Goal: Task Accomplishment & Management: Use online tool/utility

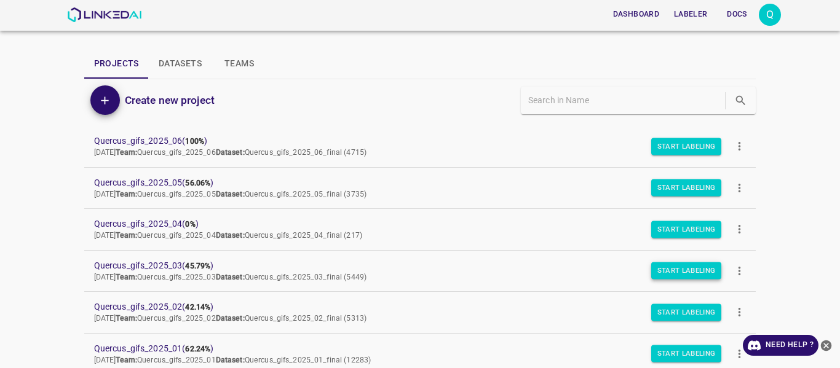
scroll to position [62, 0]
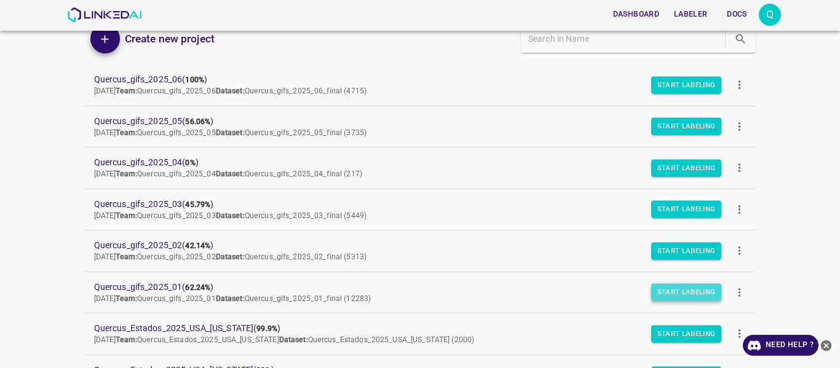
click at [673, 291] on button "Start Labeling" at bounding box center [686, 292] width 71 height 17
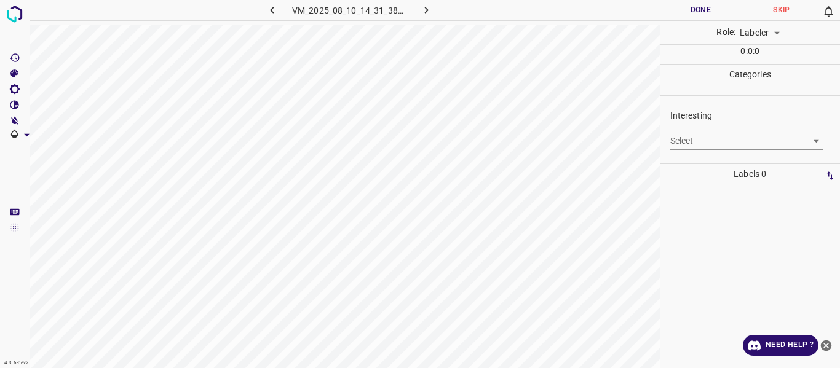
click at [731, 141] on body "4.3.6-dev2 VM_2025_08_10_14_31_38_235_00.gif Done Skip 0 Role: Labeler labeler …" at bounding box center [420, 184] width 840 height 368
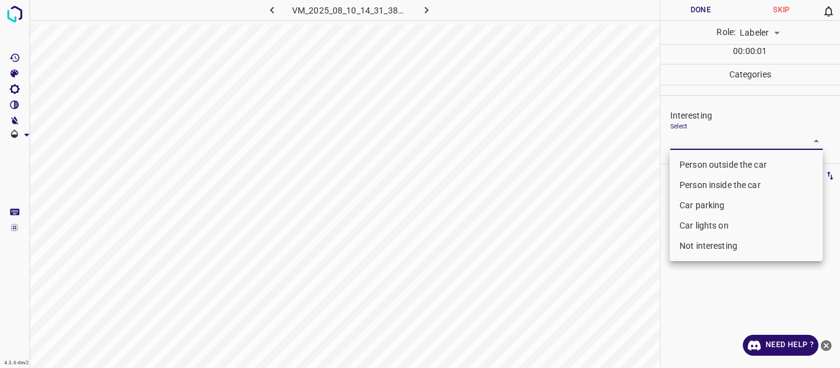
click at [716, 163] on li "Person outside the car" at bounding box center [746, 165] width 153 height 20
type input "Person outside the car"
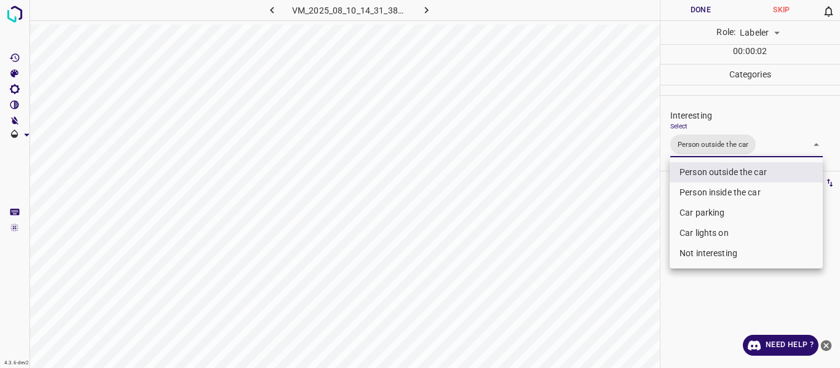
click at [572, 295] on div at bounding box center [420, 184] width 840 height 368
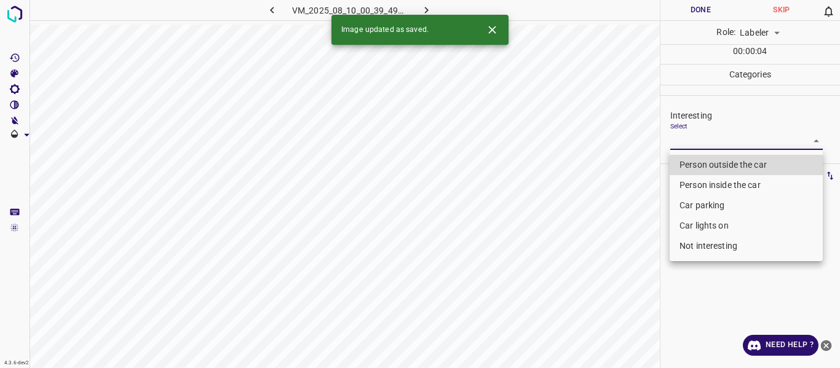
click at [720, 143] on body "4.3.6-dev2 VM_2025_08_10_00_39_49_471_01.gif Done Skip 0 Role: Labeler labeler …" at bounding box center [420, 184] width 840 height 368
click at [715, 162] on li "Person outside the car" at bounding box center [746, 165] width 153 height 20
type input "Person outside the car"
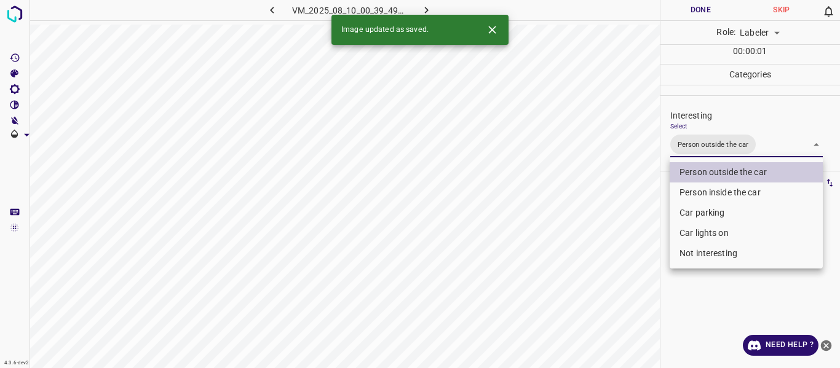
click at [633, 213] on div at bounding box center [420, 184] width 840 height 368
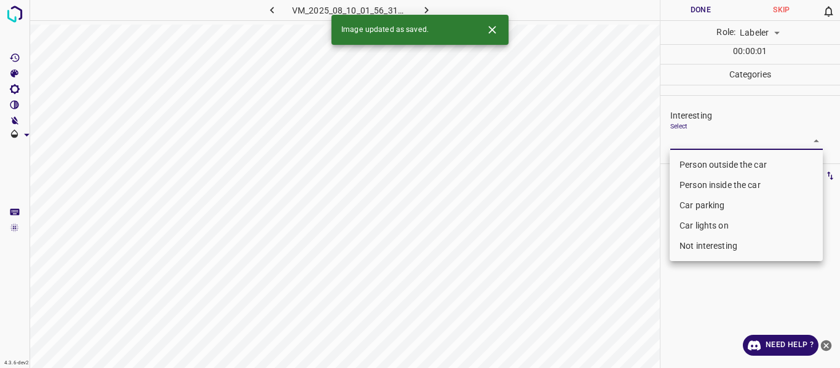
drag, startPoint x: 758, startPoint y: 143, endPoint x: 731, endPoint y: 179, distance: 45.2
click at [758, 145] on body "4.3.6-dev2 VM_2025_08_10_01_56_31_476_09.gif Done Skip 0 Role: Labeler labeler …" at bounding box center [420, 184] width 840 height 368
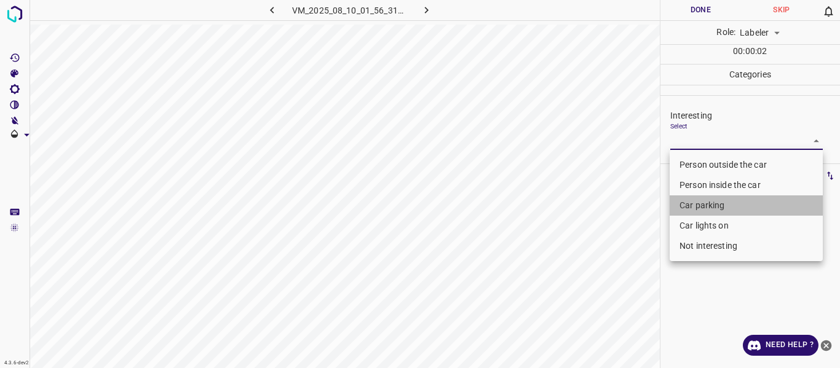
drag, startPoint x: 694, startPoint y: 199, endPoint x: 679, endPoint y: 237, distance: 40.5
click at [694, 200] on li "Car parking" at bounding box center [746, 206] width 153 height 20
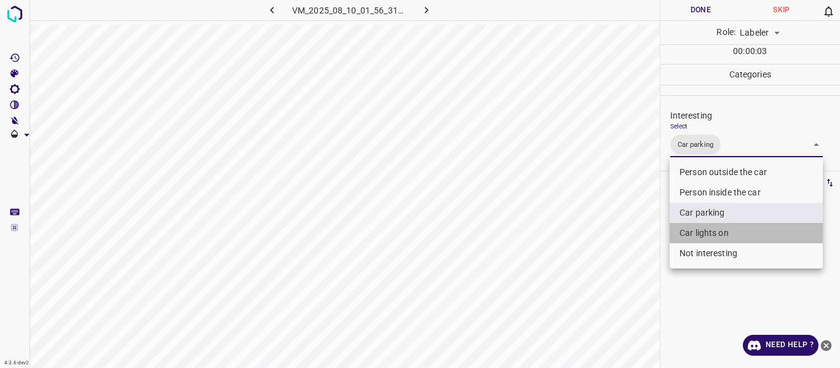
click at [685, 232] on li "Car lights on" at bounding box center [746, 233] width 153 height 20
type input "Car parking,Car lights on"
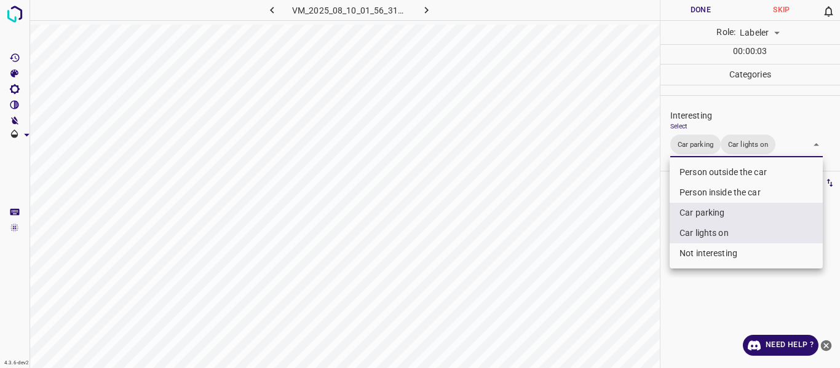
drag, startPoint x: 632, startPoint y: 266, endPoint x: 629, endPoint y: 276, distance: 9.7
click at [632, 266] on div at bounding box center [420, 184] width 840 height 368
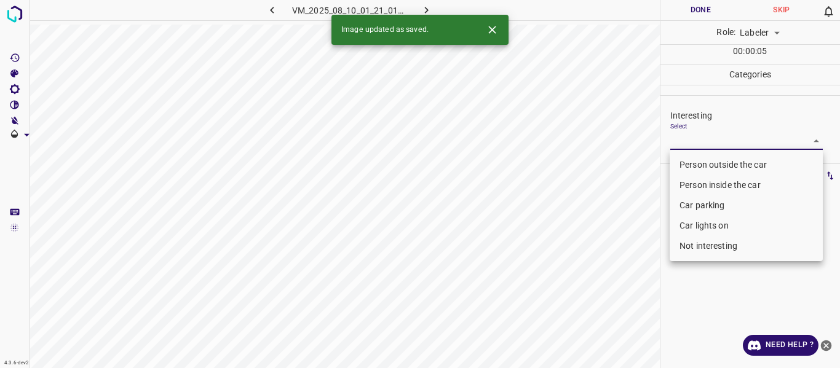
click at [722, 141] on div at bounding box center [420, 184] width 840 height 368
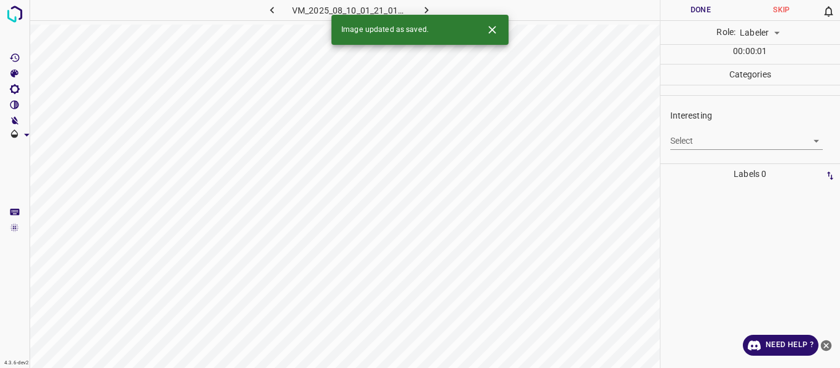
click at [707, 142] on body "4.3.6-dev2 VM_2025_08_10_01_21_01_643_00.gif Done Skip 0 Role: Labeler labeler …" at bounding box center [420, 184] width 840 height 368
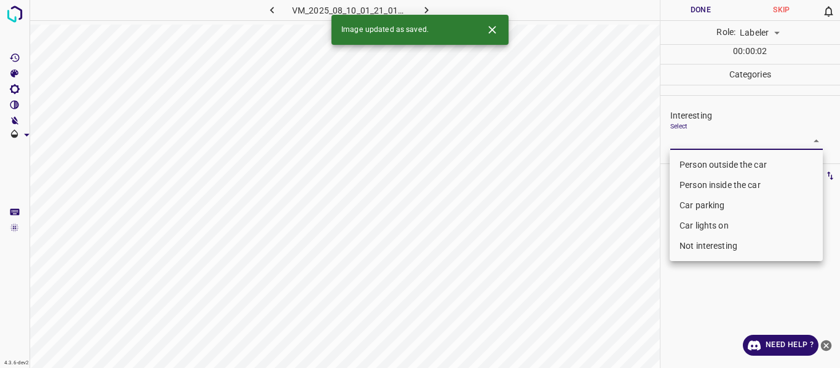
click at [701, 167] on li "Person outside the car" at bounding box center [746, 165] width 153 height 20
type input "Person outside the car"
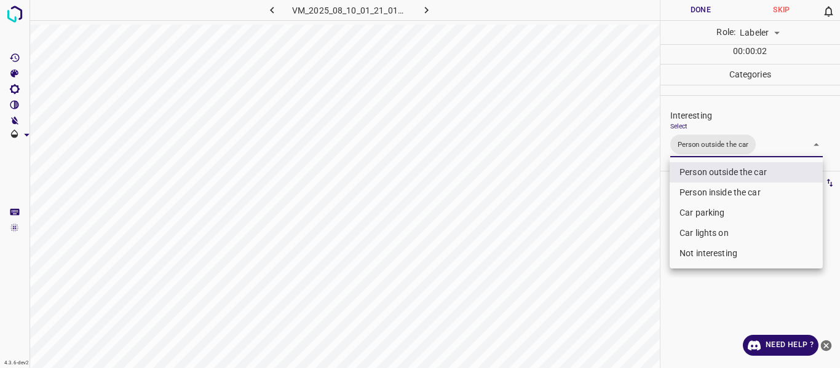
click at [604, 258] on div at bounding box center [420, 184] width 840 height 368
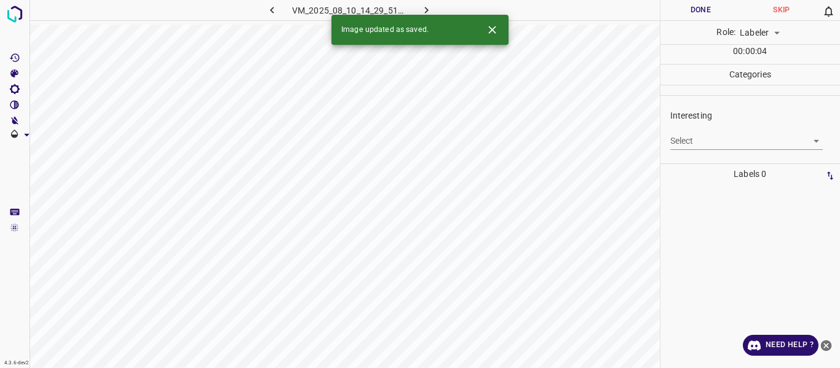
click at [688, 144] on body "4.3.6-dev2 VM_2025_08_10_14_29_51_313_00.gif Done Skip 0 Role: Labeler labeler …" at bounding box center [420, 184] width 840 height 368
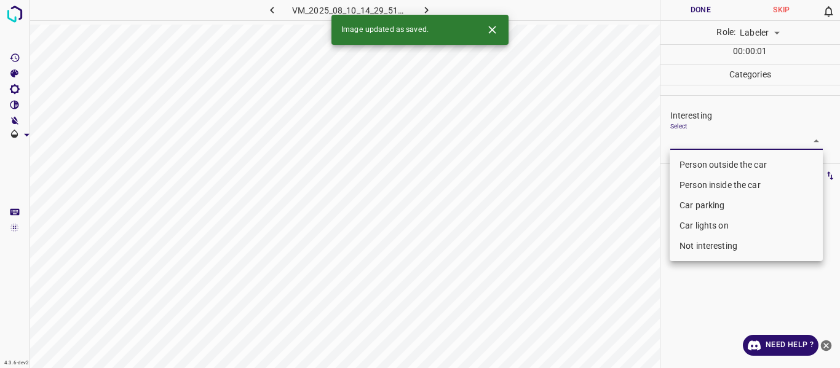
click at [686, 208] on li "Car parking" at bounding box center [746, 206] width 153 height 20
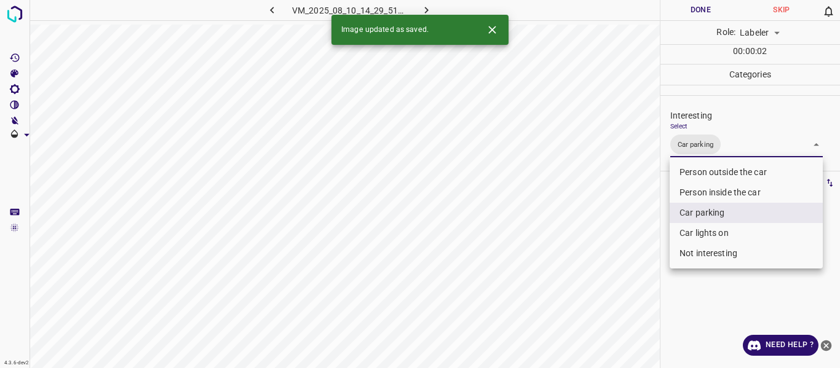
click at [691, 232] on li "Car lights on" at bounding box center [746, 233] width 153 height 20
type input "Car parking,Car lights on"
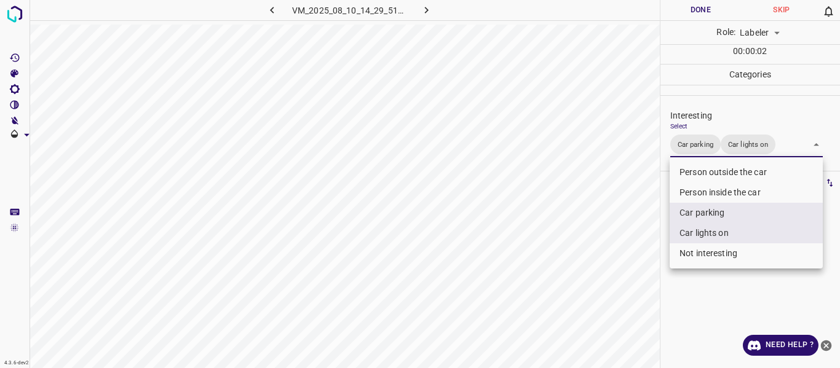
click at [602, 280] on div at bounding box center [420, 184] width 840 height 368
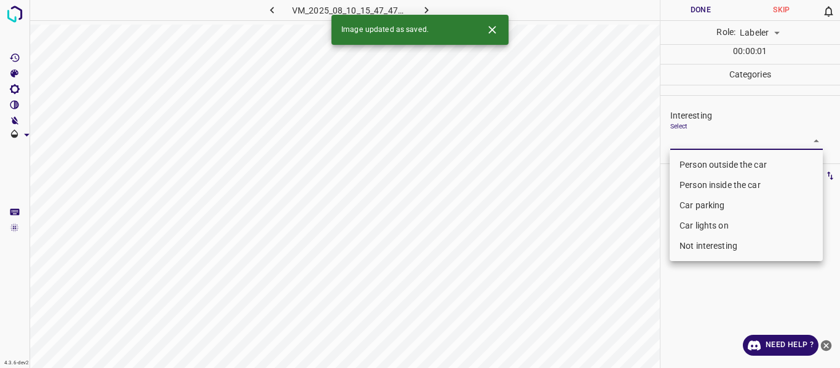
click at [713, 136] on body "4.3.6-dev2 VM_2025_08_10_15_47_47_124_01.gif Done Skip 0 Role: Labeler labeler …" at bounding box center [420, 184] width 840 height 368
click at [702, 162] on li "Person outside the car" at bounding box center [746, 165] width 153 height 20
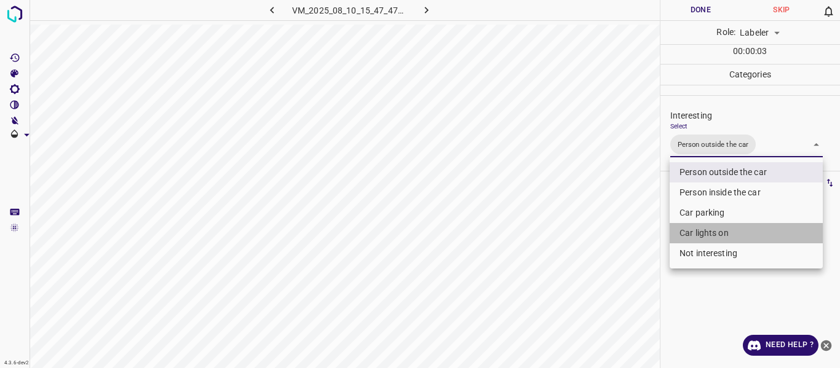
click at [683, 232] on li "Car lights on" at bounding box center [746, 233] width 153 height 20
type input "Person outside the car,Car lights on"
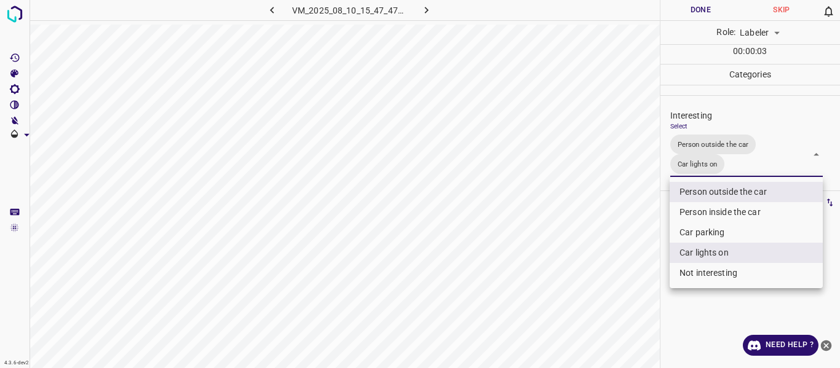
drag, startPoint x: 612, startPoint y: 274, endPoint x: 611, endPoint y: 294, distance: 20.3
click at [611, 278] on div at bounding box center [420, 184] width 840 height 368
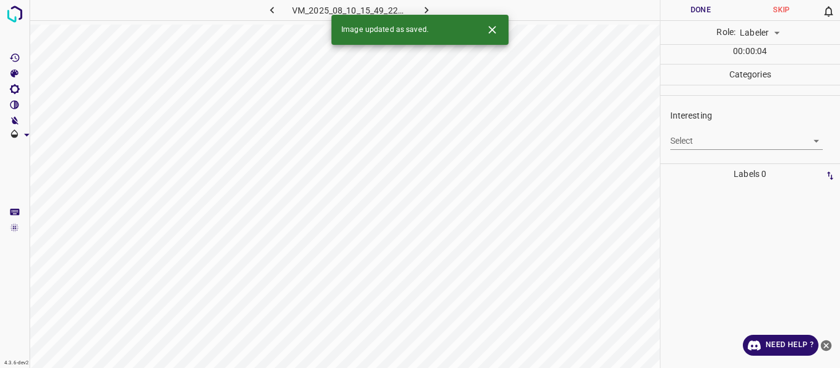
click at [707, 143] on body "4.3.6-dev2 VM_2025_08_10_15_49_22_161_06.gif Done Skip 0 Role: Labeler labeler …" at bounding box center [420, 184] width 840 height 368
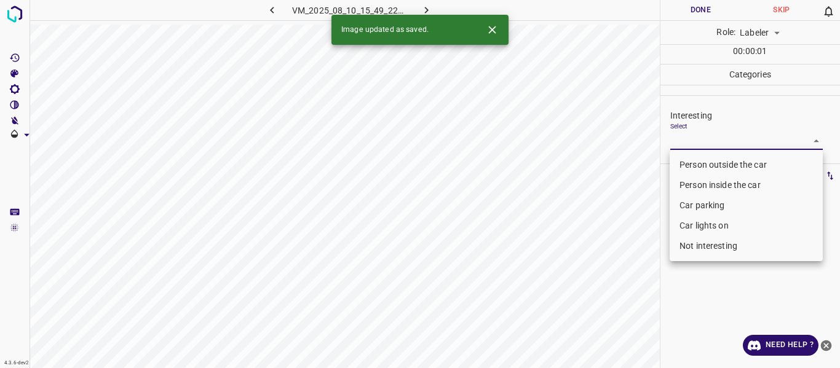
click at [694, 165] on li "Person outside the car" at bounding box center [746, 165] width 153 height 20
type input "Person outside the car"
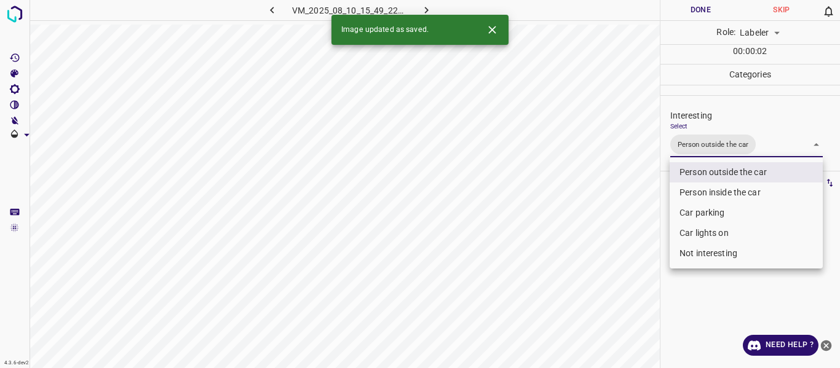
drag, startPoint x: 606, startPoint y: 285, endPoint x: 603, endPoint y: 298, distance: 13.9
click at [606, 287] on div at bounding box center [420, 184] width 840 height 368
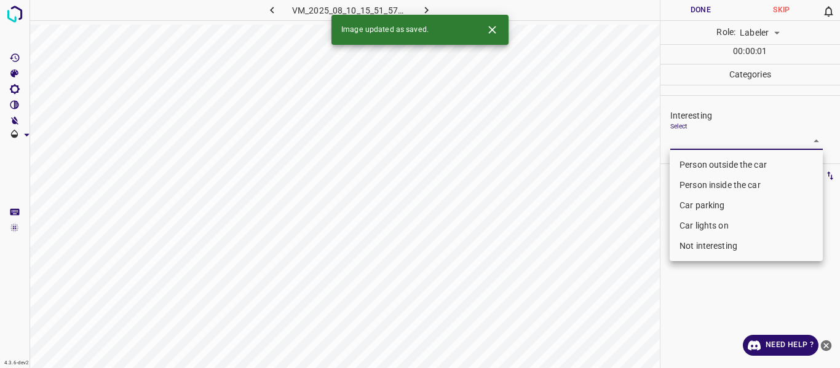
drag, startPoint x: 703, startPoint y: 143, endPoint x: 690, endPoint y: 180, distance: 39.1
click at [704, 144] on body "4.3.6-dev2 VM_2025_08_10_15_51_57_187_02.gif Done Skip 0 Role: Labeler labeler …" at bounding box center [420, 184] width 840 height 368
drag, startPoint x: 693, startPoint y: 162, endPoint x: 555, endPoint y: 266, distance: 173.1
click at [693, 163] on li "Person outside the car" at bounding box center [746, 165] width 153 height 20
type input "Person outside the car"
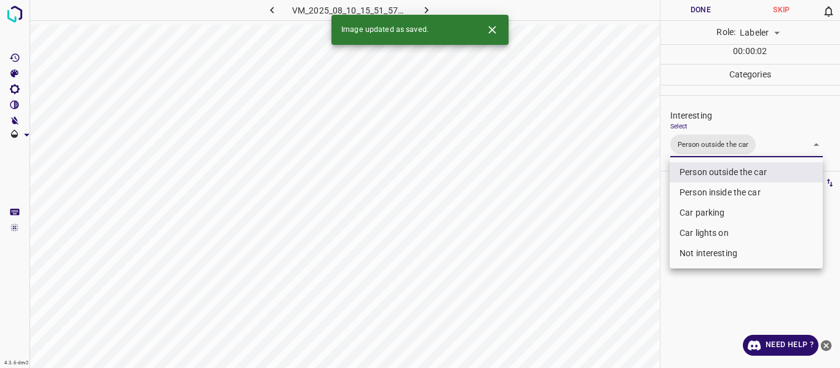
click at [557, 271] on div at bounding box center [420, 184] width 840 height 368
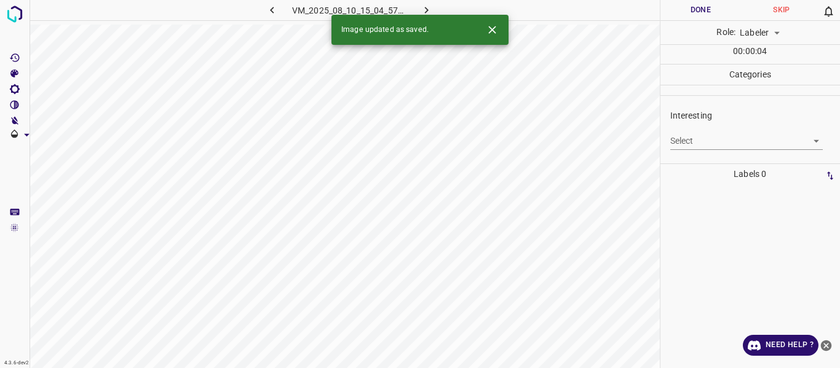
click at [707, 137] on body "4.3.6-dev2 VM_2025_08_10_15_04_57_719_05.gif Done Skip 0 Role: Labeler labeler …" at bounding box center [420, 184] width 840 height 368
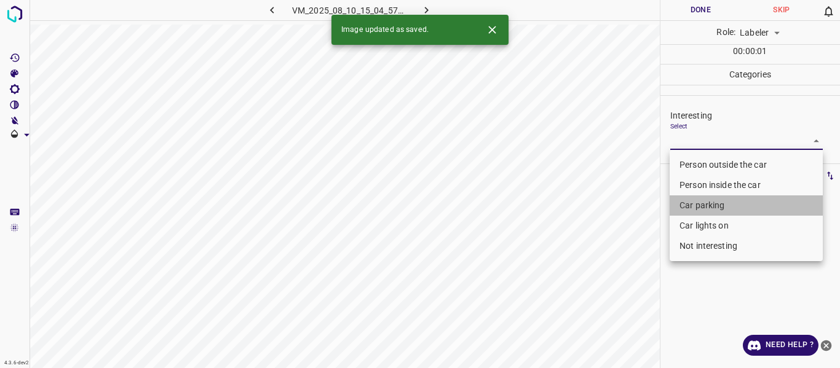
drag, startPoint x: 688, startPoint y: 201, endPoint x: 619, endPoint y: 308, distance: 126.8
click at [687, 202] on li "Car parking" at bounding box center [746, 206] width 153 height 20
type input "Car parking"
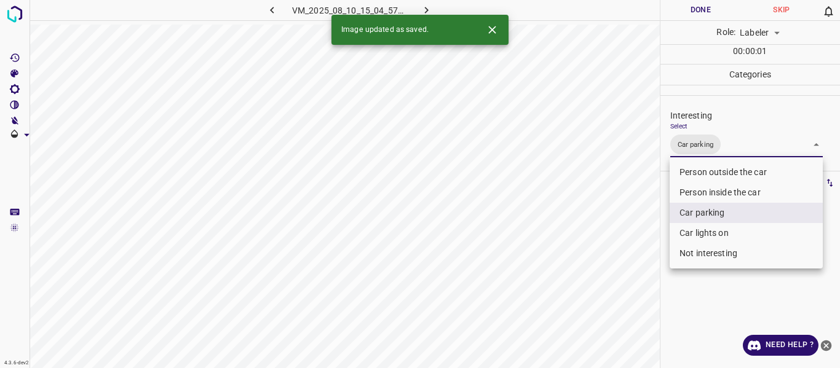
click at [618, 309] on div at bounding box center [420, 184] width 840 height 368
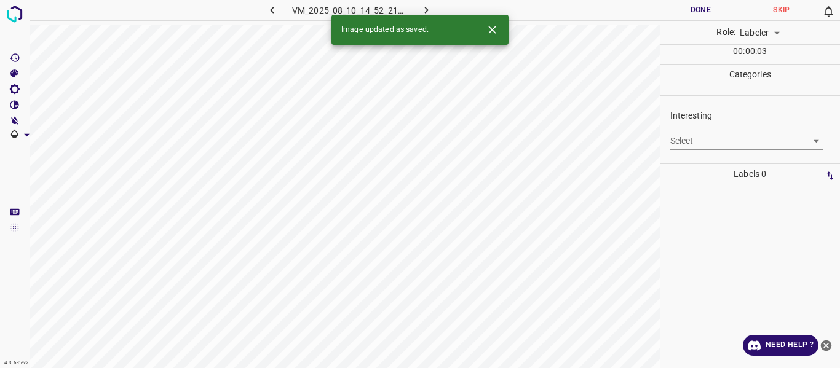
click at [697, 138] on body "4.3.6-dev2 VM_2025_08_10_14_52_21_814_00.gif Done Skip 0 Role: Labeler labeler …" at bounding box center [420, 184] width 840 height 368
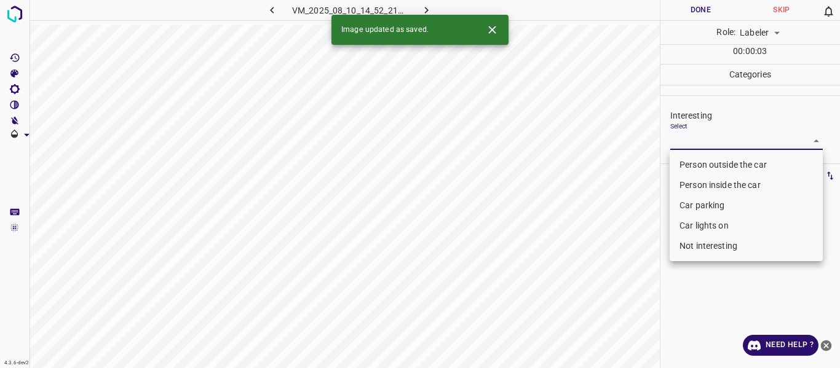
click at [683, 162] on li "Person outside the car" at bounding box center [746, 165] width 153 height 20
type input "Person outside the car"
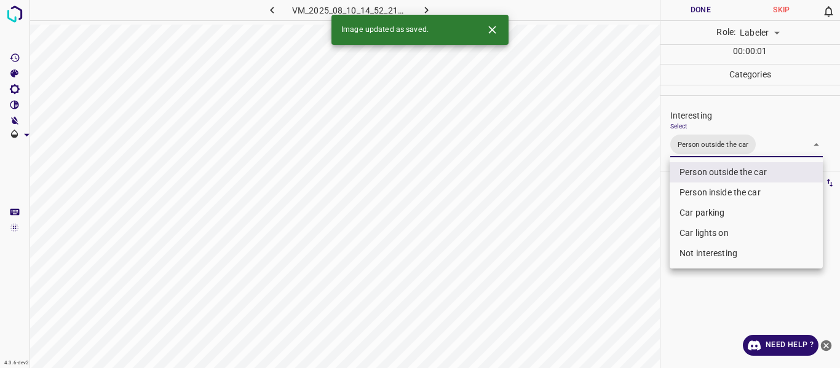
drag, startPoint x: 624, startPoint y: 225, endPoint x: 644, endPoint y: 260, distance: 40.0
click at [624, 226] on div at bounding box center [420, 184] width 840 height 368
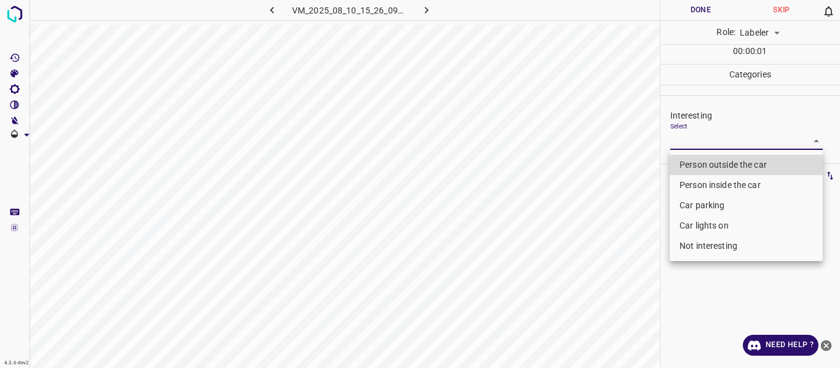
drag, startPoint x: 716, startPoint y: 141, endPoint x: 714, endPoint y: 159, distance: 17.3
click at [717, 141] on body "4.3.6-dev2 VM_2025_08_10_15_26_09_397_08.gif Done Skip 0 Role: Labeler labeler …" at bounding box center [420, 184] width 840 height 368
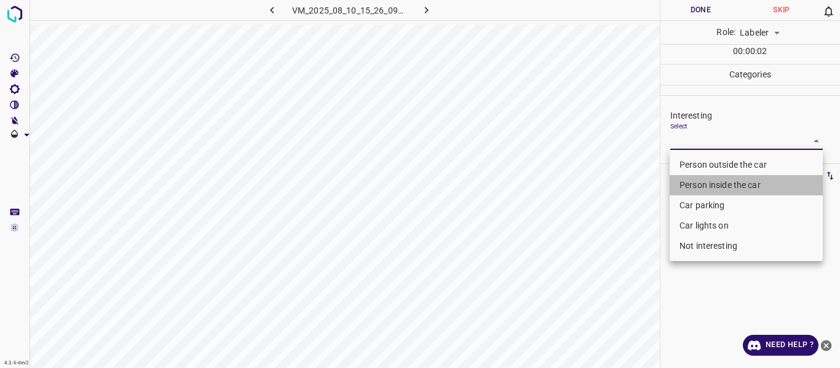
click at [719, 179] on li "Person inside the car" at bounding box center [746, 185] width 153 height 20
type input "Person inside the car"
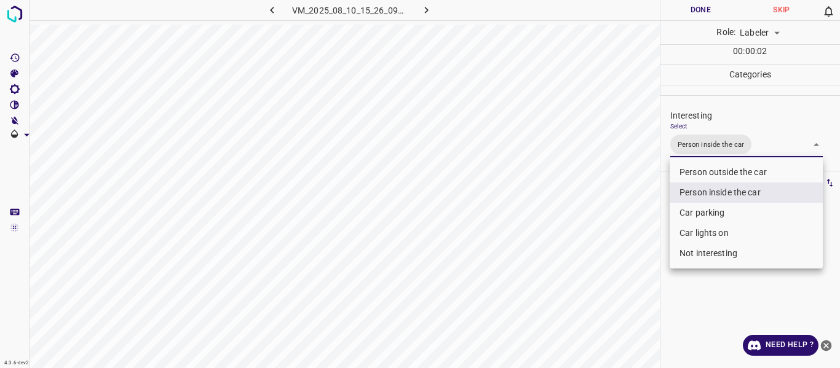
click at [626, 252] on div at bounding box center [420, 184] width 840 height 368
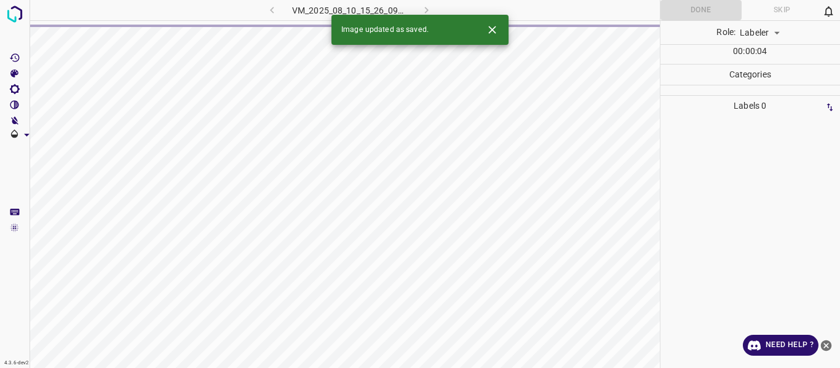
click at [671, 244] on div at bounding box center [750, 242] width 173 height 252
click at [712, 169] on div at bounding box center [750, 242] width 173 height 252
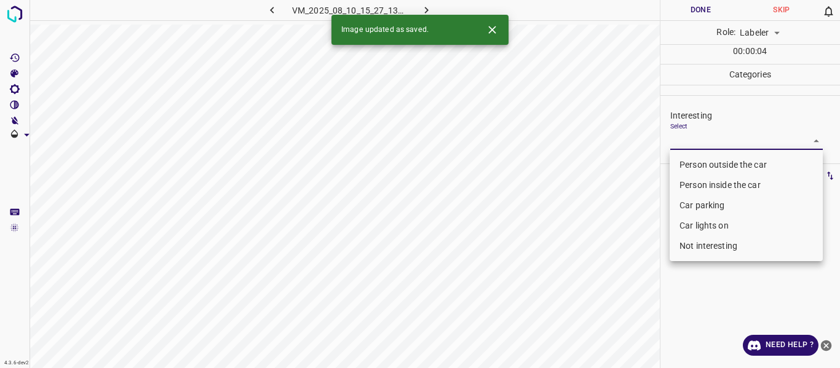
drag, startPoint x: 710, startPoint y: 144, endPoint x: 691, endPoint y: 191, distance: 50.3
click at [709, 144] on body "4.3.6-dev2 VM_2025_08_10_15_27_13_910_05.gif Done Skip 0 Role: Labeler labeler …" at bounding box center [420, 184] width 840 height 368
drag, startPoint x: 693, startPoint y: 206, endPoint x: 690, endPoint y: 221, distance: 15.0
click at [691, 206] on li "Car parking" at bounding box center [746, 206] width 153 height 20
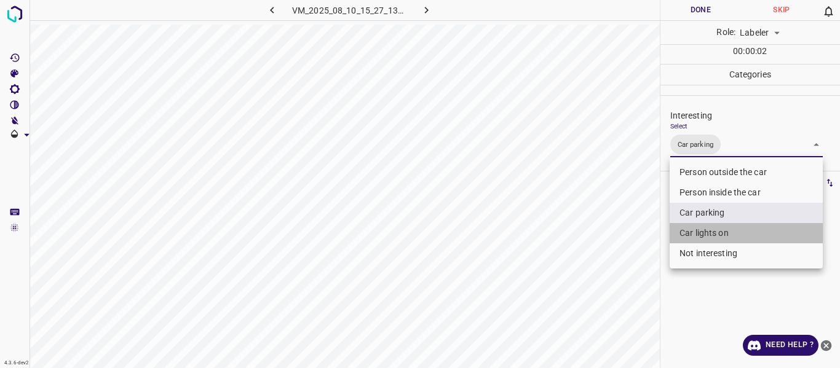
click at [691, 231] on li "Car lights on" at bounding box center [746, 233] width 153 height 20
type input "Car parking,Car lights on"
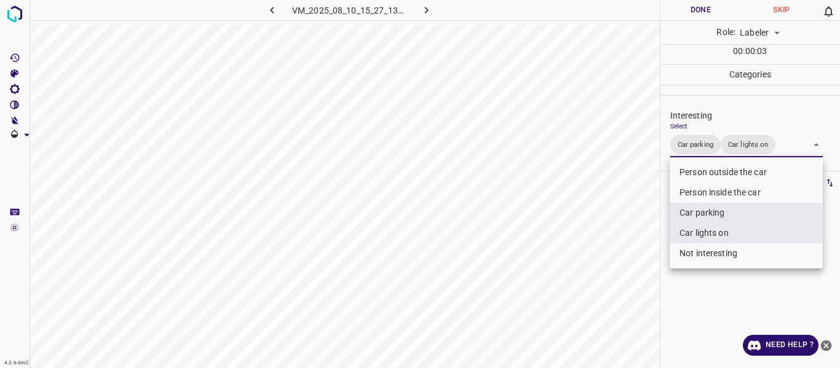
click at [606, 275] on div at bounding box center [420, 184] width 840 height 368
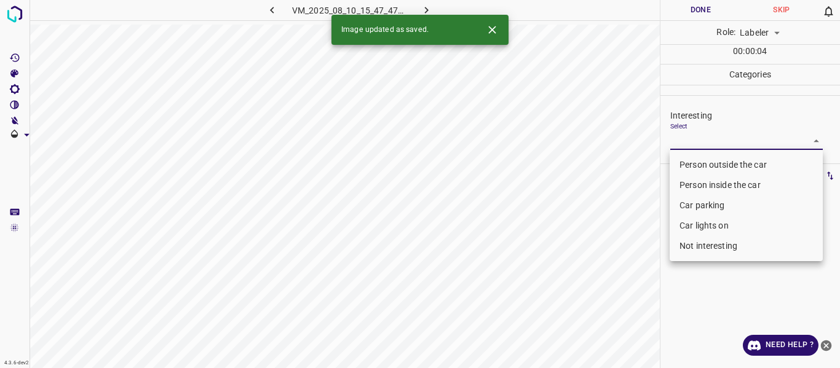
drag, startPoint x: 717, startPoint y: 143, endPoint x: 707, endPoint y: 181, distance: 38.8
click at [716, 148] on body "4.3.6-dev2 VM_2025_08_10_15_47_47_124_03.gif Done Skip 0 Role: Labeler labeler …" at bounding box center [420, 184] width 840 height 368
drag, startPoint x: 710, startPoint y: 163, endPoint x: 675, endPoint y: 191, distance: 44.7
click at [704, 169] on li "Person outside the car" at bounding box center [746, 165] width 153 height 20
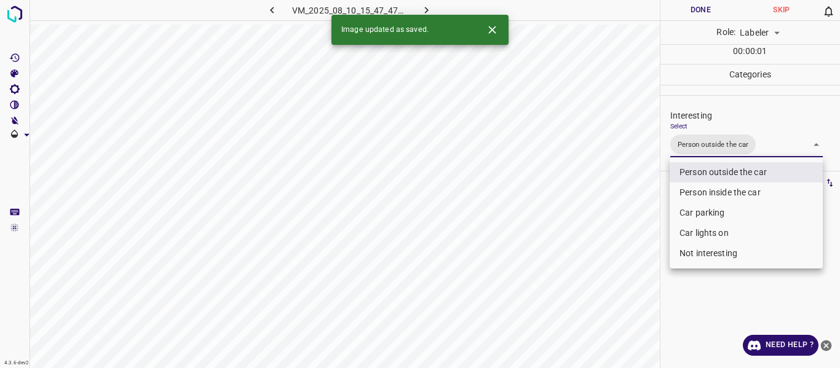
type input "Person outside the car"
drag, startPoint x: 622, startPoint y: 253, endPoint x: 621, endPoint y: 271, distance: 18.5
click at [621, 256] on div at bounding box center [420, 184] width 840 height 368
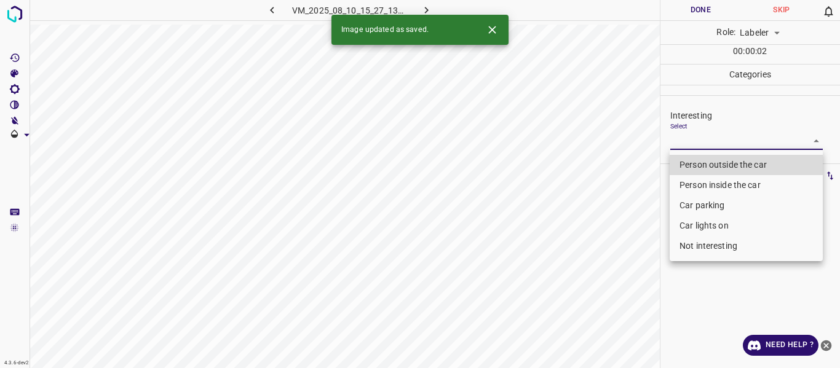
click at [723, 145] on body "4.3.6-dev2 VM_2025_08_10_15_27_13_910_03.gif Done Skip 0 Role: Labeler labeler …" at bounding box center [420, 184] width 840 height 368
click at [694, 205] on li "Car parking" at bounding box center [746, 206] width 153 height 20
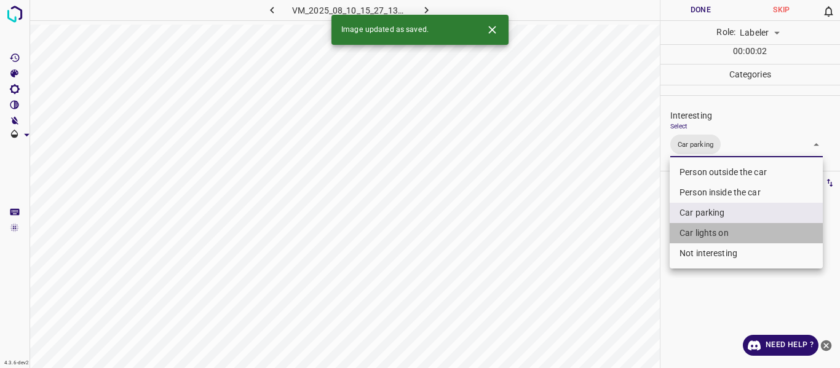
click at [686, 233] on li "Car lights on" at bounding box center [746, 233] width 153 height 20
type input "Car parking,Car lights on"
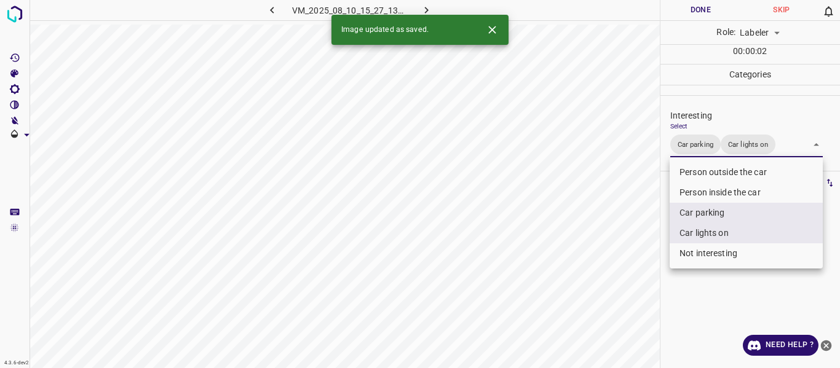
click at [579, 277] on div at bounding box center [420, 184] width 840 height 368
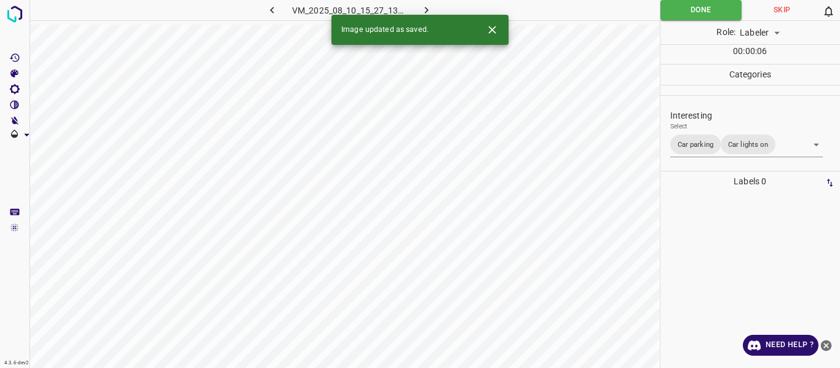
click at [720, 185] on p "Labels 0" at bounding box center [750, 182] width 173 height 20
click at [720, 183] on p "Labels 0" at bounding box center [750, 182] width 173 height 20
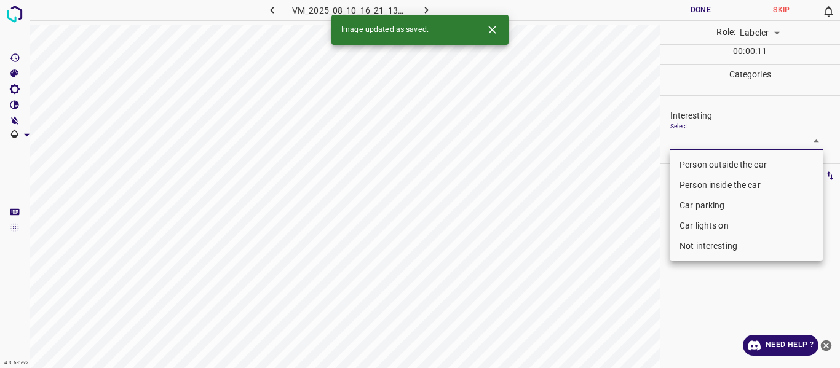
drag, startPoint x: 697, startPoint y: 140, endPoint x: 696, endPoint y: 162, distance: 22.2
click at [696, 140] on body "4.3.6-dev2 VM_2025_08_10_16_21_13_897_04.gif Done Skip 0 Role: Labeler labeler …" at bounding box center [420, 184] width 840 height 368
drag, startPoint x: 695, startPoint y: 166, endPoint x: 632, endPoint y: 234, distance: 93.1
click at [696, 166] on li "Person outside the car" at bounding box center [746, 165] width 153 height 20
type input "Person outside the car"
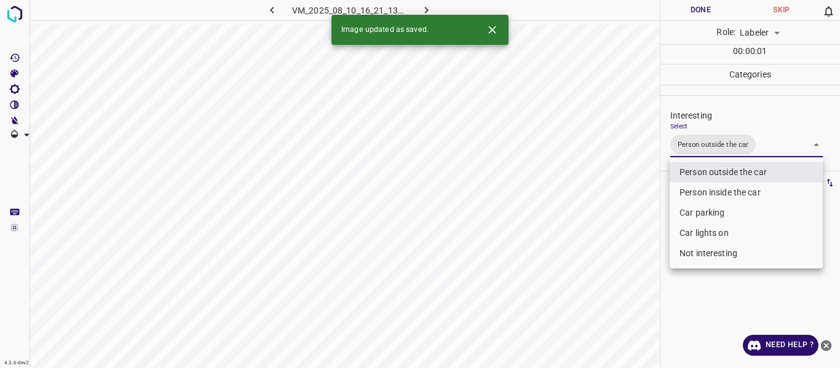
drag, startPoint x: 605, startPoint y: 267, endPoint x: 588, endPoint y: 329, distance: 64.5
click at [600, 288] on div at bounding box center [420, 184] width 840 height 368
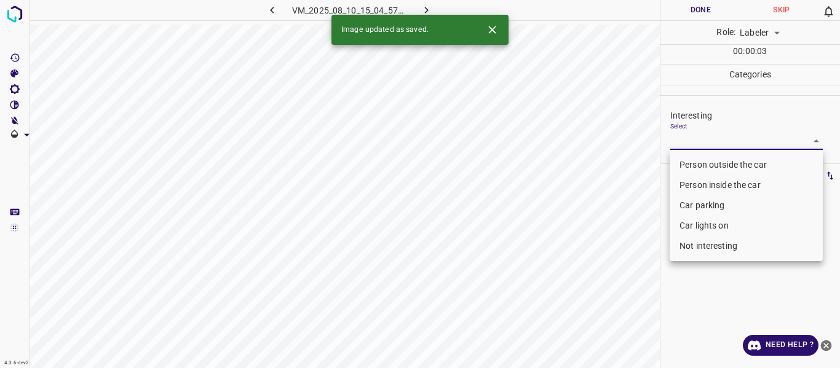
click at [705, 141] on body "4.3.6-dev2 VM_2025_08_10_15_04_57_719_02.gif Done Skip 0 Role: Labeler labeler …" at bounding box center [420, 184] width 840 height 368
click at [689, 189] on li "Person inside the car" at bounding box center [746, 185] width 153 height 20
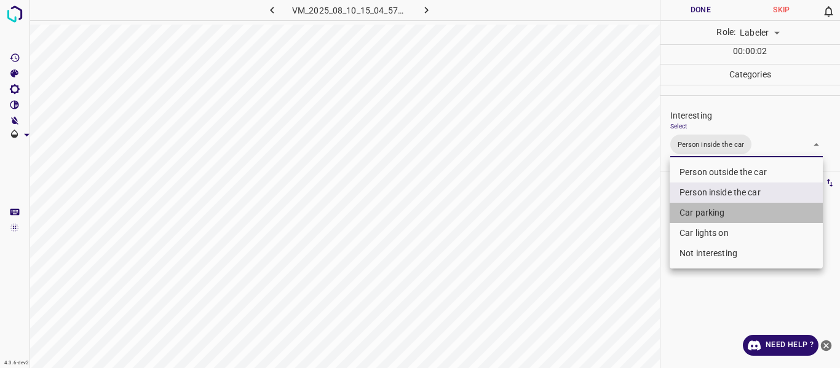
drag, startPoint x: 685, startPoint y: 211, endPoint x: 691, endPoint y: 221, distance: 11.8
click at [687, 212] on li "Car parking" at bounding box center [746, 213] width 153 height 20
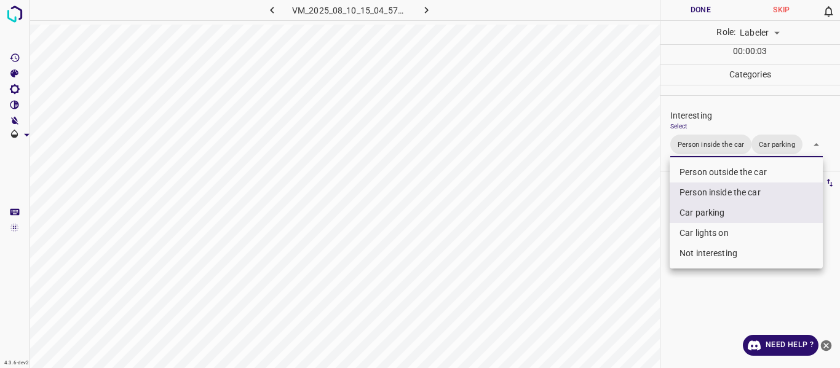
click at [693, 234] on li "Car lights on" at bounding box center [746, 233] width 153 height 20
type input "Person inside the car,Car parking,Car lights on"
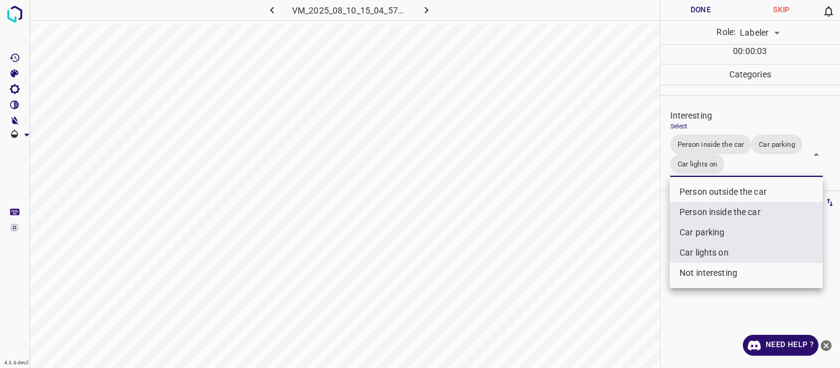
drag, startPoint x: 568, startPoint y: 314, endPoint x: 578, endPoint y: 345, distance: 32.9
click at [568, 316] on div at bounding box center [420, 184] width 840 height 368
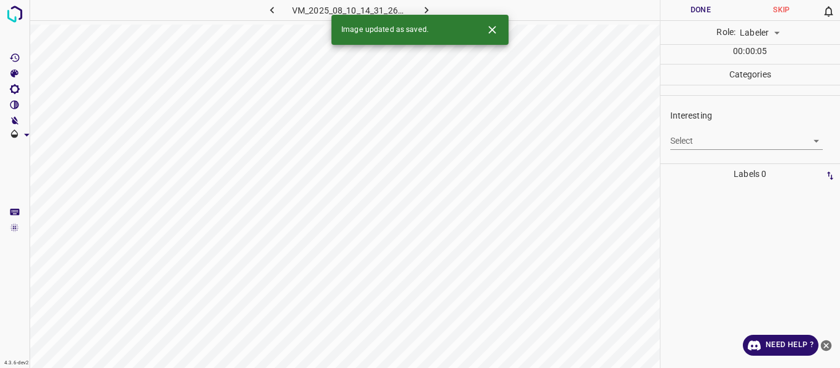
click at [714, 143] on body "4.3.6-dev2 VM_2025_08_10_14_31_26_262_02.gif Done Skip 0 Role: Labeler labeler …" at bounding box center [420, 184] width 840 height 368
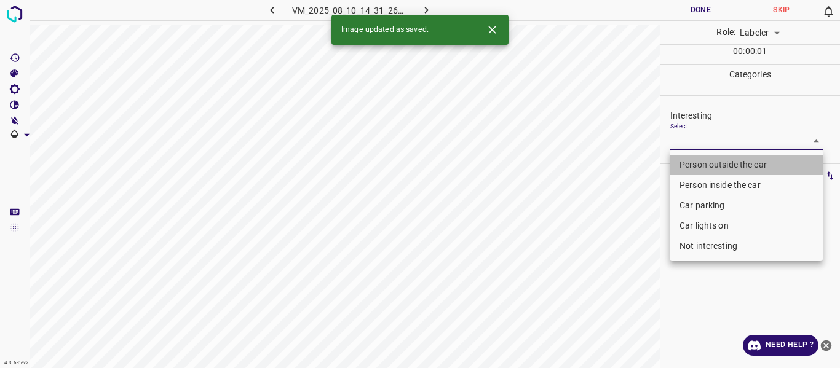
drag, startPoint x: 702, startPoint y: 164, endPoint x: 633, endPoint y: 260, distance: 117.6
click at [702, 165] on li "Person outside the car" at bounding box center [746, 165] width 153 height 20
type input "Person outside the car"
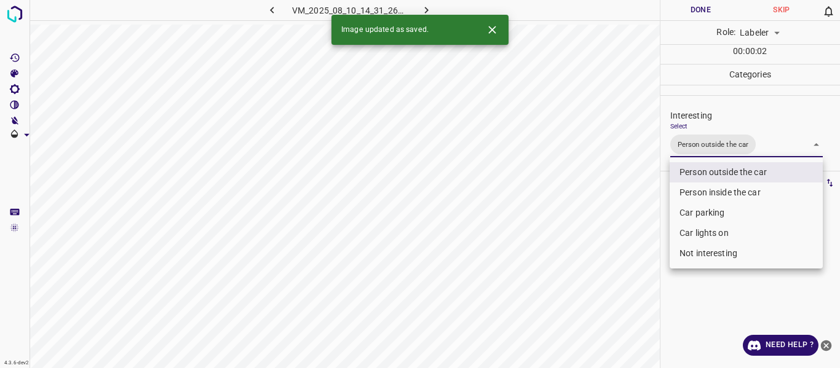
drag, startPoint x: 621, startPoint y: 279, endPoint x: 619, endPoint y: 298, distance: 19.2
click at [621, 287] on div at bounding box center [420, 184] width 840 height 368
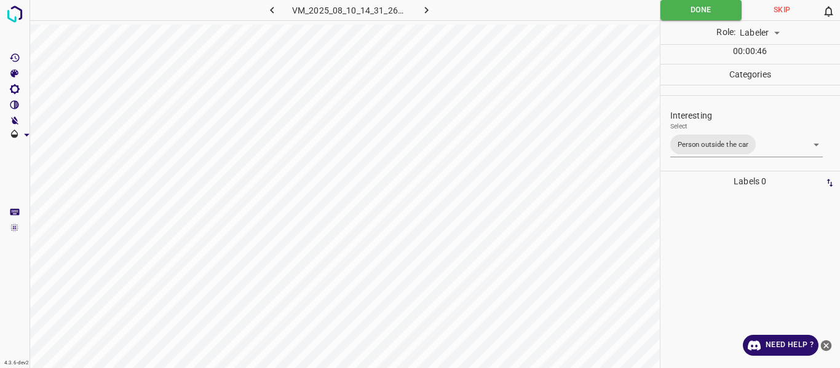
click at [660, 216] on div "VM_2025_08_10_14_31_26_262_02.gif Done Skip 0 Role: Labeler labeler 00 : 00 : 4…" at bounding box center [420, 184] width 840 height 368
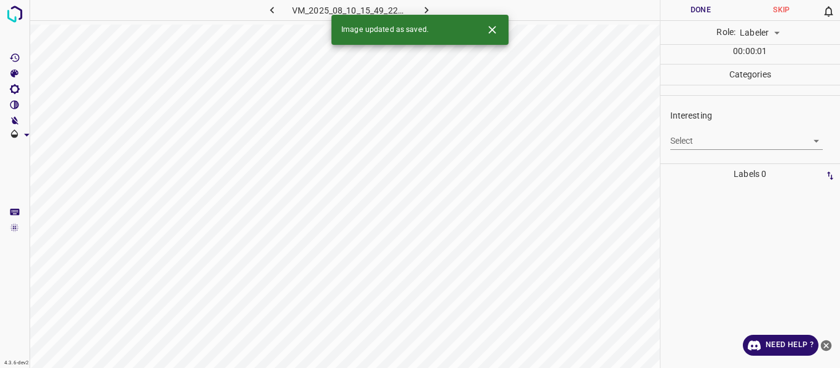
click at [693, 141] on body "4.3.6-dev2 VM_2025_08_10_15_49_22_161_07.gif Done Skip 0 Role: Labeler labeler …" at bounding box center [420, 184] width 840 height 368
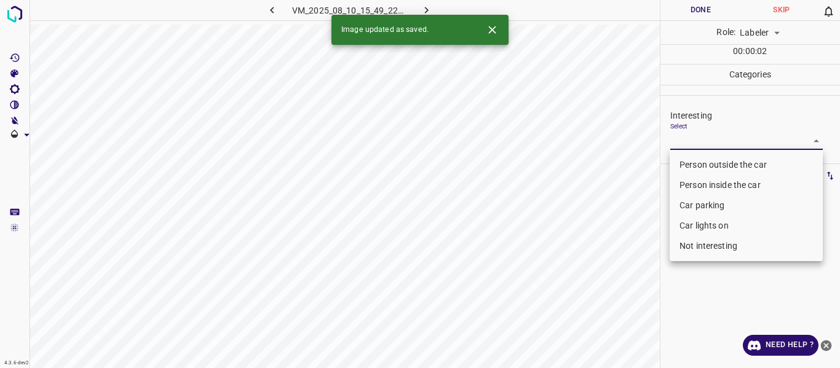
click at [690, 165] on li "Person outside the car" at bounding box center [746, 165] width 153 height 20
type input "Person outside the car"
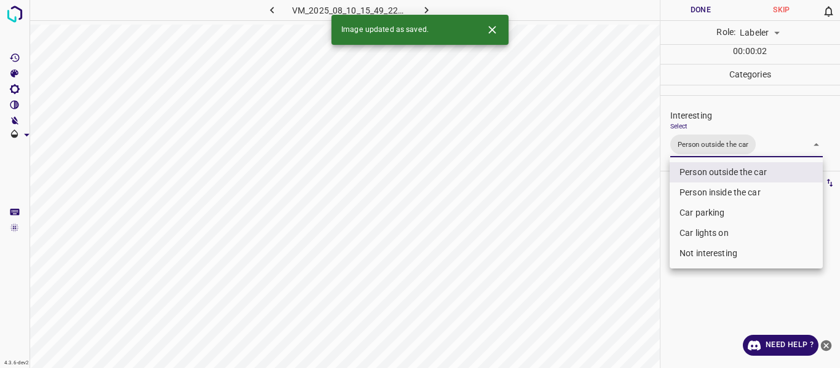
drag, startPoint x: 589, startPoint y: 251, endPoint x: 592, endPoint y: 264, distance: 13.9
click at [590, 258] on div at bounding box center [420, 184] width 840 height 368
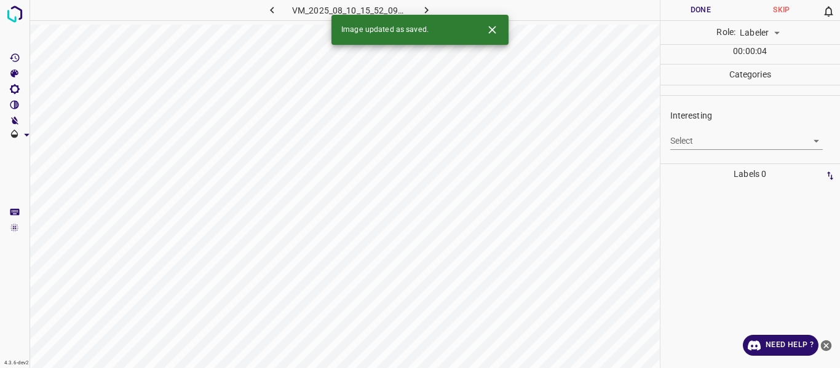
click at [690, 145] on body "4.3.6-dev2 VM_2025_08_10_15_52_09_525_05.gif Done Skip 0 Role: Labeler labeler …" at bounding box center [420, 184] width 840 height 368
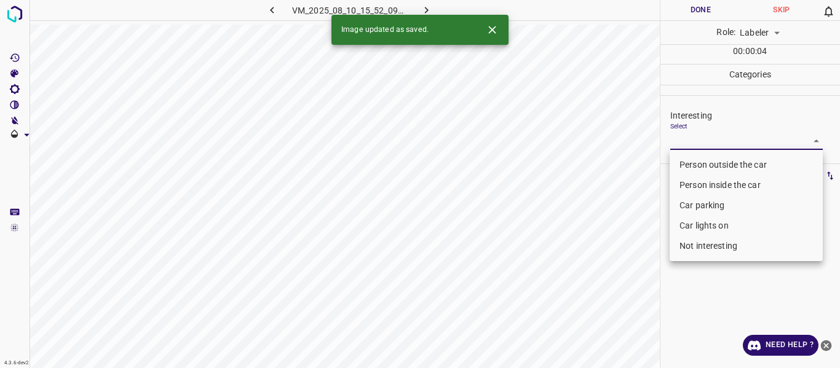
drag, startPoint x: 686, startPoint y: 163, endPoint x: 600, endPoint y: 235, distance: 112.2
click at [686, 166] on li "Person outside the car" at bounding box center [746, 165] width 153 height 20
type input "Person outside the car"
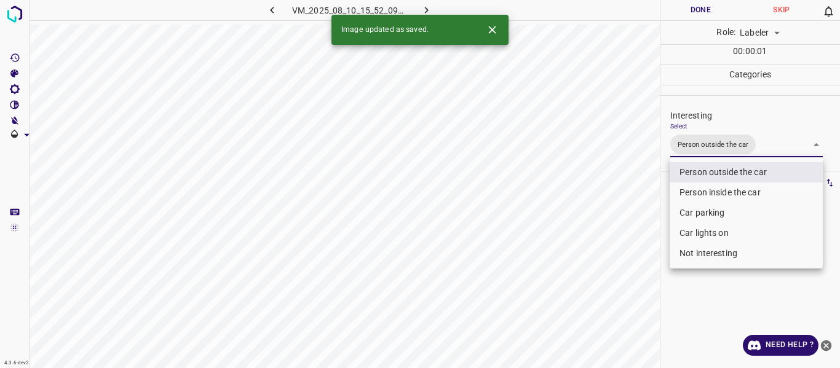
drag, startPoint x: 586, startPoint y: 253, endPoint x: 582, endPoint y: 287, distance: 33.4
click at [584, 258] on div at bounding box center [420, 184] width 840 height 368
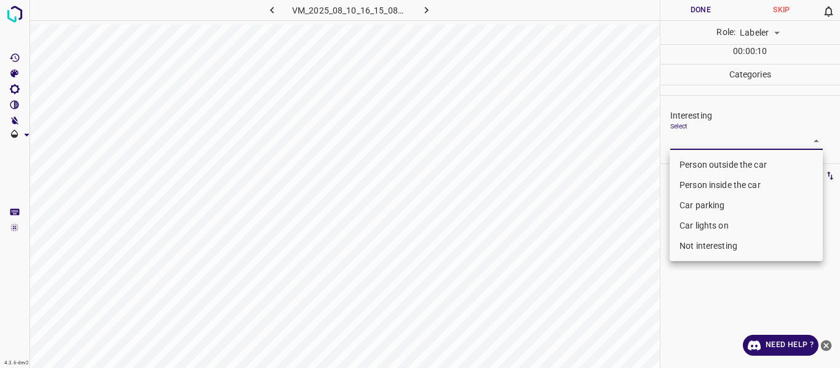
drag, startPoint x: 686, startPoint y: 145, endPoint x: 685, endPoint y: 185, distance: 39.4
click at [683, 150] on body "4.3.6-dev2 VM_2025_08_10_16_15_08_070_00.gif Done Skip 0 Role: Labeler labeler …" at bounding box center [420, 184] width 840 height 368
drag, startPoint x: 699, startPoint y: 201, endPoint x: 693, endPoint y: 215, distance: 16.0
click at [697, 202] on li "Car parking" at bounding box center [746, 206] width 153 height 20
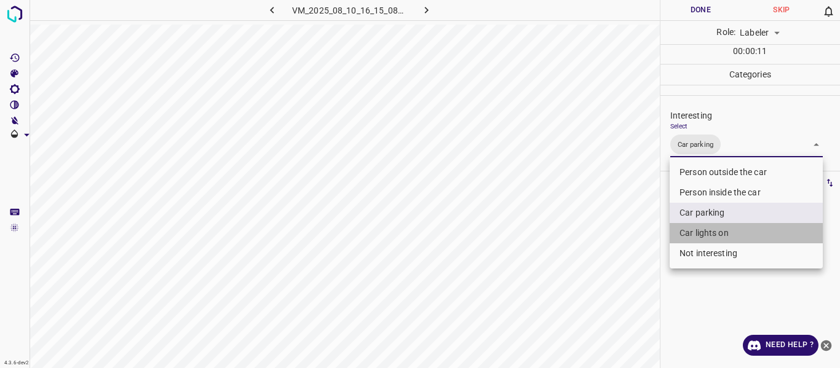
drag, startPoint x: 693, startPoint y: 229, endPoint x: 675, endPoint y: 256, distance: 32.4
click at [691, 229] on li "Car lights on" at bounding box center [746, 233] width 153 height 20
type input "Car parking,Car lights on"
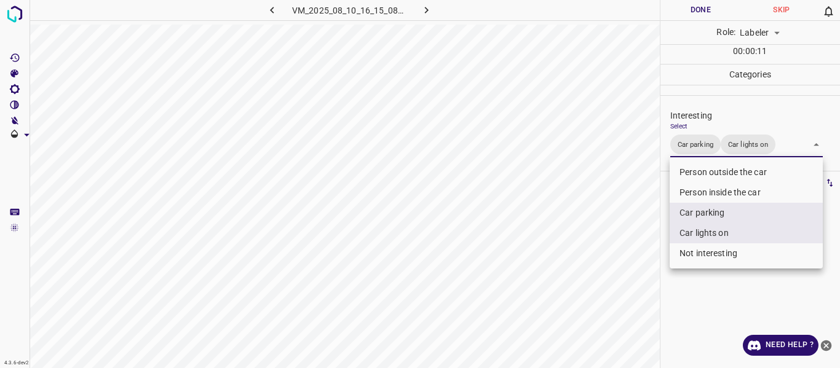
drag, startPoint x: 637, startPoint y: 288, endPoint x: 632, endPoint y: 298, distance: 11.3
click at [634, 295] on div at bounding box center [420, 184] width 840 height 368
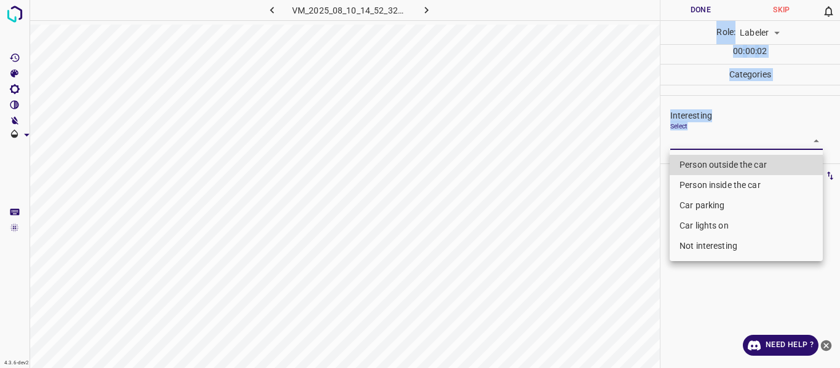
drag, startPoint x: 720, startPoint y: 138, endPoint x: 705, endPoint y: 165, distance: 30.5
click at [720, 138] on body "4.3.6-dev2 VM_2025_08_10_14_52_32_333_00.gif Done Skip 0 Role: Labeler labeler …" at bounding box center [420, 184] width 840 height 368
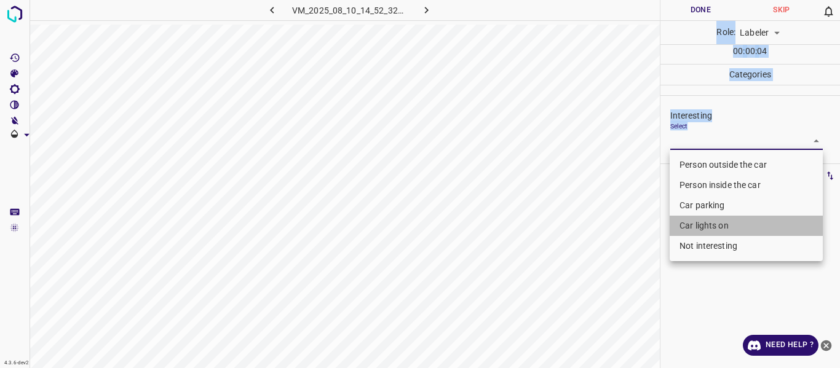
drag, startPoint x: 711, startPoint y: 223, endPoint x: 680, endPoint y: 248, distance: 39.9
click at [711, 224] on li "Car lights on" at bounding box center [746, 226] width 153 height 20
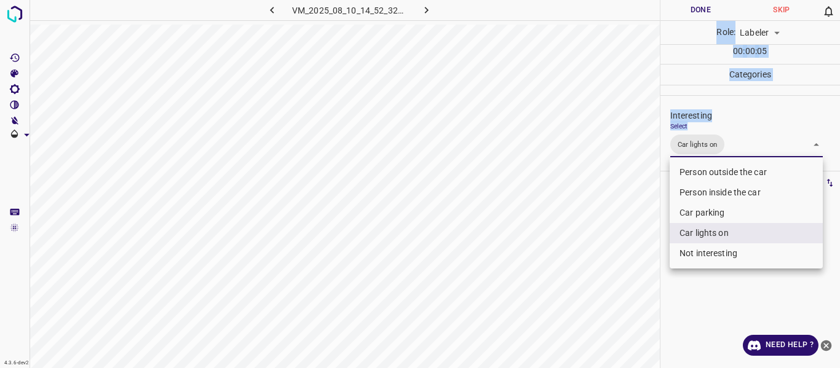
click at [705, 169] on li "Person outside the car" at bounding box center [746, 172] width 153 height 20
type input "Car lights on,Person outside the car"
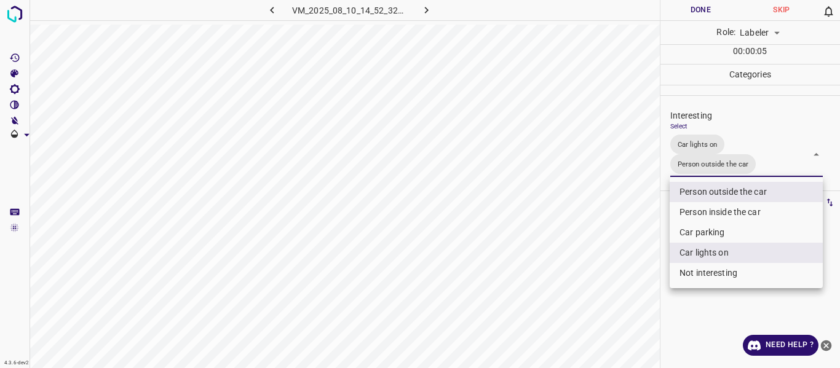
drag, startPoint x: 638, startPoint y: 228, endPoint x: 624, endPoint y: 253, distance: 29.2
click at [627, 248] on div at bounding box center [420, 184] width 840 height 368
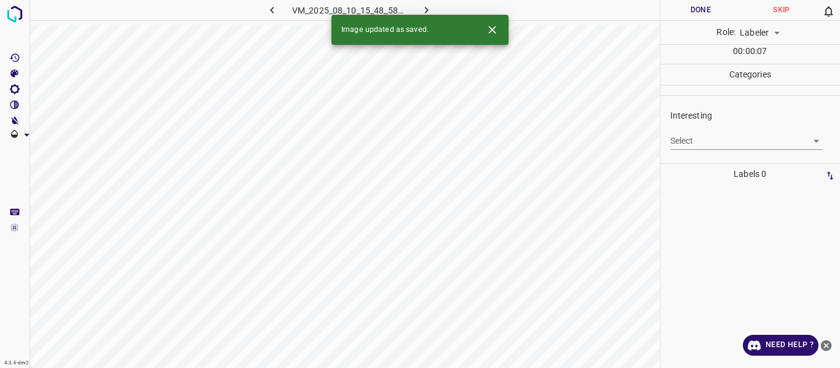
click at [714, 143] on body "4.3.6-dev2 VM_2025_08_10_15_48_58_308_07.gif Done Skip 0 Role: Labeler labeler …" at bounding box center [420, 184] width 840 height 368
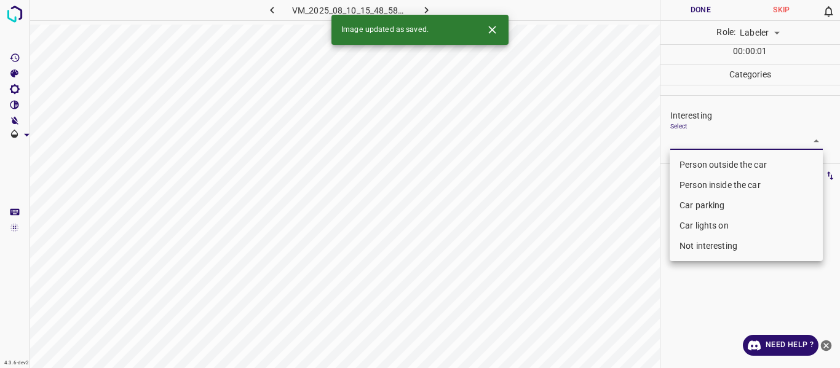
click at [708, 164] on li "Person outside the car" at bounding box center [746, 165] width 153 height 20
type input "Person outside the car"
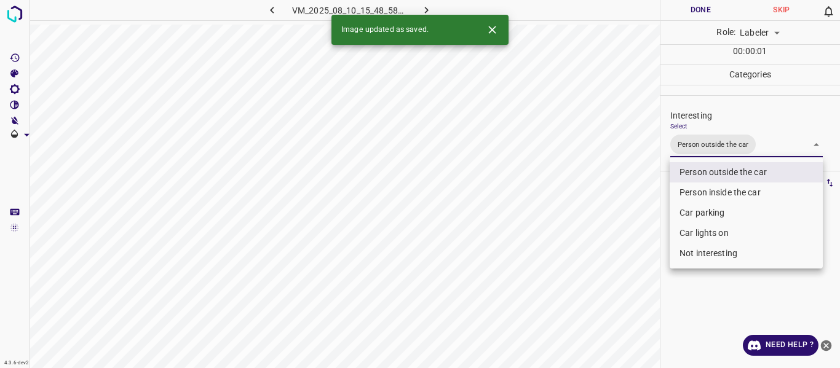
drag, startPoint x: 574, startPoint y: 294, endPoint x: 590, endPoint y: 331, distance: 40.0
click at [576, 295] on div at bounding box center [420, 184] width 840 height 368
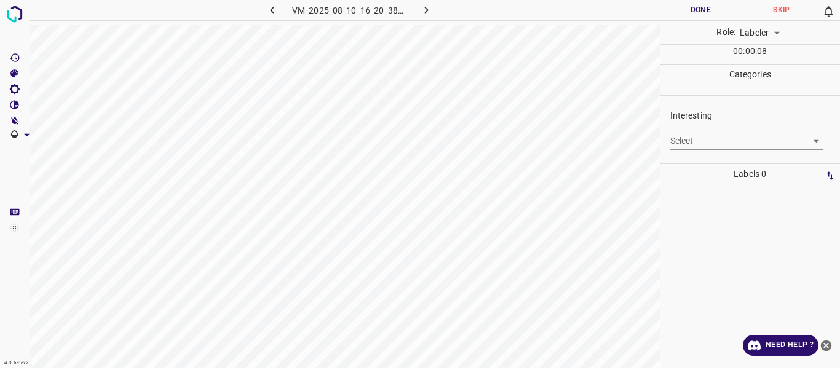
click at [706, 152] on body "4.3.6-dev2 VM_2025_08_10_16_20_38_987_01.gif Done Skip 0 Role: Labeler labeler …" at bounding box center [420, 184] width 840 height 368
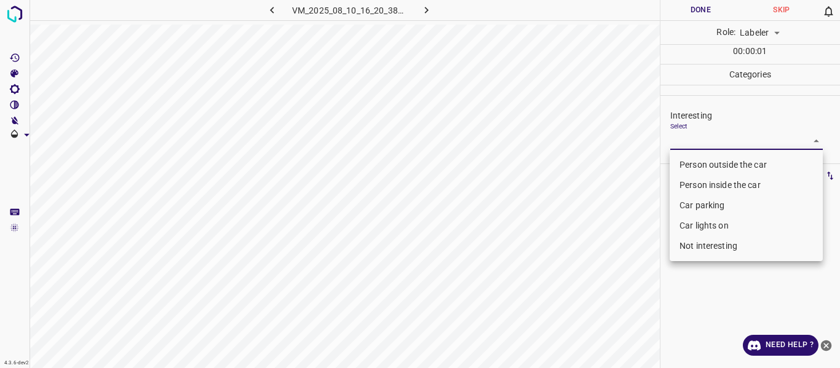
drag, startPoint x: 686, startPoint y: 207, endPoint x: 678, endPoint y: 226, distance: 21.0
click at [685, 210] on li "Car parking" at bounding box center [746, 206] width 153 height 20
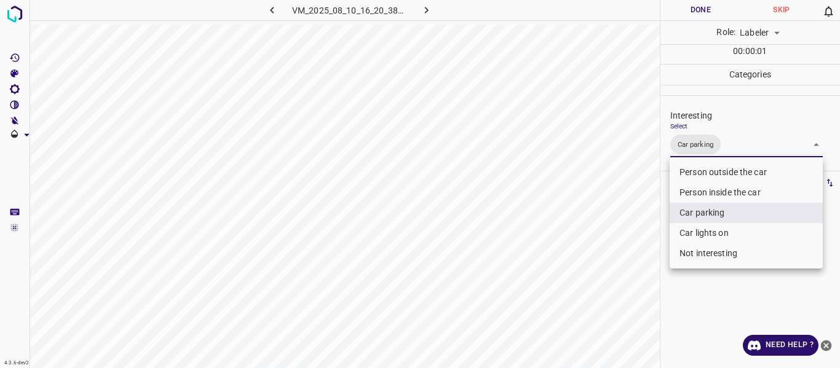
click at [686, 232] on li "Car lights on" at bounding box center [746, 233] width 153 height 20
type input "Car parking,Car lights on"
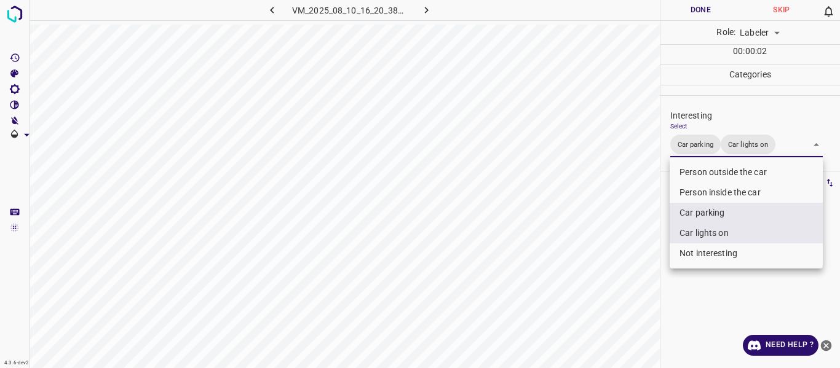
drag, startPoint x: 581, startPoint y: 281, endPoint x: 652, endPoint y: 285, distance: 71.5
click at [595, 288] on div at bounding box center [420, 184] width 840 height 368
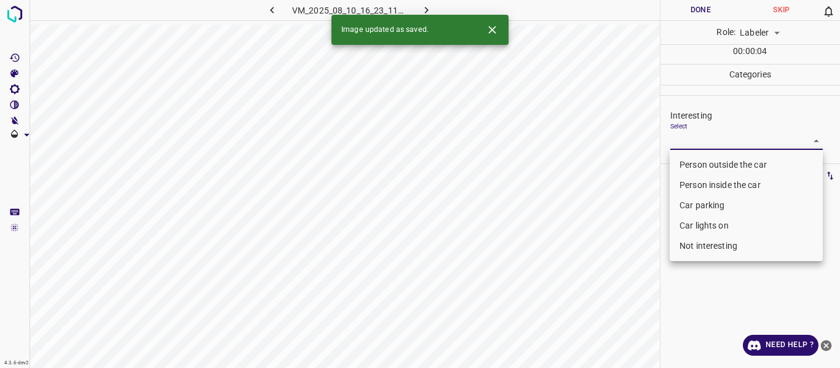
click at [704, 137] on body "4.3.6-dev2 VM_2025_08_10_16_23_11_401_03.gif Done Skip 0 Role: Labeler labeler …" at bounding box center [420, 184] width 840 height 368
click at [707, 166] on li "Person outside the car" at bounding box center [746, 165] width 153 height 20
type input "Person outside the car"
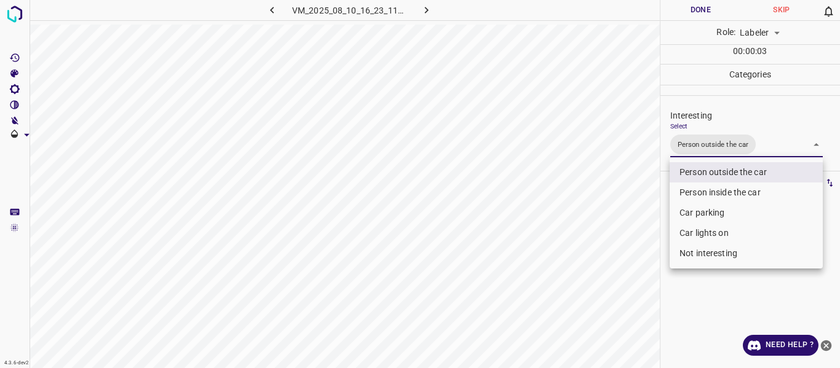
drag, startPoint x: 622, startPoint y: 282, endPoint x: 624, endPoint y: 293, distance: 11.1
click at [624, 289] on div at bounding box center [420, 184] width 840 height 368
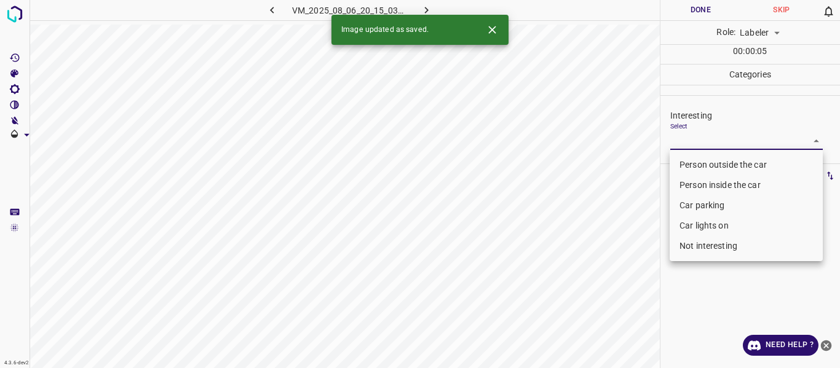
drag, startPoint x: 699, startPoint y: 137, endPoint x: 683, endPoint y: 170, distance: 36.6
click at [699, 136] on body "4.3.6-dev2 VM_2025_08_06_20_15_03_612_04.gif Done Skip 0 Role: Labeler labeler …" at bounding box center [420, 184] width 840 height 368
drag, startPoint x: 687, startPoint y: 161, endPoint x: 646, endPoint y: 224, distance: 75.6
click at [687, 161] on li "Person outside the car" at bounding box center [746, 165] width 153 height 20
type input "Person outside the car"
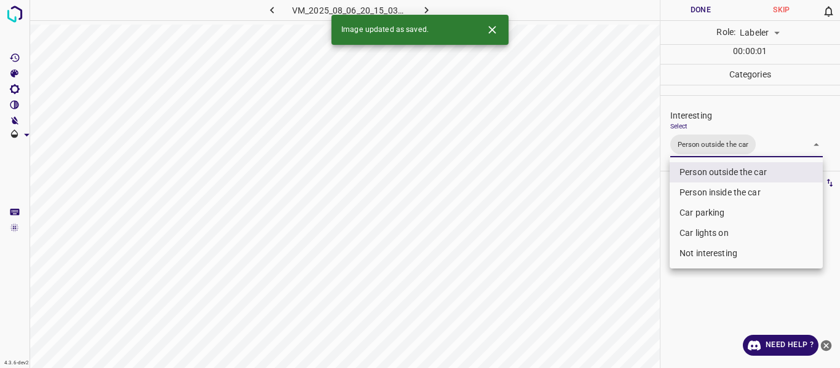
drag, startPoint x: 637, startPoint y: 233, endPoint x: 571, endPoint y: 327, distance: 114.3
click at [632, 244] on div at bounding box center [420, 184] width 840 height 368
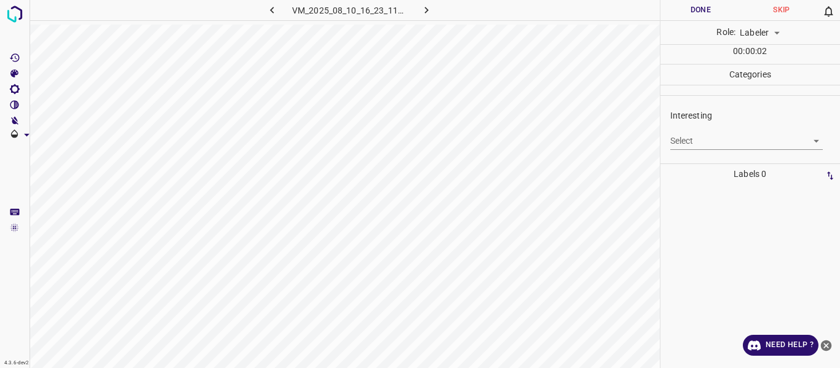
click at [701, 140] on body "4.3.6-dev2 VM_2025_08_10_16_23_11_401_00.gif Done Skip 0 Role: Labeler labeler …" at bounding box center [420, 184] width 840 height 368
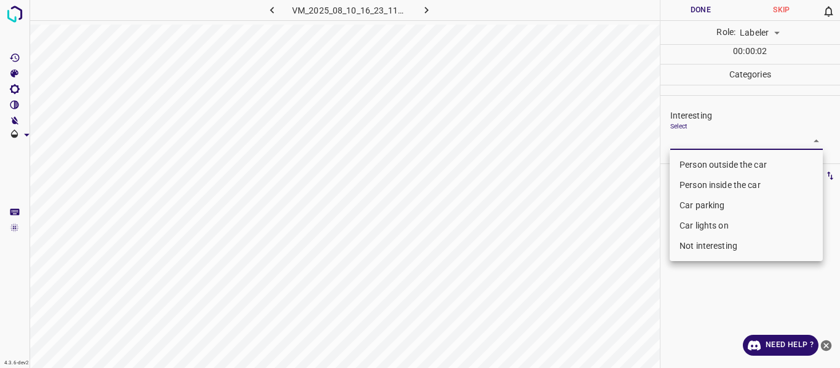
click at [700, 156] on li "Person outside the car" at bounding box center [746, 165] width 153 height 20
type input "Person outside the car"
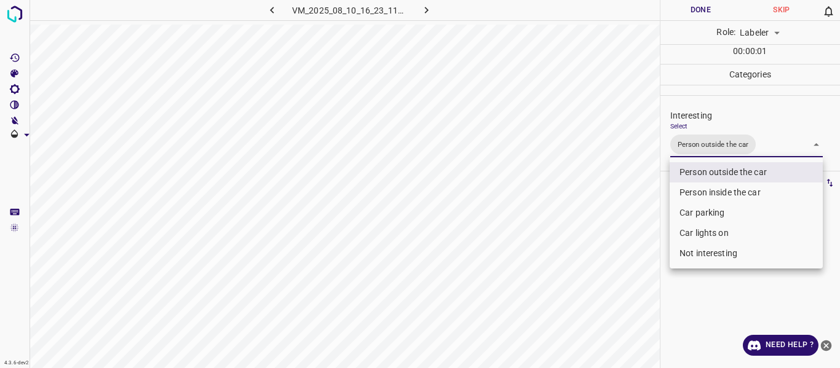
drag, startPoint x: 625, startPoint y: 256, endPoint x: 627, endPoint y: 271, distance: 14.3
click at [628, 262] on div at bounding box center [420, 184] width 840 height 368
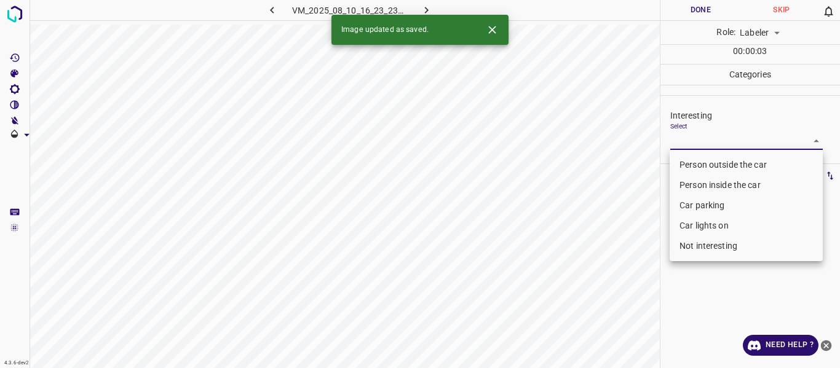
drag, startPoint x: 705, startPoint y: 133, endPoint x: 690, endPoint y: 162, distance: 31.9
click at [704, 136] on body "4.3.6-dev2 VM_2025_08_10_16_23_23_425_09.gif Done Skip 0 Role: Labeler labeler …" at bounding box center [420, 184] width 840 height 368
drag, startPoint x: 693, startPoint y: 160, endPoint x: 659, endPoint y: 197, distance: 50.1
click at [692, 160] on li "Person outside the car" at bounding box center [746, 165] width 153 height 20
type input "Person outside the car"
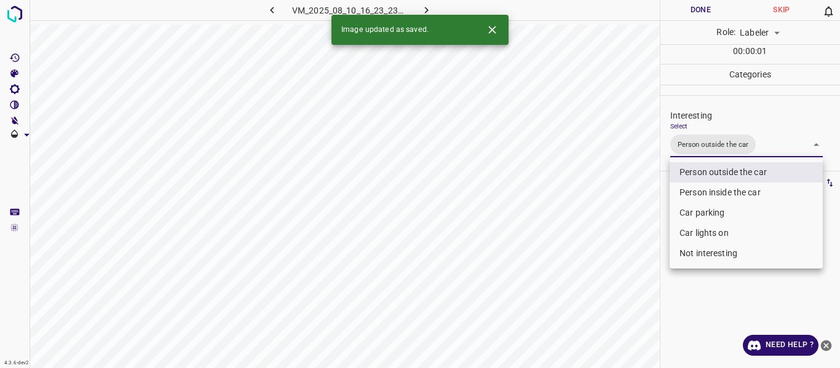
drag, startPoint x: 624, startPoint y: 245, endPoint x: 627, endPoint y: 261, distance: 16.3
click at [627, 256] on div at bounding box center [420, 184] width 840 height 368
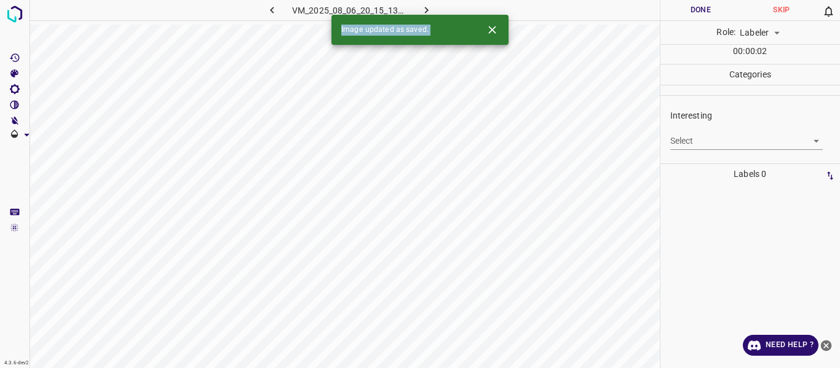
click at [693, 202] on div at bounding box center [750, 277] width 173 height 184
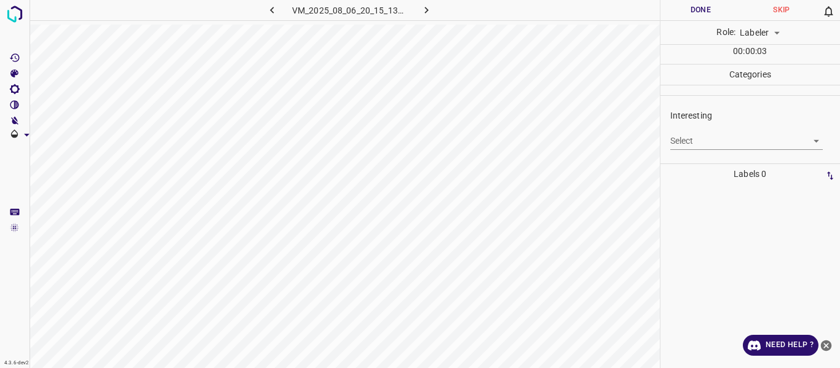
click at [713, 143] on body "4.3.6-dev2 VM_2025_08_06_20_15_13_690_04.gif Done Skip 0 Role: Labeler labeler …" at bounding box center [420, 184] width 840 height 368
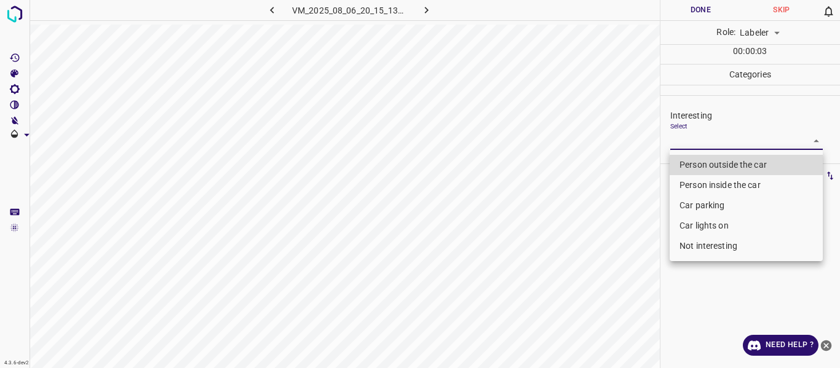
click at [710, 159] on li "Person outside the car" at bounding box center [746, 165] width 153 height 20
type input "Person outside the car"
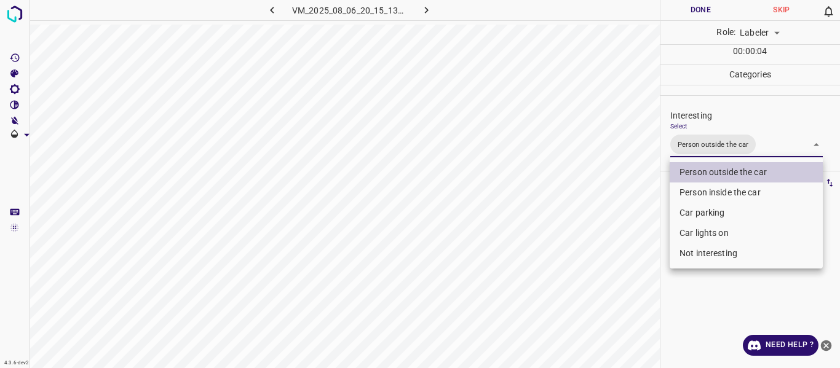
drag, startPoint x: 598, startPoint y: 236, endPoint x: 597, endPoint y: 258, distance: 22.2
click at [598, 237] on div at bounding box center [420, 184] width 840 height 368
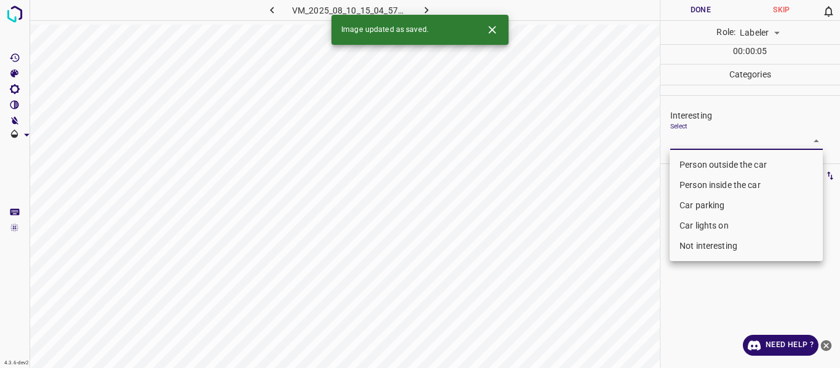
click at [717, 138] on body "4.3.6-dev2 VM_2025_08_10_15_04_57_719_00.gif Done Skip 0 Role: Labeler labeler …" at bounding box center [420, 184] width 840 height 368
click at [702, 208] on li "Car parking" at bounding box center [746, 206] width 153 height 20
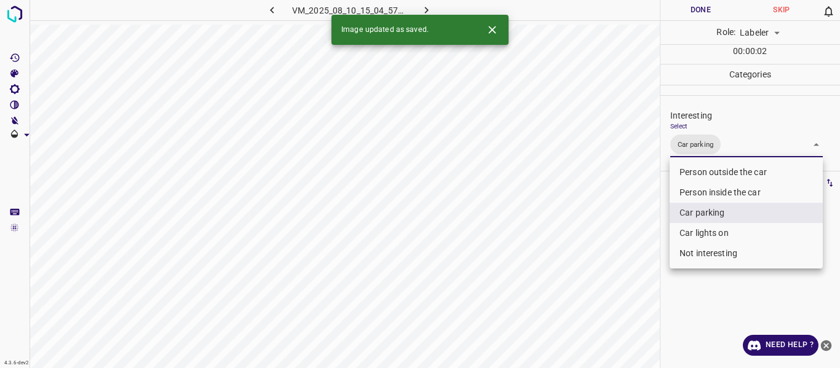
click at [701, 232] on li "Car lights on" at bounding box center [746, 233] width 153 height 20
type input "Car parking,Car lights on"
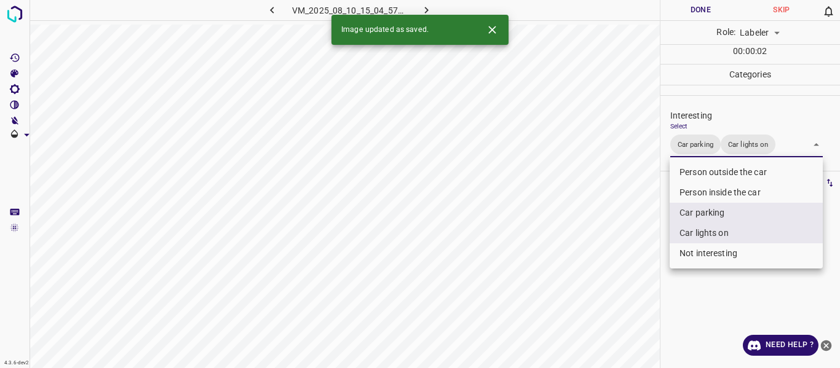
drag, startPoint x: 633, startPoint y: 271, endPoint x: 626, endPoint y: 293, distance: 23.2
click at [630, 274] on div at bounding box center [420, 184] width 840 height 368
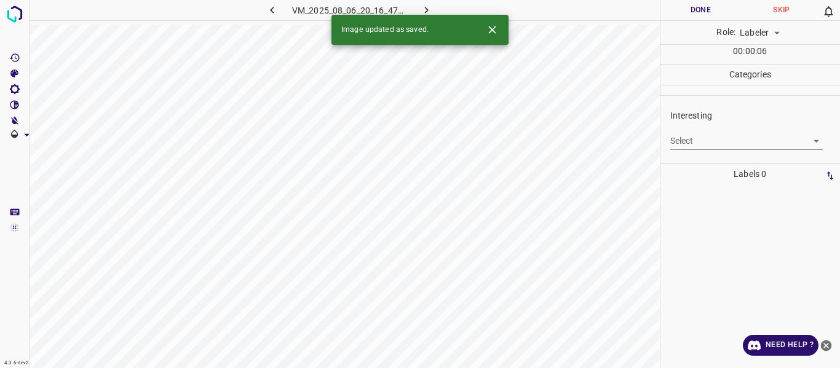
click at [700, 146] on body "4.3.6-dev2 VM_2025_08_06_20_16_47_594_10.gif Done Skip 0 Role: Labeler labeler …" at bounding box center [420, 184] width 840 height 368
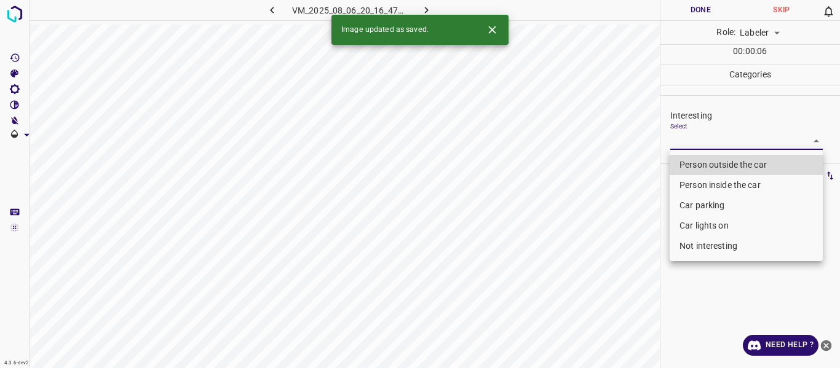
click at [698, 164] on li "Person outside the car" at bounding box center [746, 165] width 153 height 20
type input "Person outside the car"
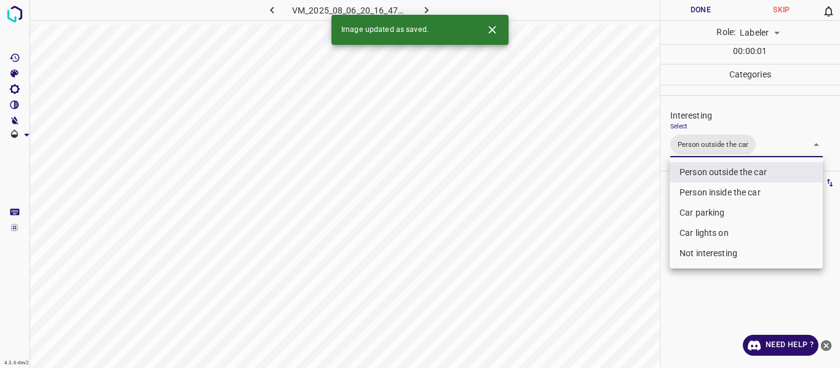
drag, startPoint x: 627, startPoint y: 250, endPoint x: 587, endPoint y: 328, distance: 88.3
click at [622, 261] on div at bounding box center [420, 184] width 840 height 368
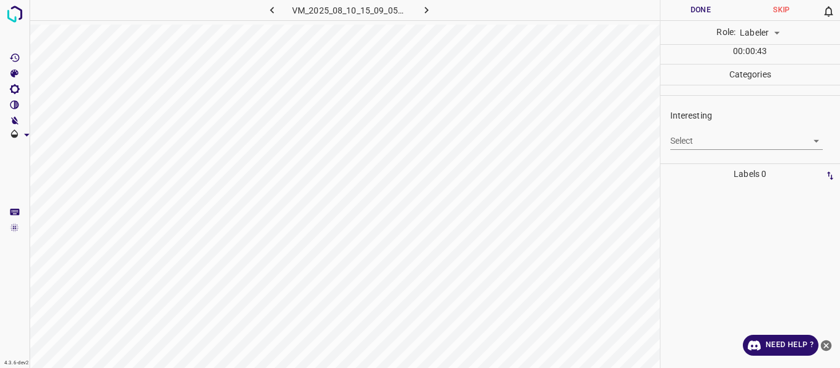
click at [705, 145] on body "4.3.6-dev2 VM_2025_08_10_15_09_05_971_01.gif Done Skip 0 Role: Labeler labeler …" at bounding box center [420, 184] width 840 height 368
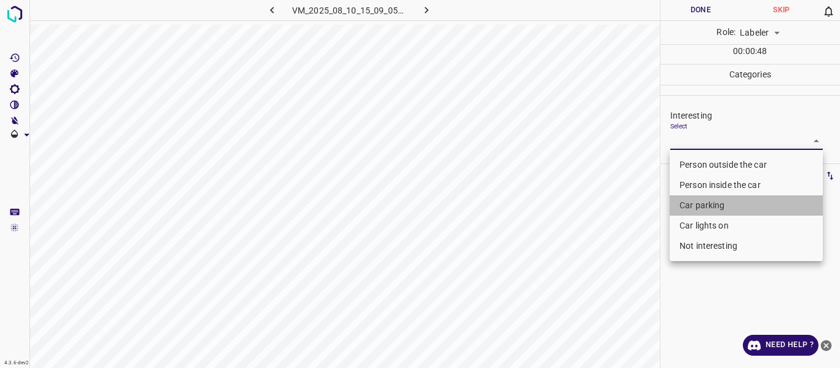
click at [714, 207] on li "Car parking" at bounding box center [746, 206] width 153 height 20
type input "Car parking"
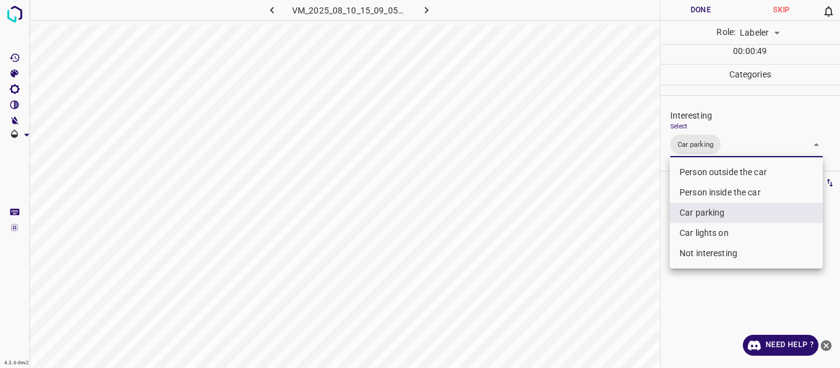
drag, startPoint x: 610, startPoint y: 266, endPoint x: 607, endPoint y: 275, distance: 9.7
click at [608, 268] on div at bounding box center [420, 184] width 840 height 368
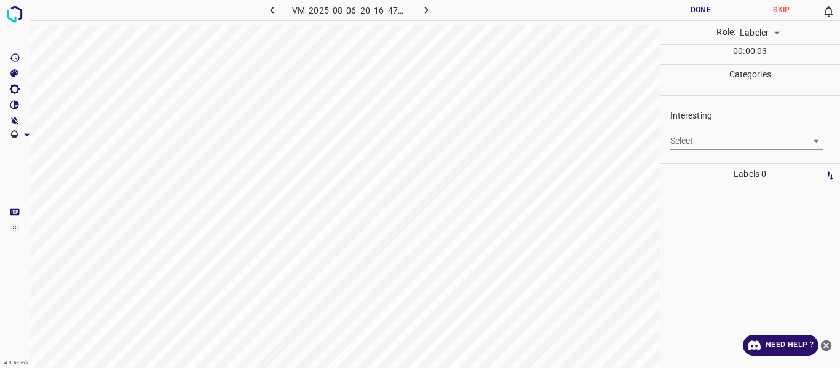
click at [729, 136] on body "4.3.6-dev2 VM_2025_08_06_20_16_47_594_13.gif Done Skip 0 Role: Labeler labeler …" at bounding box center [420, 184] width 840 height 368
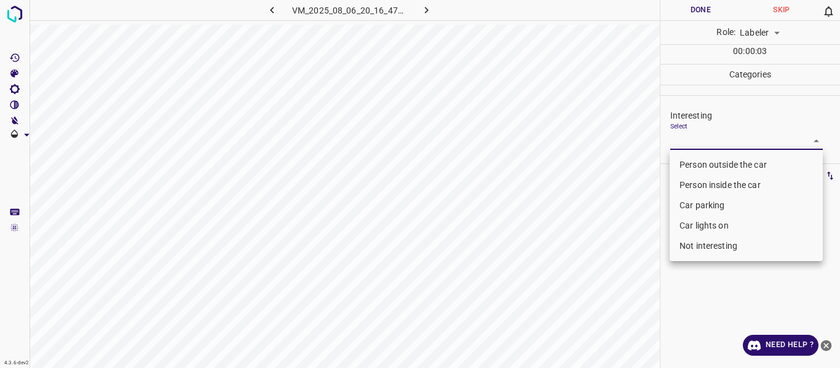
click at [723, 167] on li "Person outside the car" at bounding box center [746, 165] width 153 height 20
type input "Person outside the car"
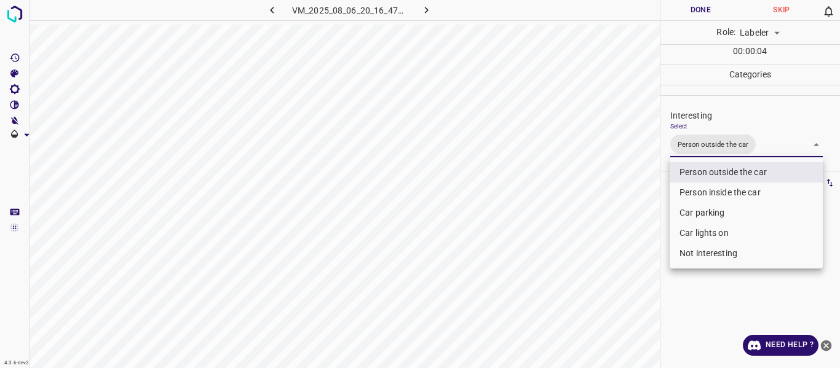
drag, startPoint x: 608, startPoint y: 271, endPoint x: 598, endPoint y: 308, distance: 38.4
click at [607, 271] on div at bounding box center [420, 184] width 840 height 368
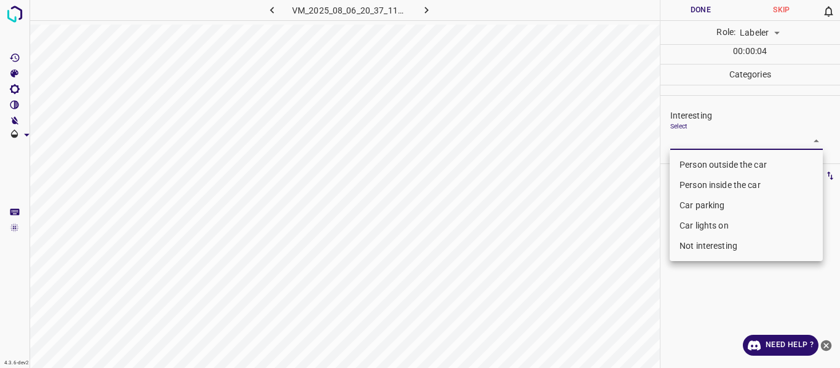
click at [699, 140] on body "4.3.6-dev2 VM_2025_08_06_20_37_11_602_09.gif Done Skip 0 Role: Labeler labeler …" at bounding box center [420, 184] width 840 height 368
click at [704, 207] on li "Car parking" at bounding box center [746, 206] width 153 height 20
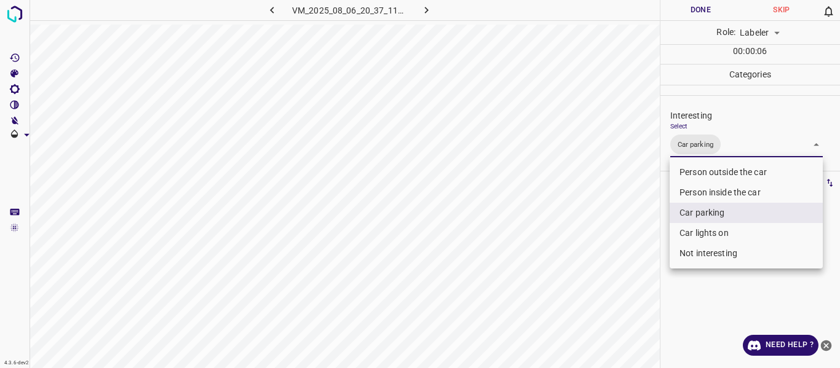
click at [699, 231] on li "Car lights on" at bounding box center [746, 233] width 153 height 20
type input "Car parking,Car lights on"
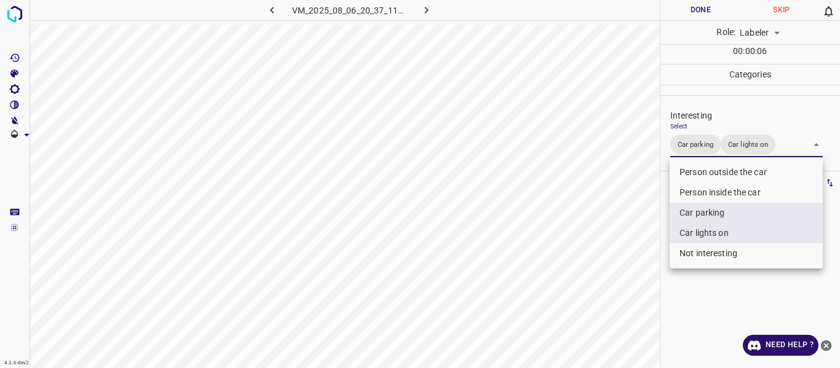
click at [554, 274] on div at bounding box center [420, 184] width 840 height 368
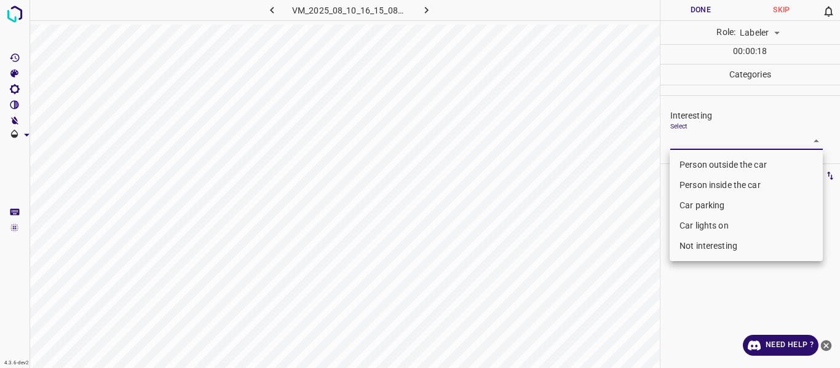
click at [717, 138] on body "4.3.6-dev2 VM_2025_08_10_16_15_08_070_08.gif Done Skip 0 Role: Labeler labeler …" at bounding box center [420, 184] width 840 height 368
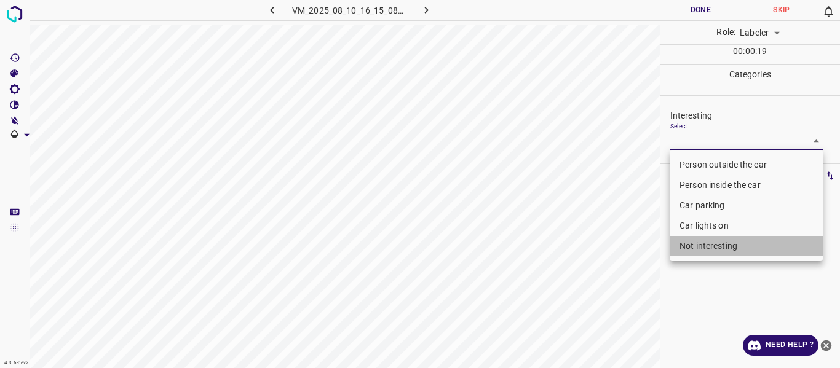
click at [701, 246] on li "Not interesting" at bounding box center [746, 246] width 153 height 20
type input "Not interesting"
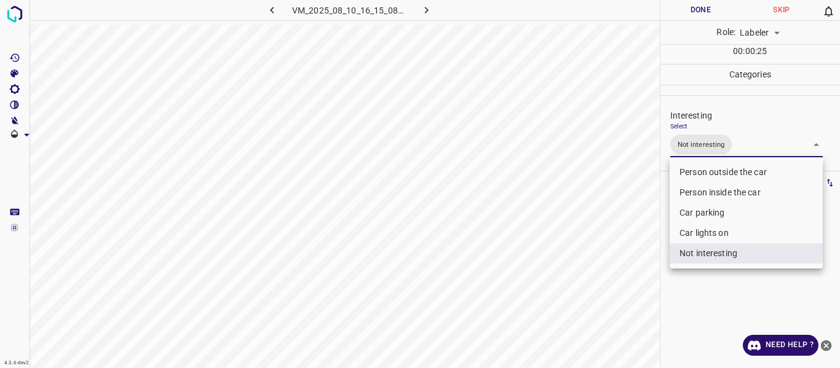
drag, startPoint x: 646, startPoint y: 195, endPoint x: 634, endPoint y: 225, distance: 32.6
click at [642, 202] on div at bounding box center [420, 184] width 840 height 368
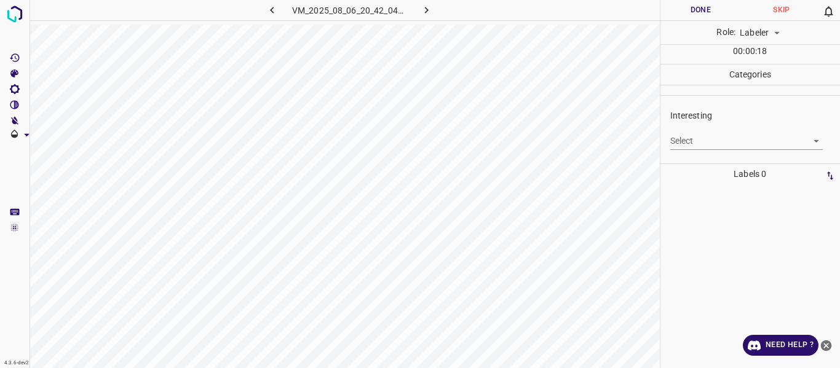
click at [693, 135] on body "4.3.6-dev2 VM_2025_08_06_20_42_04_117_04.gif Done Skip 0 Role: Labeler labeler …" at bounding box center [420, 184] width 840 height 368
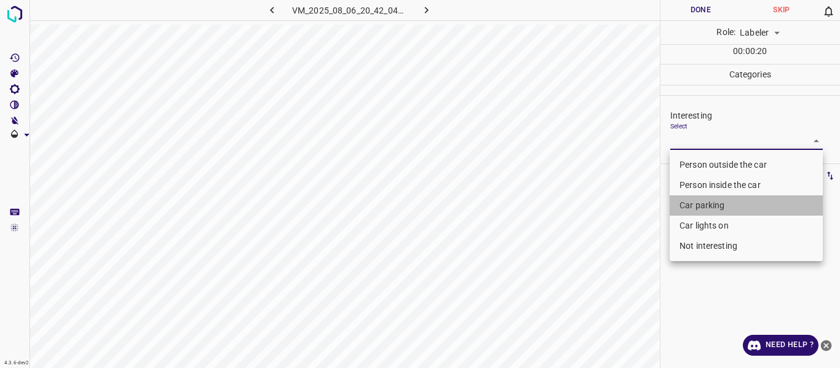
click at [701, 205] on li "Car parking" at bounding box center [746, 206] width 153 height 20
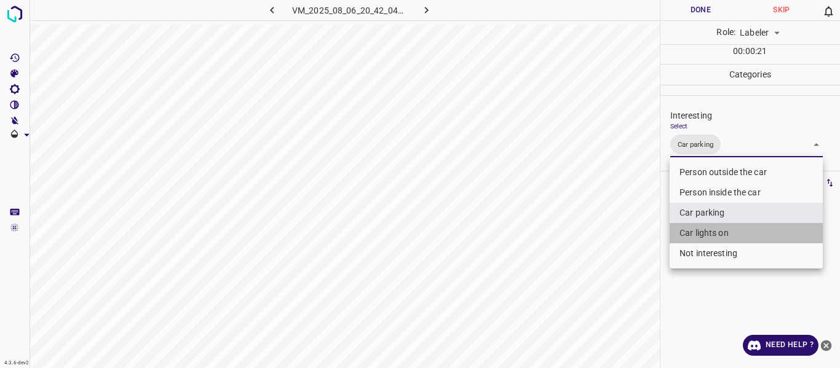
drag, startPoint x: 707, startPoint y: 238, endPoint x: 652, endPoint y: 262, distance: 60.3
click at [707, 238] on li "Car lights on" at bounding box center [746, 233] width 153 height 20
type input "Car parking,Car lights on"
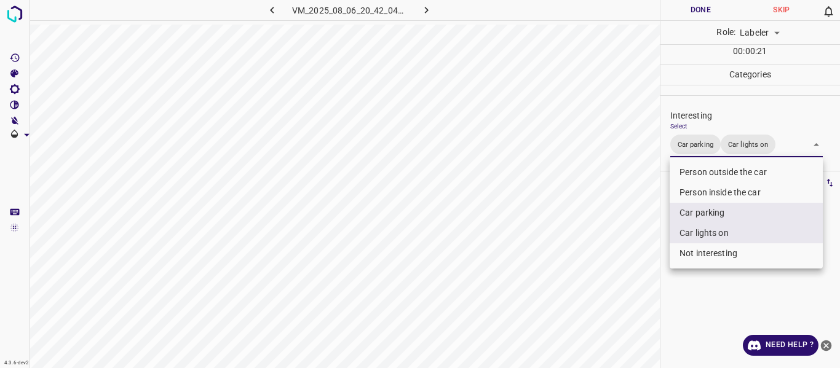
click at [643, 264] on div at bounding box center [420, 184] width 840 height 368
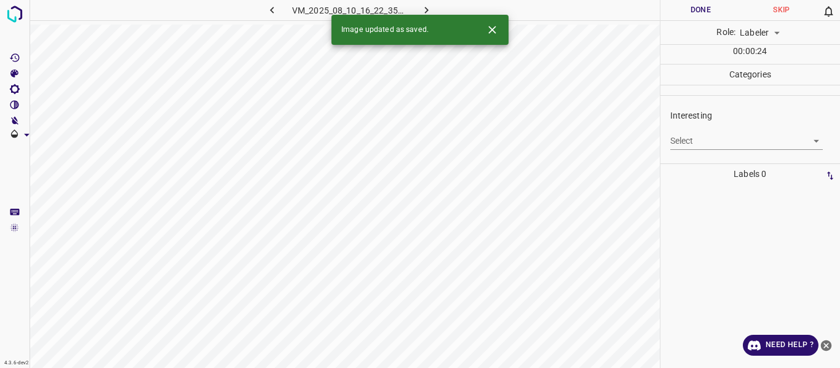
click at [686, 143] on body "4.3.6-dev2 VM_2025_08_10_16_22_35_376_03.gif Done Skip 0 Role: Labeler labeler …" at bounding box center [420, 184] width 840 height 368
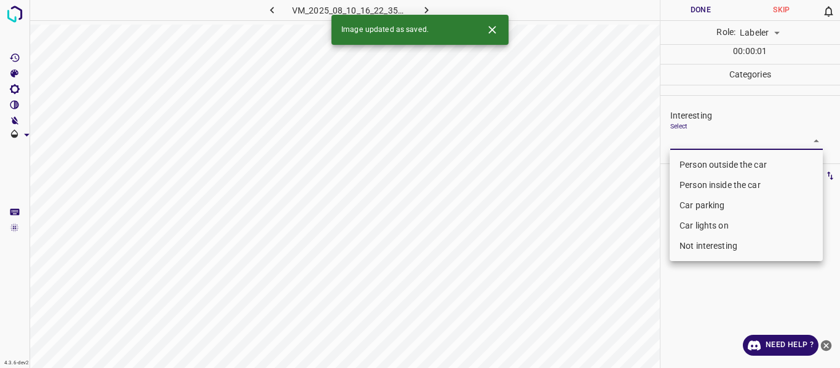
drag, startPoint x: 686, startPoint y: 164, endPoint x: 654, endPoint y: 189, distance: 40.2
click at [688, 162] on li "Person outside the car" at bounding box center [746, 165] width 153 height 20
type input "Person outside the car"
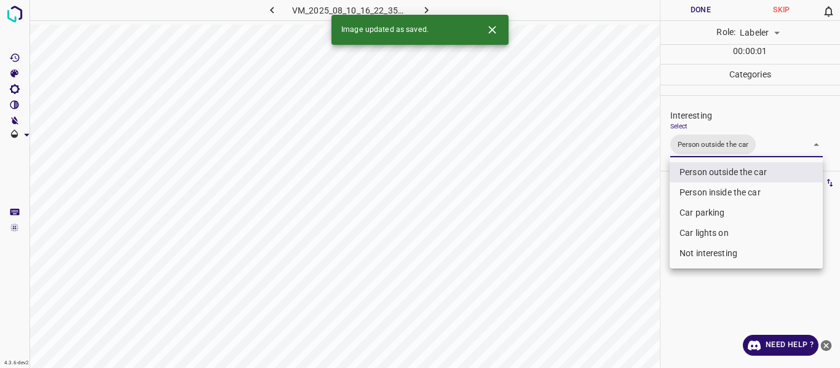
drag, startPoint x: 559, startPoint y: 240, endPoint x: 571, endPoint y: 260, distance: 22.9
click at [571, 260] on div at bounding box center [420, 184] width 840 height 368
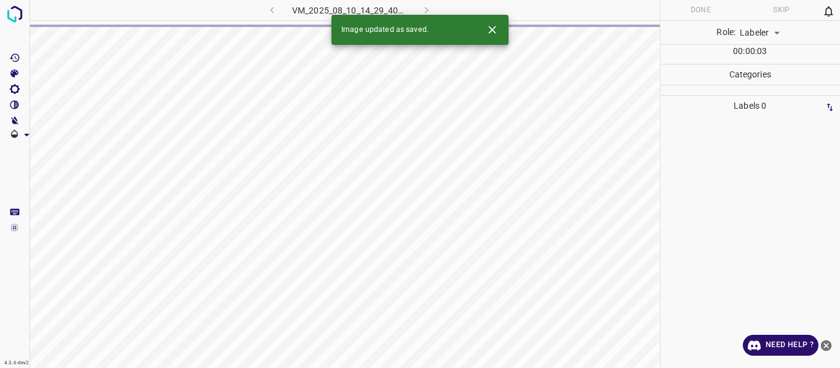
drag, startPoint x: 675, startPoint y: 93, endPoint x: 660, endPoint y: 85, distance: 16.8
click at [661, 85] on div "Done Skip 0 Role: Labeler labeler 00 : 00 : 03 Categories Labels 0" at bounding box center [751, 184] width 180 height 368
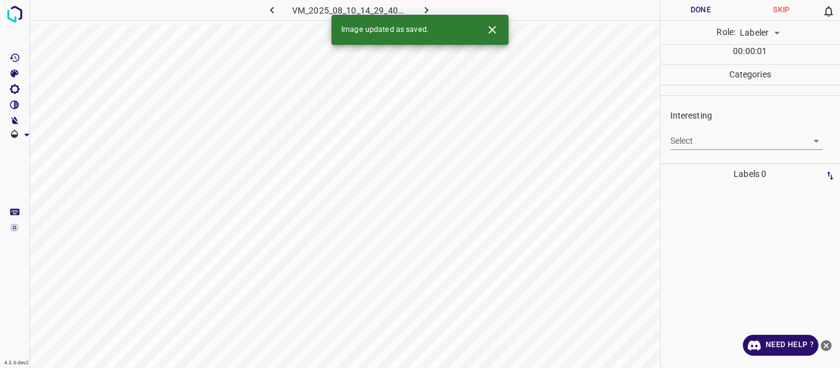
drag, startPoint x: 668, startPoint y: 193, endPoint x: 680, endPoint y: 197, distance: 12.7
click at [672, 192] on ul at bounding box center [747, 190] width 167 height 10
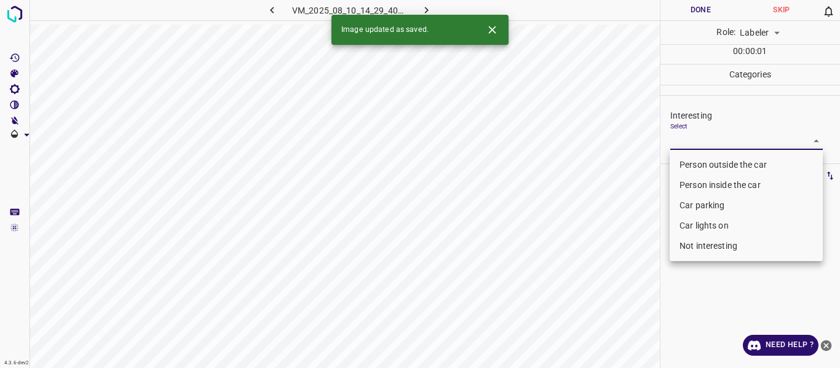
click at [727, 144] on body "4.3.6-dev2 VM_2025_08_10_14_29_40_518_06.gif Done Skip 0 Role: Labeler labeler …" at bounding box center [420, 184] width 840 height 368
click at [708, 202] on li "Car parking" at bounding box center [746, 206] width 153 height 20
type input "Car parking"
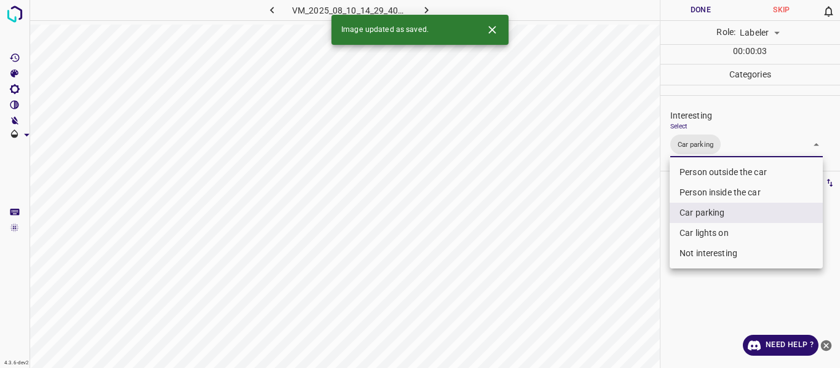
drag, startPoint x: 635, startPoint y: 252, endPoint x: 621, endPoint y: 313, distance: 63.1
click at [632, 260] on div at bounding box center [420, 184] width 840 height 368
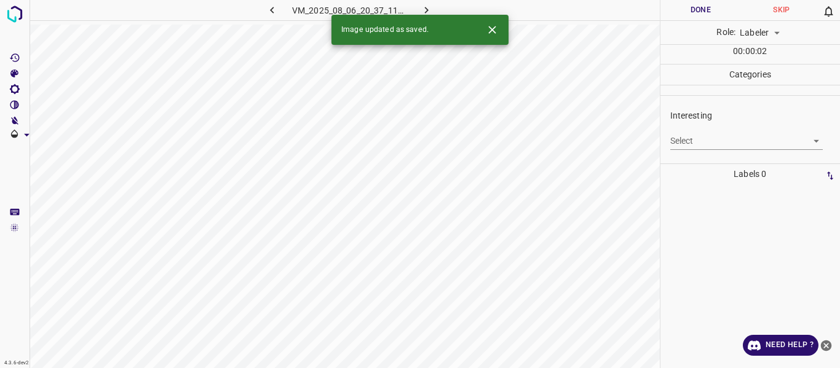
click at [699, 139] on body "4.3.6-dev2 VM_2025_08_06_20_37_11_602_04.gif Done Skip 0 Role: Labeler labeler …" at bounding box center [420, 184] width 840 height 368
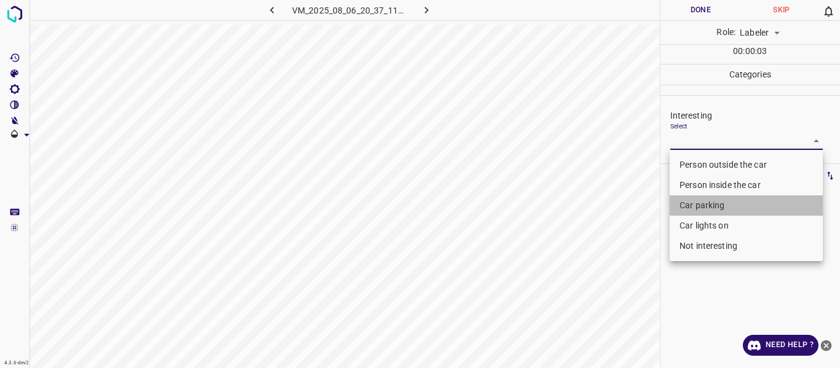
drag, startPoint x: 700, startPoint y: 206, endPoint x: 698, endPoint y: 246, distance: 40.0
click at [701, 206] on li "Car parking" at bounding box center [746, 206] width 153 height 20
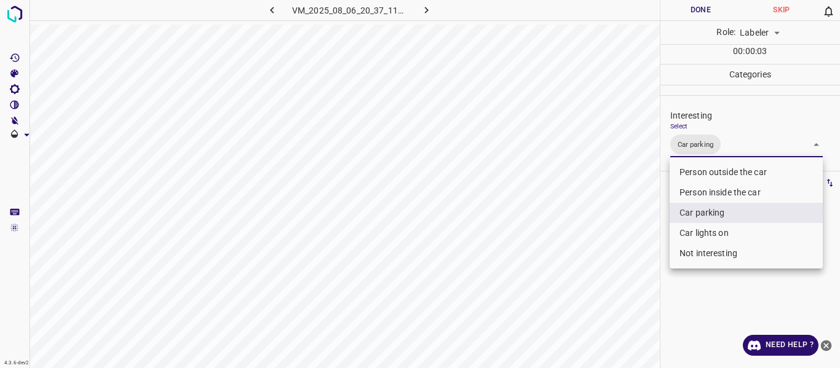
drag, startPoint x: 699, startPoint y: 229, endPoint x: 629, endPoint y: 259, distance: 76.3
click at [699, 230] on li "Car lights on" at bounding box center [746, 233] width 153 height 20
type input "Car parking,Car lights on"
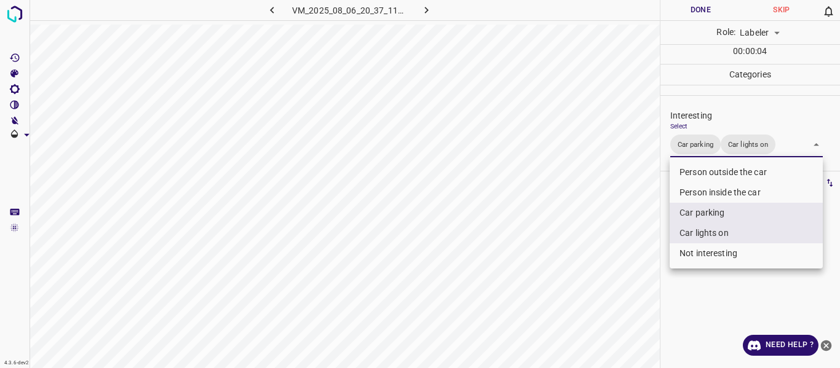
drag, startPoint x: 539, startPoint y: 299, endPoint x: 541, endPoint y: 312, distance: 13.6
click at [541, 301] on div at bounding box center [420, 184] width 840 height 368
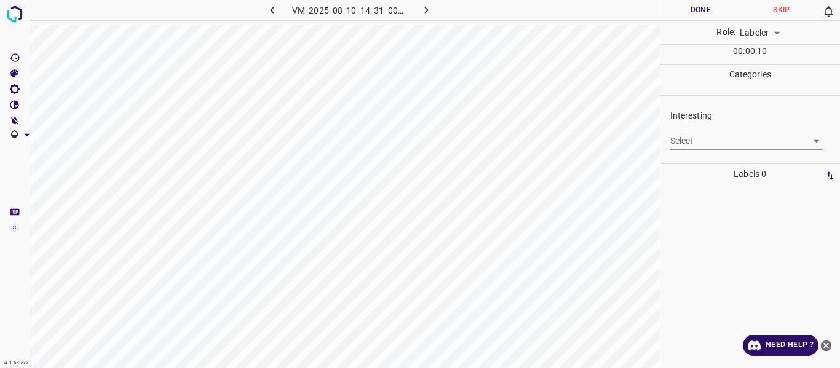
click at [691, 145] on body "4.3.6-dev2 VM_2025_08_10_14_31_00_609_03.gif Done Skip 0 Role: Labeler labeler …" at bounding box center [420, 184] width 840 height 368
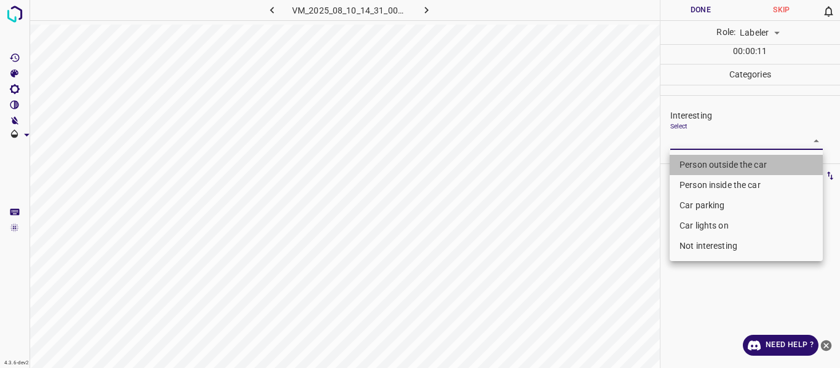
click at [696, 168] on li "Person outside the car" at bounding box center [746, 165] width 153 height 20
type input "Person outside the car"
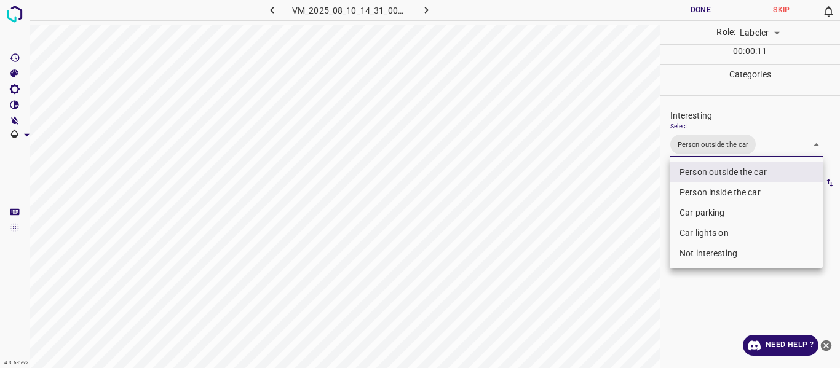
drag, startPoint x: 638, startPoint y: 258, endPoint x: 632, endPoint y: 269, distance: 12.7
click at [634, 261] on div at bounding box center [420, 184] width 840 height 368
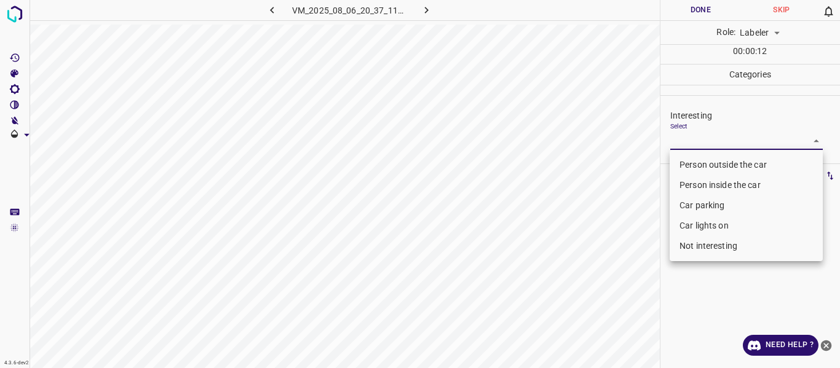
drag, startPoint x: 697, startPoint y: 138, endPoint x: 678, endPoint y: 180, distance: 45.7
click at [696, 137] on body "4.3.6-dev2 VM_2025_08_06_20_37_11_602_08.gif Done Skip 0 Role: Labeler labeler …" at bounding box center [420, 184] width 840 height 368
click at [692, 209] on li "Car parking" at bounding box center [746, 206] width 153 height 20
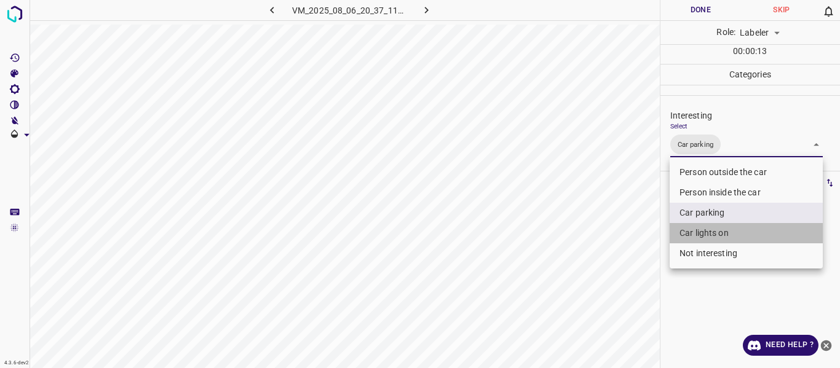
drag, startPoint x: 696, startPoint y: 230, endPoint x: 613, endPoint y: 260, distance: 87.5
click at [696, 230] on li "Car lights on" at bounding box center [746, 233] width 153 height 20
type input "Car parking,Car lights on"
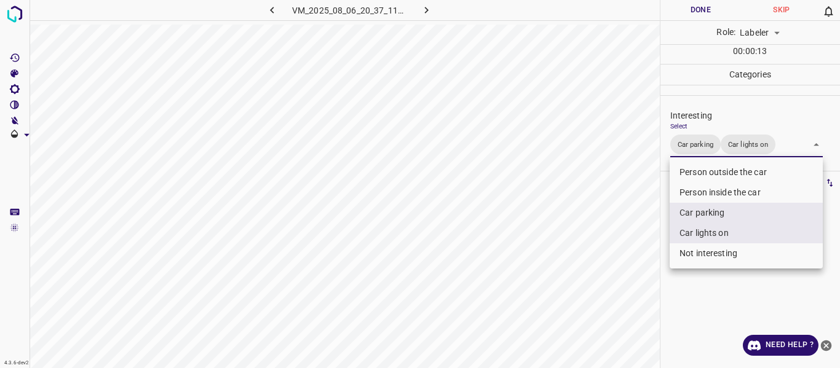
drag, startPoint x: 602, startPoint y: 274, endPoint x: 589, endPoint y: 298, distance: 26.4
click at [603, 274] on div at bounding box center [420, 184] width 840 height 368
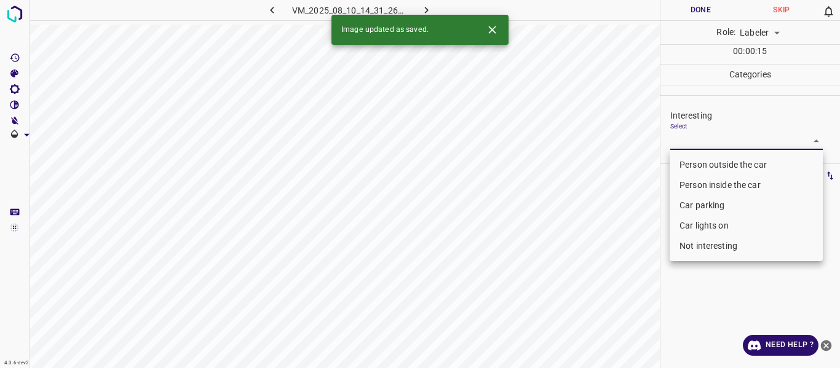
drag, startPoint x: 710, startPoint y: 141, endPoint x: 708, endPoint y: 156, distance: 15.5
click at [710, 141] on body "4.3.6-dev2 VM_2025_08_10_14_31_26_262_04.gif Done Skip 0 Role: Labeler labeler …" at bounding box center [420, 184] width 840 height 368
drag, startPoint x: 707, startPoint y: 156, endPoint x: 671, endPoint y: 191, distance: 50.0
click at [707, 156] on li "Person outside the car" at bounding box center [746, 165] width 153 height 20
type input "Person outside the car"
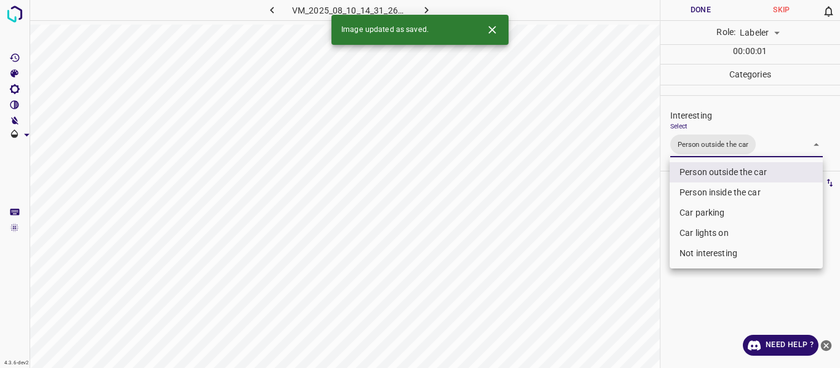
drag, startPoint x: 595, startPoint y: 253, endPoint x: 595, endPoint y: 273, distance: 20.3
click at [596, 257] on div at bounding box center [420, 184] width 840 height 368
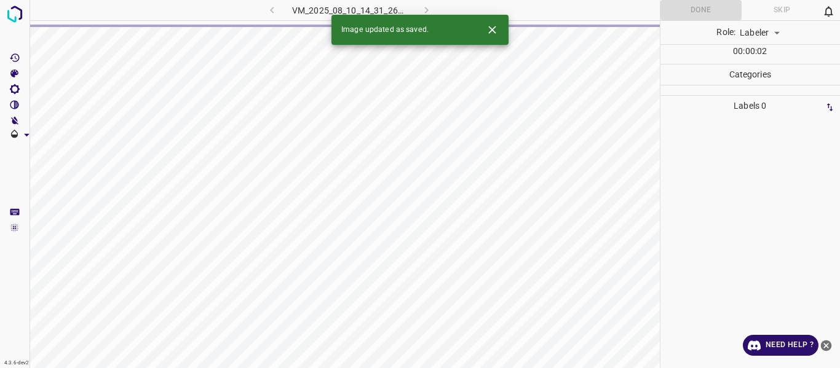
drag, startPoint x: 694, startPoint y: 240, endPoint x: 695, endPoint y: 233, distance: 6.9
click at [695, 234] on div at bounding box center [750, 242] width 173 height 252
click at [695, 228] on div at bounding box center [750, 242] width 173 height 252
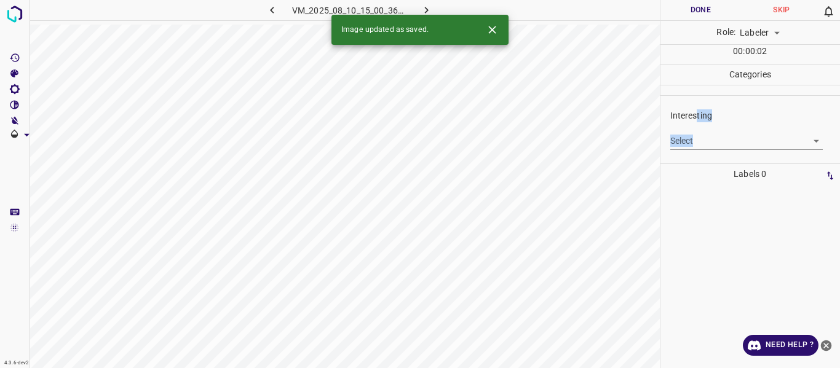
drag, startPoint x: 696, startPoint y: 122, endPoint x: 693, endPoint y: 139, distance: 17.6
click at [693, 139] on div "Interesting Select ​" at bounding box center [755, 129] width 170 height 41
click at [692, 139] on body "4.3.6-dev2 VM_2025_08_10_15_00_36_575_04.gif Done Skip 0 Role: Labeler labeler …" at bounding box center [420, 184] width 840 height 368
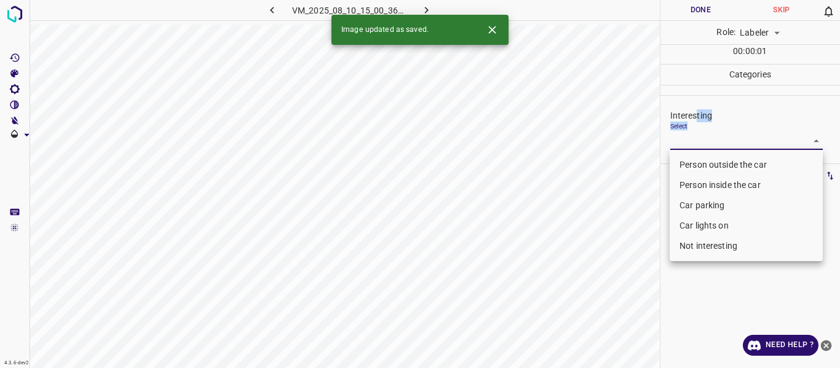
click at [701, 164] on li "Person outside the car" at bounding box center [746, 165] width 153 height 20
type input "Person outside the car"
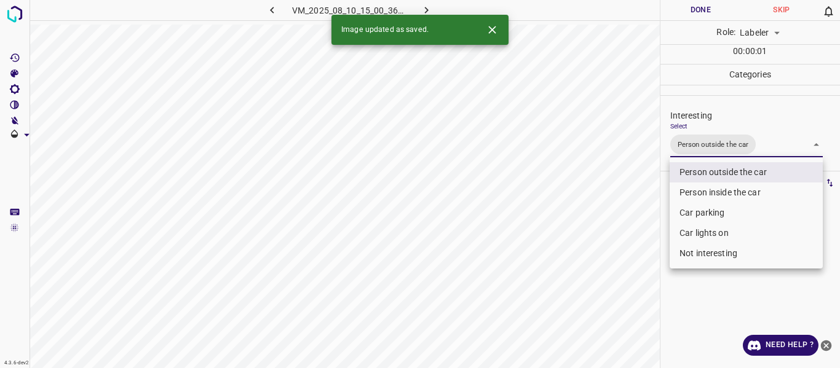
drag, startPoint x: 627, startPoint y: 234, endPoint x: 619, endPoint y: 292, distance: 59.0
click at [626, 258] on div at bounding box center [420, 184] width 840 height 368
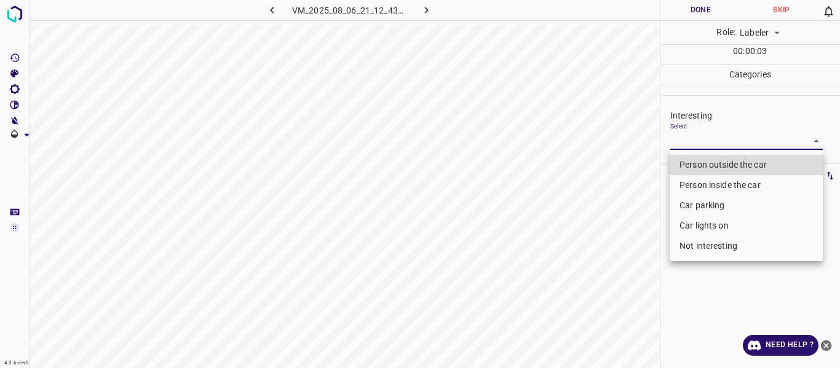
click at [709, 145] on body "4.3.6-dev2 VM_2025_08_06_21_12_43_398_07.gif Done Skip 0 Role: Labeler labeler …" at bounding box center [420, 184] width 840 height 368
click at [709, 163] on li "Person outside the car" at bounding box center [746, 165] width 153 height 20
type input "Person outside the car"
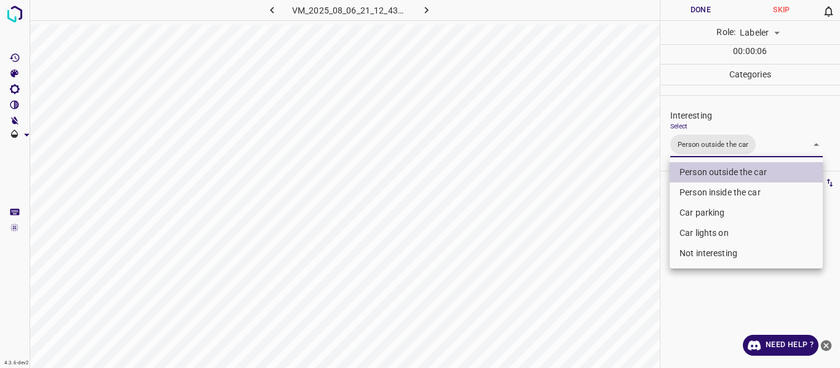
drag, startPoint x: 563, startPoint y: 229, endPoint x: 567, endPoint y: 244, distance: 14.8
click at [565, 237] on div at bounding box center [420, 184] width 840 height 368
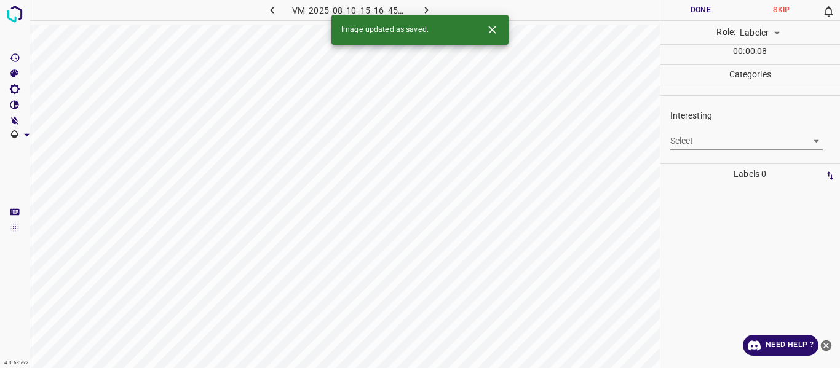
click at [704, 146] on body "4.3.6-dev2 VM_2025_08_10_15_16_45_206_05.gif Done Skip 0 Role: Labeler labeler …" at bounding box center [420, 184] width 840 height 368
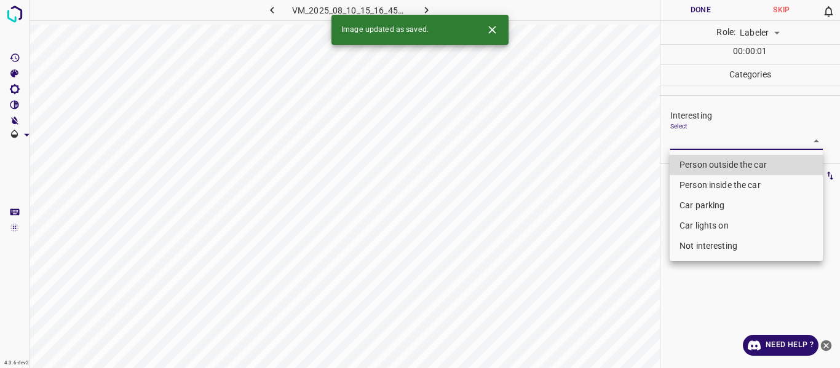
click at [697, 166] on li "Person outside the car" at bounding box center [746, 165] width 153 height 20
type input "Person outside the car"
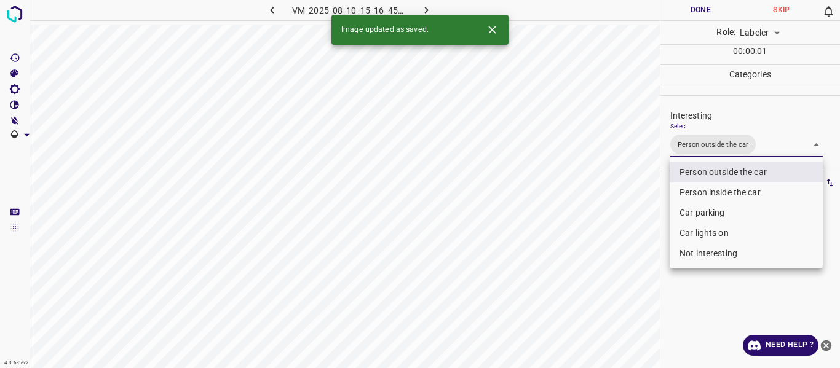
drag, startPoint x: 632, startPoint y: 239, endPoint x: 573, endPoint y: 316, distance: 96.6
click at [632, 241] on div at bounding box center [420, 184] width 840 height 368
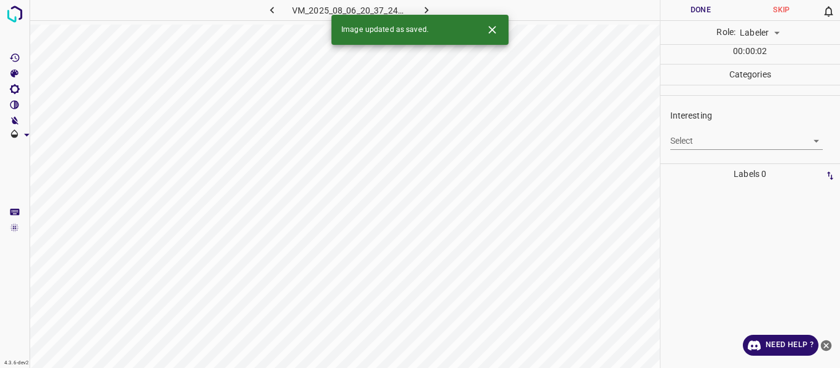
click at [718, 140] on body "4.3.6-dev2 VM_2025_08_06_20_37_24_009_04.gif Done Skip 0 Role: Labeler labeler …" at bounding box center [420, 184] width 840 height 368
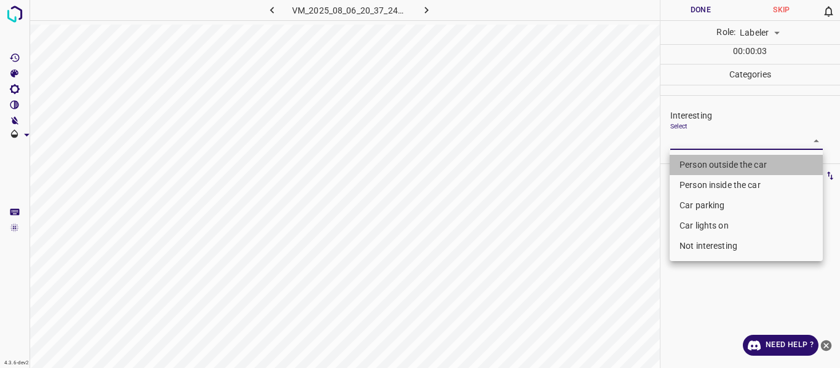
click at [710, 163] on li "Person outside the car" at bounding box center [746, 165] width 153 height 20
type input "Person outside the car"
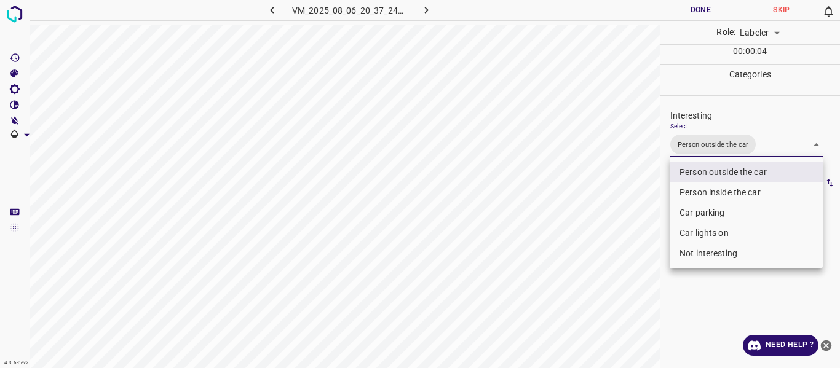
click at [640, 249] on div at bounding box center [420, 184] width 840 height 368
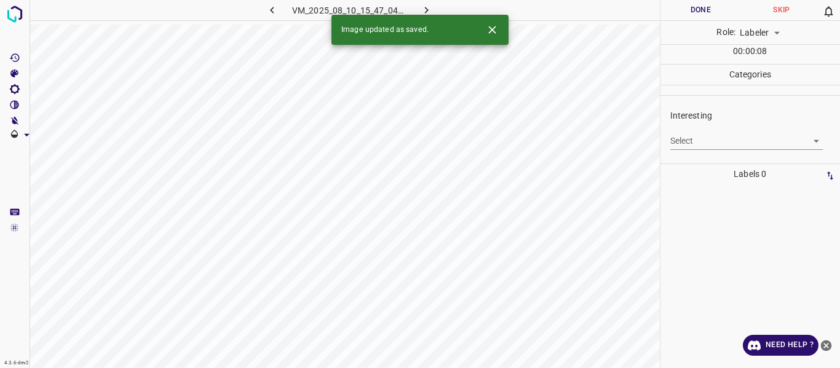
click at [705, 138] on body "4.3.6-dev2 VM_2025_08_10_15_47_04_578_01.gif Done Skip 0 Role: Labeler labeler …" at bounding box center [420, 184] width 840 height 368
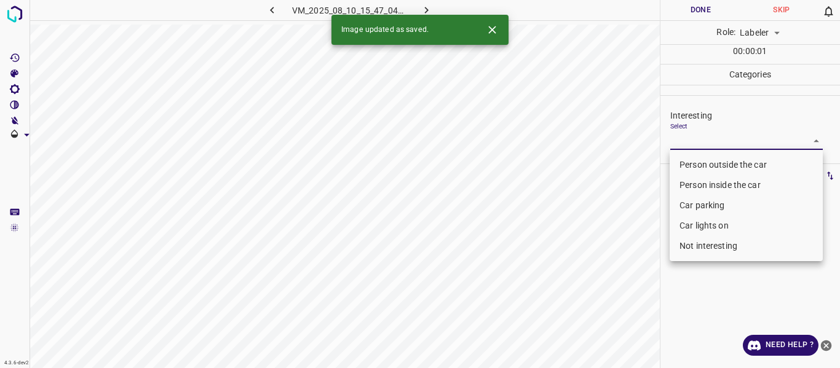
click at [688, 202] on li "Car parking" at bounding box center [746, 206] width 153 height 20
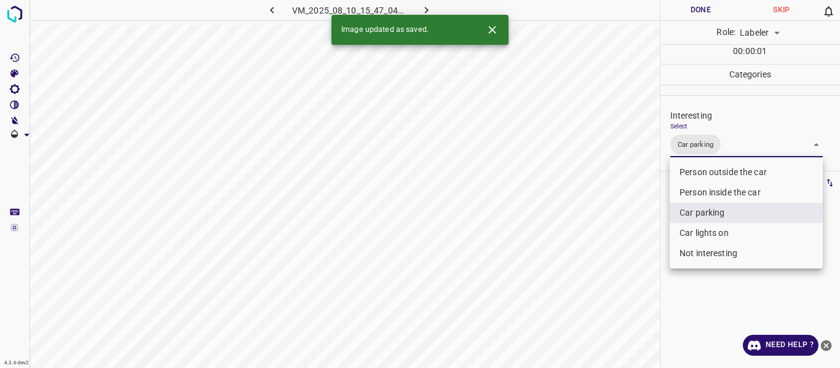
click at [682, 233] on li "Car lights on" at bounding box center [746, 233] width 153 height 20
type input "Car parking,Car lights on"
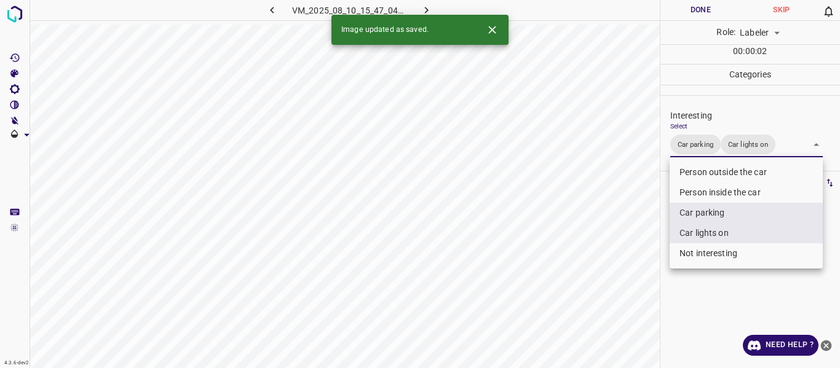
drag, startPoint x: 620, startPoint y: 316, endPoint x: 615, endPoint y: 330, distance: 14.4
click at [620, 318] on div at bounding box center [420, 184] width 840 height 368
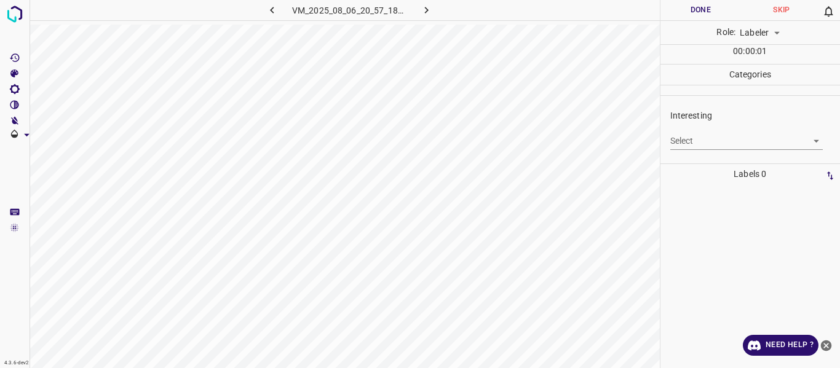
click at [712, 141] on body "4.3.6-dev2 VM_2025_08_06_20_57_18_861_00.gif Done Skip 0 Role: Labeler labeler …" at bounding box center [420, 184] width 840 height 368
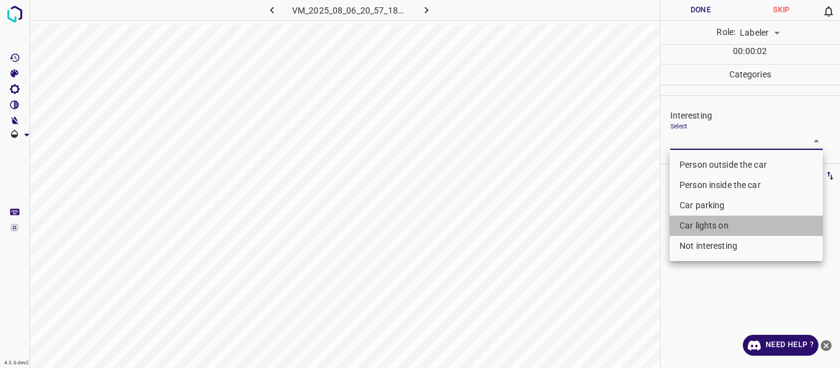
drag, startPoint x: 702, startPoint y: 216, endPoint x: 702, endPoint y: 225, distance: 9.2
click at [702, 220] on li "Car lights on" at bounding box center [746, 226] width 153 height 20
type input "Car lights on"
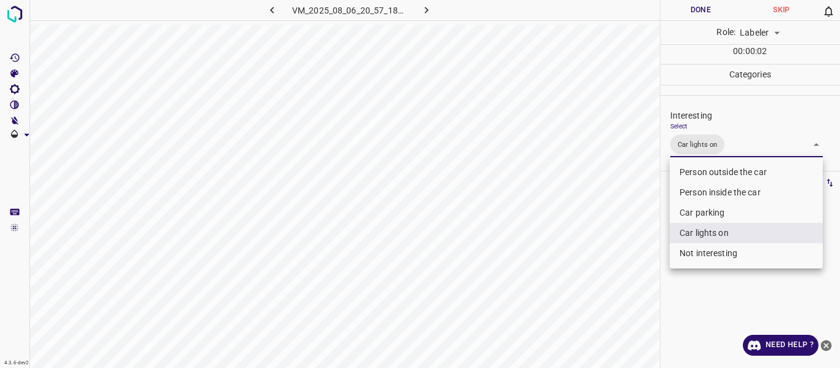
click at [602, 261] on div at bounding box center [420, 184] width 840 height 368
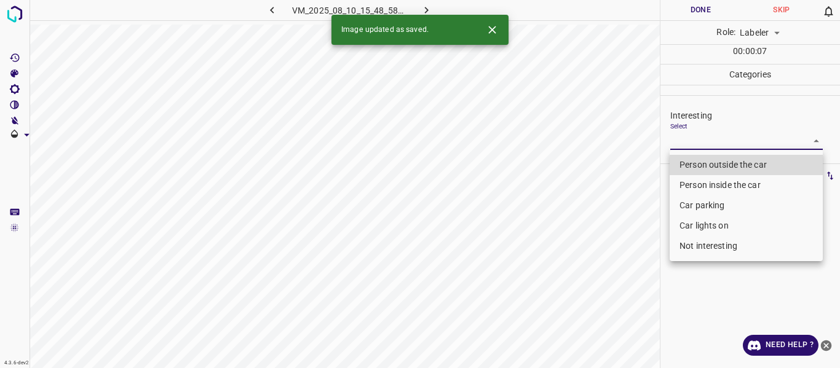
drag, startPoint x: 712, startPoint y: 141, endPoint x: 711, endPoint y: 174, distance: 32.6
click at [712, 141] on body "4.3.6-dev2 VM_2025_08_10_15_48_58_308_02.gif Done Skip 0 Role: Labeler labeler …" at bounding box center [420, 184] width 840 height 368
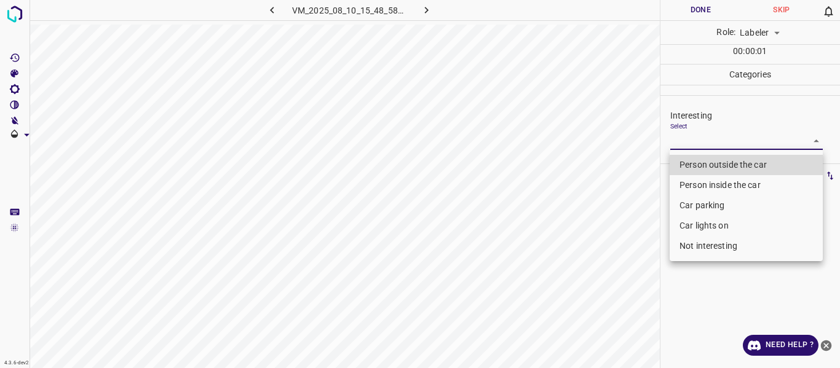
click at [709, 162] on li "Person outside the car" at bounding box center [746, 165] width 153 height 20
type input "Person outside the car"
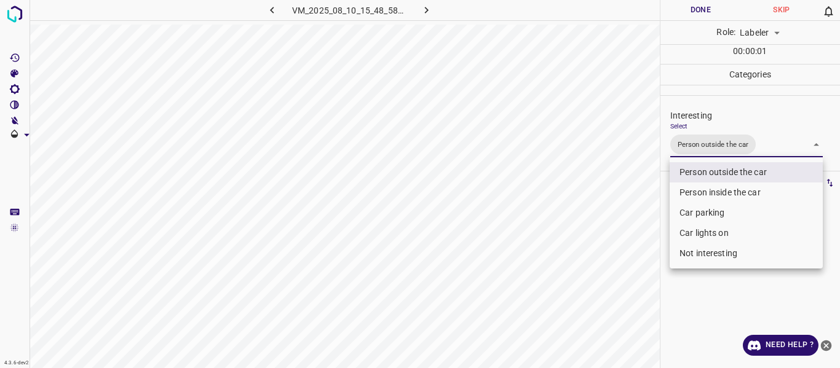
drag, startPoint x: 635, startPoint y: 228, endPoint x: 637, endPoint y: 255, distance: 26.6
click at [636, 248] on div at bounding box center [420, 184] width 840 height 368
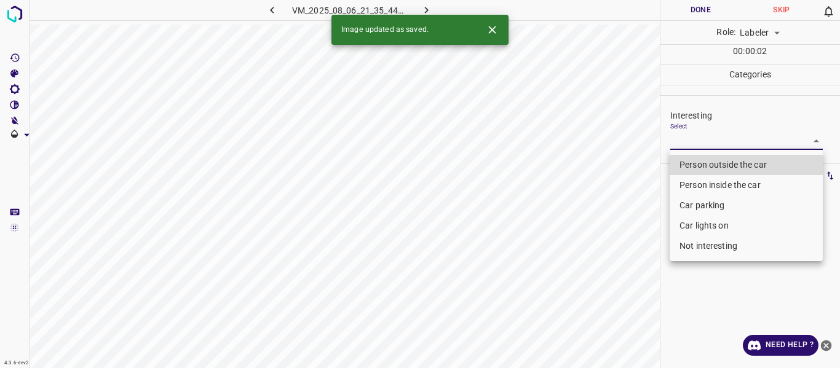
click at [695, 135] on body "4.3.6-dev2 VM_2025_08_06_21_35_44_869_01.gif Done Skip 0 Role: Labeler labeler …" at bounding box center [420, 184] width 840 height 368
click at [691, 165] on li "Person outside the car" at bounding box center [746, 165] width 153 height 20
type input "Person outside the car"
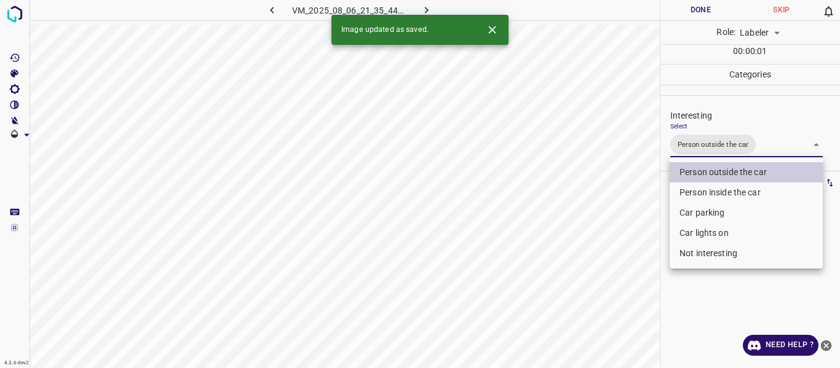
drag, startPoint x: 622, startPoint y: 233, endPoint x: 582, endPoint y: 306, distance: 82.9
click at [616, 248] on div at bounding box center [420, 184] width 840 height 368
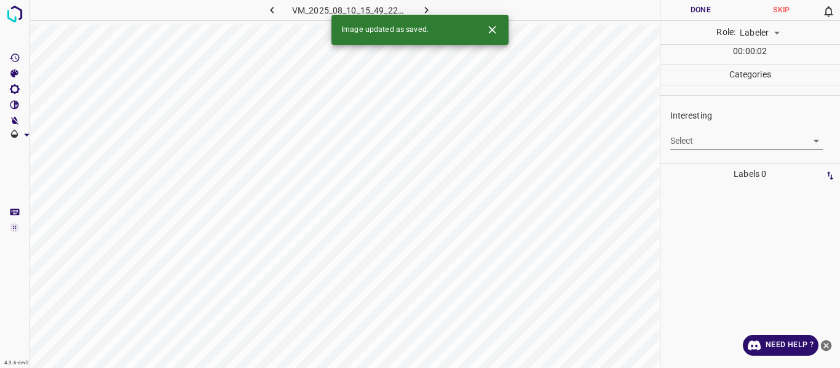
click at [725, 145] on body "4.3.6-dev2 VM_2025_08_10_15_49_22_161_09.gif Done Skip 0 Role: Labeler labeler …" at bounding box center [420, 184] width 840 height 368
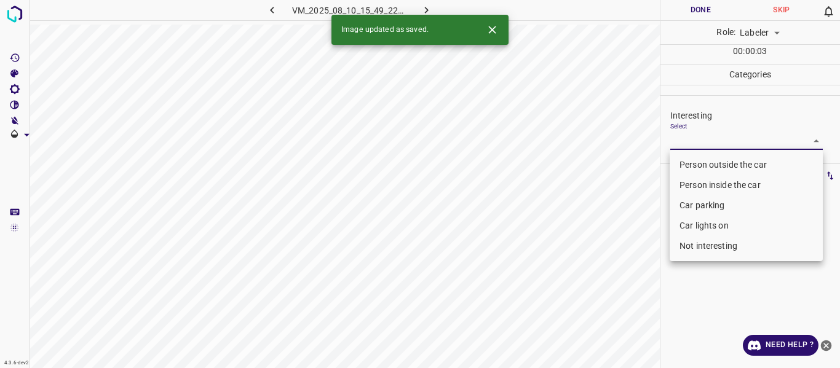
click at [723, 163] on li "Person outside the car" at bounding box center [746, 165] width 153 height 20
type input "Person outside the car"
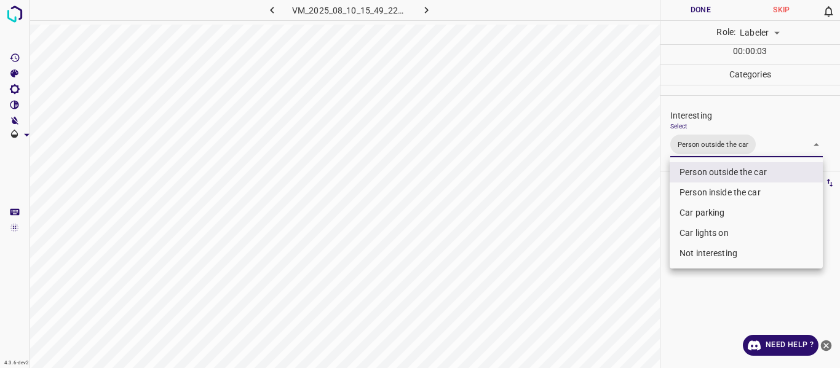
click at [643, 225] on div at bounding box center [420, 184] width 840 height 368
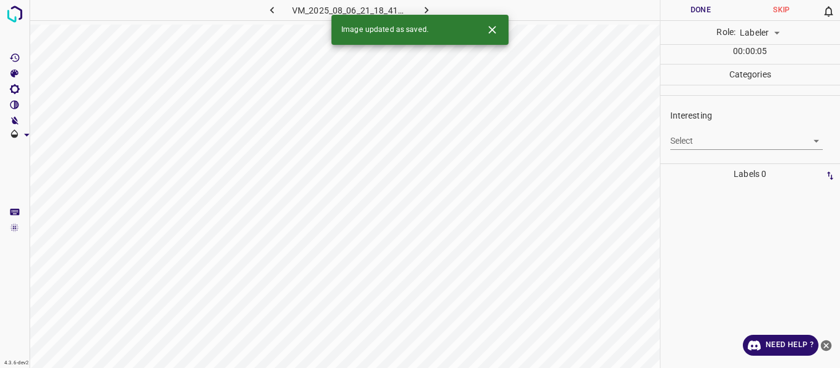
click at [701, 145] on body "4.3.6-dev2 VM_2025_08_06_21_18_41_410_05.gif Done Skip 0 Role: Labeler labeler …" at bounding box center [420, 184] width 840 height 368
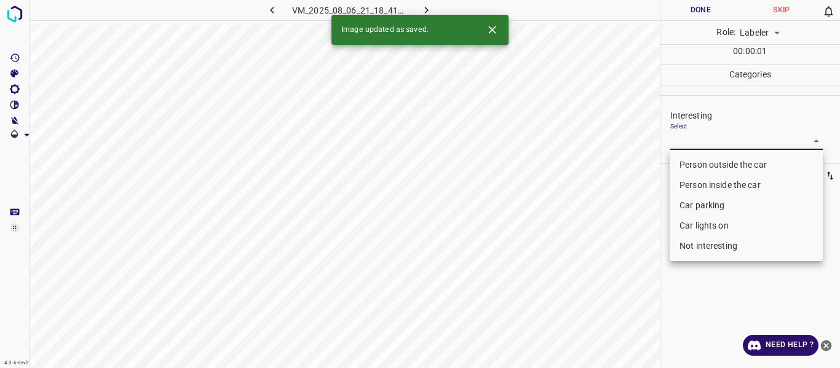
click at [695, 162] on li "Person outside the car" at bounding box center [746, 165] width 153 height 20
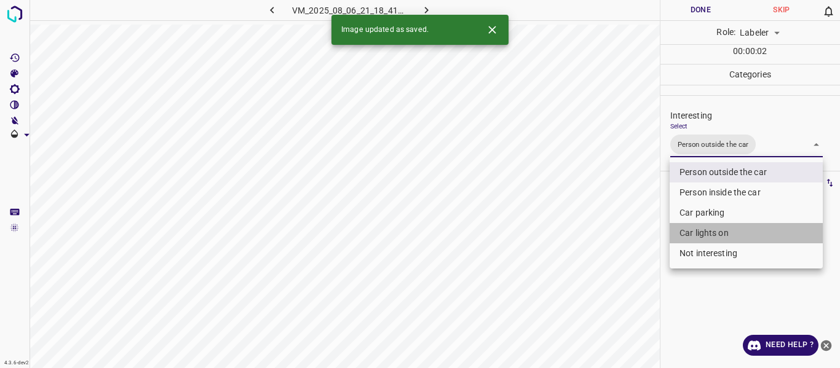
drag, startPoint x: 718, startPoint y: 234, endPoint x: 667, endPoint y: 248, distance: 53.0
click at [719, 231] on li "Car lights on" at bounding box center [746, 233] width 153 height 20
type input "Person outside the car,Car lights on"
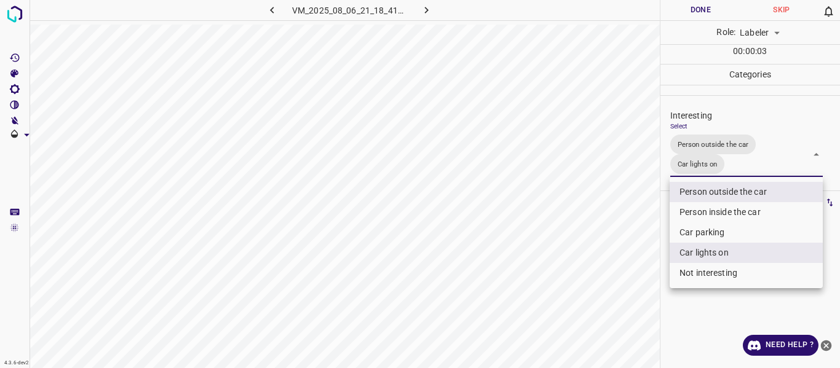
drag, startPoint x: 592, startPoint y: 266, endPoint x: 590, endPoint y: 287, distance: 21.6
click at [592, 270] on div at bounding box center [420, 184] width 840 height 368
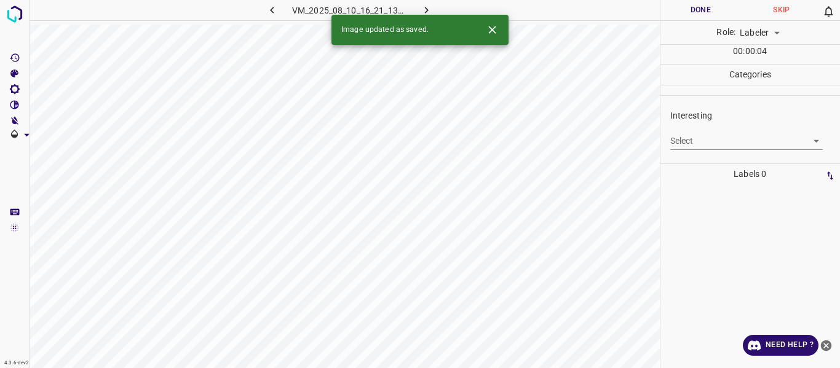
click at [697, 140] on body "4.3.6-dev2 VM_2025_08_10_16_21_13_897_06.gif Done Skip 0 Role: Labeler labeler …" at bounding box center [420, 184] width 840 height 368
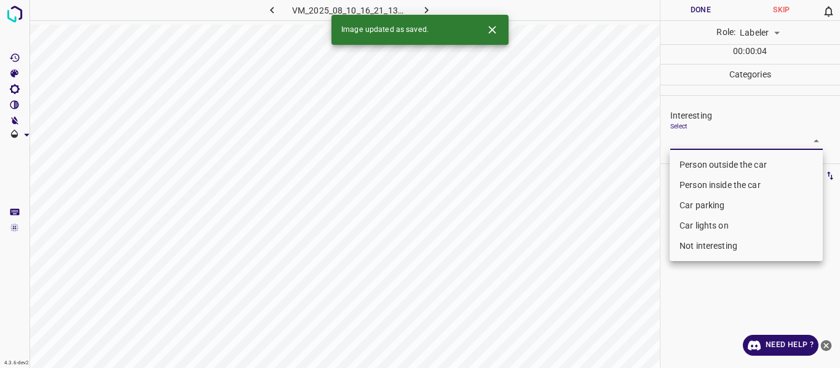
click at [686, 159] on li "Person outside the car" at bounding box center [746, 165] width 153 height 20
type input "Person outside the car"
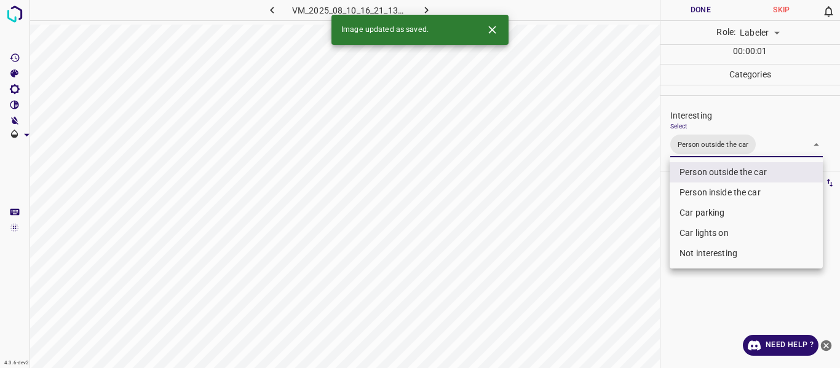
click at [634, 239] on div at bounding box center [420, 184] width 840 height 368
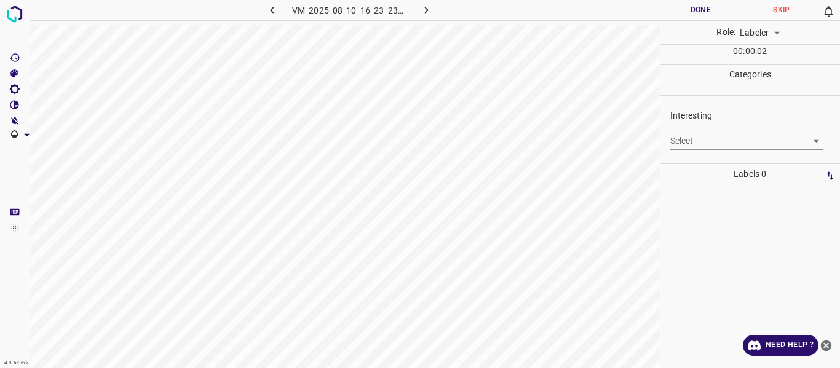
click at [702, 142] on body "4.3.6-dev2 VM_2025_08_10_16_23_23_425_05.gif Done Skip 0 Role: Labeler labeler …" at bounding box center [420, 184] width 840 height 368
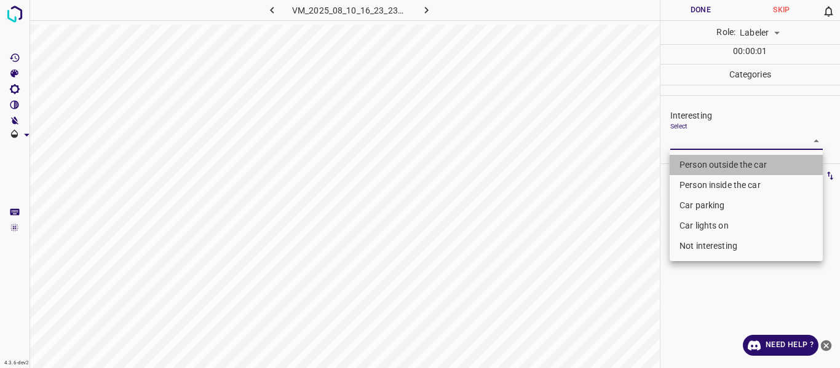
click at [691, 167] on li "Person outside the car" at bounding box center [746, 165] width 153 height 20
type input "Person outside the car"
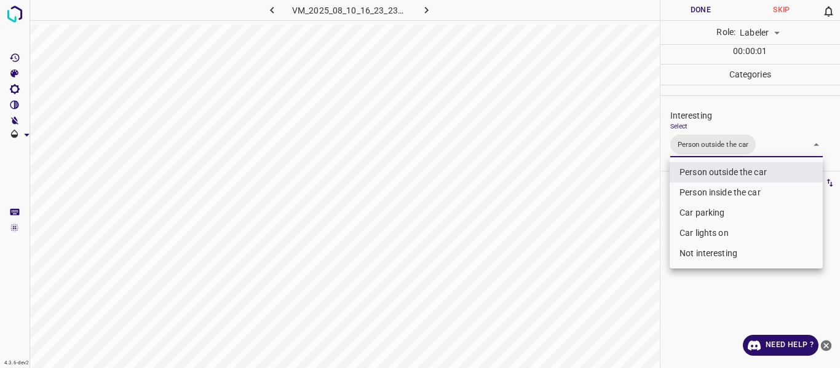
click at [633, 276] on div at bounding box center [420, 184] width 840 height 368
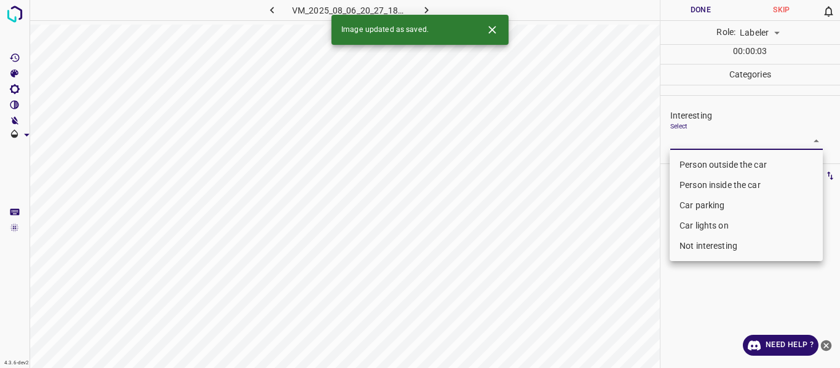
click at [700, 133] on body "4.3.6-dev2 VM_2025_08_06_20_27_18_431_03.gif Done Skip 0 Role: Labeler labeler …" at bounding box center [420, 184] width 840 height 368
click at [707, 204] on li "Car parking" at bounding box center [746, 206] width 153 height 20
type input "Car parking"
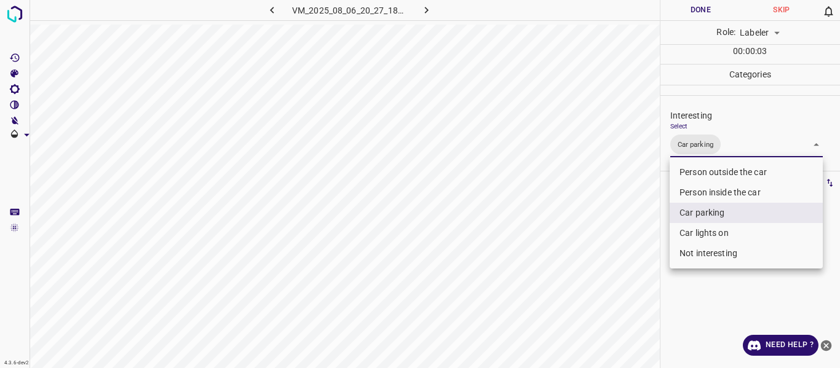
click at [637, 278] on div at bounding box center [420, 184] width 840 height 368
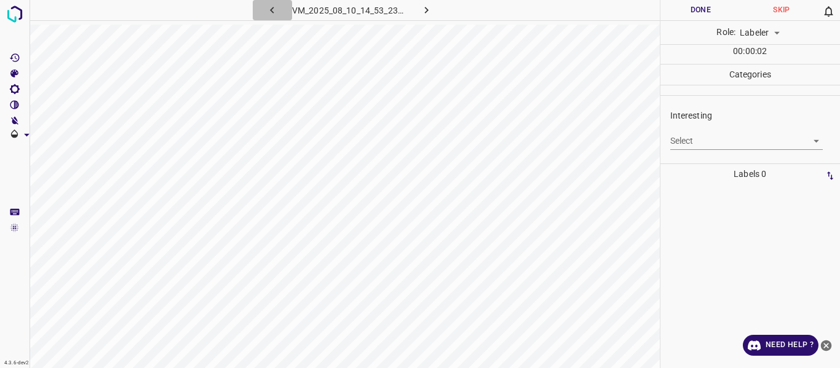
click at [272, 8] on icon "button" at bounding box center [272, 10] width 4 height 7
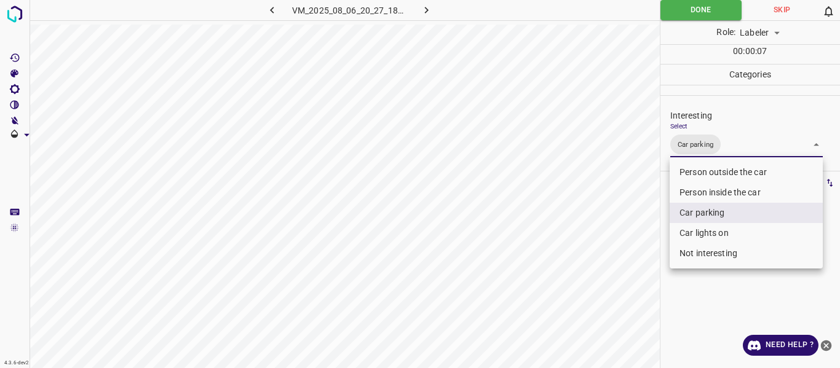
drag, startPoint x: 729, startPoint y: 149, endPoint x: 713, endPoint y: 200, distance: 53.7
click at [730, 150] on body "4.3.6-dev2 VM_2025_08_06_20_27_18_431_03.gif Done Skip 0 Role: Labeler labeler …" at bounding box center [420, 184] width 840 height 368
click at [705, 232] on li "Car lights on" at bounding box center [746, 233] width 153 height 20
type input "Car parking,Car lights on"
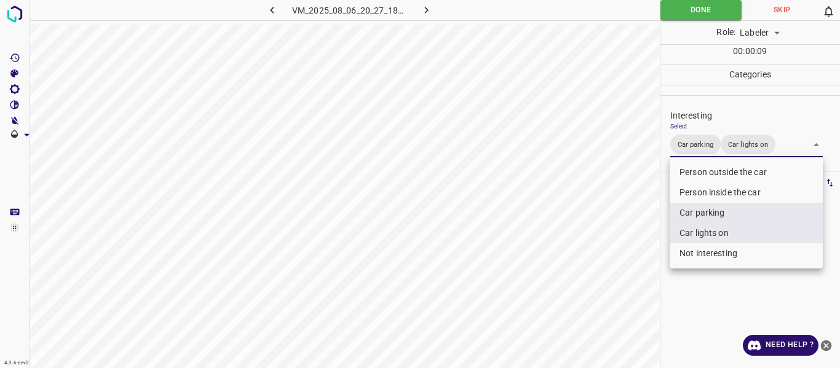
drag, startPoint x: 610, startPoint y: 250, endPoint x: 606, endPoint y: 258, distance: 9.6
click at [608, 255] on div at bounding box center [420, 184] width 840 height 368
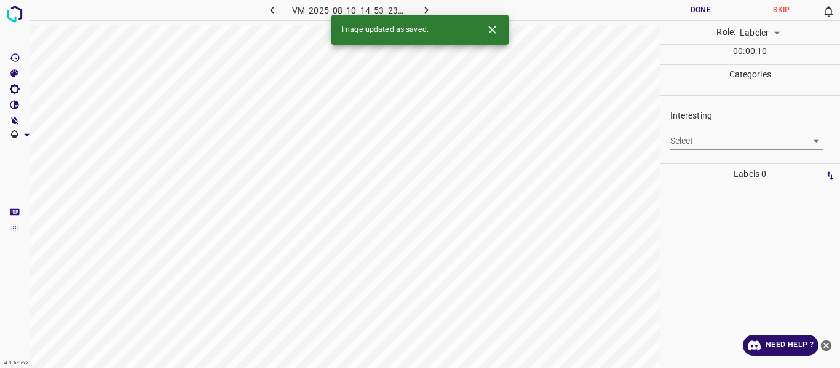
click at [711, 135] on body "4.3.6-dev2 VM_2025_08_10_14_53_23_083_03.gif Done Skip 0 Role: Labeler labeler …" at bounding box center [420, 184] width 840 height 368
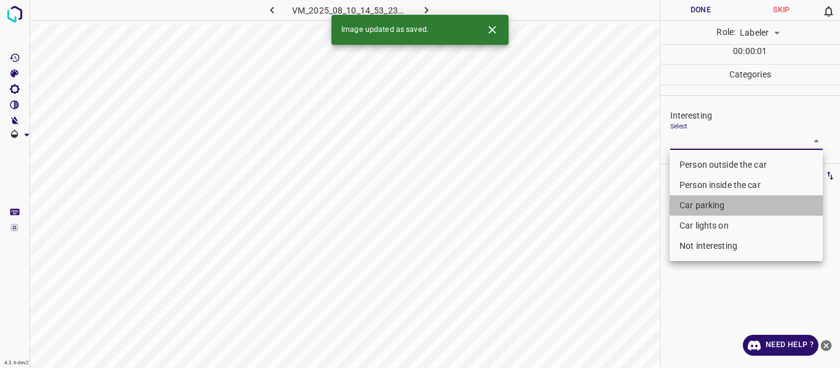
click at [691, 209] on li "Car parking" at bounding box center [746, 206] width 153 height 20
type input "Car parking"
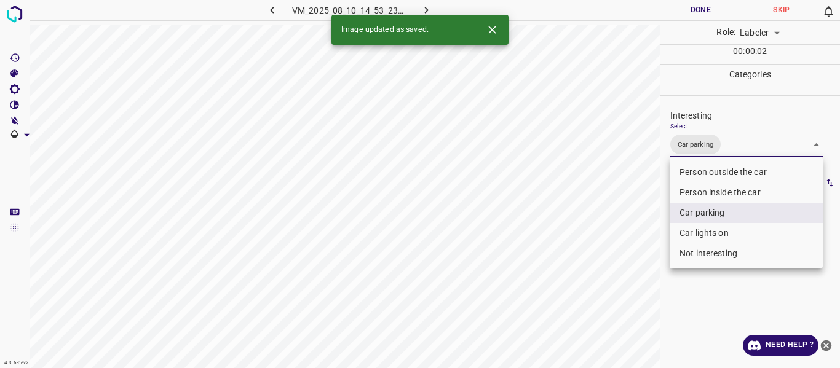
drag, startPoint x: 612, startPoint y: 284, endPoint x: 599, endPoint y: 296, distance: 18.3
click at [602, 293] on div at bounding box center [420, 184] width 840 height 368
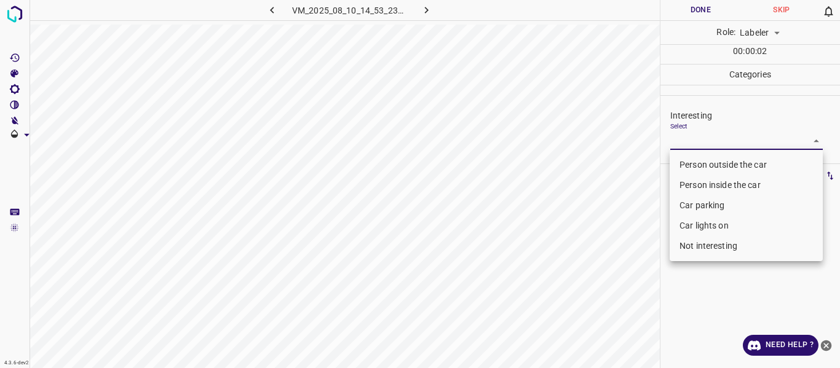
drag, startPoint x: 696, startPoint y: 142, endPoint x: 697, endPoint y: 195, distance: 52.9
click at [696, 142] on body "4.3.6-dev2 VM_2025_08_10_14_53_23_083_01.gif Done Skip 0 Role: Labeler labeler …" at bounding box center [420, 184] width 840 height 368
click at [702, 228] on li "Car lights on" at bounding box center [746, 226] width 153 height 20
type input "Car lights on"
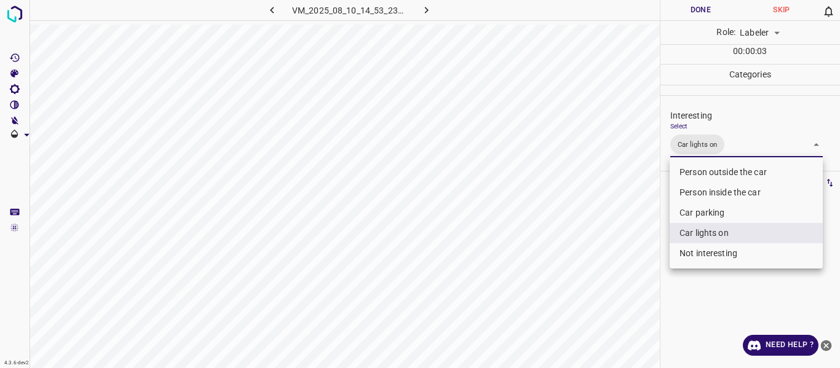
drag, startPoint x: 597, startPoint y: 282, endPoint x: 598, endPoint y: 289, distance: 6.8
click at [598, 283] on div at bounding box center [420, 184] width 840 height 368
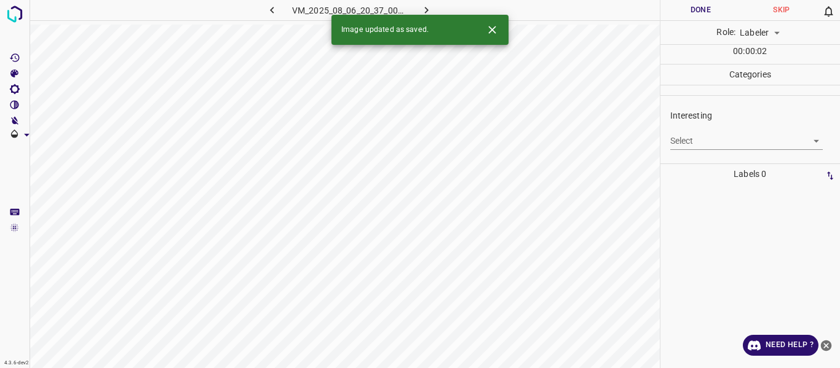
click at [721, 141] on body "4.3.6-dev2 VM_2025_08_06_20_37_00_615_07.gif Done Skip 0 Role: Labeler labeler …" at bounding box center [420, 184] width 840 height 368
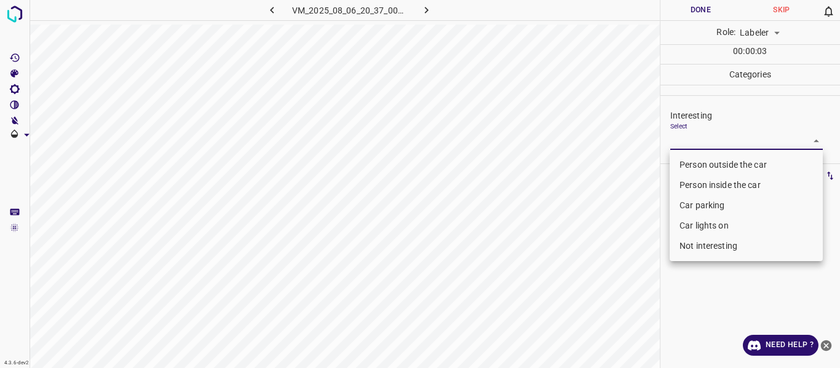
click at [705, 163] on li "Person outside the car" at bounding box center [746, 165] width 153 height 20
type input "Person outside the car"
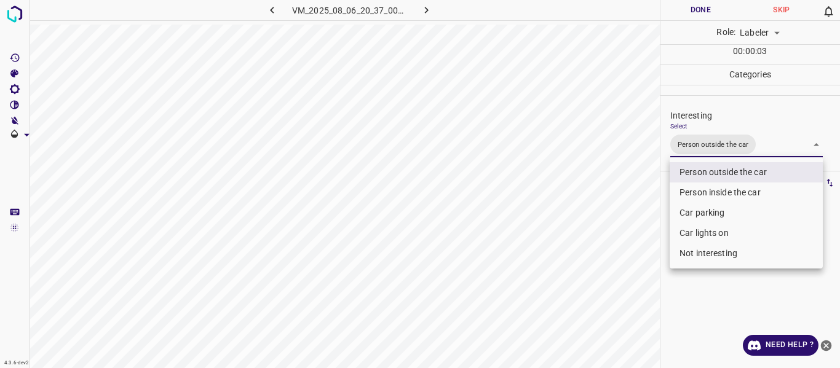
click at [584, 277] on div at bounding box center [420, 184] width 840 height 368
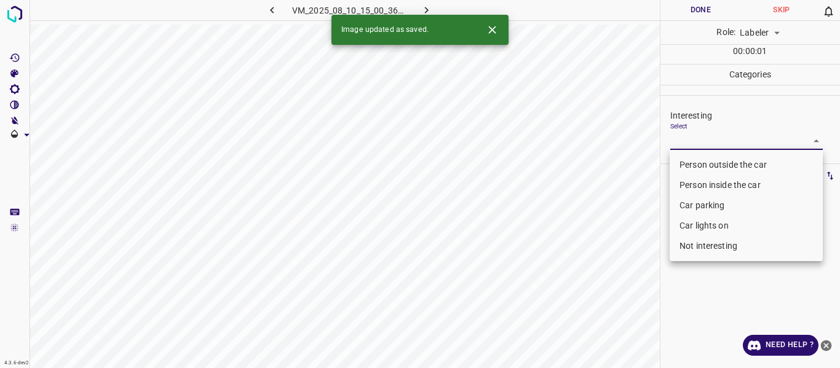
click at [712, 146] on body "4.3.6-dev2 VM_2025_08_10_15_00_36_575_00.gif Done Skip 0 Role: Labeler labeler …" at bounding box center [420, 184] width 840 height 368
click at [696, 170] on li "Person outside the car" at bounding box center [746, 165] width 153 height 20
type input "Person outside the car"
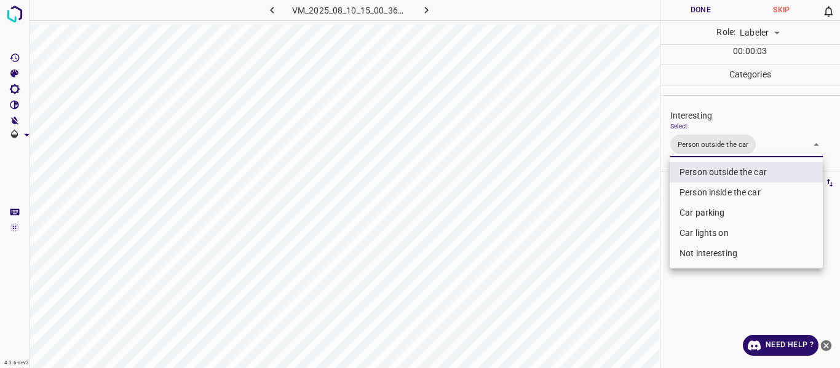
drag, startPoint x: 607, startPoint y: 272, endPoint x: 603, endPoint y: 305, distance: 32.9
click at [605, 280] on div at bounding box center [420, 184] width 840 height 368
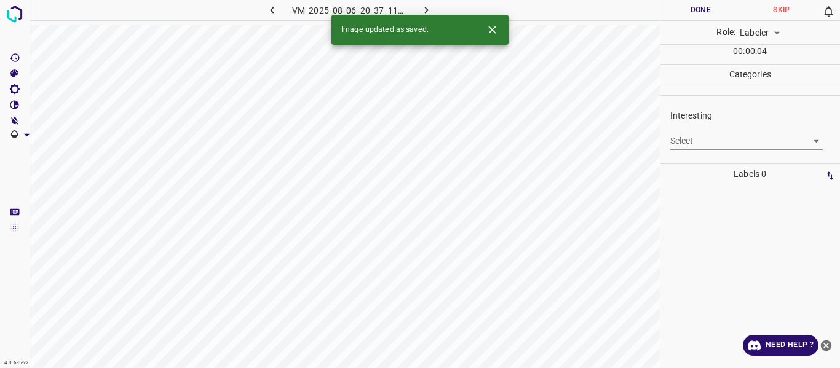
click at [706, 136] on body "4.3.6-dev2 VM_2025_08_06_20_37_11_602_06.gif Done Skip 0 Role: Labeler labeler …" at bounding box center [420, 184] width 840 height 368
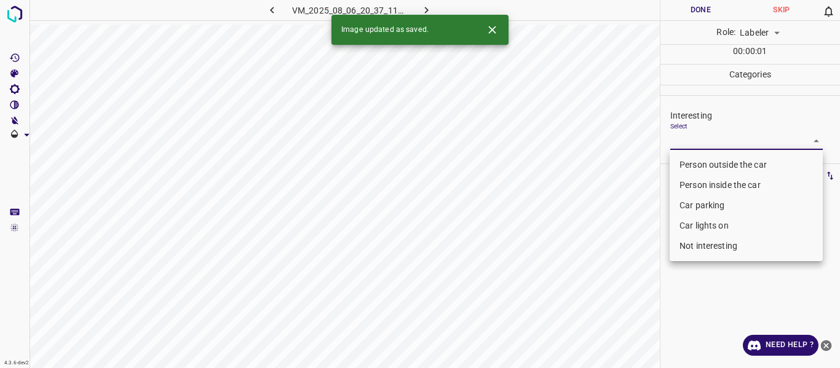
click at [709, 204] on li "Car parking" at bounding box center [746, 206] width 153 height 20
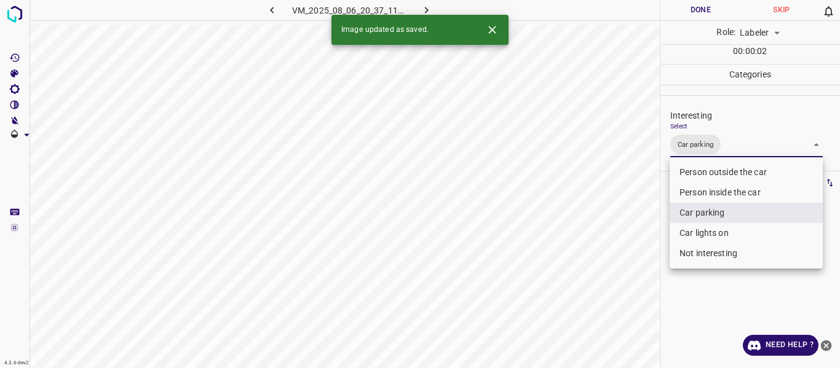
drag, startPoint x: 699, startPoint y: 231, endPoint x: 683, endPoint y: 231, distance: 15.4
click at [697, 229] on li "Car lights on" at bounding box center [746, 233] width 153 height 20
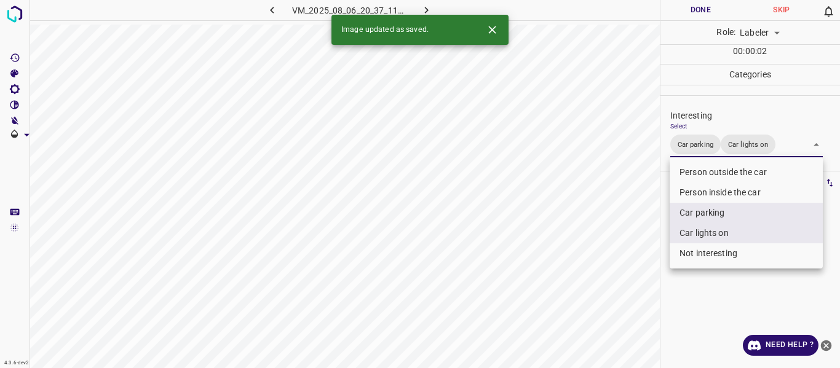
type input "Car parking,Car lights on"
drag, startPoint x: 586, startPoint y: 274, endPoint x: 600, endPoint y: 332, distance: 58.9
click at [586, 279] on div at bounding box center [420, 184] width 840 height 368
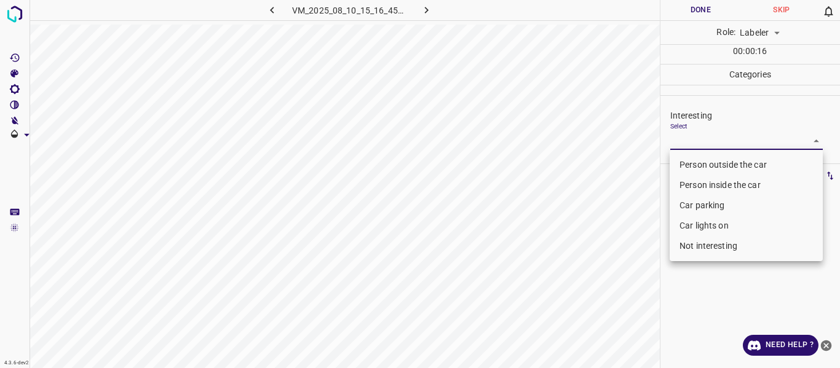
drag, startPoint x: 696, startPoint y: 141, endPoint x: 694, endPoint y: 165, distance: 23.4
click at [696, 145] on body "4.3.6-dev2 VM_2025_08_10_15_16_45_206_04.gif Done Skip 0 Role: Labeler labeler …" at bounding box center [420, 184] width 840 height 368
drag, startPoint x: 696, startPoint y: 164, endPoint x: 669, endPoint y: 207, distance: 51.1
click at [696, 167] on li "Person outside the car" at bounding box center [746, 165] width 153 height 20
type input "Person outside the car"
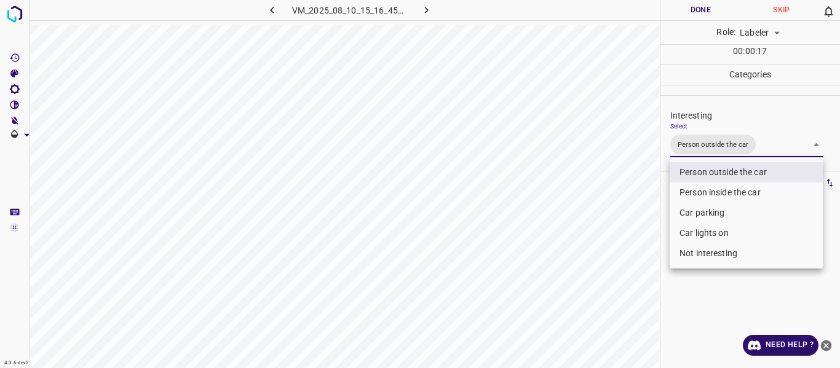
drag, startPoint x: 615, startPoint y: 245, endPoint x: 565, endPoint y: 310, distance: 81.6
click at [604, 256] on div at bounding box center [420, 184] width 840 height 368
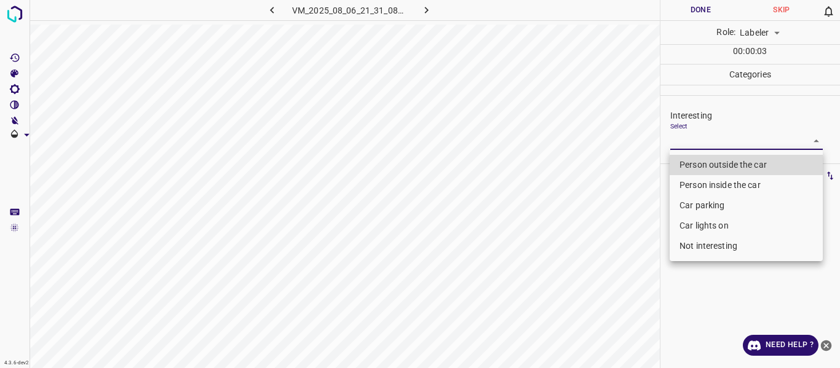
click at [682, 144] on body "4.3.6-dev2 VM_2025_08_06_21_31_08_053_09.gif Done Skip 0 Role: Labeler labeler …" at bounding box center [420, 184] width 840 height 368
drag, startPoint x: 686, startPoint y: 205, endPoint x: 683, endPoint y: 213, distance: 9.1
click at [685, 207] on li "Car parking" at bounding box center [746, 206] width 153 height 20
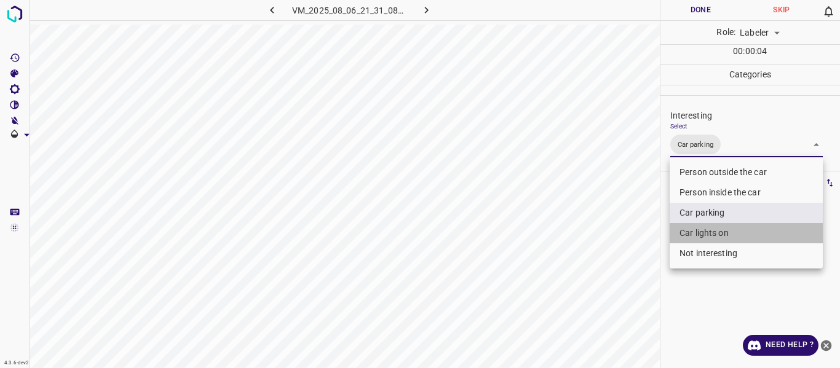
click at [688, 229] on li "Car lights on" at bounding box center [746, 233] width 153 height 20
type input "Car parking,Car lights on"
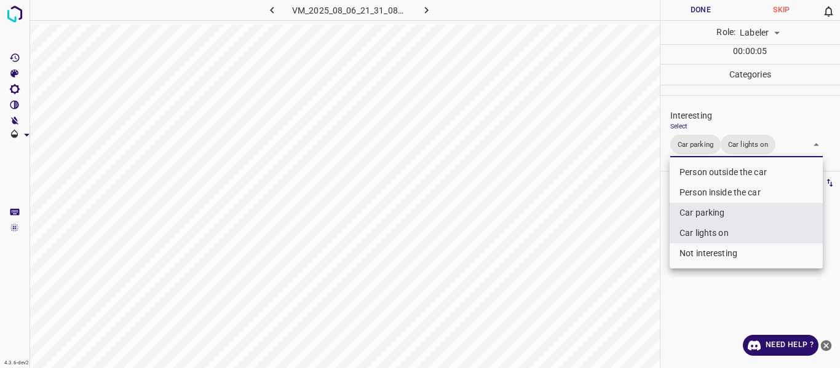
click at [608, 258] on div at bounding box center [420, 184] width 840 height 368
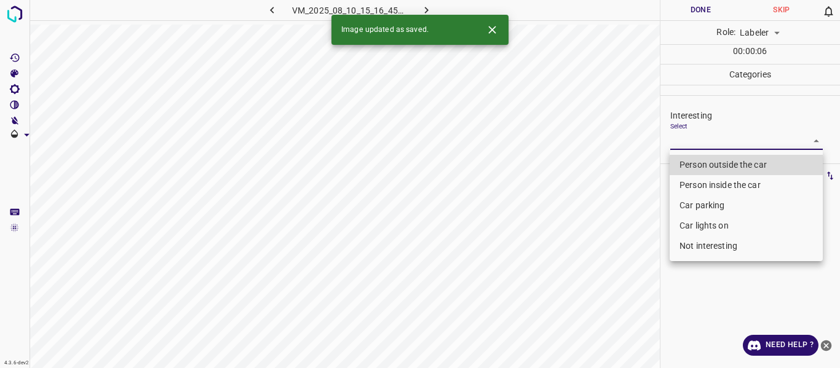
click at [706, 143] on body "4.3.6-dev2 VM_2025_08_10_15_16_45_206_03.gif Done Skip 0 Role: Labeler labeler …" at bounding box center [420, 184] width 840 height 368
drag, startPoint x: 693, startPoint y: 165, endPoint x: 670, endPoint y: 191, distance: 34.4
click at [692, 165] on li "Person outside the car" at bounding box center [746, 165] width 153 height 20
type input "Person outside the car"
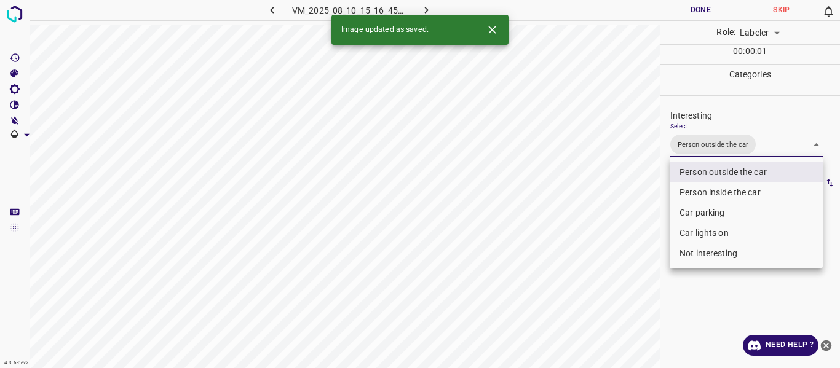
drag, startPoint x: 619, startPoint y: 244, endPoint x: 589, endPoint y: 314, distance: 75.8
click at [616, 260] on div at bounding box center [420, 184] width 840 height 368
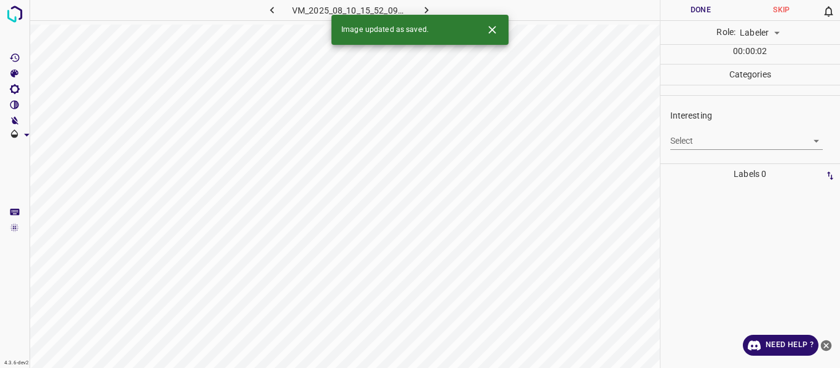
click at [701, 140] on body "4.3.6-dev2 VM_2025_08_10_15_52_09_525_08.gif Done Skip 0 Role: Labeler labeler …" at bounding box center [420, 184] width 840 height 368
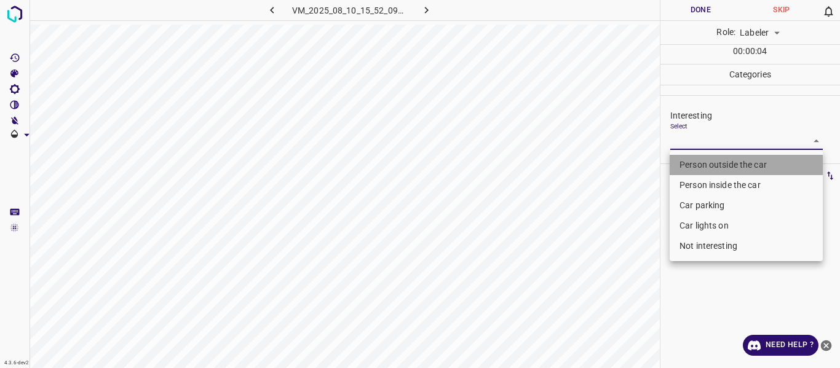
drag, startPoint x: 707, startPoint y: 164, endPoint x: 627, endPoint y: 236, distance: 107.6
click at [704, 169] on li "Person outside the car" at bounding box center [746, 165] width 153 height 20
type input "Person outside the car"
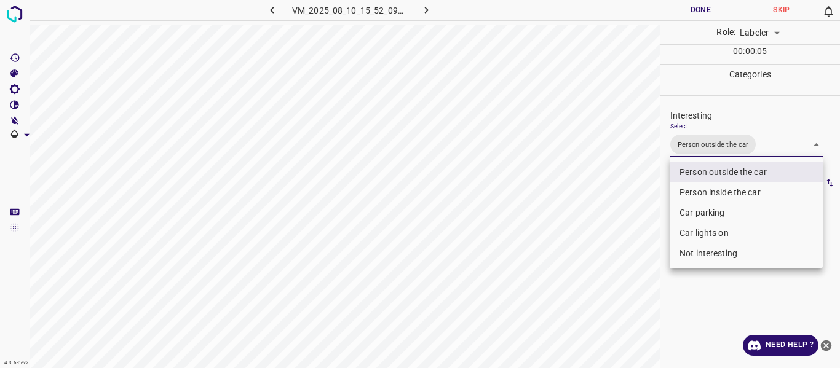
drag, startPoint x: 587, startPoint y: 272, endPoint x: 575, endPoint y: 356, distance: 84.5
click at [586, 294] on div at bounding box center [420, 184] width 840 height 368
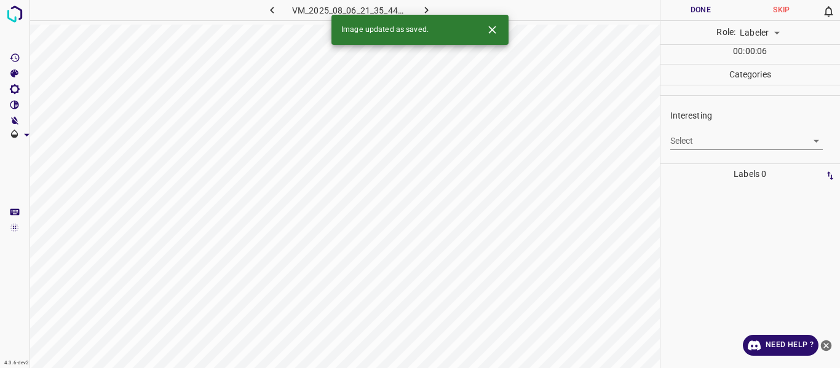
click at [682, 140] on body "4.3.6-dev2 VM_2025_08_06_21_35_44_869_00.gif Done Skip 0 Role: Labeler labeler …" at bounding box center [420, 184] width 840 height 368
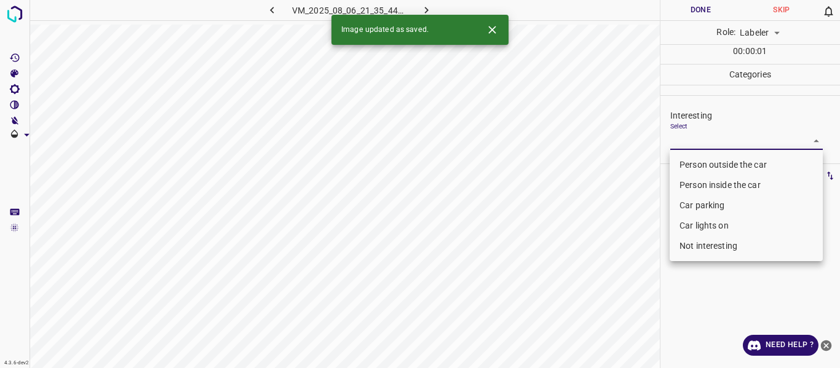
click at [681, 167] on li "Person outside the car" at bounding box center [746, 165] width 153 height 20
type input "Person outside the car"
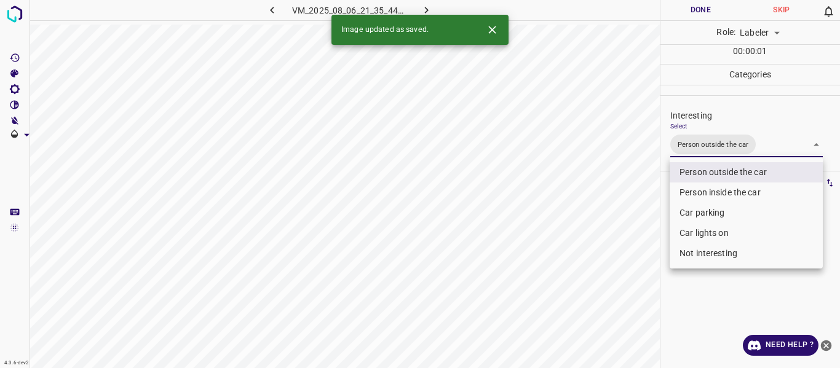
drag, startPoint x: 624, startPoint y: 277, endPoint x: 614, endPoint y: 344, distance: 67.8
click at [618, 313] on div at bounding box center [420, 184] width 840 height 368
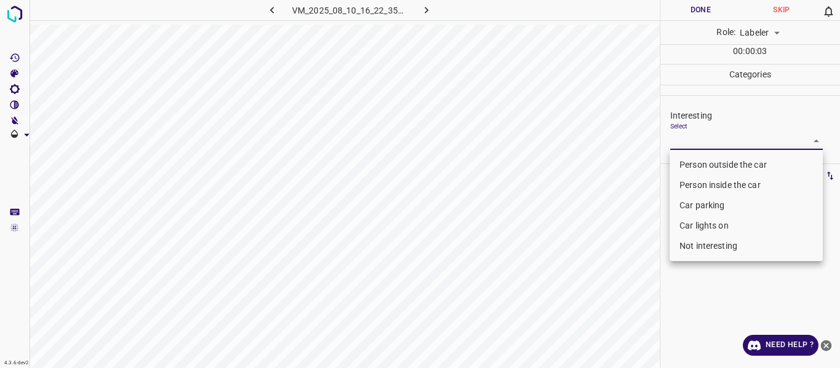
click at [697, 138] on body "4.3.6-dev2 VM_2025_08_10_16_22_35_376_06.gif Done Skip 0 Role: Labeler labeler …" at bounding box center [420, 184] width 840 height 368
drag, startPoint x: 687, startPoint y: 161, endPoint x: 654, endPoint y: 186, distance: 41.2
click at [686, 161] on li "Person outside the car" at bounding box center [746, 165] width 153 height 20
type input "Person outside the car"
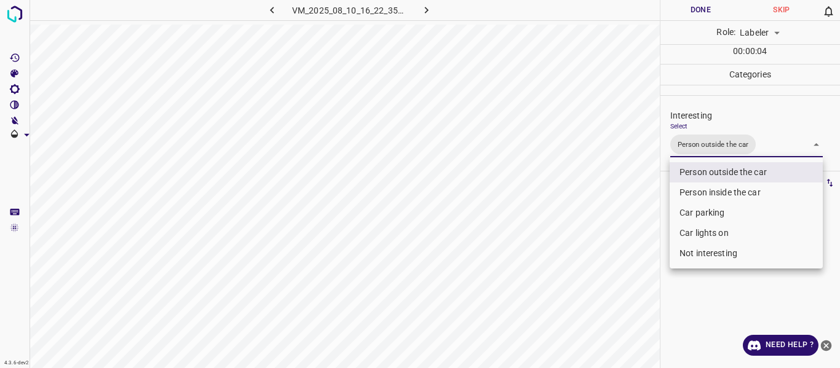
drag, startPoint x: 626, startPoint y: 208, endPoint x: 629, endPoint y: 260, distance: 51.8
click at [626, 218] on div at bounding box center [420, 184] width 840 height 368
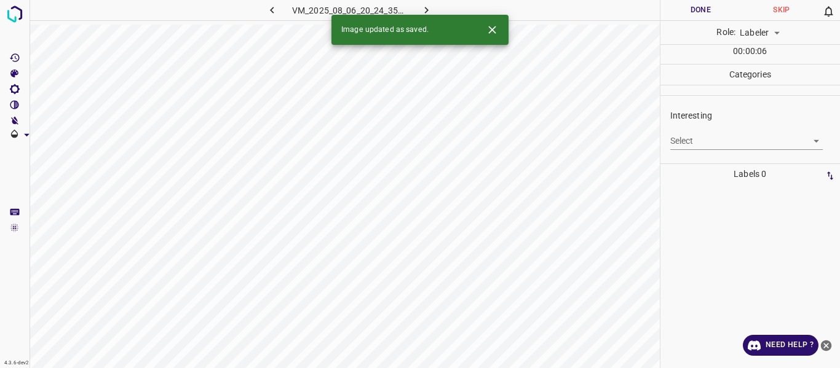
click at [733, 141] on body "4.3.6-dev2 VM_2025_08_06_20_24_35_039_02.gif Done Skip 0 Role: Labeler labeler …" at bounding box center [420, 184] width 840 height 368
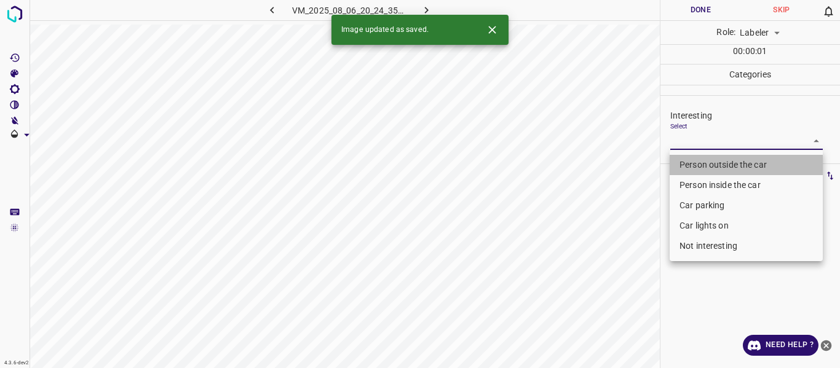
drag, startPoint x: 737, startPoint y: 161, endPoint x: 579, endPoint y: 228, distance: 171.7
click at [736, 159] on li "Person outside the car" at bounding box center [746, 165] width 153 height 20
type input "Person outside the car"
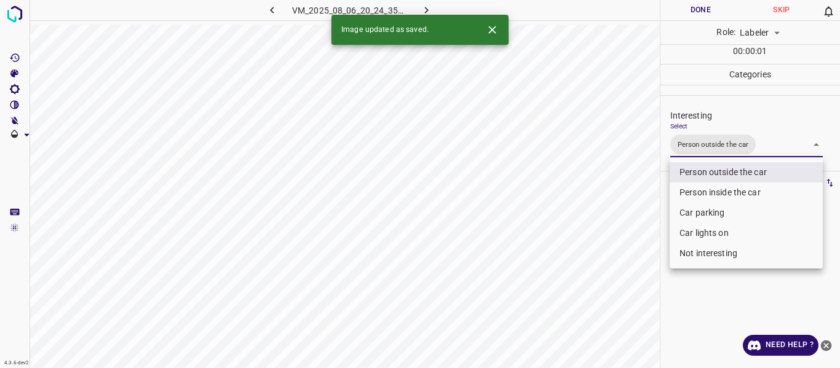
drag, startPoint x: 580, startPoint y: 234, endPoint x: 580, endPoint y: 252, distance: 17.8
click at [580, 237] on div at bounding box center [420, 184] width 840 height 368
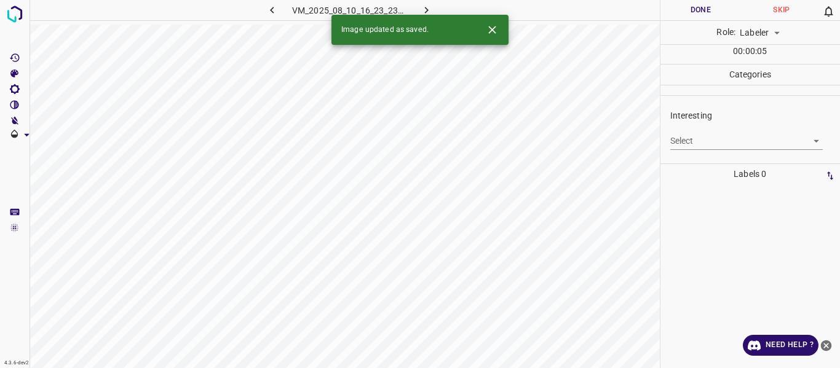
click at [706, 140] on body "4.3.6-dev2 VM_2025_08_10_16_23_23_425_06.gif Done Skip 0 Role: Labeler labeler …" at bounding box center [420, 184] width 840 height 368
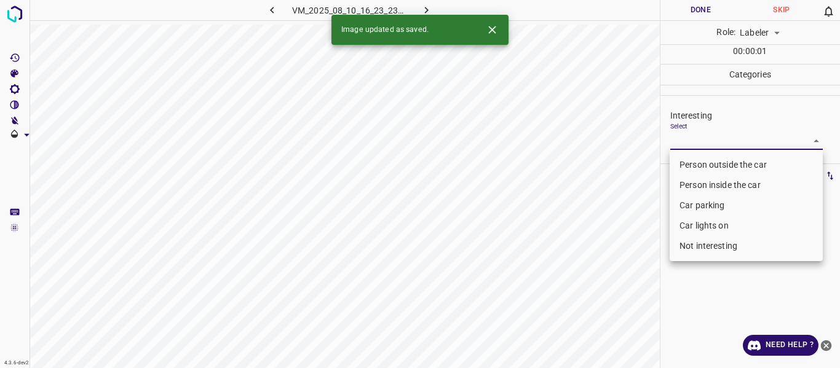
click at [700, 157] on li "Person outside the car" at bounding box center [746, 165] width 153 height 20
type input "Person outside the car"
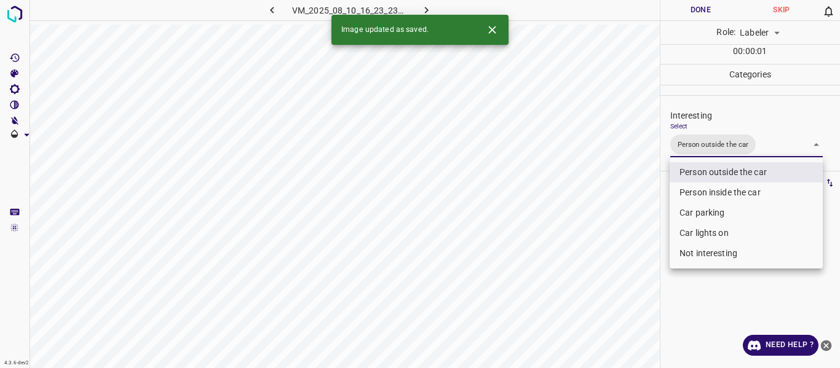
drag, startPoint x: 643, startPoint y: 228, endPoint x: 624, endPoint y: 276, distance: 50.8
click at [640, 241] on div at bounding box center [420, 184] width 840 height 368
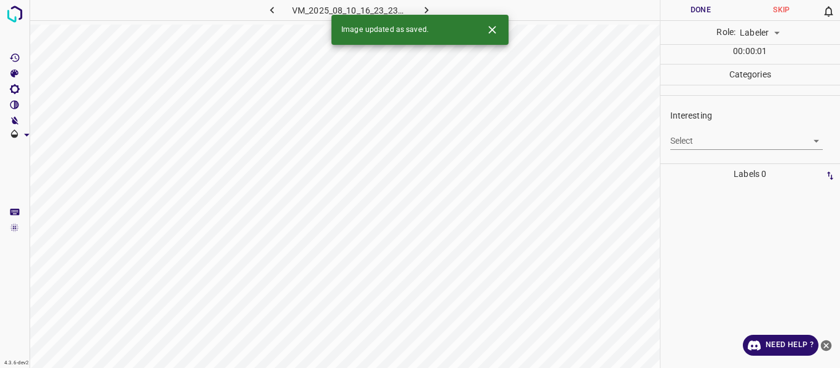
click at [707, 138] on body "4.3.6-dev2 VM_2025_08_10_16_23_23_425_07.gif Done Skip 0 Role: Labeler labeler …" at bounding box center [420, 184] width 840 height 368
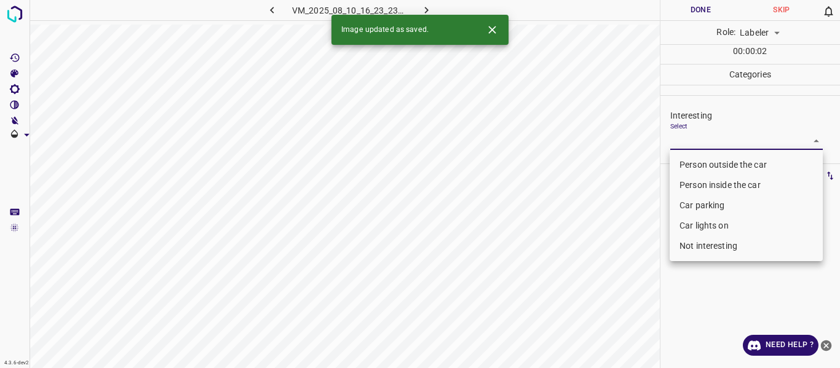
drag, startPoint x: 711, startPoint y: 161, endPoint x: 705, endPoint y: 162, distance: 6.3
click at [710, 161] on li "Person outside the car" at bounding box center [746, 165] width 153 height 20
type input "Person outside the car"
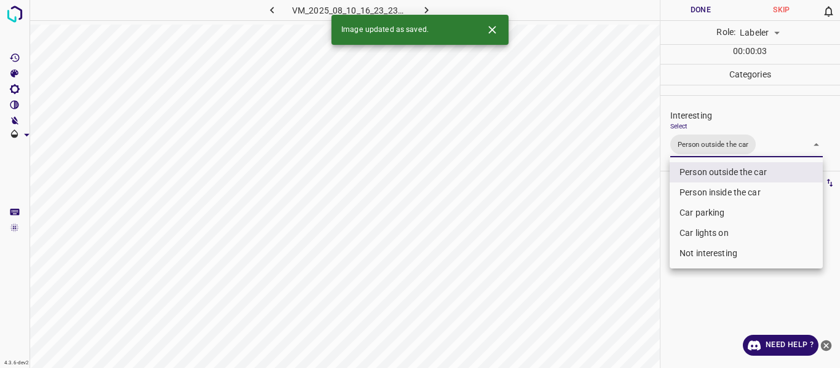
drag, startPoint x: 539, startPoint y: 231, endPoint x: 576, endPoint y: 284, distance: 64.1
click at [542, 235] on div at bounding box center [420, 184] width 840 height 368
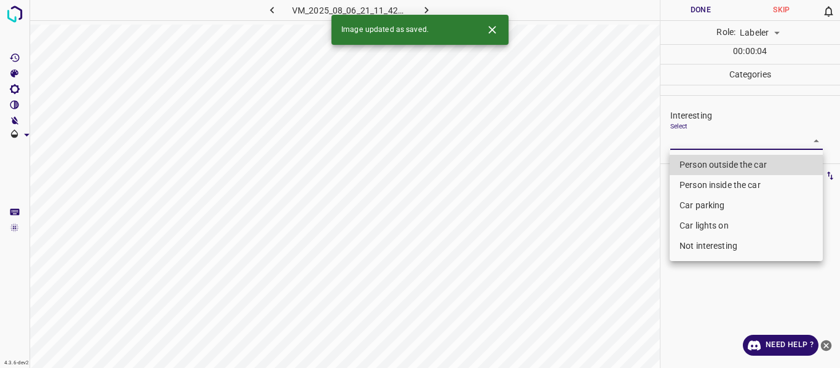
click at [692, 138] on body "4.3.6-dev2 VM_2025_08_06_21_11_42_713_01.gif Done Skip 0 Role: Labeler labeler …" at bounding box center [420, 184] width 840 height 368
click at [694, 157] on li "Person outside the car" at bounding box center [746, 165] width 153 height 20
type input "Person outside the car"
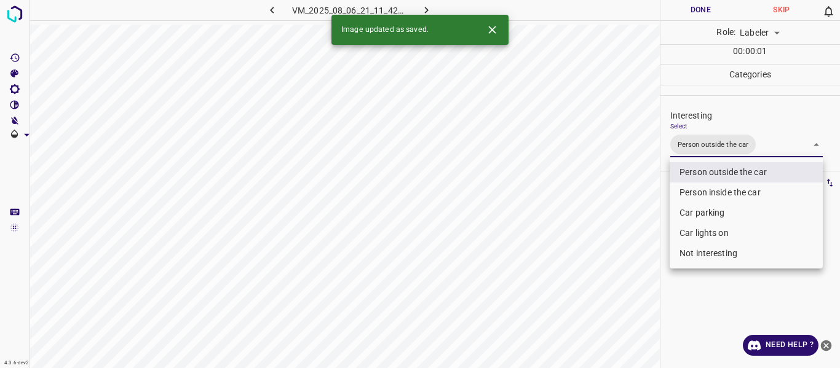
drag, startPoint x: 635, startPoint y: 214, endPoint x: 602, endPoint y: 274, distance: 68.5
click at [630, 233] on div at bounding box center [420, 184] width 840 height 368
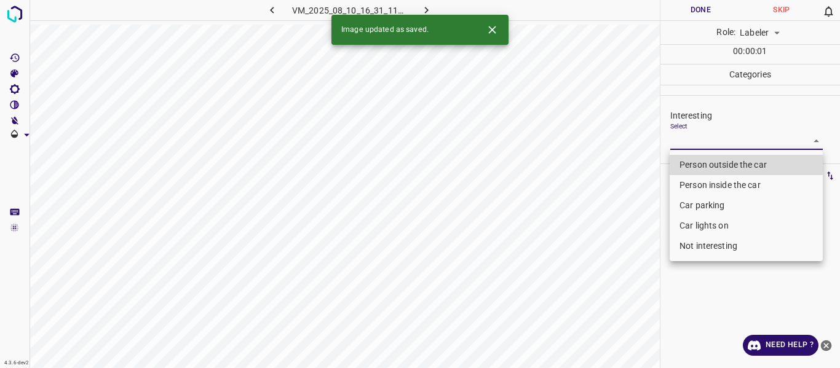
click at [701, 141] on body "4.3.6-dev2 VM_2025_08_10_16_31_11_161_06.gif Done Skip 0 Role: Labeler labeler …" at bounding box center [420, 184] width 840 height 368
drag, startPoint x: 701, startPoint y: 165, endPoint x: 687, endPoint y: 189, distance: 27.0
click at [701, 167] on li "Person outside the car" at bounding box center [746, 165] width 153 height 20
type input "Person outside the car"
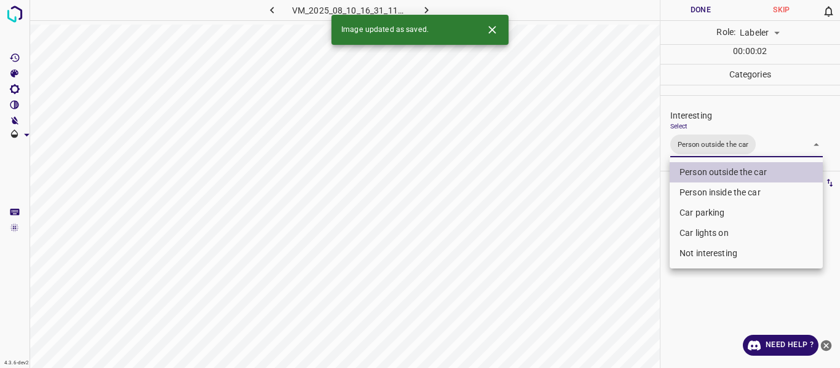
click at [642, 264] on div at bounding box center [420, 184] width 840 height 368
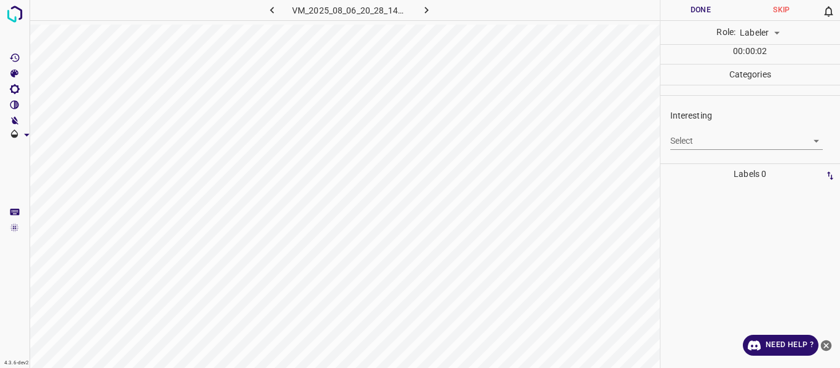
click at [688, 137] on body "4.3.6-dev2 VM_2025_08_06_20_28_14_738_06.gif Done Skip 0 Role: Labeler labeler …" at bounding box center [420, 184] width 840 height 368
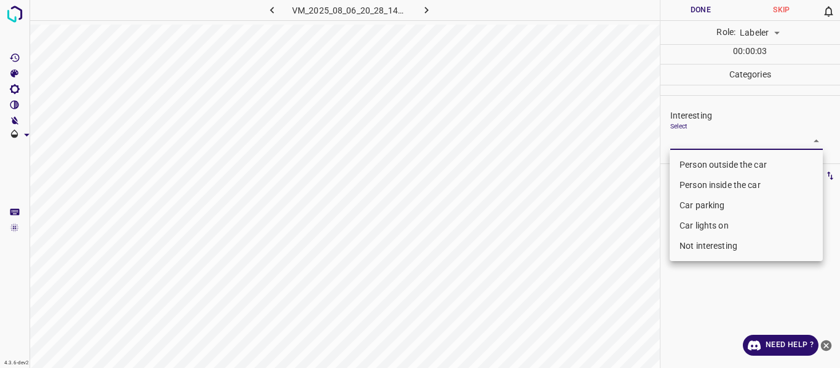
click at [685, 155] on li "Person outside the car" at bounding box center [746, 165] width 153 height 20
type input "Person outside the car"
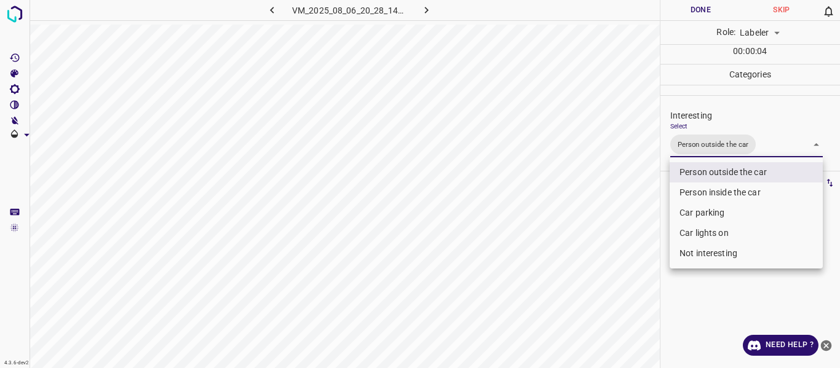
drag, startPoint x: 620, startPoint y: 223, endPoint x: 595, endPoint y: 248, distance: 35.7
click at [599, 242] on div at bounding box center [420, 184] width 840 height 368
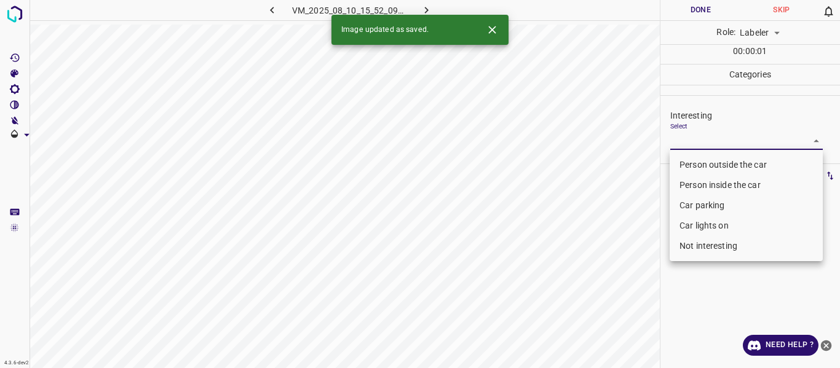
click at [702, 137] on body "4.3.6-dev2 VM_2025_08_10_15_52_09_525_02.gif Done Skip 0 Role: Labeler labeler …" at bounding box center [420, 184] width 840 height 368
drag, startPoint x: 689, startPoint y: 164, endPoint x: 639, endPoint y: 239, distance: 90.4
click at [687, 162] on li "Person outside the car" at bounding box center [746, 165] width 153 height 20
type input "Person outside the car"
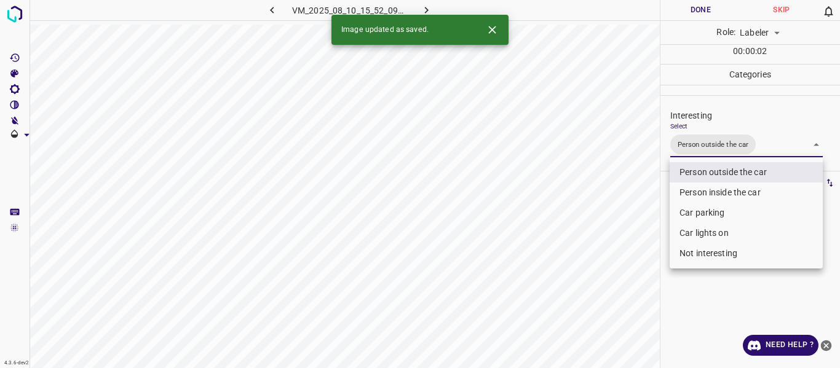
drag, startPoint x: 635, startPoint y: 248, endPoint x: 622, endPoint y: 293, distance: 47.3
click at [629, 276] on div at bounding box center [420, 184] width 840 height 368
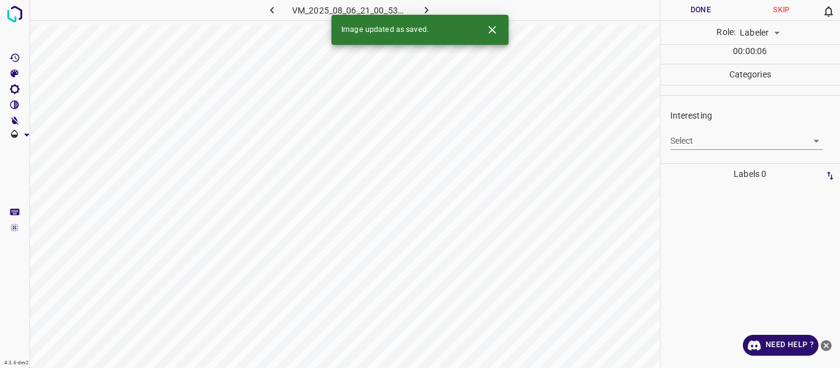
click at [715, 133] on body "4.3.6-dev2 VM_2025_08_06_21_00_53_421_04.gif Done Skip 0 Role: Labeler labeler …" at bounding box center [420, 184] width 840 height 368
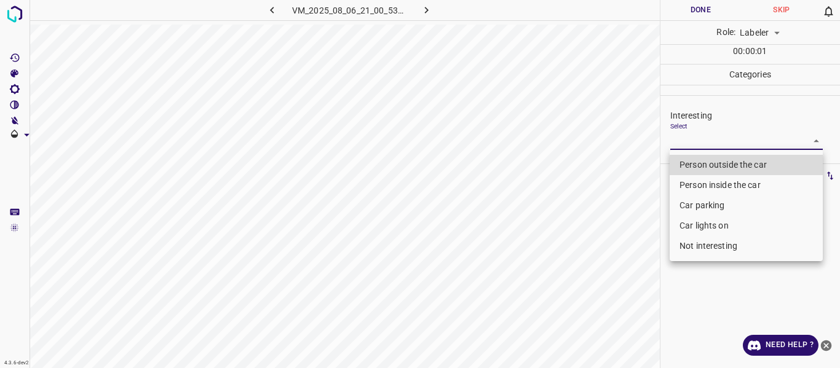
drag, startPoint x: 702, startPoint y: 202, endPoint x: 694, endPoint y: 220, distance: 19.5
click at [701, 201] on li "Car parking" at bounding box center [746, 206] width 153 height 20
type input "Car parking"
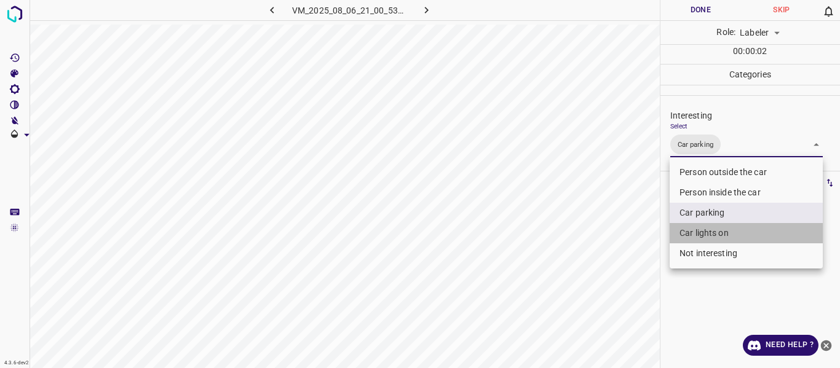
click at [690, 233] on li "Car lights on" at bounding box center [746, 233] width 153 height 20
type input "Car parking,Car lights on"
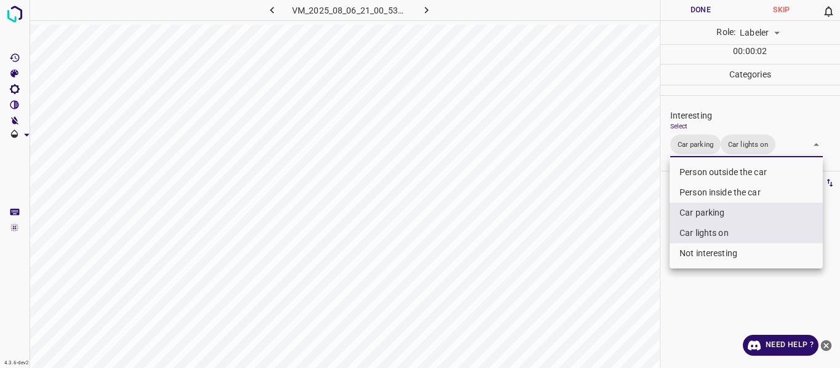
drag, startPoint x: 635, startPoint y: 274, endPoint x: 616, endPoint y: 293, distance: 27.0
click at [627, 283] on div at bounding box center [420, 184] width 840 height 368
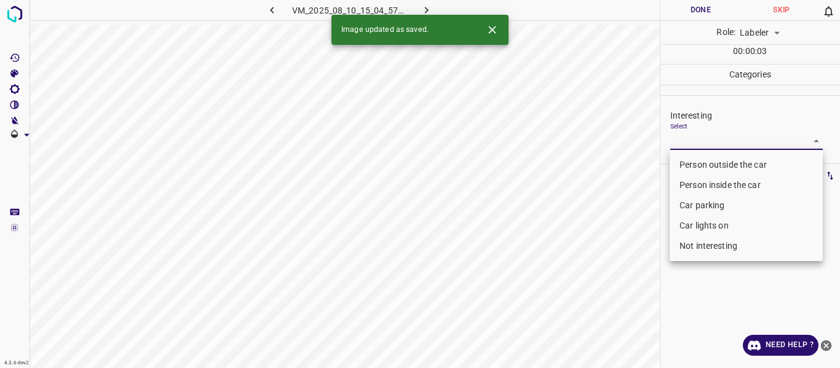
click at [701, 137] on body "4.3.6-dev2 VM_2025_08_10_15_04_57_719_01.gif Done Skip 0 Role: Labeler labeler …" at bounding box center [420, 184] width 840 height 368
drag, startPoint x: 689, startPoint y: 202, endPoint x: 685, endPoint y: 218, distance: 16.7
click at [690, 202] on li "Car parking" at bounding box center [746, 206] width 153 height 20
type input "Car parking"
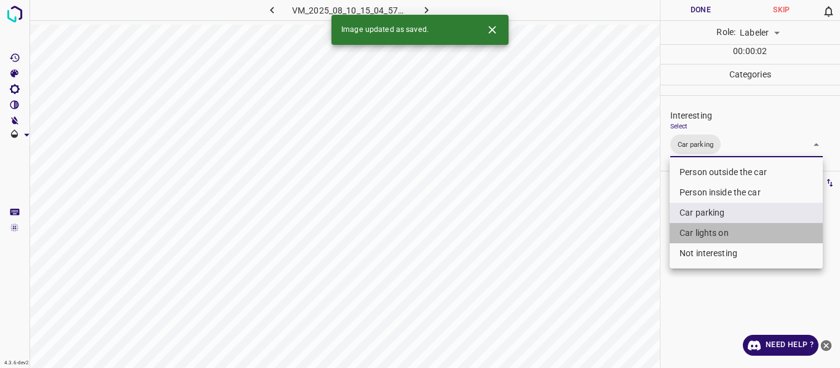
click at [685, 231] on li "Car lights on" at bounding box center [746, 233] width 153 height 20
type input "Car parking,Car lights on"
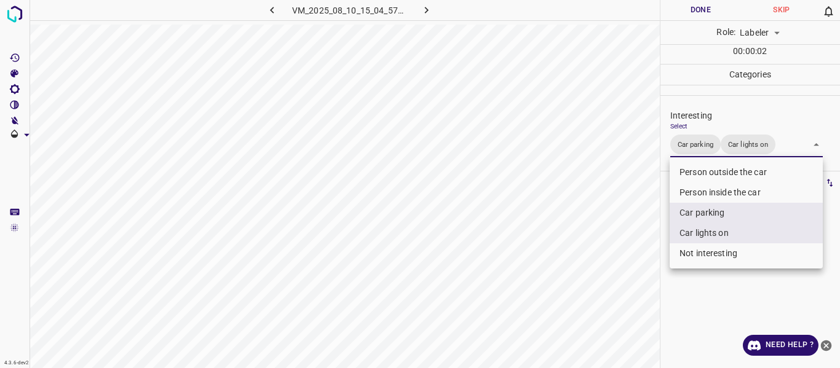
drag, startPoint x: 621, startPoint y: 281, endPoint x: 616, endPoint y: 307, distance: 26.2
click at [618, 293] on div at bounding box center [420, 184] width 840 height 368
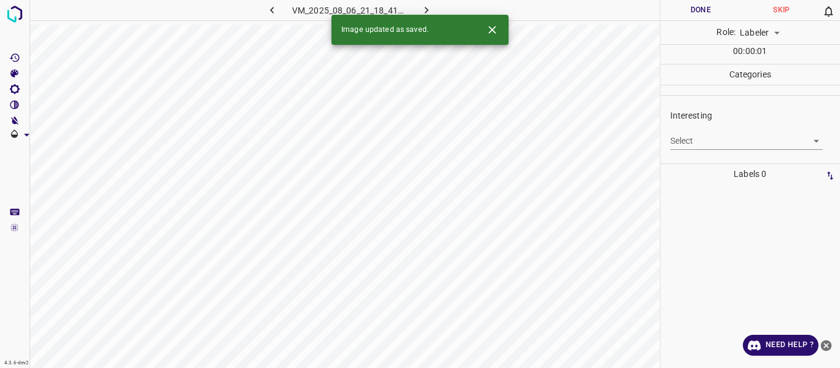
click at [701, 140] on body "4.3.6-dev2 VM_2025_08_06_21_18_41_410_07.gif Done Skip 0 Role: Labeler labeler …" at bounding box center [420, 184] width 840 height 368
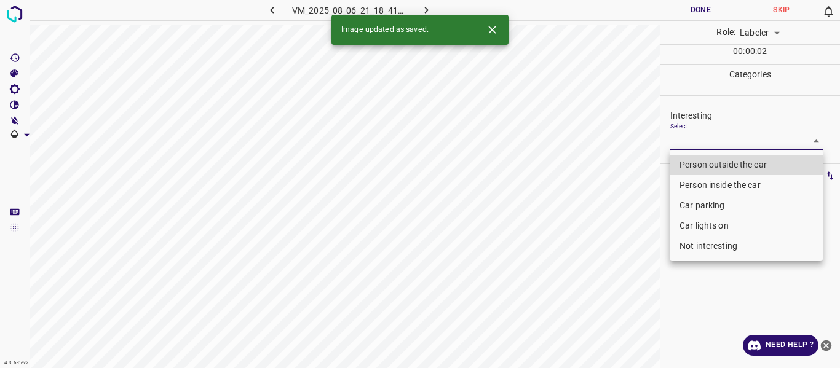
click at [693, 165] on li "Person outside the car" at bounding box center [746, 165] width 153 height 20
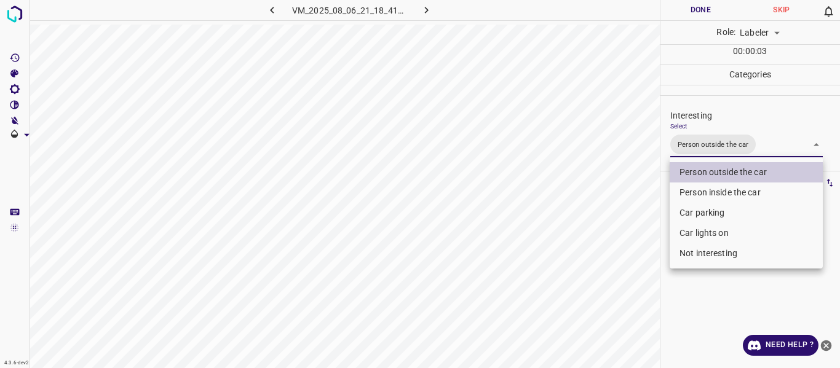
click at [688, 227] on li "Car lights on" at bounding box center [746, 233] width 153 height 20
type input "Person outside the car,Car lights on"
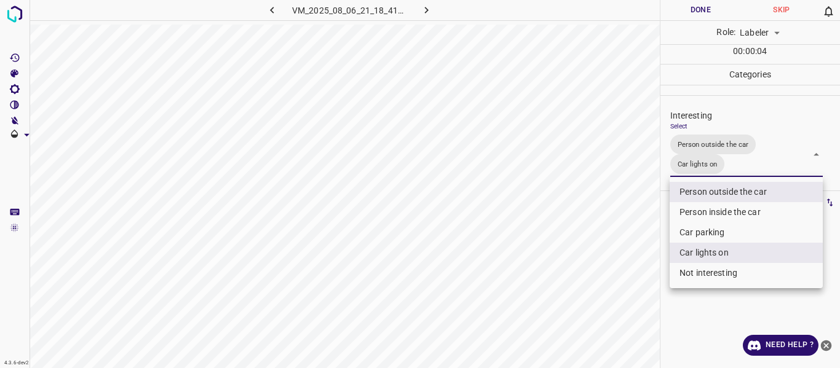
drag, startPoint x: 600, startPoint y: 280, endPoint x: 608, endPoint y: 296, distance: 18.2
click at [606, 291] on div at bounding box center [420, 184] width 840 height 368
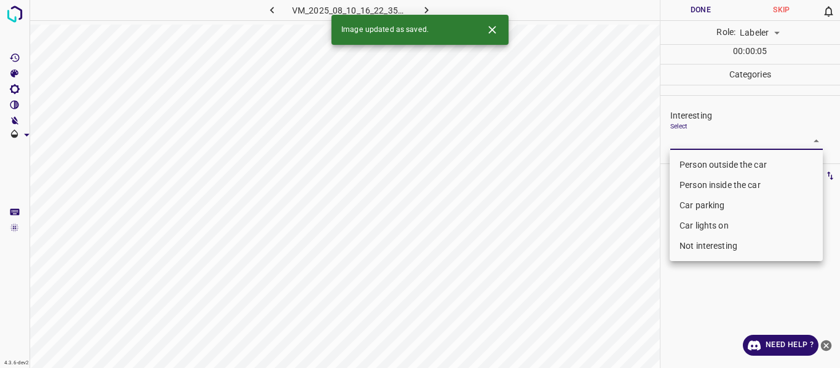
drag, startPoint x: 728, startPoint y: 141, endPoint x: 707, endPoint y: 165, distance: 32.3
click at [725, 146] on body "4.3.6-dev2 VM_2025_08_10_16_22_35_376_01.gif Done Skip 0 Role: Labeler labeler …" at bounding box center [420, 184] width 840 height 368
drag, startPoint x: 707, startPoint y: 165, endPoint x: 624, endPoint y: 237, distance: 109.9
click at [708, 165] on li "Person outside the car" at bounding box center [746, 165] width 153 height 20
type input "Person outside the car"
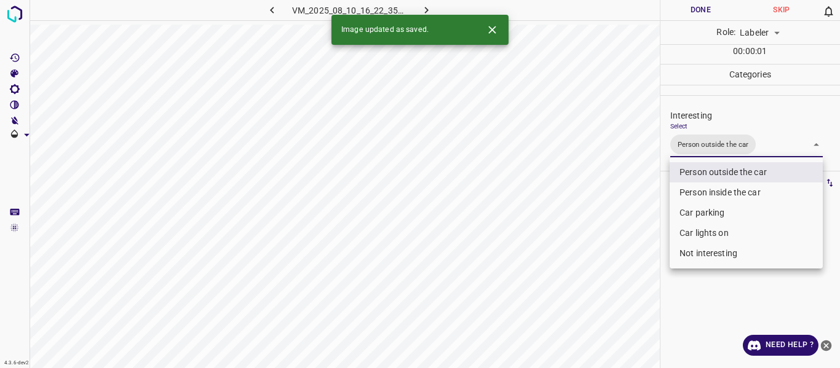
drag, startPoint x: 608, startPoint y: 252, endPoint x: 606, endPoint y: 308, distance: 56.0
click at [606, 294] on div at bounding box center [420, 184] width 840 height 368
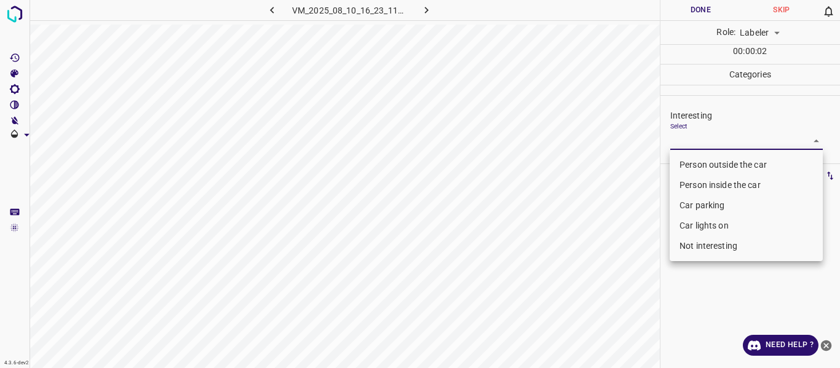
click at [696, 144] on body "4.3.6-dev2 VM_2025_08_10_16_23_11_401_09.gif Done Skip 0 Role: Labeler labeler …" at bounding box center [420, 184] width 840 height 368
drag, startPoint x: 698, startPoint y: 164, endPoint x: 682, endPoint y: 183, distance: 25.4
click at [697, 165] on li "Person outside the car" at bounding box center [746, 165] width 153 height 20
type input "Person outside the car"
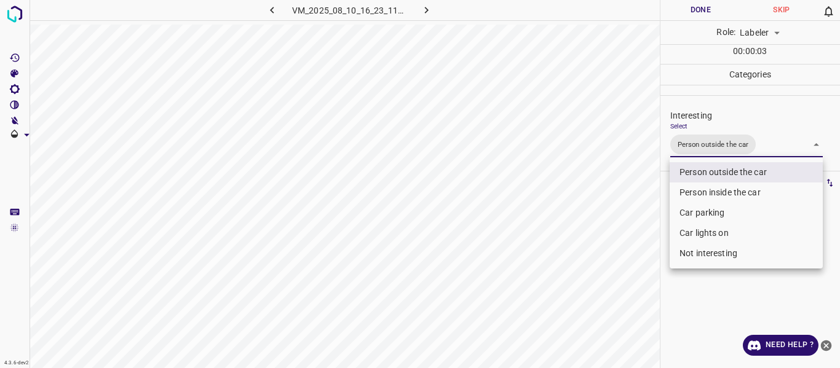
drag, startPoint x: 607, startPoint y: 294, endPoint x: 632, endPoint y: 354, distance: 65.3
click at [626, 339] on div at bounding box center [420, 184] width 840 height 368
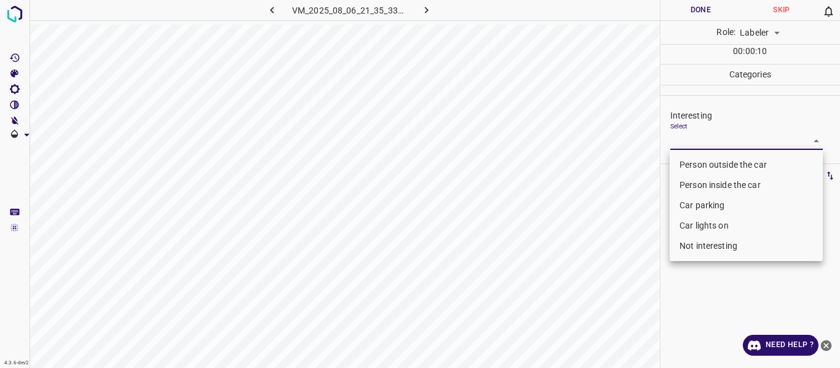
drag, startPoint x: 689, startPoint y: 136, endPoint x: 675, endPoint y: 160, distance: 27.8
click at [690, 136] on body "4.3.6-dev2 VM_2025_08_06_21_35_33_727_07.gif Done Skip 0 Role: Labeler labeler …" at bounding box center [420, 184] width 840 height 368
click at [675, 160] on li "Person outside the car" at bounding box center [746, 165] width 153 height 20
type input "Person outside the car"
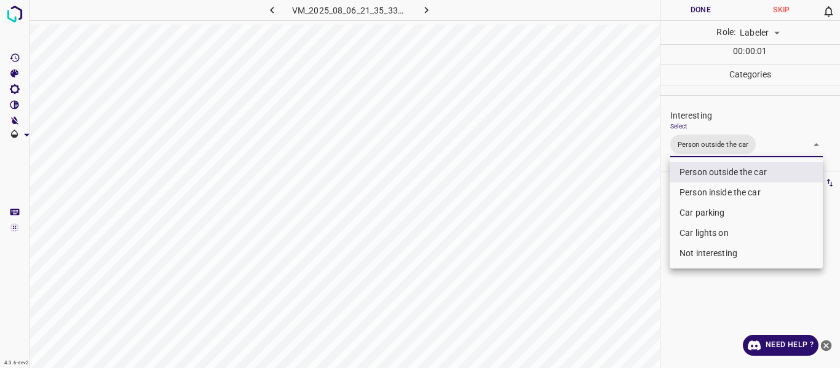
drag, startPoint x: 624, startPoint y: 271, endPoint x: 626, endPoint y: 327, distance: 56.0
click at [625, 287] on div at bounding box center [420, 184] width 840 height 368
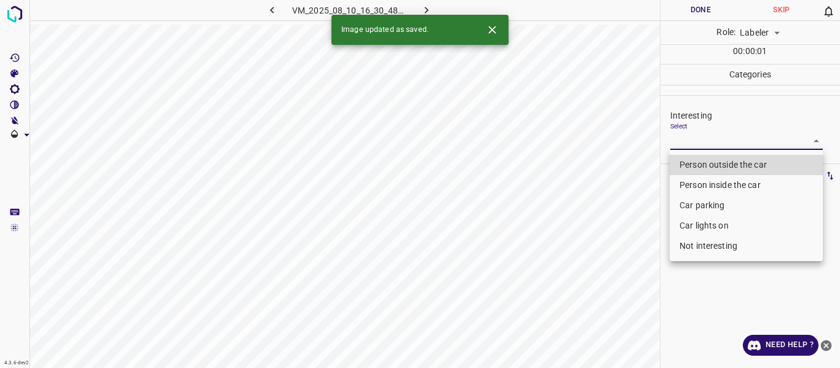
click at [704, 137] on body "4.3.6-dev2 VM_2025_08_10_16_30_48_771_03.gif Done Skip 0 Role: Labeler labeler …" at bounding box center [420, 184] width 840 height 368
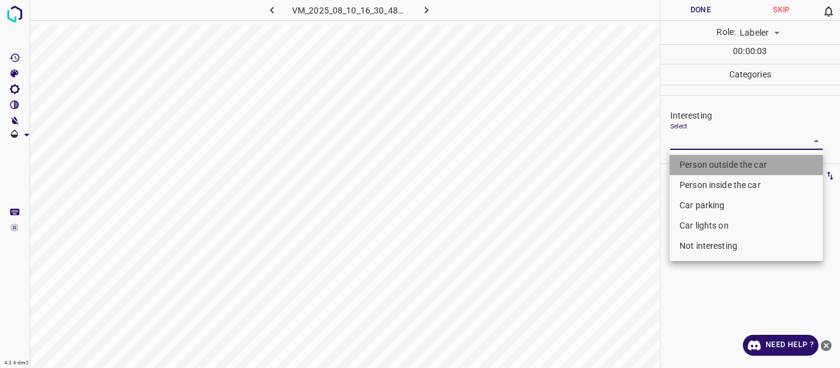
drag, startPoint x: 694, startPoint y: 162, endPoint x: 678, endPoint y: 180, distance: 23.5
click at [694, 164] on li "Person outside the car" at bounding box center [746, 165] width 153 height 20
type input "Person outside the car"
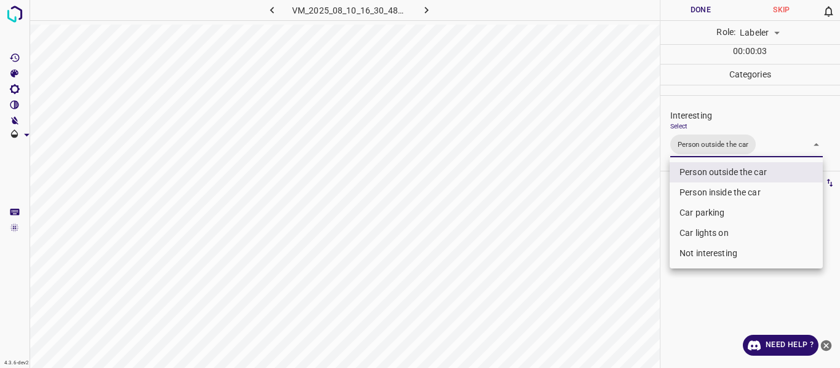
drag, startPoint x: 611, startPoint y: 253, endPoint x: 638, endPoint y: 305, distance: 58.0
click at [630, 292] on div at bounding box center [420, 184] width 840 height 368
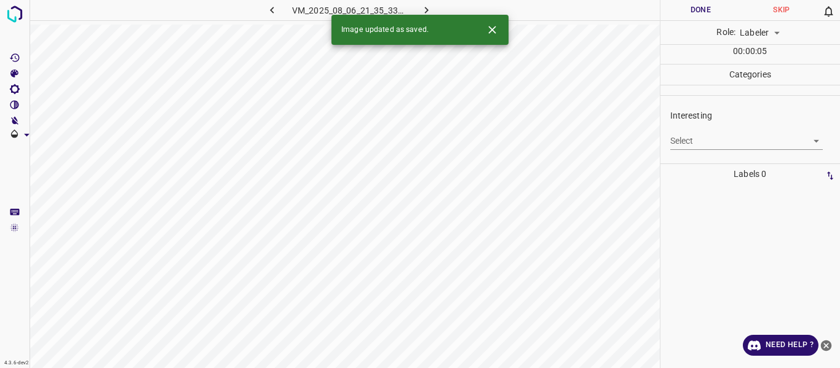
click at [729, 138] on body "4.3.6-dev2 VM_2025_08_06_21_35_33_727_05.gif Done Skip 0 Role: Labeler labeler …" at bounding box center [420, 184] width 840 height 368
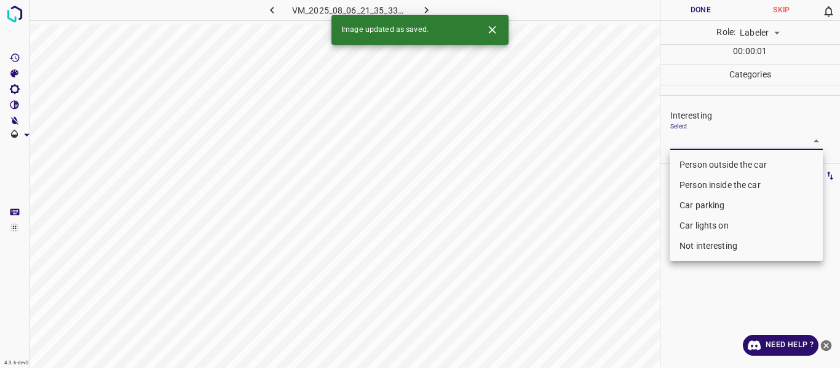
drag, startPoint x: 701, startPoint y: 165, endPoint x: 652, endPoint y: 263, distance: 109.5
click at [701, 166] on li "Person outside the car" at bounding box center [746, 165] width 153 height 20
type input "Person outside the car"
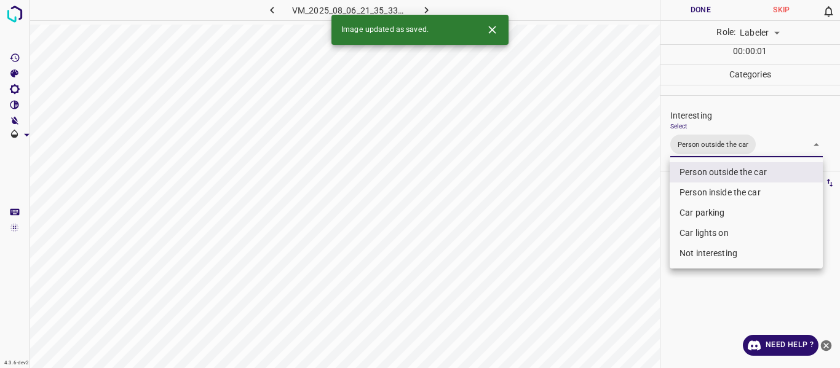
drag, startPoint x: 651, startPoint y: 264, endPoint x: 639, endPoint y: 296, distance: 33.7
click at [646, 282] on div at bounding box center [420, 184] width 840 height 368
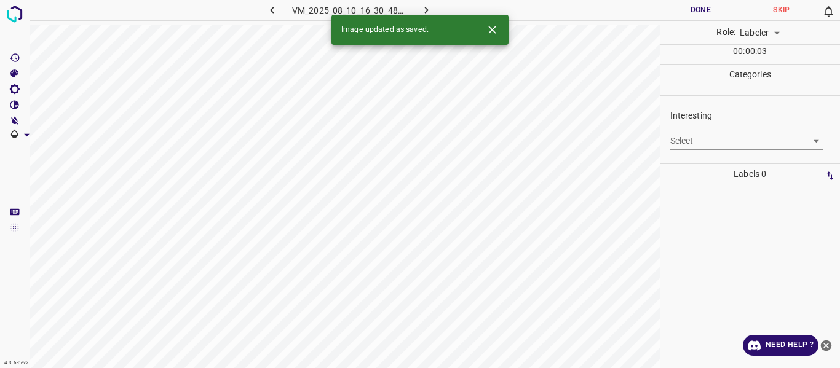
click at [726, 140] on body "4.3.6-dev2 VM_2025_08_10_16_30_48_771_00.gif Done Skip 0 Role: Labeler labeler …" at bounding box center [420, 184] width 840 height 368
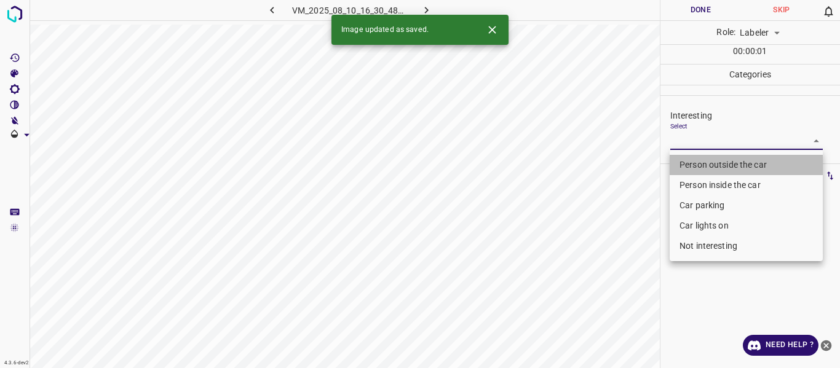
drag, startPoint x: 720, startPoint y: 162, endPoint x: 704, endPoint y: 169, distance: 17.1
click at [720, 161] on li "Person outside the car" at bounding box center [746, 165] width 153 height 20
type input "Person outside the car"
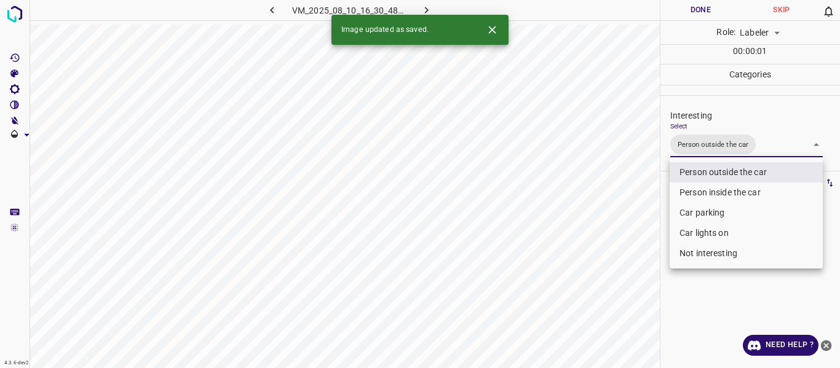
drag, startPoint x: 607, startPoint y: 263, endPoint x: 590, endPoint y: 345, distance: 84.1
click at [604, 279] on div at bounding box center [420, 184] width 840 height 368
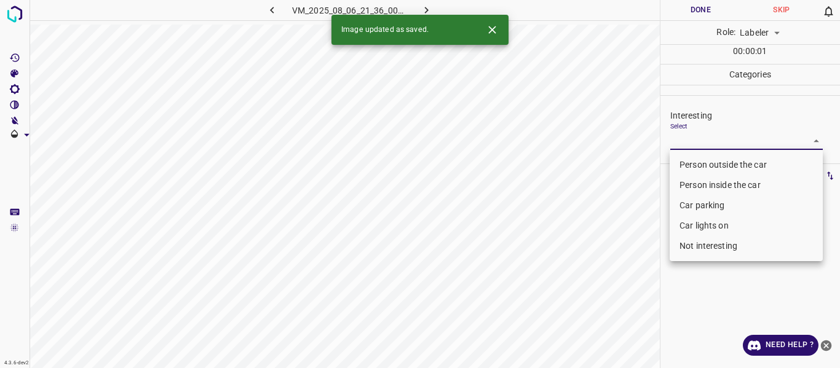
click at [714, 133] on body "4.3.6-dev2 VM_2025_08_06_21_36_00_611_00.gif Done Skip 0 Role: Labeler labeler …" at bounding box center [420, 184] width 840 height 368
click at [710, 165] on li "Person outside the car" at bounding box center [746, 165] width 153 height 20
type input "Person outside the car"
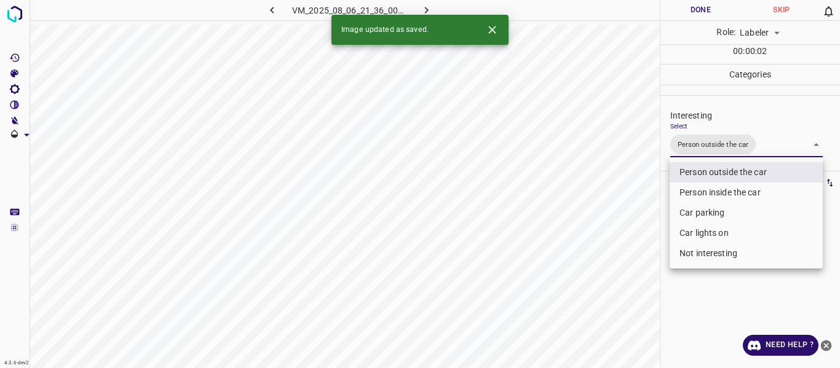
drag, startPoint x: 627, startPoint y: 288, endPoint x: 633, endPoint y: 301, distance: 14.1
click at [632, 293] on div at bounding box center [420, 184] width 840 height 368
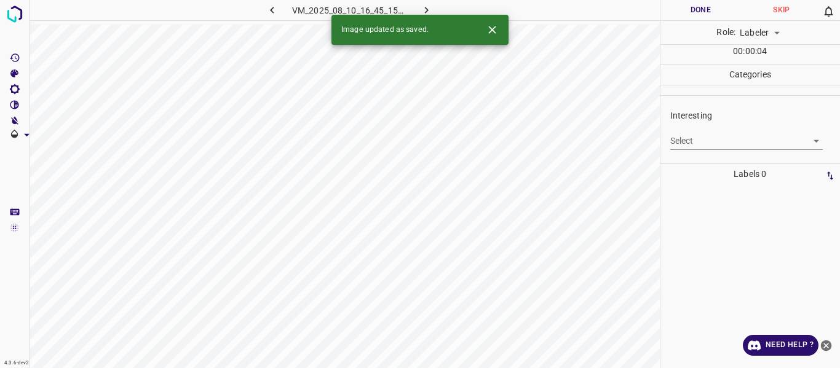
click at [701, 143] on body "4.3.6-dev2 VM_2025_08_10_16_45_15_320_00.gif Done Skip 0 Role: Labeler labeler …" at bounding box center [420, 184] width 840 height 368
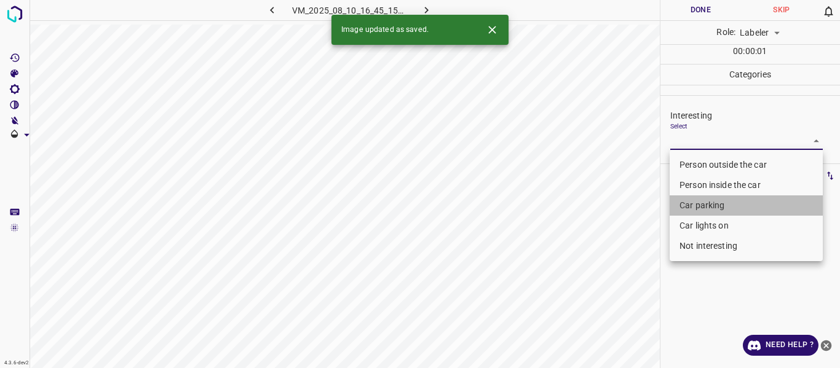
drag, startPoint x: 701, startPoint y: 205, endPoint x: 696, endPoint y: 217, distance: 13.0
click at [700, 206] on li "Car parking" at bounding box center [746, 206] width 153 height 20
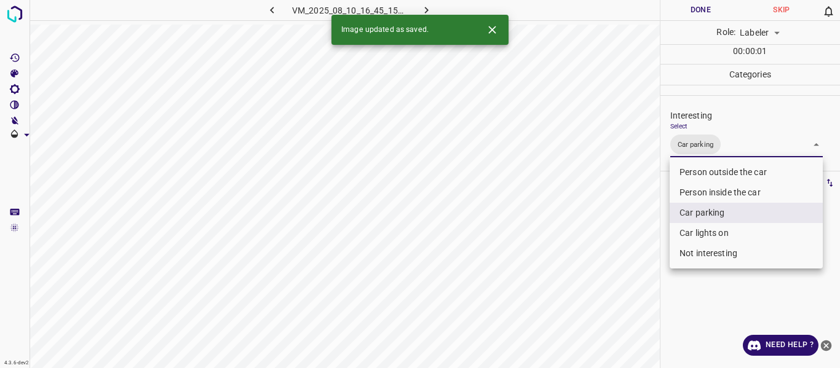
drag, startPoint x: 707, startPoint y: 231, endPoint x: 689, endPoint y: 244, distance: 22.4
click at [706, 232] on li "Car lights on" at bounding box center [746, 233] width 153 height 20
type input "Car parking,Car lights on"
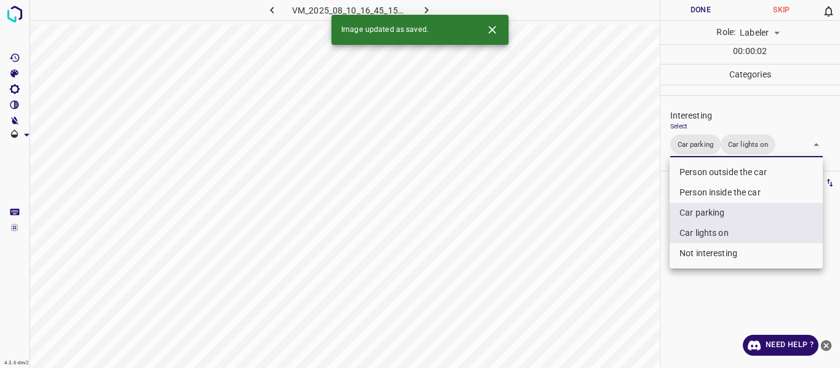
drag, startPoint x: 635, startPoint y: 285, endPoint x: 630, endPoint y: 294, distance: 10.5
click at [632, 292] on div at bounding box center [420, 184] width 840 height 368
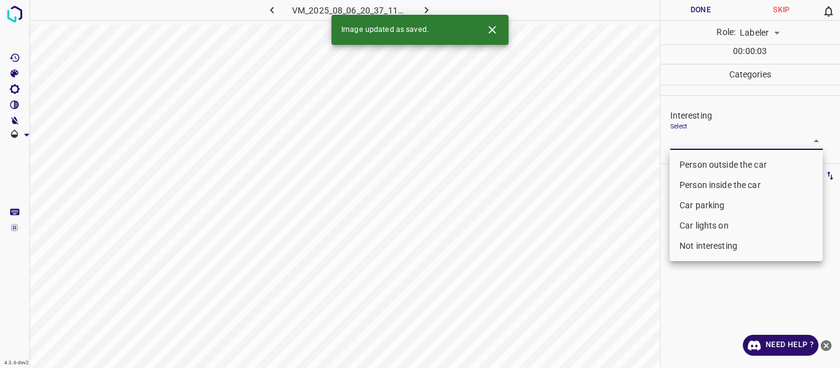
drag, startPoint x: 726, startPoint y: 143, endPoint x: 709, endPoint y: 202, distance: 61.5
click at [725, 145] on body "4.3.6-dev2 VM_2025_08_06_20_37_11_602_05.gif Done Skip 0 Role: Labeler labeler …" at bounding box center [420, 184] width 840 height 368
click at [711, 202] on li "Car parking" at bounding box center [746, 206] width 153 height 20
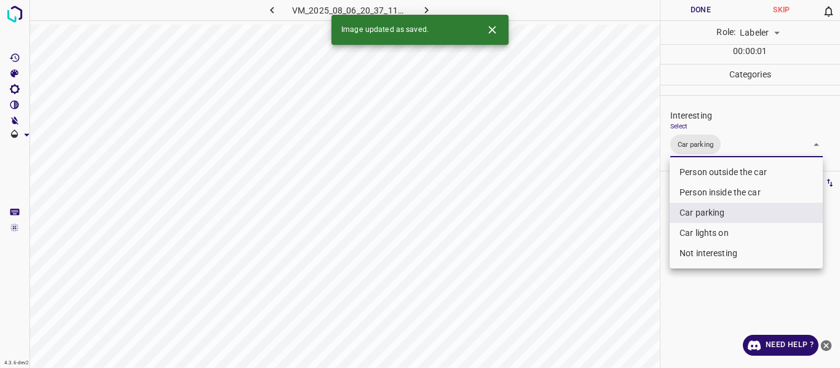
drag, startPoint x: 710, startPoint y: 232, endPoint x: 696, endPoint y: 239, distance: 15.4
click at [709, 231] on li "Car lights on" at bounding box center [746, 233] width 153 height 20
type input "Car parking,Car lights on"
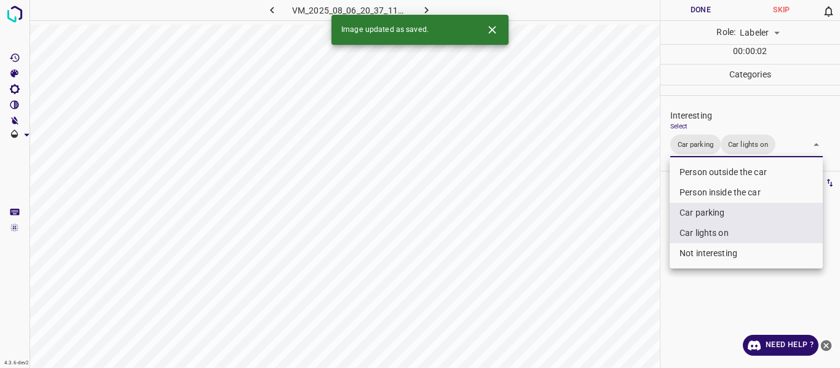
click at [615, 287] on div at bounding box center [420, 184] width 840 height 368
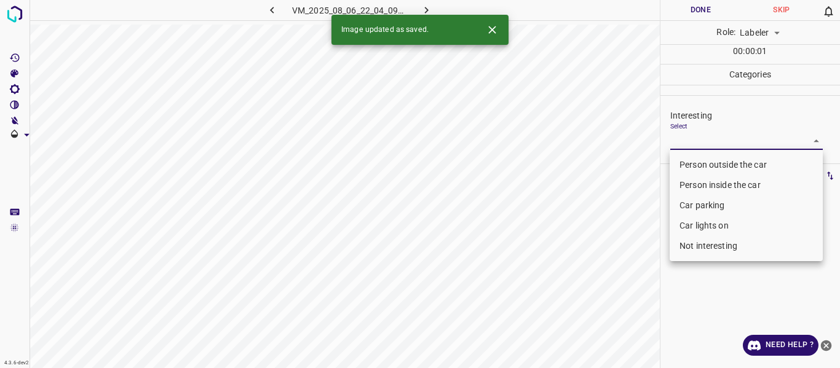
drag, startPoint x: 713, startPoint y: 141, endPoint x: 705, endPoint y: 173, distance: 33.7
click at [712, 141] on body "4.3.6-dev2 VM_2025_08_06_22_04_09_259_13.gif Done Skip 0 Role: Labeler labeler …" at bounding box center [420, 184] width 840 height 368
drag, startPoint x: 709, startPoint y: 162, endPoint x: 618, endPoint y: 261, distance: 135.0
click at [709, 162] on li "Person outside the car" at bounding box center [746, 165] width 153 height 20
type input "Person outside the car"
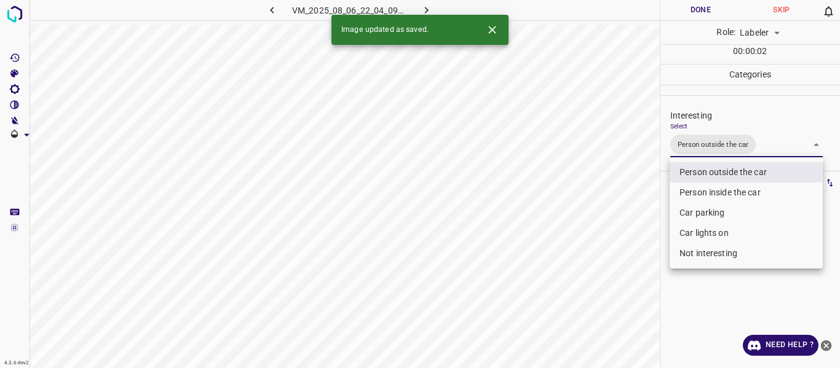
click at [635, 261] on div at bounding box center [420, 184] width 840 height 368
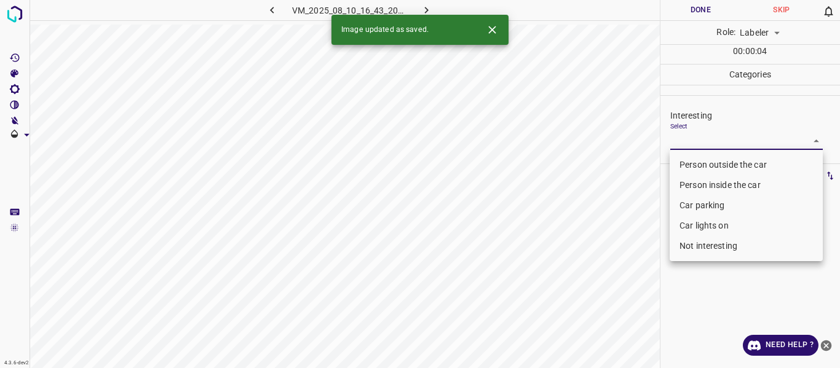
click at [728, 143] on body "4.3.6-dev2 VM_2025_08_10_16_43_20_430_05.gif Done Skip 0 Role: Labeler labeler …" at bounding box center [420, 184] width 840 height 368
drag, startPoint x: 713, startPoint y: 204, endPoint x: 703, endPoint y: 231, distance: 28.4
click at [710, 210] on li "Car parking" at bounding box center [746, 206] width 153 height 20
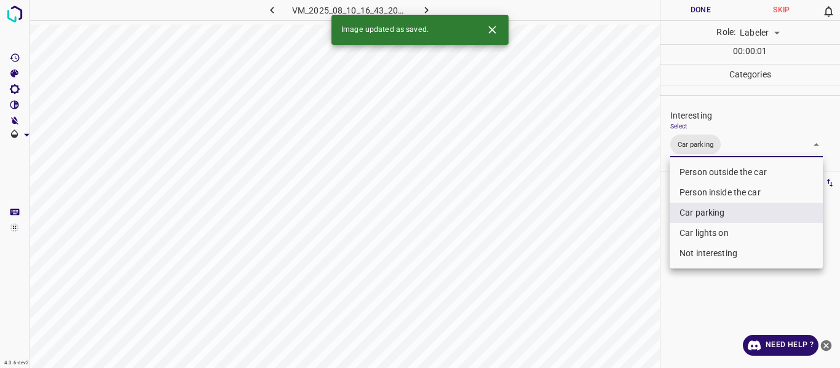
drag, startPoint x: 705, startPoint y: 230, endPoint x: 651, endPoint y: 256, distance: 60.2
click at [704, 231] on li "Car lights on" at bounding box center [746, 233] width 153 height 20
type input "Car parking,Car lights on"
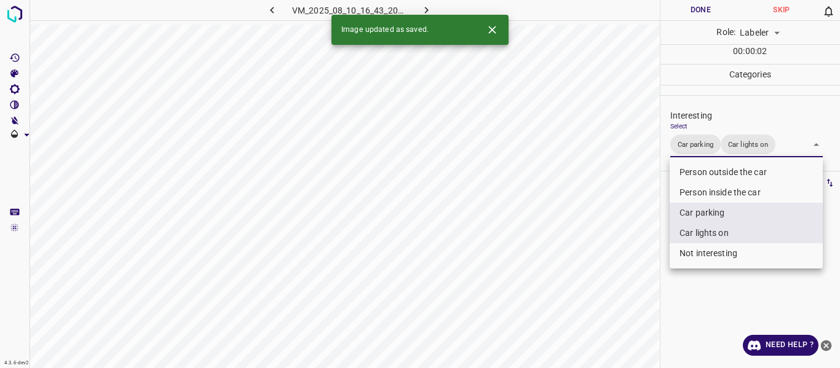
drag, startPoint x: 580, startPoint y: 286, endPoint x: 593, endPoint y: 324, distance: 40.3
click at [581, 289] on div at bounding box center [420, 184] width 840 height 368
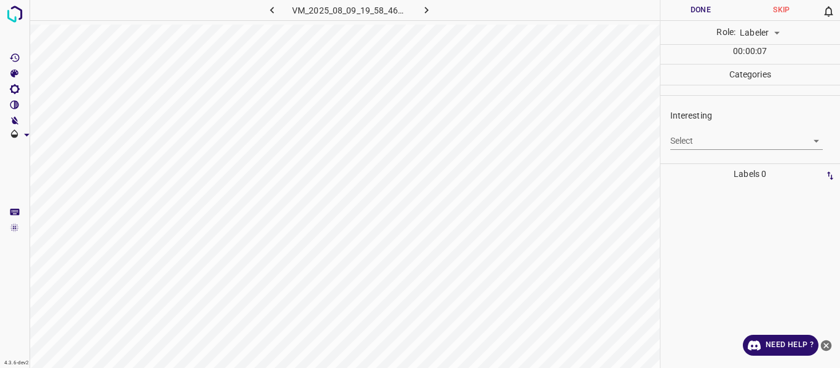
click at [709, 141] on body "4.3.6-dev2 VM_2025_08_09_19_58_46_634_01.gif Done Skip 0 Role: Labeler labeler …" at bounding box center [420, 184] width 840 height 368
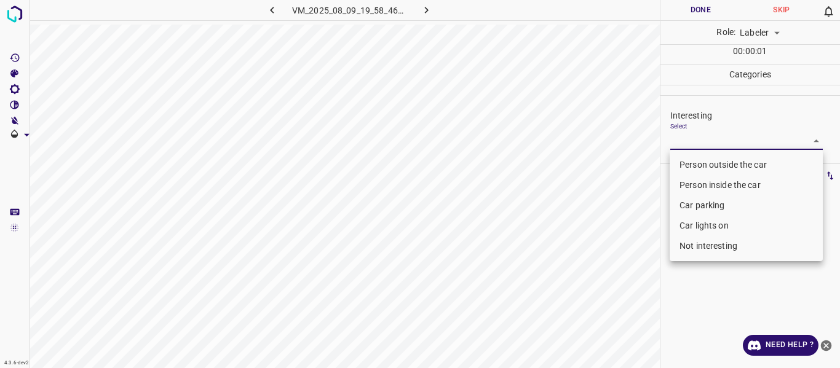
drag, startPoint x: 705, startPoint y: 162, endPoint x: 697, endPoint y: 177, distance: 16.6
click at [705, 164] on li "Person outside the car" at bounding box center [746, 165] width 153 height 20
type input "Person outside the car"
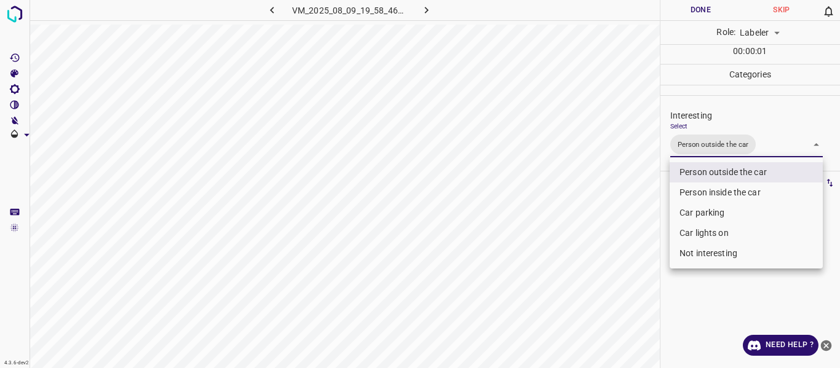
drag, startPoint x: 629, startPoint y: 261, endPoint x: 606, endPoint y: 332, distance: 74.3
click at [626, 287] on div at bounding box center [420, 184] width 840 height 368
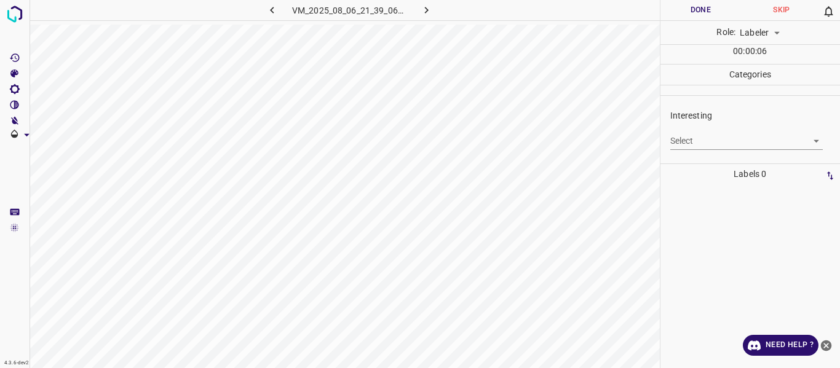
click at [705, 141] on body "4.3.6-dev2 VM_2025_08_06_21_39_06_468_00.gif Done Skip 0 Role: Labeler labeler …" at bounding box center [420, 184] width 840 height 368
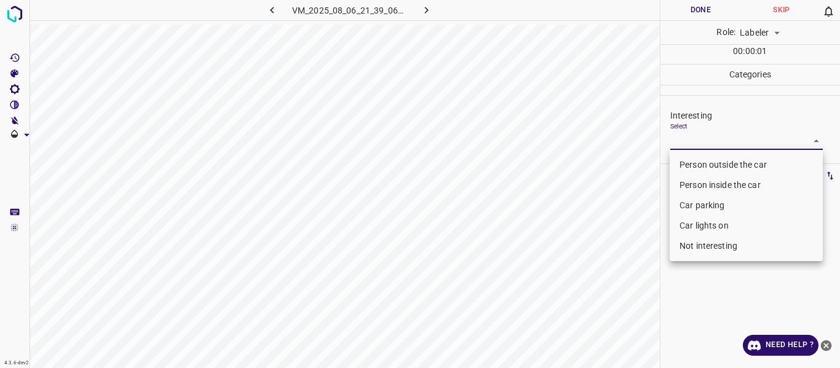
drag, startPoint x: 696, startPoint y: 164, endPoint x: 683, endPoint y: 201, distance: 38.9
click at [695, 167] on li "Person outside the car" at bounding box center [746, 165] width 153 height 20
type input "Person outside the car"
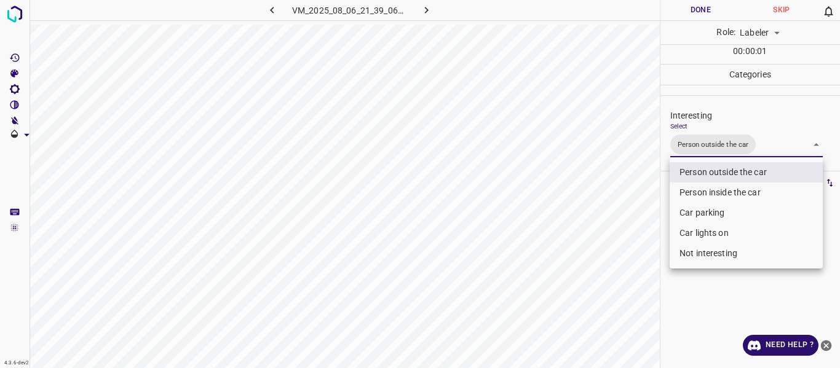
drag, startPoint x: 652, startPoint y: 260, endPoint x: 638, endPoint y: 306, distance: 48.1
click at [644, 292] on div at bounding box center [420, 184] width 840 height 368
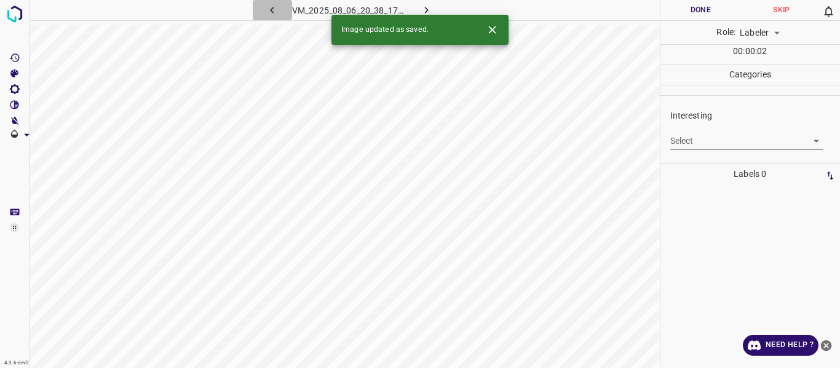
click at [272, 10] on icon "button" at bounding box center [272, 10] width 4 height 7
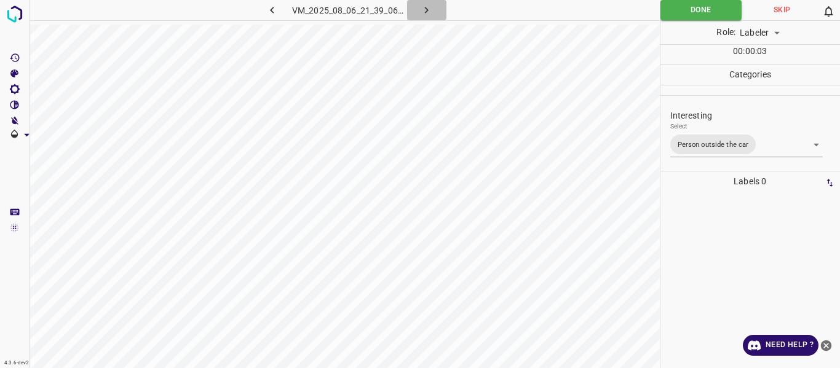
click at [424, 9] on icon "button" at bounding box center [426, 10] width 13 height 13
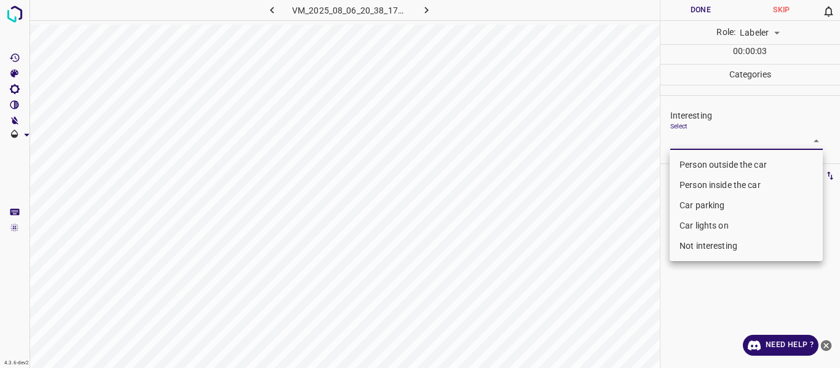
click at [678, 138] on body "4.3.6-dev2 VM_2025_08_06_20_38_17_940_08.gif Done Skip 0 Role: Labeler labeler …" at bounding box center [420, 184] width 840 height 368
click at [687, 158] on li "Person outside the car" at bounding box center [746, 165] width 153 height 20
type input "Person outside the car"
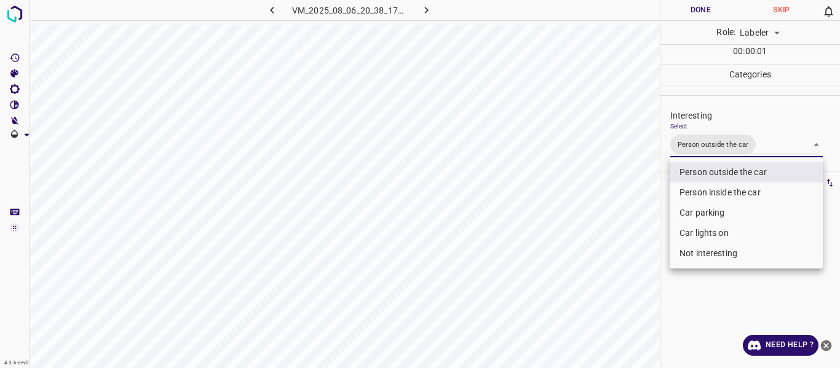
drag, startPoint x: 642, startPoint y: 236, endPoint x: 639, endPoint y: 254, distance: 18.7
click at [640, 250] on div at bounding box center [420, 184] width 840 height 368
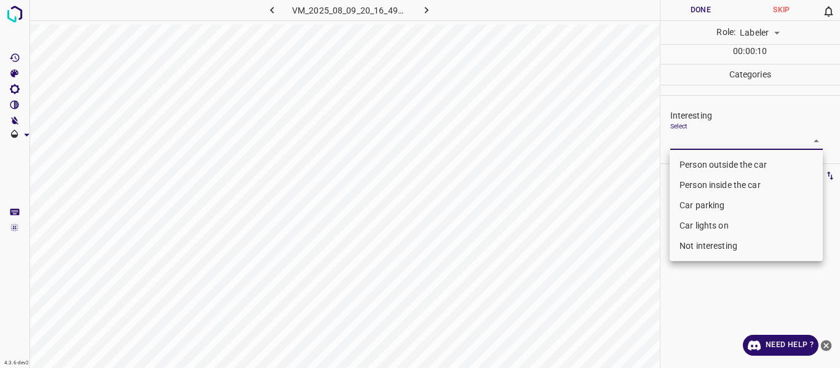
click at [691, 145] on body "4.3.6-dev2 VM_2025_08_09_20_16_49_000_05.gif Done Skip 0 Role: Labeler labeler …" at bounding box center [420, 184] width 840 height 368
click at [688, 164] on li "Person outside the car" at bounding box center [746, 165] width 153 height 20
type input "Person outside the car"
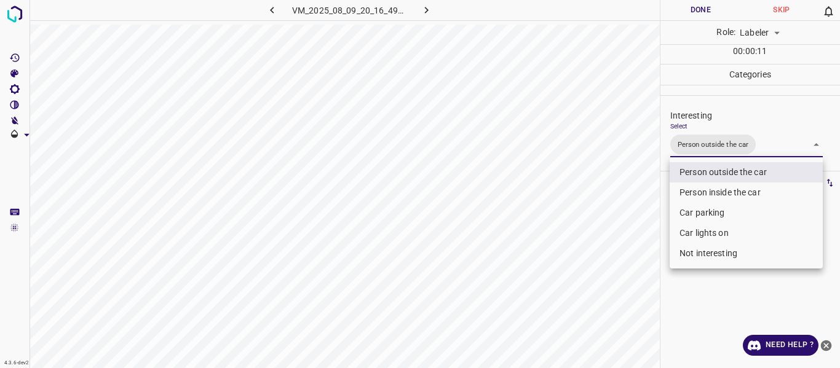
drag, startPoint x: 619, startPoint y: 231, endPoint x: 574, endPoint y: 299, distance: 81.2
click at [605, 253] on div at bounding box center [420, 184] width 840 height 368
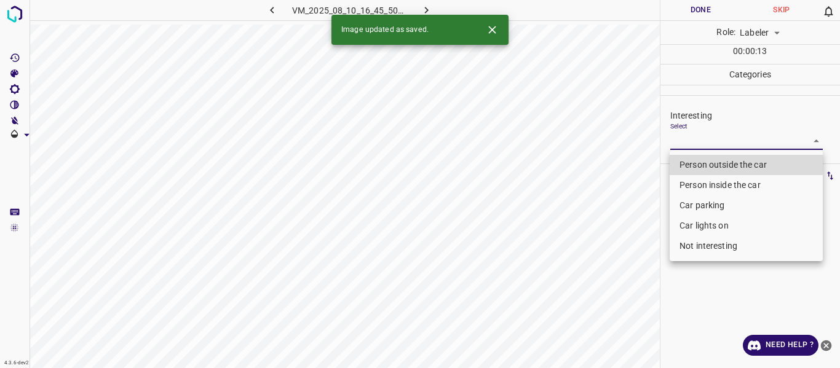
drag, startPoint x: 691, startPoint y: 138, endPoint x: 686, endPoint y: 149, distance: 12.1
click at [691, 138] on body "4.3.6-dev2 VM_2025_08_10_16_45_50_741_05.gif Done Skip 0 Role: Labeler labeler …" at bounding box center [420, 184] width 840 height 368
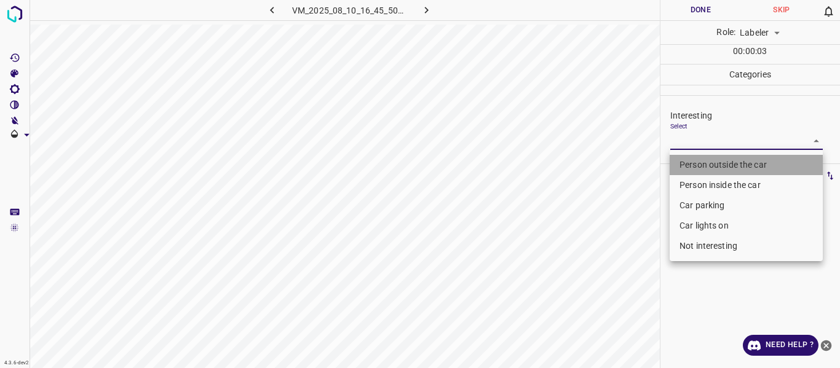
drag, startPoint x: 690, startPoint y: 164, endPoint x: 680, endPoint y: 168, distance: 10.7
click at [690, 163] on li "Person outside the car" at bounding box center [746, 165] width 153 height 20
type input "Person outside the car"
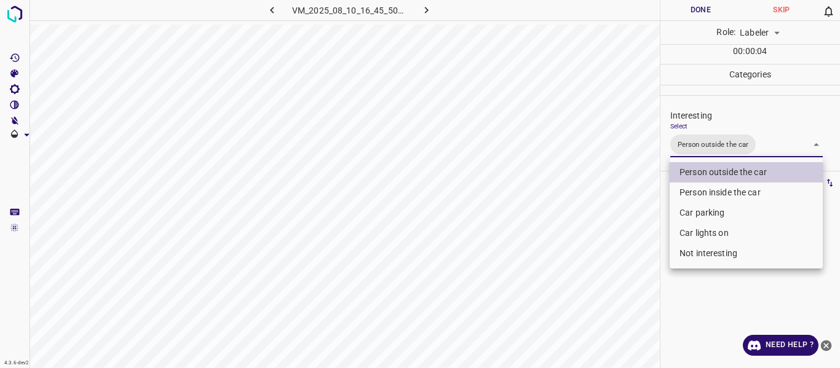
drag, startPoint x: 587, startPoint y: 232, endPoint x: 595, endPoint y: 287, distance: 54.8
click at [587, 239] on div at bounding box center [420, 184] width 840 height 368
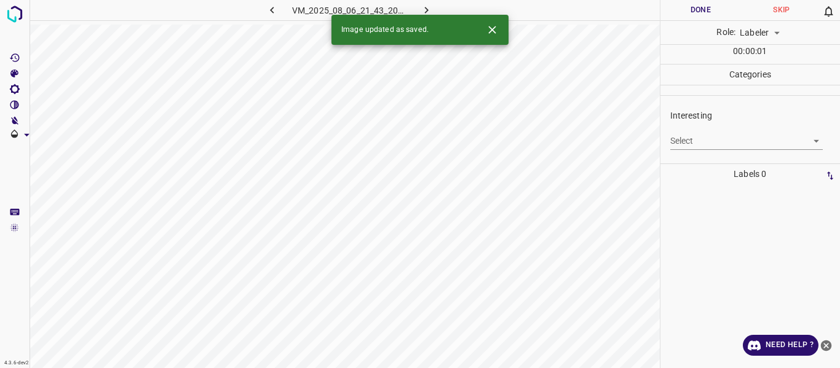
click at [276, 9] on icon "button" at bounding box center [272, 10] width 13 height 13
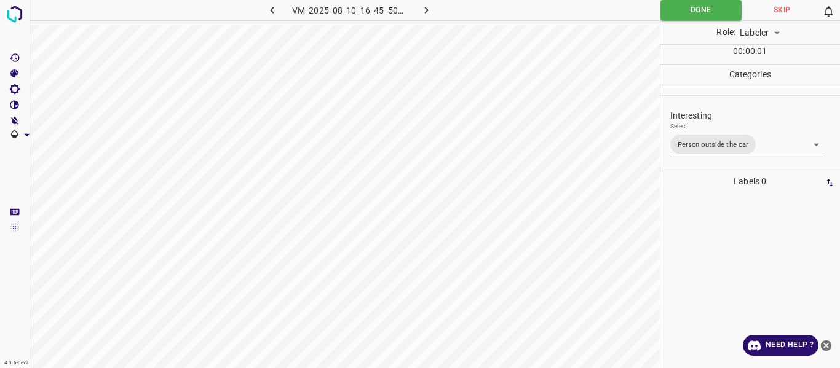
click at [762, 145] on body "4.3.6-dev2 VM_2025_08_10_16_45_50_741_05.gif Done Skip 0 Role: Labeler labeler …" at bounding box center [420, 184] width 840 height 368
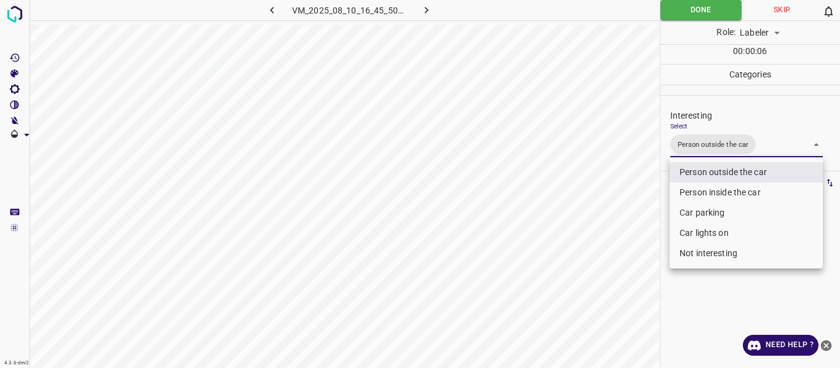
click at [712, 210] on li "Car parking" at bounding box center [746, 213] width 153 height 20
click at [704, 234] on li "Car lights on" at bounding box center [746, 233] width 153 height 20
type input "Person outside the car,Car parking,Car lights on"
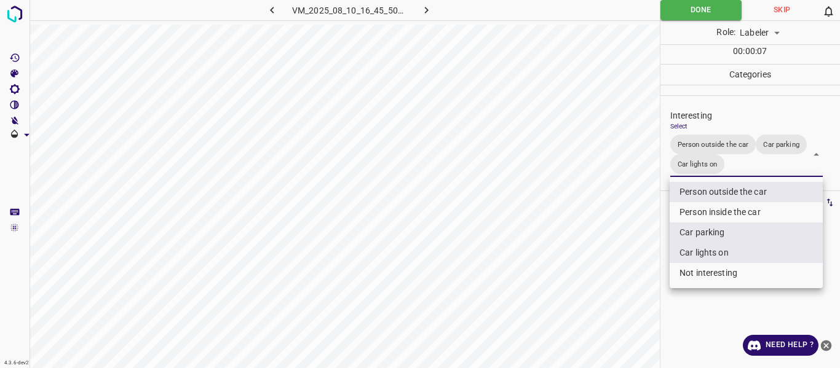
drag, startPoint x: 536, startPoint y: 296, endPoint x: 555, endPoint y: 308, distance: 22.4
click at [536, 296] on div at bounding box center [420, 184] width 840 height 368
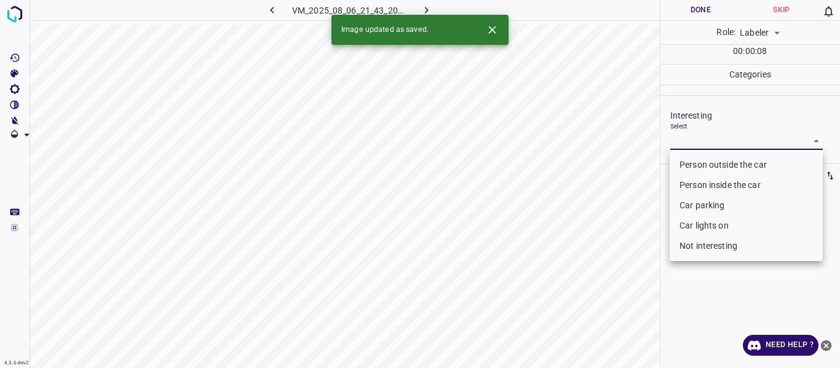
click at [726, 143] on body "4.3.6-dev2 VM_2025_08_06_21_43_20_657_01.gif Done Skip 0 Role: Labeler labeler …" at bounding box center [420, 184] width 840 height 368
click at [702, 204] on li "Car parking" at bounding box center [746, 206] width 153 height 20
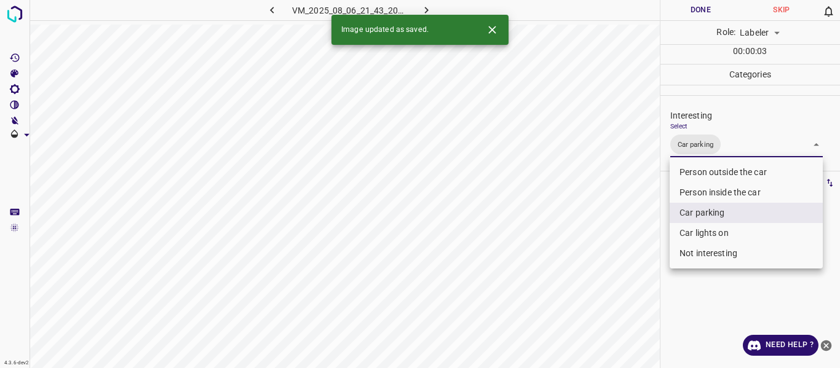
click at [695, 233] on li "Car lights on" at bounding box center [746, 233] width 153 height 20
type input "Car parking,Car lights on"
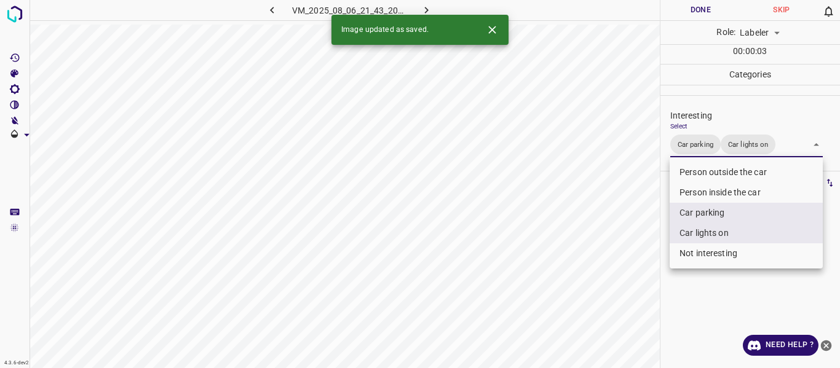
drag, startPoint x: 629, startPoint y: 248, endPoint x: 623, endPoint y: 253, distance: 8.3
click at [624, 252] on div at bounding box center [420, 184] width 840 height 368
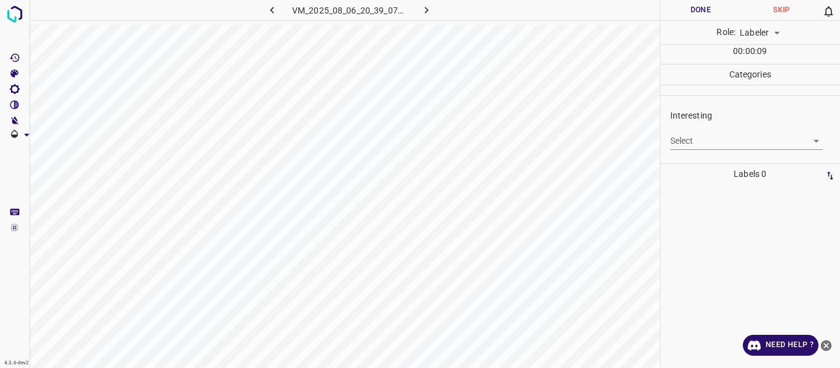
click at [705, 141] on body "4.3.6-dev2 VM_2025_08_06_20_39_07_246_01.gif Done Skip 0 Role: Labeler labeler …" at bounding box center [420, 184] width 840 height 368
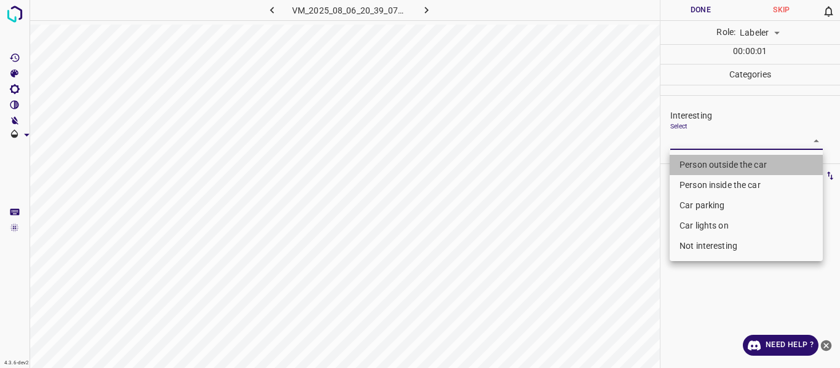
click at [707, 162] on li "Person outside the car" at bounding box center [746, 165] width 153 height 20
type input "Person outside the car"
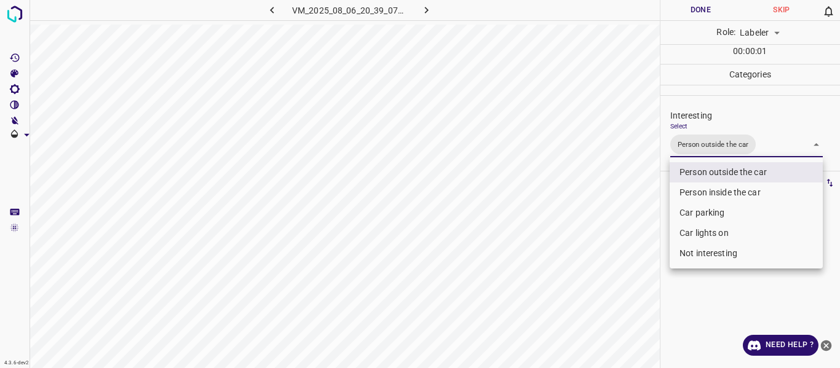
drag, startPoint x: 592, startPoint y: 236, endPoint x: 599, endPoint y: 258, distance: 23.2
click at [594, 237] on div at bounding box center [420, 184] width 840 height 368
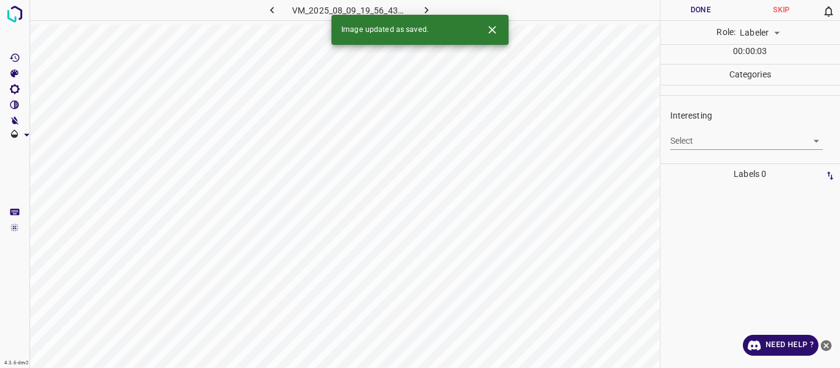
click at [695, 141] on body "4.3.6-dev2 VM_2025_08_09_19_56_43_559_09.gif Done Skip 0 Role: Labeler labeler …" at bounding box center [420, 184] width 840 height 368
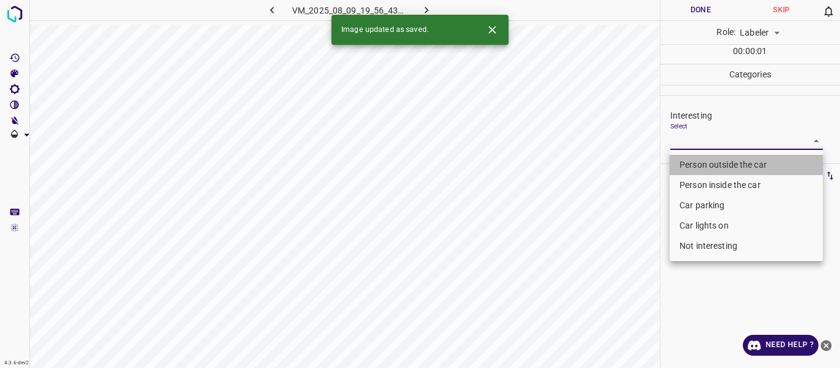
drag, startPoint x: 701, startPoint y: 163, endPoint x: 676, endPoint y: 172, distance: 26.9
click at [702, 162] on li "Person outside the car" at bounding box center [746, 165] width 153 height 20
type input "Person outside the car"
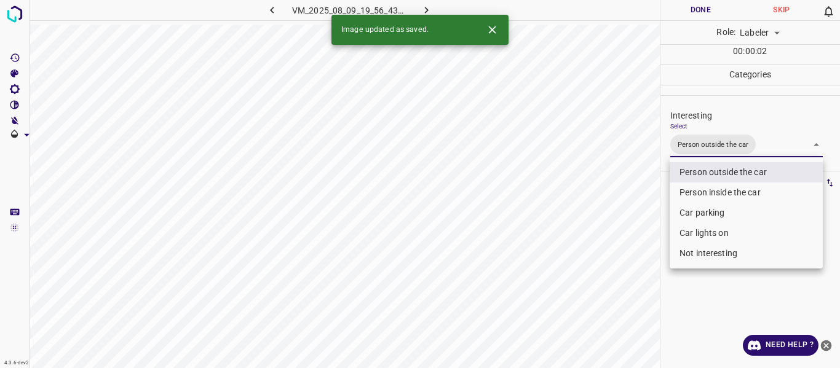
click at [586, 278] on div at bounding box center [420, 184] width 840 height 368
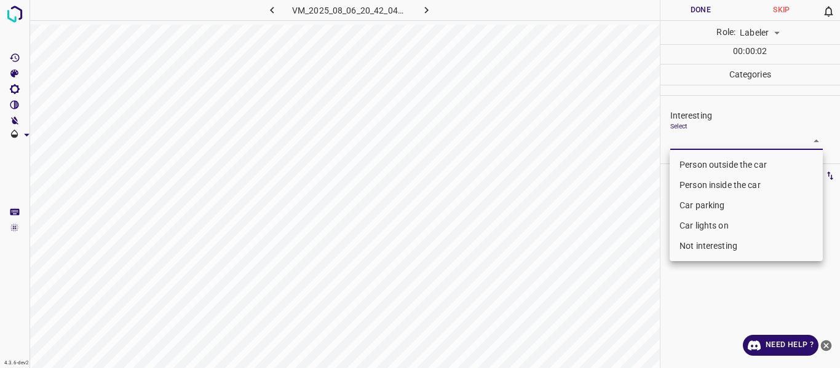
drag, startPoint x: 697, startPoint y: 135, endPoint x: 695, endPoint y: 151, distance: 16.1
click at [699, 133] on body "4.3.6-dev2 VM_2025_08_06_20_42_04_117_12.gif Done Skip 0 Role: Labeler labeler …" at bounding box center [420, 184] width 840 height 368
click at [706, 205] on li "Car parking" at bounding box center [746, 206] width 153 height 20
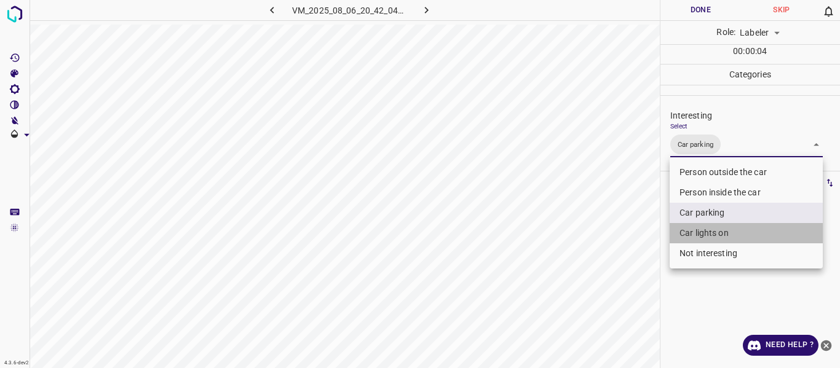
drag, startPoint x: 703, startPoint y: 228, endPoint x: 625, endPoint y: 259, distance: 83.9
click at [700, 229] on li "Car lights on" at bounding box center [746, 233] width 153 height 20
type input "Car parking,Car lights on"
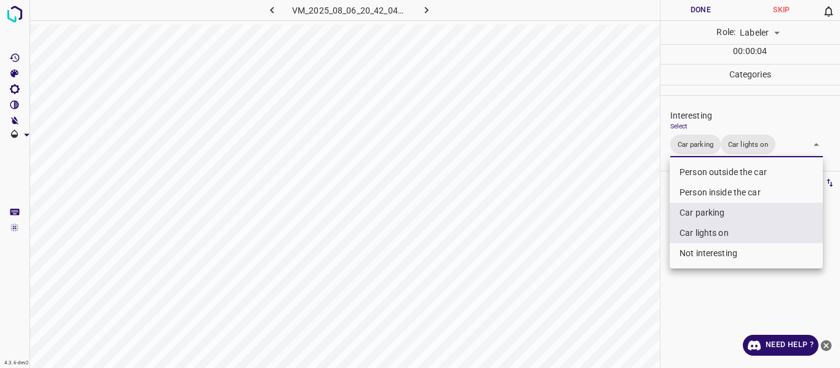
drag, startPoint x: 619, startPoint y: 261, endPoint x: 605, endPoint y: 292, distance: 33.6
click at [619, 263] on div at bounding box center [420, 184] width 840 height 368
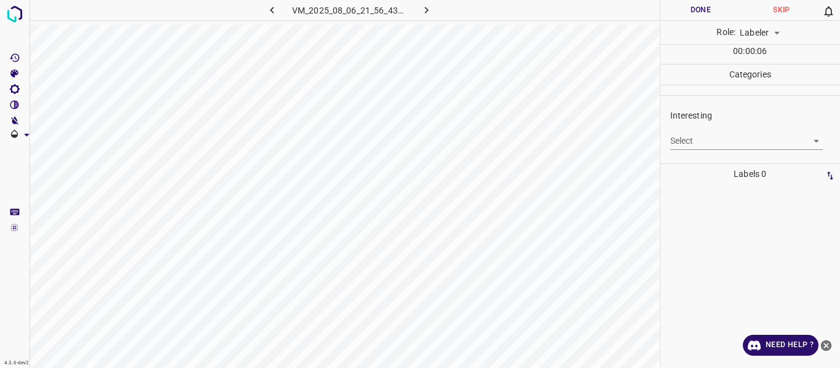
click at [705, 134] on body "4.3.6-dev2 VM_2025_08_06_21_56_43_991_02.gif Done Skip 0 Role: Labeler labeler …" at bounding box center [420, 184] width 840 height 368
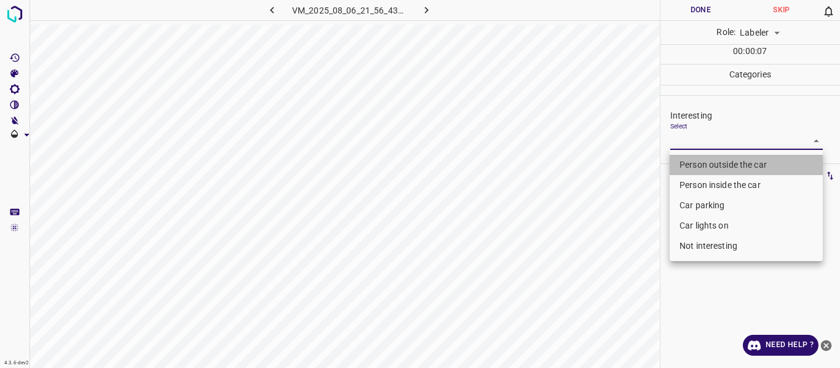
drag, startPoint x: 697, startPoint y: 162, endPoint x: 554, endPoint y: 258, distance: 173.3
click at [697, 162] on li "Person outside the car" at bounding box center [746, 165] width 153 height 20
type input "Person outside the car"
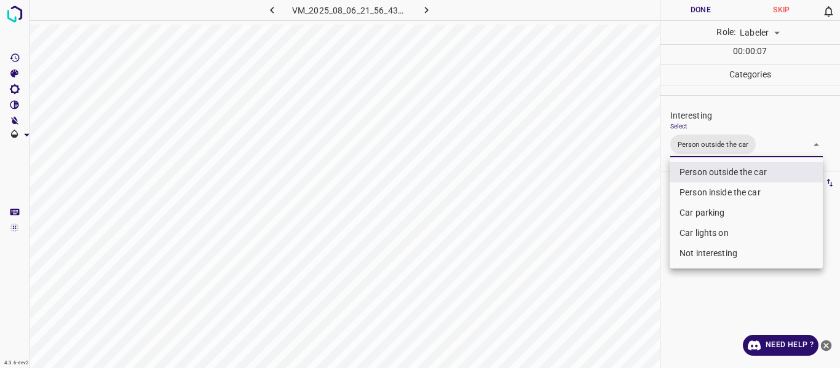
drag, startPoint x: 562, startPoint y: 264, endPoint x: 546, endPoint y: 301, distance: 40.2
click at [555, 273] on div at bounding box center [420, 184] width 840 height 368
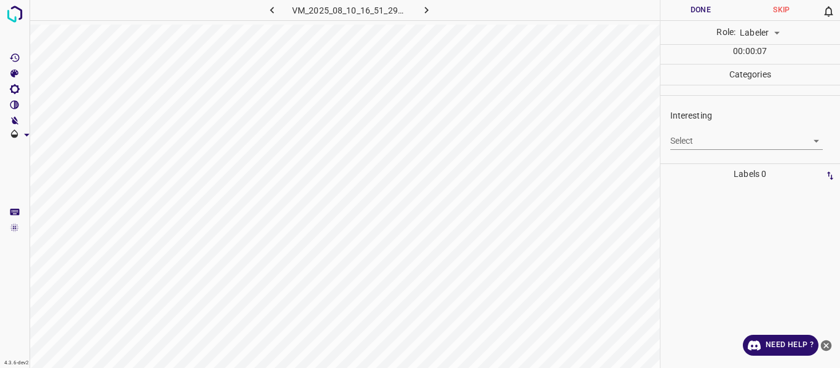
click at [689, 146] on body "4.3.6-dev2 VM_2025_08_10_16_51_29_162_00.gif Done Skip 0 Role: Labeler labeler …" at bounding box center [420, 184] width 840 height 368
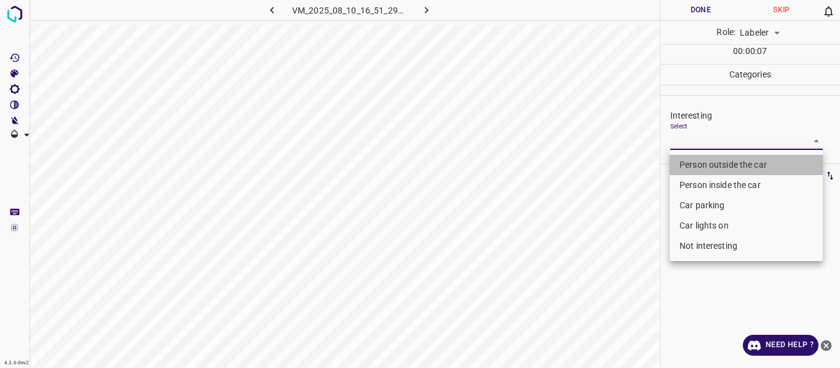
click at [695, 161] on li "Person outside the car" at bounding box center [746, 165] width 153 height 20
type input "Person outside the car"
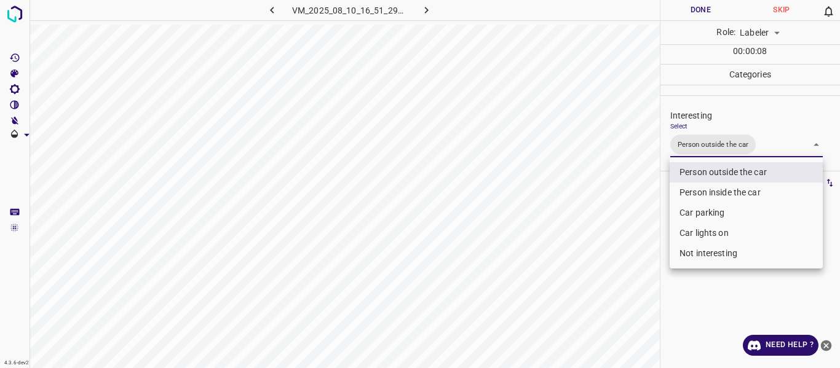
drag, startPoint x: 602, startPoint y: 238, endPoint x: 601, endPoint y: 263, distance: 24.6
click at [601, 256] on div at bounding box center [420, 184] width 840 height 368
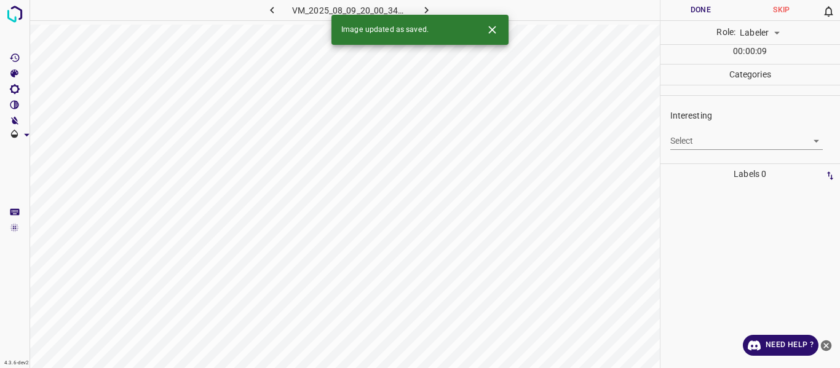
click at [713, 145] on body "4.3.6-dev2 VM_2025_08_09_20_00_34_045_05.gif Done Skip 0 Role: Labeler labeler …" at bounding box center [420, 184] width 840 height 368
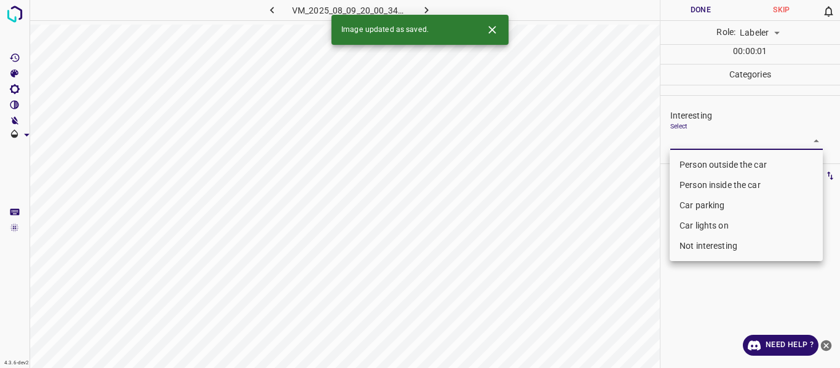
click at [688, 205] on li "Car parking" at bounding box center [746, 206] width 153 height 20
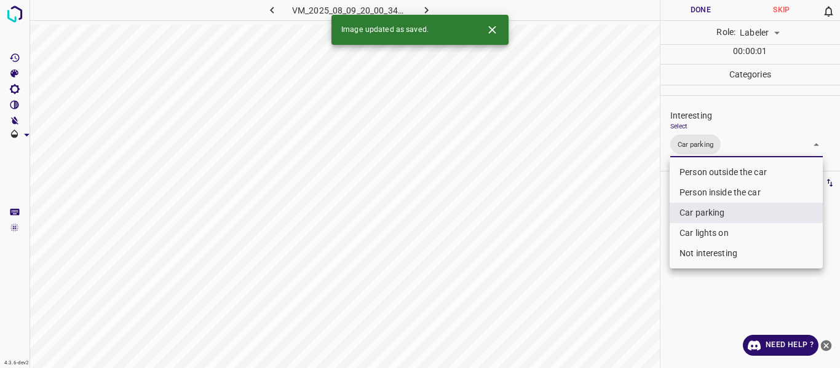
click at [691, 229] on li "Car lights on" at bounding box center [746, 233] width 153 height 20
type input "Car parking,Car lights on"
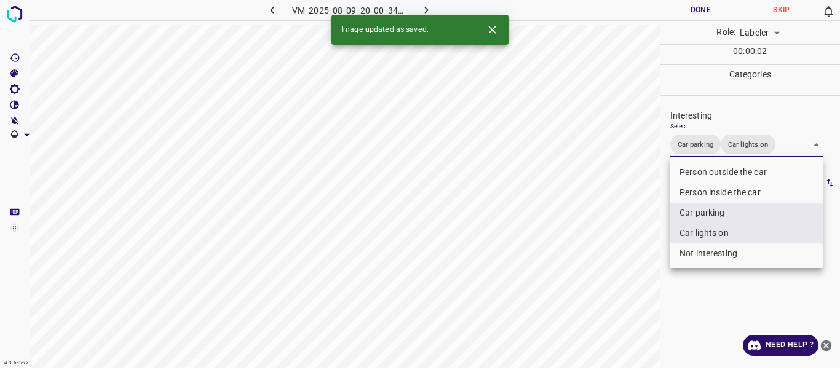
drag, startPoint x: 608, startPoint y: 277, endPoint x: 606, endPoint y: 290, distance: 12.4
click at [609, 277] on div at bounding box center [420, 184] width 840 height 368
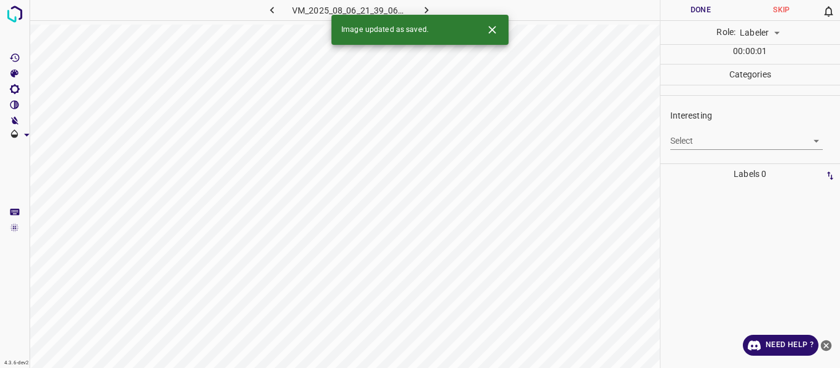
click at [688, 140] on body "4.3.6-dev2 VM_2025_08_06_21_39_06_468_01.gif Done Skip 0 Role: Labeler labeler …" at bounding box center [420, 184] width 840 height 368
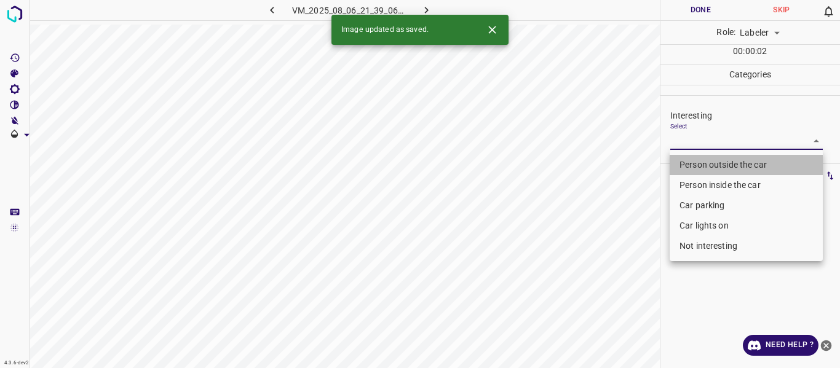
drag, startPoint x: 687, startPoint y: 162, endPoint x: 614, endPoint y: 253, distance: 116.8
click at [686, 164] on li "Person outside the car" at bounding box center [746, 165] width 153 height 20
type input "Person outside the car"
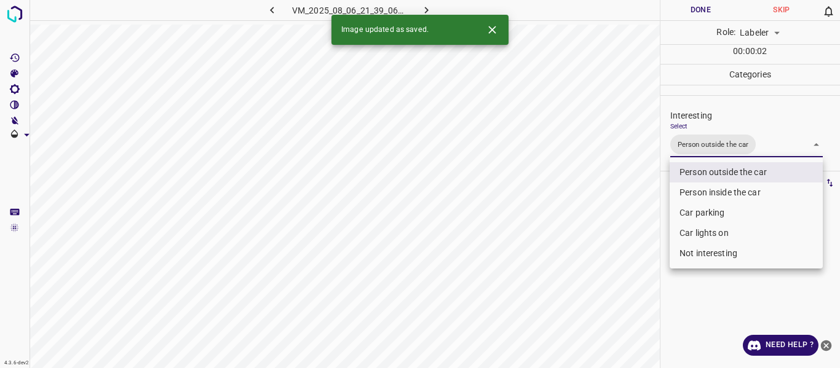
drag, startPoint x: 614, startPoint y: 254, endPoint x: 614, endPoint y: 266, distance: 12.3
click at [615, 255] on div at bounding box center [420, 184] width 840 height 368
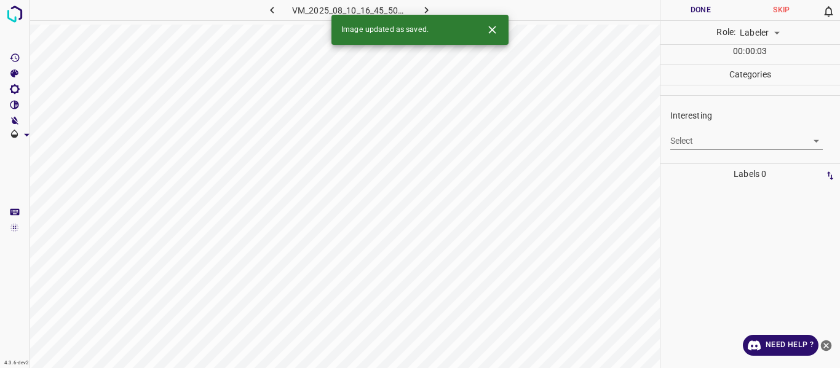
click at [680, 145] on body "4.3.6-dev2 VM_2025_08_10_16_45_50_741_06.gif Done Skip 0 Role: Labeler labeler …" at bounding box center [420, 184] width 840 height 368
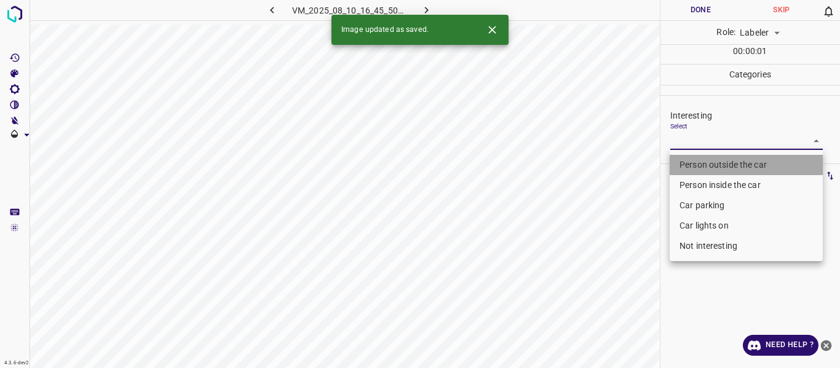
drag, startPoint x: 679, startPoint y: 161, endPoint x: 647, endPoint y: 240, distance: 85.5
click at [680, 162] on li "Person outside the car" at bounding box center [746, 165] width 153 height 20
type input "Person outside the car"
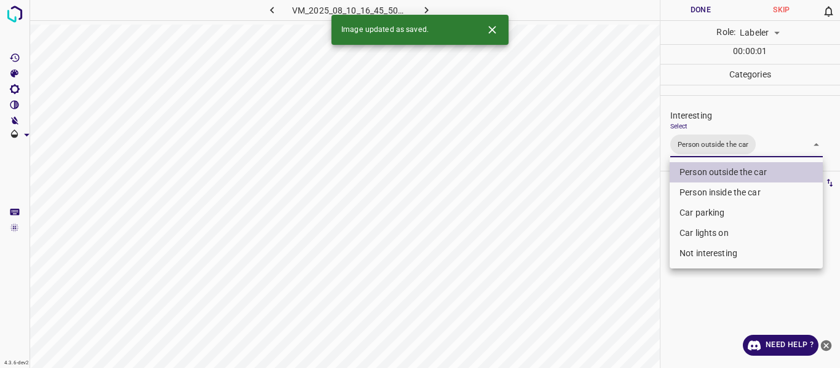
click at [644, 244] on div at bounding box center [420, 184] width 840 height 368
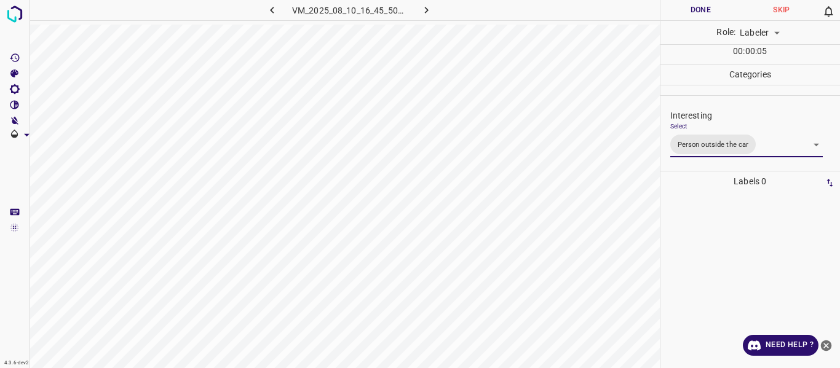
click at [771, 151] on body "4.3.6-dev2 VM_2025_08_10_16_45_50_741_06.gif Done Skip 0 Role: Labeler labeler …" at bounding box center [420, 184] width 840 height 368
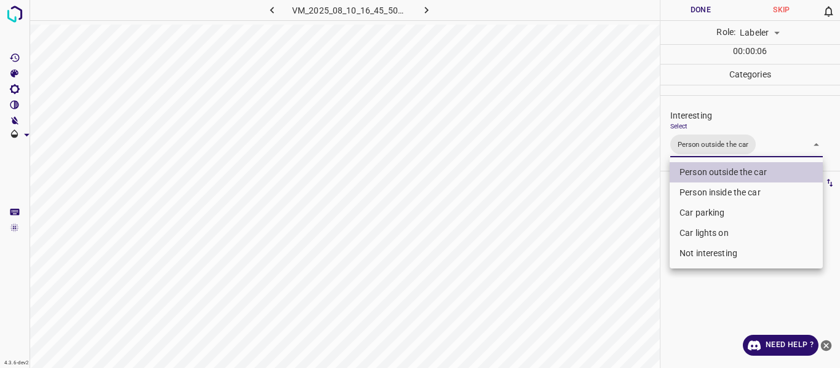
drag, startPoint x: 708, startPoint y: 211, endPoint x: 699, endPoint y: 226, distance: 17.9
click at [707, 212] on li "Car parking" at bounding box center [746, 213] width 153 height 20
type input "Person outside the car,Car parking"
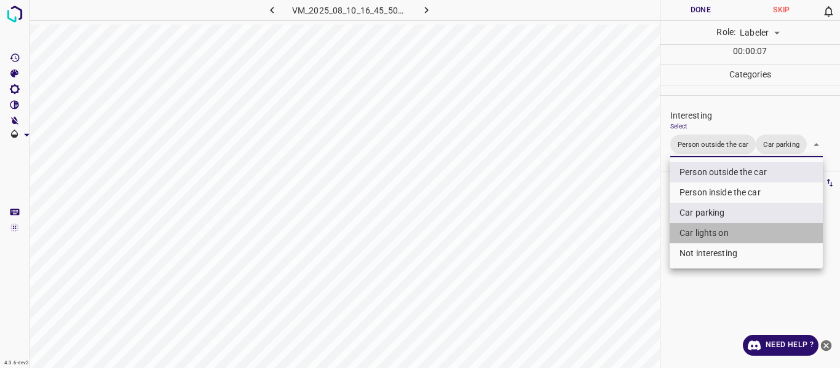
drag, startPoint x: 698, startPoint y: 229, endPoint x: 585, endPoint y: 309, distance: 138.6
click at [695, 232] on li "Car lights on" at bounding box center [746, 233] width 153 height 20
type input "Person outside the car,Car parking,Car lights on"
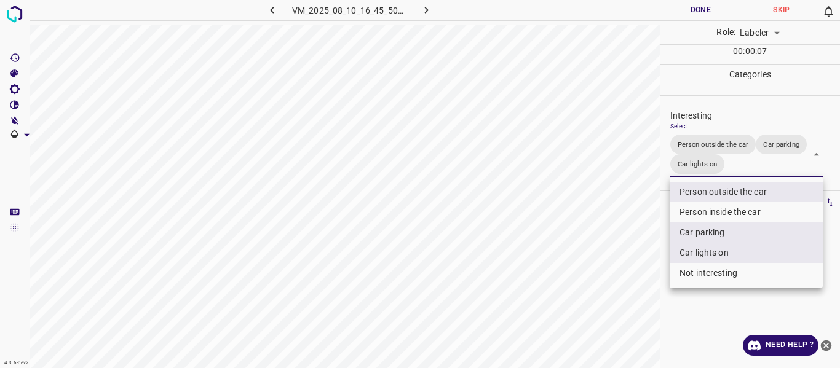
click at [592, 316] on div at bounding box center [420, 184] width 840 height 368
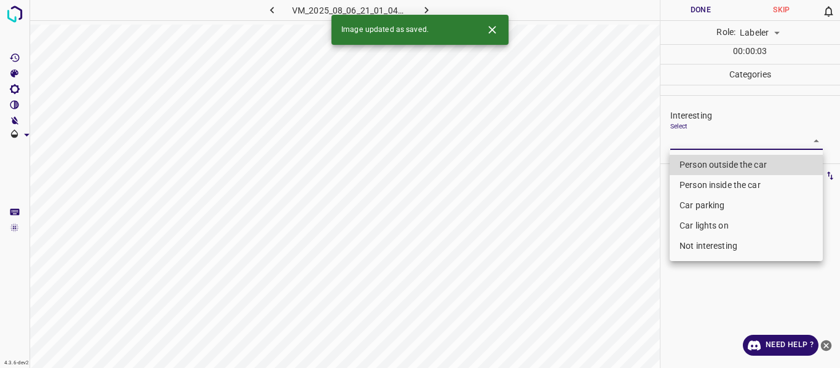
click at [709, 146] on body "4.3.6-dev2 VM_2025_08_06_21_01_04_020_03.gif Done Skip 0 Role: Labeler labeler …" at bounding box center [420, 184] width 840 height 368
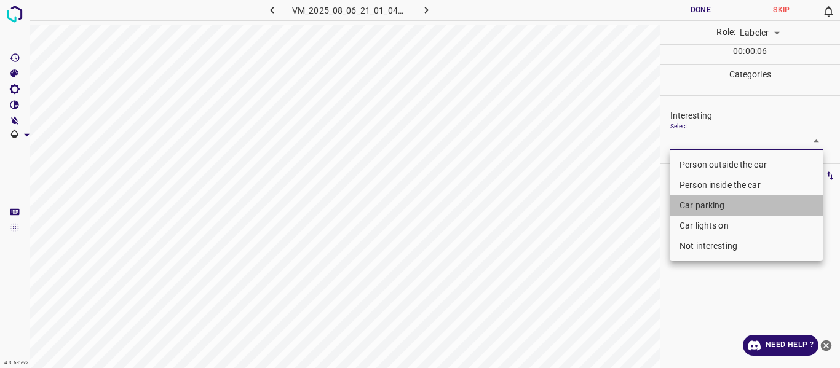
click at [697, 205] on li "Car parking" at bounding box center [746, 206] width 153 height 20
type input "Car parking"
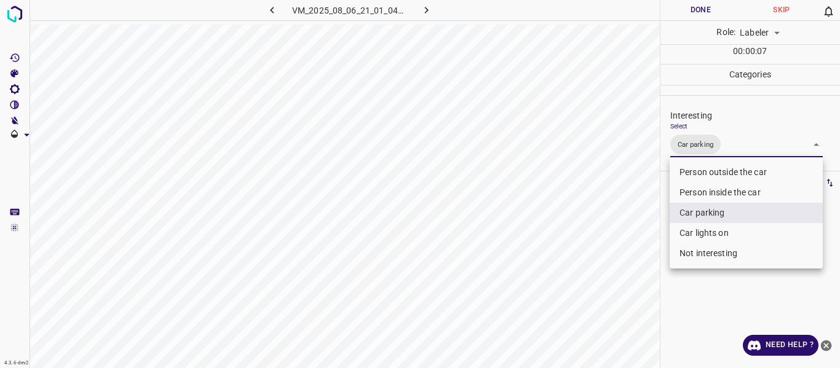
drag, startPoint x: 603, startPoint y: 260, endPoint x: 609, endPoint y: 273, distance: 14.1
click at [603, 263] on div at bounding box center [420, 184] width 840 height 368
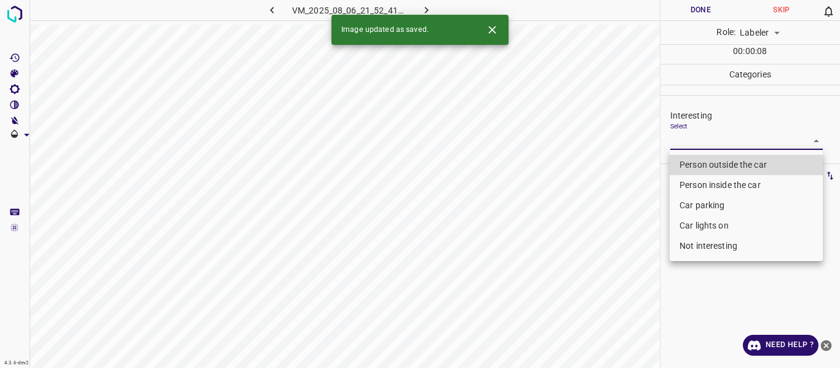
click at [693, 139] on body "4.3.6-dev2 VM_2025_08_06_21_52_41_616_04.gif Done Skip 0 Role: Labeler labeler …" at bounding box center [420, 184] width 840 height 368
click at [691, 161] on li "Person outside the car" at bounding box center [746, 165] width 153 height 20
type input "Person outside the car"
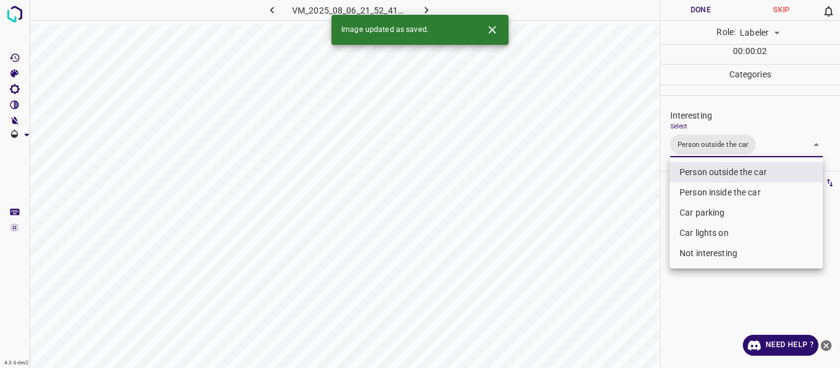
drag, startPoint x: 616, startPoint y: 260, endPoint x: 589, endPoint y: 319, distance: 65.8
click at [613, 274] on div at bounding box center [420, 184] width 840 height 368
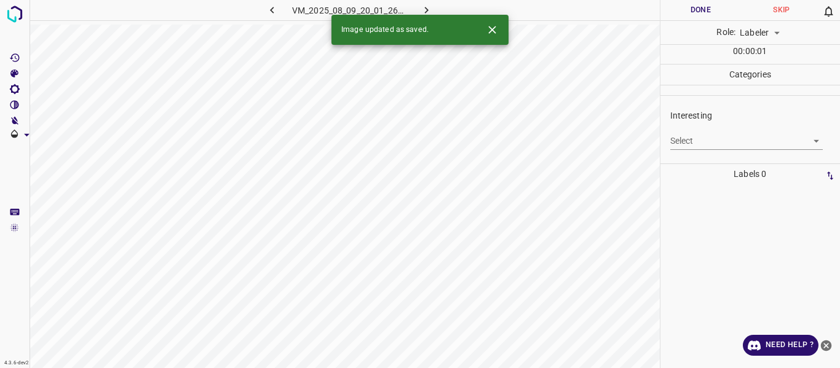
click at [703, 136] on body "4.3.6-dev2 VM_2025_08_09_20_01_26_515_09.gif Done Skip 0 Role: Labeler labeler …" at bounding box center [420, 184] width 840 height 368
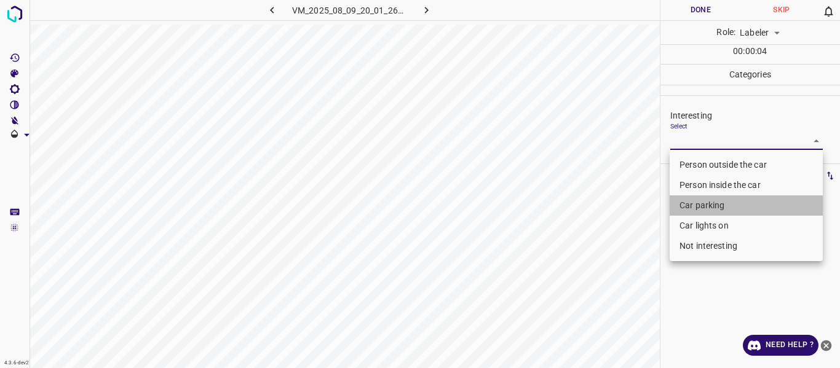
drag, startPoint x: 720, startPoint y: 201, endPoint x: 683, endPoint y: 208, distance: 36.9
click at [717, 201] on li "Car parking" at bounding box center [746, 206] width 153 height 20
type input "Car parking"
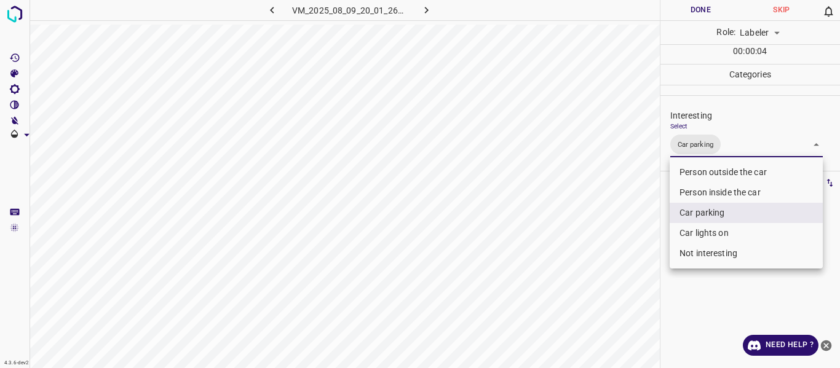
click at [614, 241] on div at bounding box center [420, 184] width 840 height 368
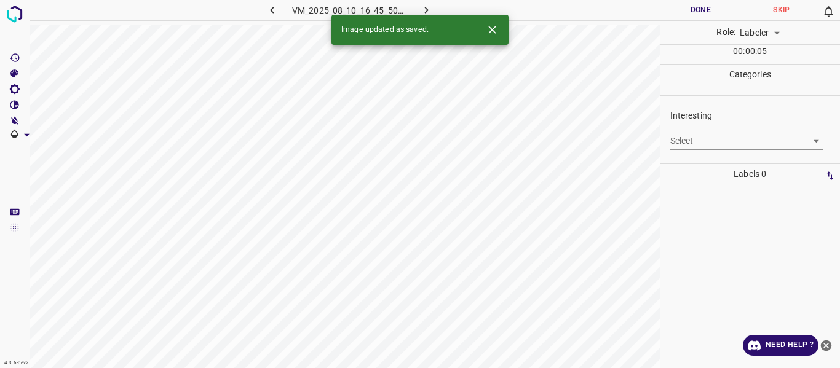
click at [707, 139] on body "4.3.6-dev2 VM_2025_08_10_16_45_50_741_01.gif Done Skip 0 Role: Labeler labeler …" at bounding box center [420, 184] width 840 height 368
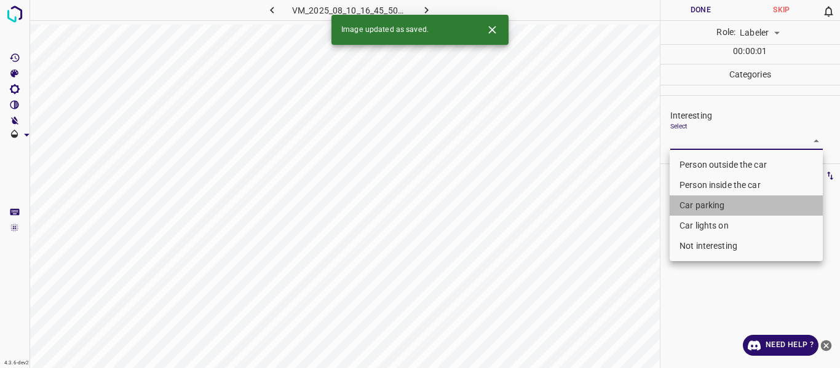
drag, startPoint x: 695, startPoint y: 202, endPoint x: 688, endPoint y: 227, distance: 26.1
click at [695, 202] on li "Car parking" at bounding box center [746, 206] width 153 height 20
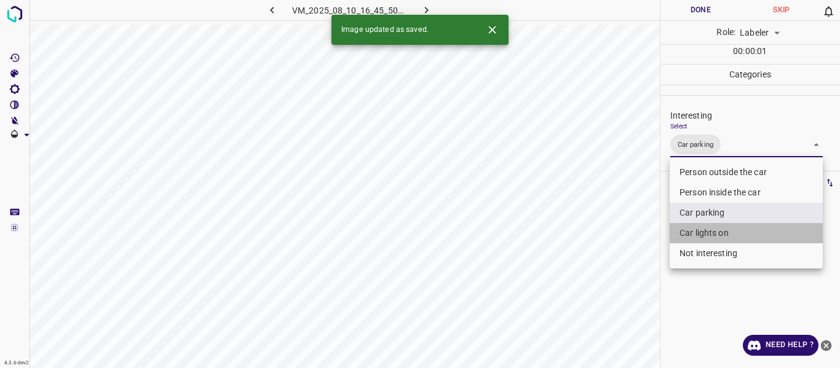
drag, startPoint x: 688, startPoint y: 228, endPoint x: 622, endPoint y: 264, distance: 75.4
click at [687, 229] on li "Car lights on" at bounding box center [746, 233] width 153 height 20
type input "Car parking,Car lights on"
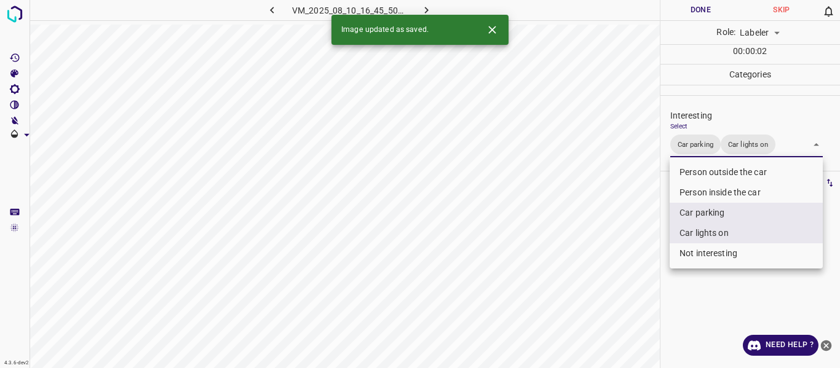
click at [614, 282] on div at bounding box center [420, 184] width 840 height 368
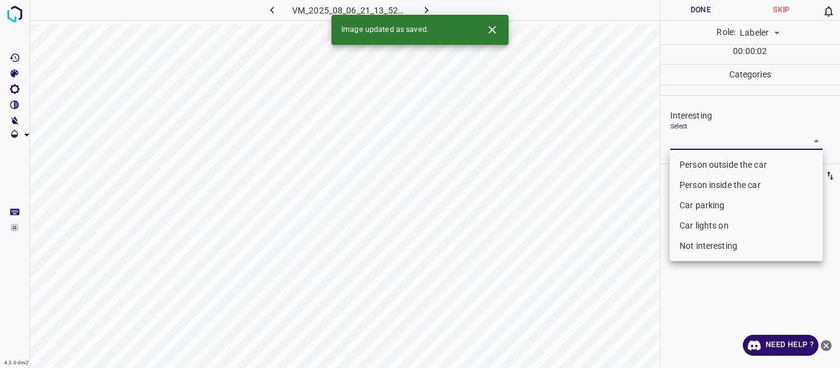
click at [704, 141] on body "4.3.6-dev2 VM_2025_08_06_21_13_52_296_02.gif Done Skip 0 Role: Labeler labeler …" at bounding box center [420, 184] width 840 height 368
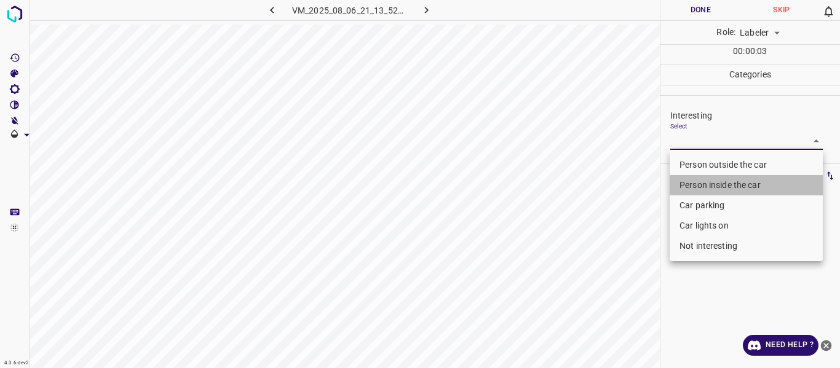
click at [705, 184] on li "Person inside the car" at bounding box center [746, 185] width 153 height 20
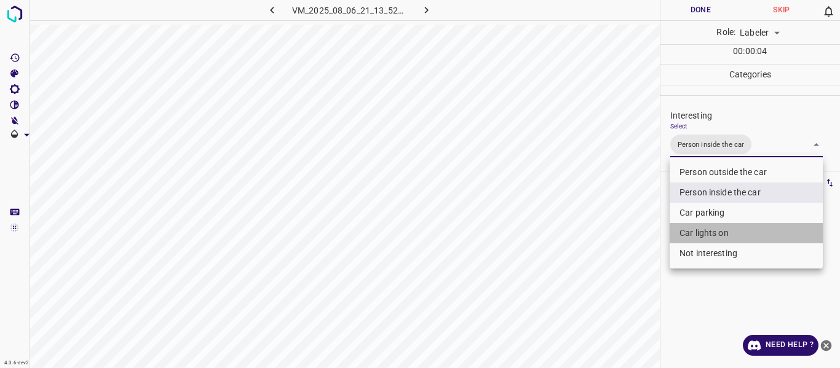
drag, startPoint x: 693, startPoint y: 232, endPoint x: 610, endPoint y: 282, distance: 97.4
click at [693, 233] on li "Car lights on" at bounding box center [746, 233] width 153 height 20
type input "Person inside the car,Car lights on"
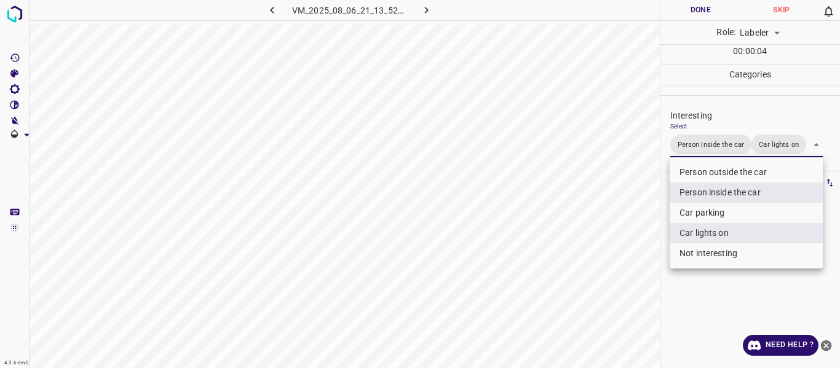
click at [610, 282] on div at bounding box center [420, 184] width 840 height 368
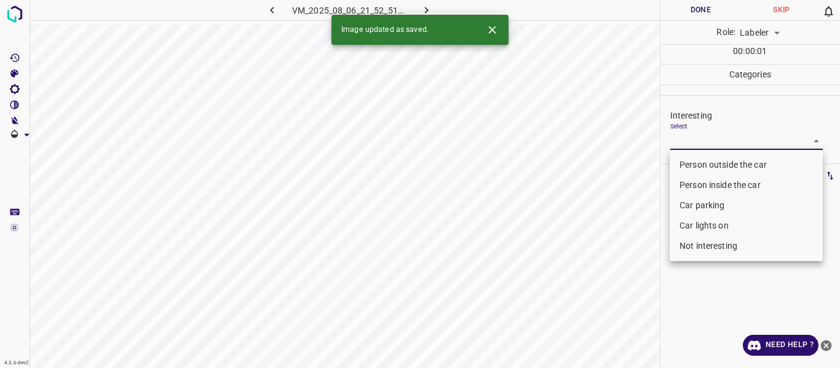
drag, startPoint x: 698, startPoint y: 139, endPoint x: 692, endPoint y: 155, distance: 17.1
click at [698, 140] on body "4.3.6-dev2 VM_2025_08_06_21_52_51_900_05.gif Done Skip 0 Role: Labeler labeler …" at bounding box center [420, 184] width 840 height 368
click at [692, 155] on li "Person outside the car" at bounding box center [746, 165] width 153 height 20
type input "Person outside the car"
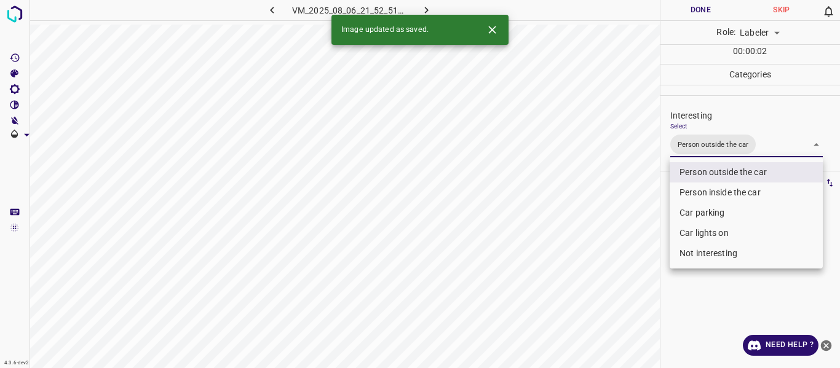
drag, startPoint x: 630, startPoint y: 266, endPoint x: 546, endPoint y: 364, distance: 130.0
click at [607, 287] on div at bounding box center [420, 184] width 840 height 368
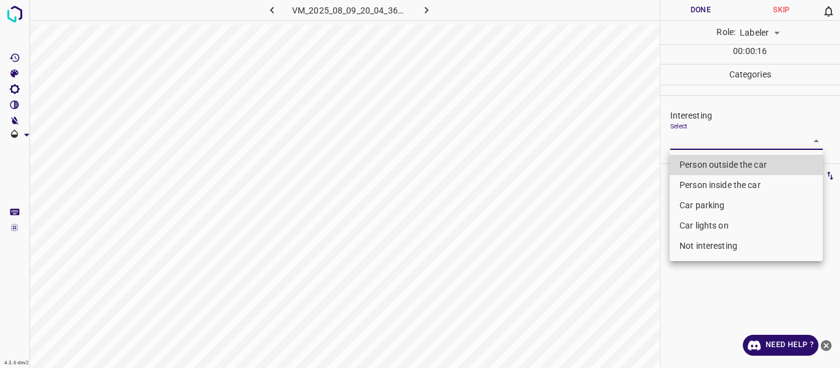
drag, startPoint x: 708, startPoint y: 142, endPoint x: 714, endPoint y: 219, distance: 77.1
click at [708, 144] on body "4.3.6-dev2 VM_2025_08_09_20_04_36_369_02.gif Done Skip 0 Role: Labeler labeler …" at bounding box center [420, 184] width 840 height 368
drag, startPoint x: 720, startPoint y: 245, endPoint x: 661, endPoint y: 268, distance: 63.5
click at [715, 247] on li "Not interesting" at bounding box center [746, 246] width 153 height 20
type input "Not interesting"
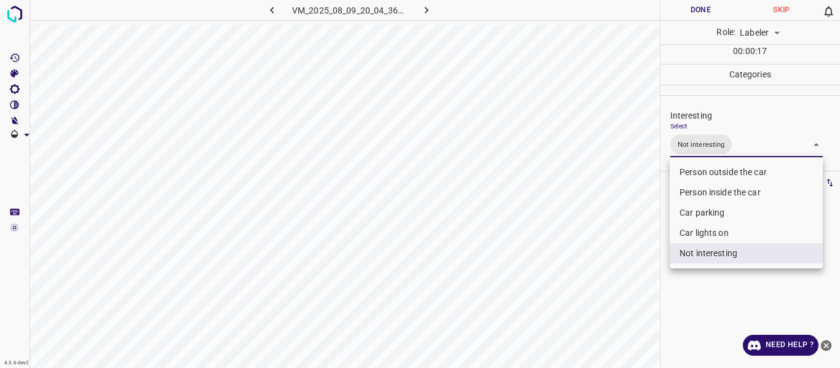
drag, startPoint x: 522, startPoint y: 298, endPoint x: 517, endPoint y: 316, distance: 18.7
click at [519, 306] on div at bounding box center [420, 184] width 840 height 368
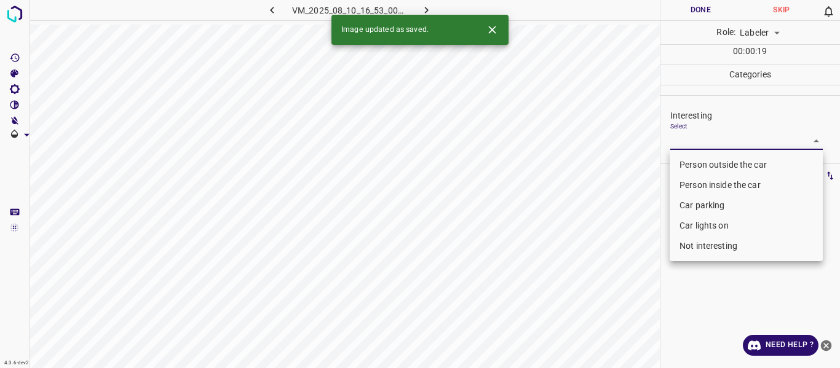
click at [709, 143] on body "4.3.6-dev2 VM_2025_08_10_16_53_00_069_06.gif Done Skip 0 Role: Labeler labeler …" at bounding box center [420, 184] width 840 height 368
drag, startPoint x: 691, startPoint y: 162, endPoint x: 683, endPoint y: 167, distance: 9.9
click at [691, 162] on li "Person outside the car" at bounding box center [746, 165] width 153 height 20
type input "Person outside the car"
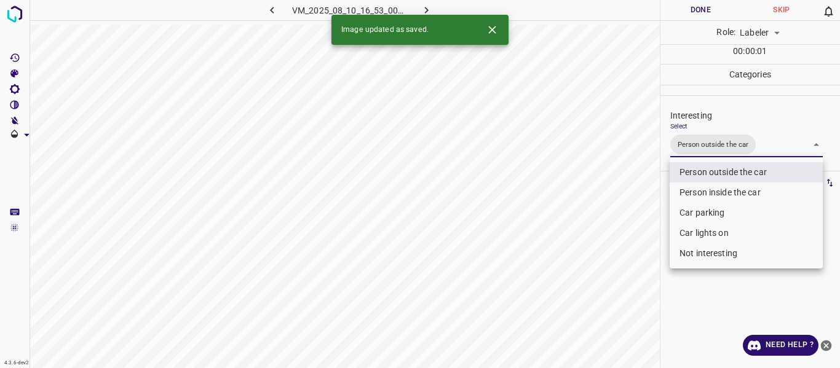
drag, startPoint x: 615, startPoint y: 242, endPoint x: 600, endPoint y: 350, distance: 109.3
click at [614, 261] on div at bounding box center [420, 184] width 840 height 368
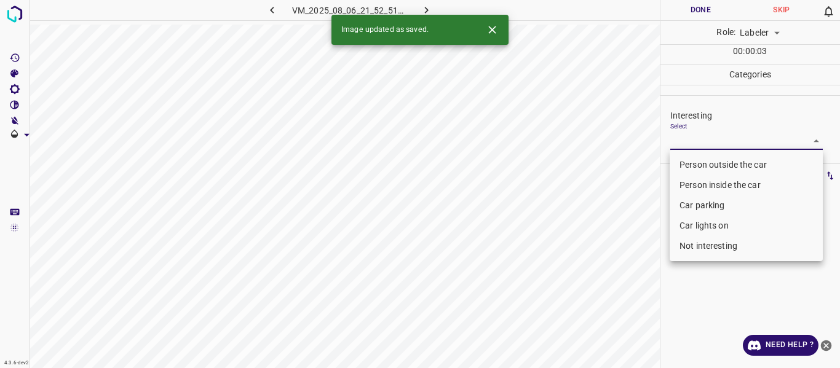
drag, startPoint x: 718, startPoint y: 144, endPoint x: 728, endPoint y: 109, distance: 36.0
click at [728, 109] on body "4.3.6-dev2 VM_2025_08_06_21_52_51_900_08.gif Done Skip 0 Role: Labeler labeler …" at bounding box center [420, 184] width 840 height 368
drag, startPoint x: 707, startPoint y: 161, endPoint x: 595, endPoint y: 223, distance: 128.0
click at [704, 162] on li "Person outside the car" at bounding box center [746, 165] width 153 height 20
type input "Person outside the car"
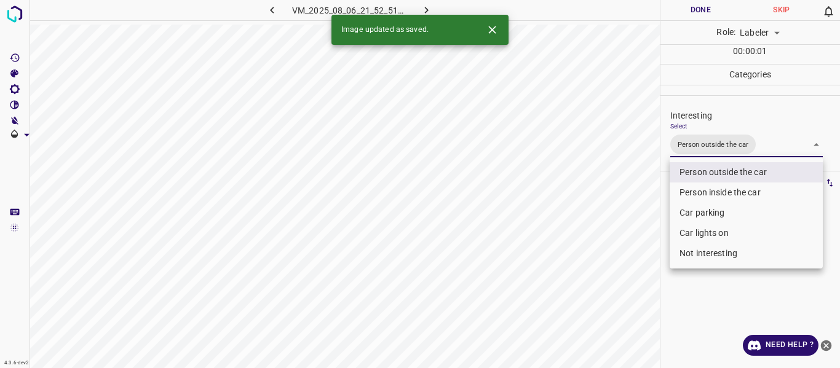
drag, startPoint x: 582, startPoint y: 252, endPoint x: 580, endPoint y: 287, distance: 35.1
click at [580, 277] on div at bounding box center [420, 184] width 840 height 368
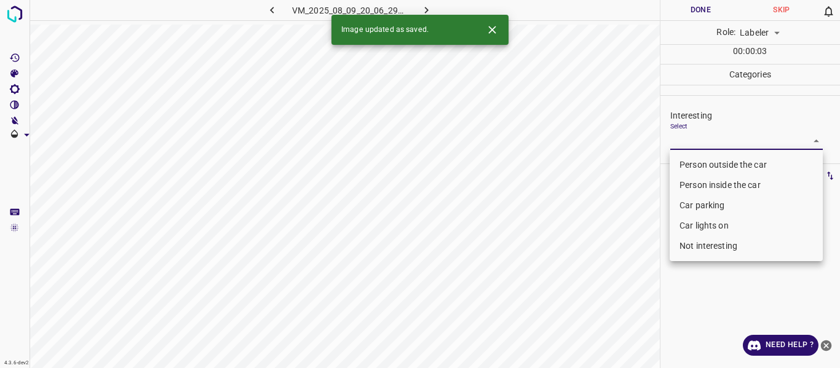
drag, startPoint x: 721, startPoint y: 143, endPoint x: 714, endPoint y: 177, distance: 35.2
click at [721, 143] on body "4.3.6-dev2 VM_2025_08_09_20_06_29_634_06.gif Done Skip 0 Role: Labeler labeler …" at bounding box center [420, 184] width 840 height 368
click at [714, 162] on li "Person outside the car" at bounding box center [746, 165] width 153 height 20
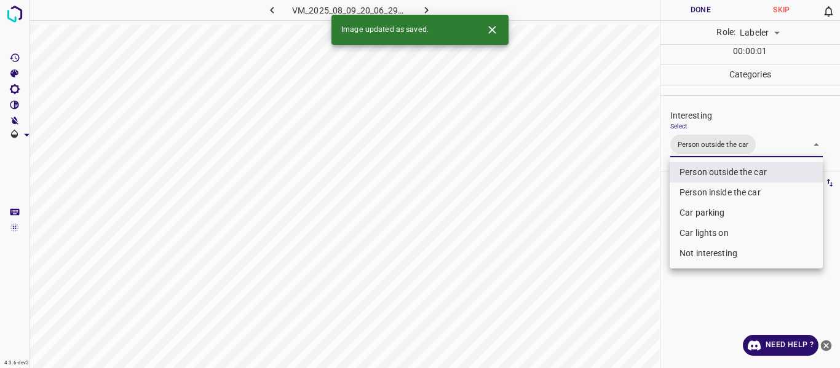
drag, startPoint x: 636, startPoint y: 262, endPoint x: 632, endPoint y: 282, distance: 20.7
click at [634, 272] on div at bounding box center [420, 184] width 840 height 368
drag, startPoint x: 781, startPoint y: 151, endPoint x: 769, endPoint y: 166, distance: 18.9
click at [777, 153] on body "4.3.6-dev2 VM_2025_08_09_20_06_29_634_06.gif Done Skip 0 Role: Labeler labeler …" at bounding box center [420, 184] width 840 height 368
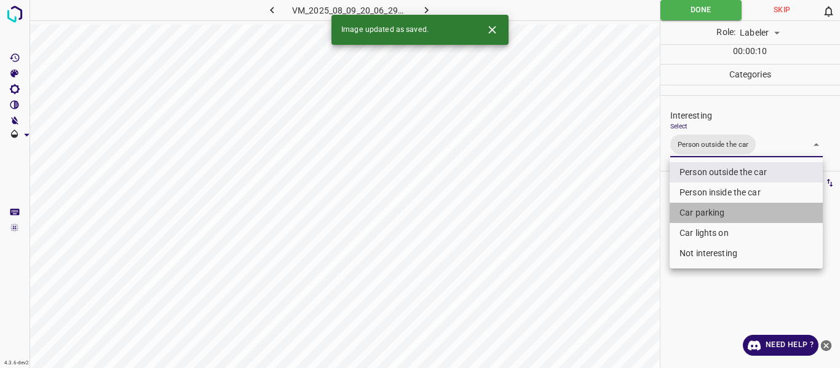
drag, startPoint x: 709, startPoint y: 210, endPoint x: 699, endPoint y: 244, distance: 35.1
click at [708, 211] on li "Car parking" at bounding box center [746, 213] width 153 height 20
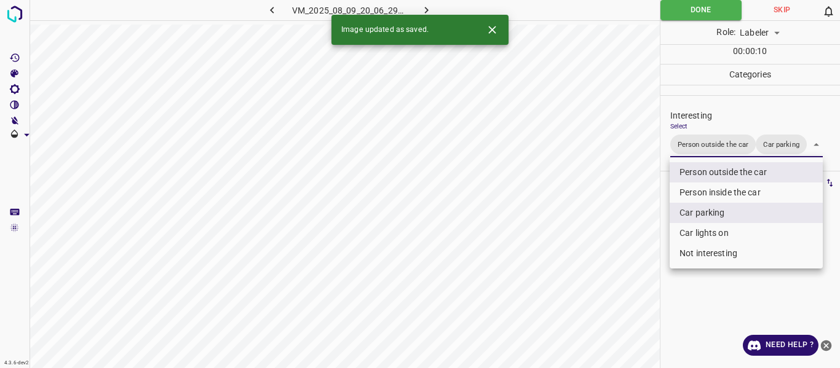
drag, startPoint x: 701, startPoint y: 235, endPoint x: 655, endPoint y: 265, distance: 54.6
click at [698, 239] on li "Car lights on" at bounding box center [746, 233] width 153 height 20
type input "Person outside the car,Car parking,Car lights on"
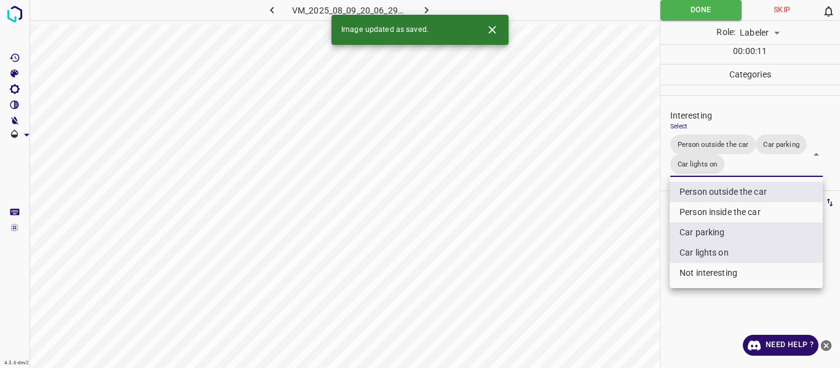
drag, startPoint x: 621, startPoint y: 266, endPoint x: 616, endPoint y: 290, distance: 25.1
click at [618, 283] on div at bounding box center [420, 184] width 840 height 368
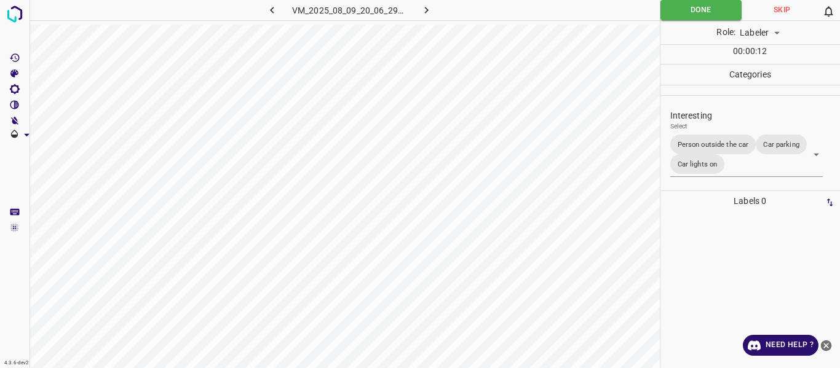
click at [710, 224] on div "VM_2025_08_09_20_06_29_634_06.gif Done Skip 0 Role: Labeler labeler 00 : 00 : 1…" at bounding box center [420, 184] width 840 height 368
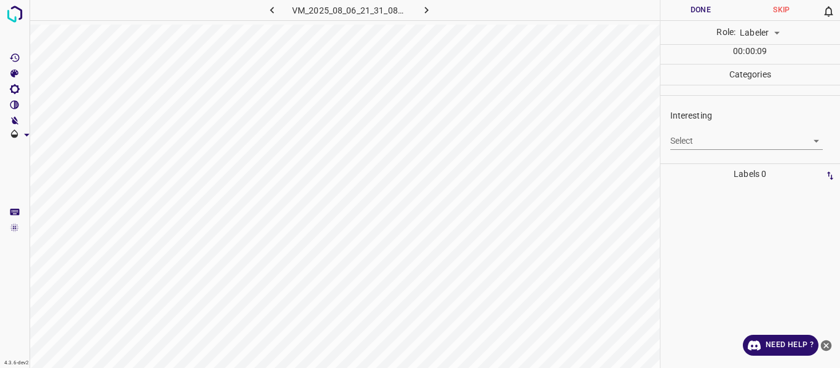
click at [748, 149] on body "4.3.6-dev2 VM_2025_08_06_21_31_08_053_07.gif Done Skip 0 Role: Labeler labeler …" at bounding box center [420, 184] width 840 height 368
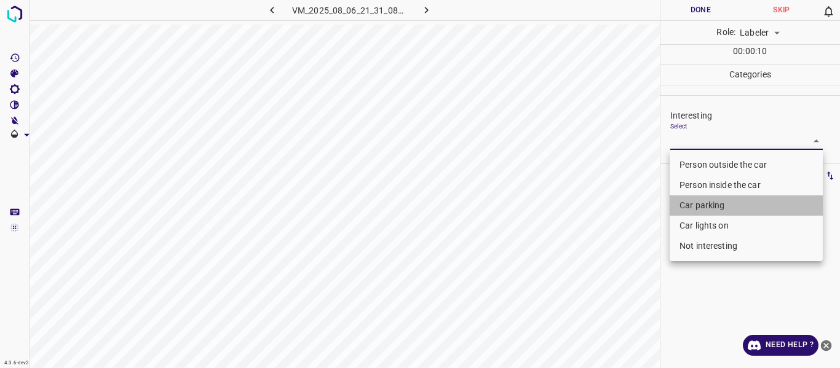
drag, startPoint x: 705, startPoint y: 199, endPoint x: 702, endPoint y: 222, distance: 23.0
click at [706, 201] on li "Car parking" at bounding box center [746, 206] width 153 height 20
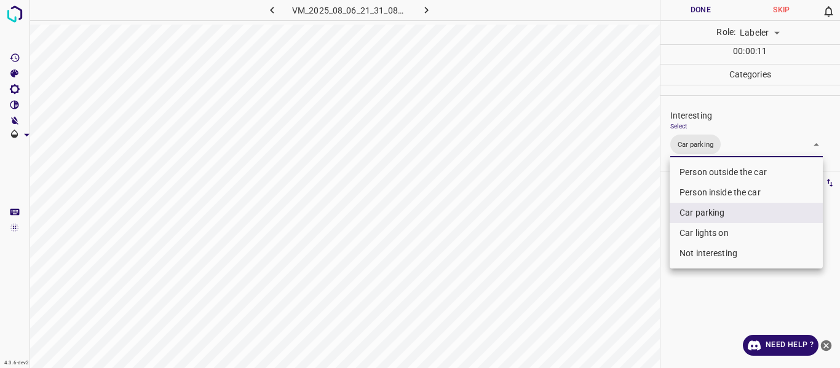
click at [703, 233] on li "Car lights on" at bounding box center [746, 233] width 153 height 20
type input "Car parking,Car lights on"
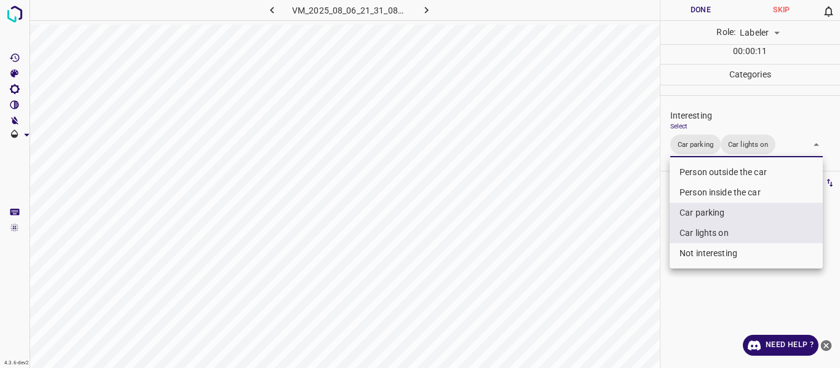
drag, startPoint x: 512, startPoint y: 312, endPoint x: 520, endPoint y: 319, distance: 10.0
click at [513, 312] on div at bounding box center [420, 184] width 840 height 368
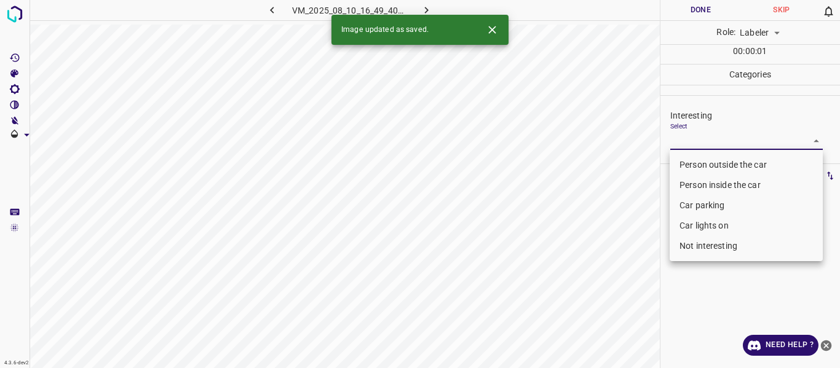
click at [683, 138] on body "4.3.6-dev2 VM_2025_08_10_16_49_40_742_11.gif Done Skip 0 Role: Labeler labeler …" at bounding box center [420, 184] width 840 height 368
drag, startPoint x: 686, startPoint y: 164, endPoint x: 639, endPoint y: 218, distance: 71.5
click at [686, 164] on li "Person outside the car" at bounding box center [746, 165] width 153 height 20
type input "Person outside the car"
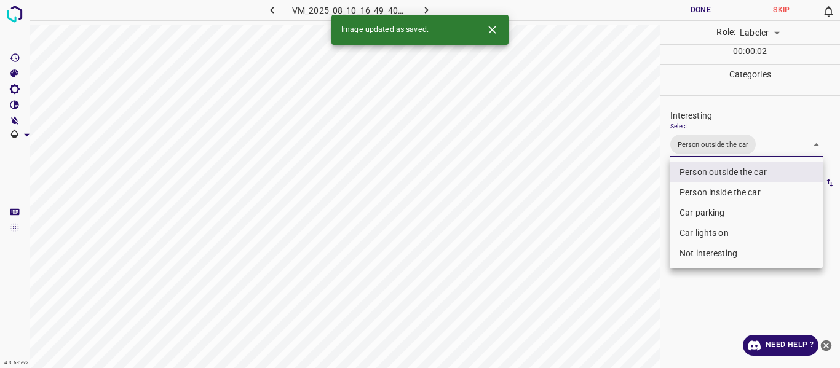
drag, startPoint x: 639, startPoint y: 222, endPoint x: 621, endPoint y: 277, distance: 58.4
click at [635, 236] on div at bounding box center [420, 184] width 840 height 368
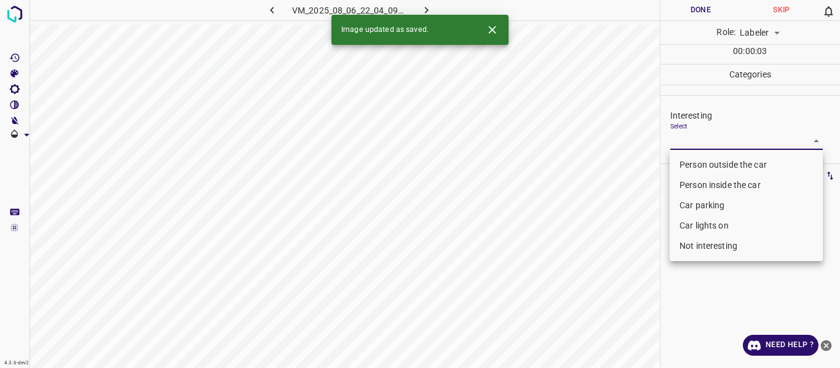
drag, startPoint x: 713, startPoint y: 142, endPoint x: 706, endPoint y: 175, distance: 33.4
click at [710, 147] on body "4.3.6-dev2 VM_2025_08_06_22_04_09_259_06.gif Done Skip 0 Role: Labeler labeler …" at bounding box center [420, 184] width 840 height 368
drag, startPoint x: 709, startPoint y: 165, endPoint x: 642, endPoint y: 228, distance: 91.4
click at [704, 173] on li "Person outside the car" at bounding box center [746, 165] width 153 height 20
type input "Person outside the car"
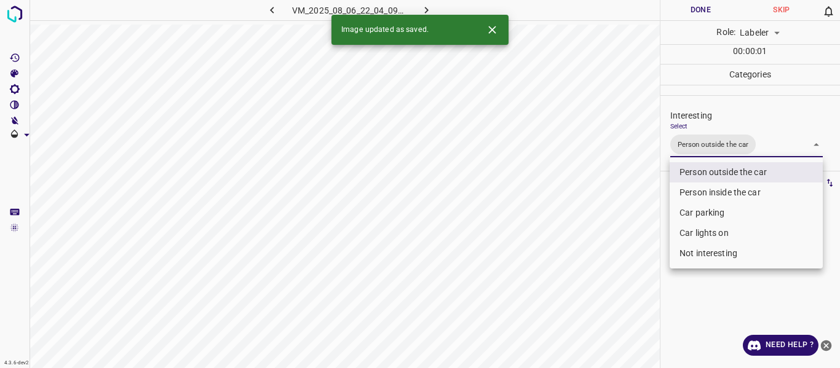
drag, startPoint x: 614, startPoint y: 298, endPoint x: 615, endPoint y: 331, distance: 32.6
click at [614, 324] on div at bounding box center [420, 184] width 840 height 368
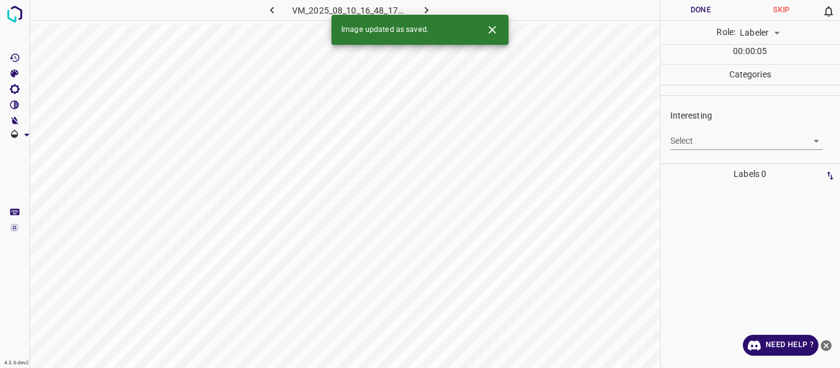
click at [697, 142] on body "4.3.6-dev2 VM_2025_08_10_16_48_17_767_00.gif Done Skip 0 Role: Labeler labeler …" at bounding box center [420, 184] width 840 height 368
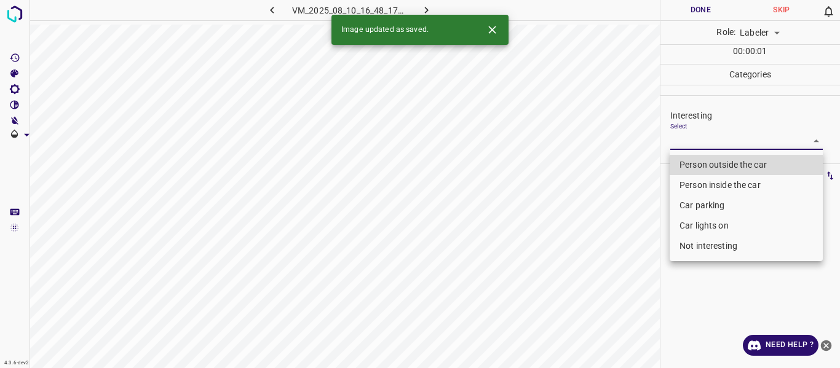
drag, startPoint x: 689, startPoint y: 161, endPoint x: 610, endPoint y: 214, distance: 95.2
click at [687, 161] on li "Person outside the car" at bounding box center [746, 165] width 153 height 20
type input "Person outside the car"
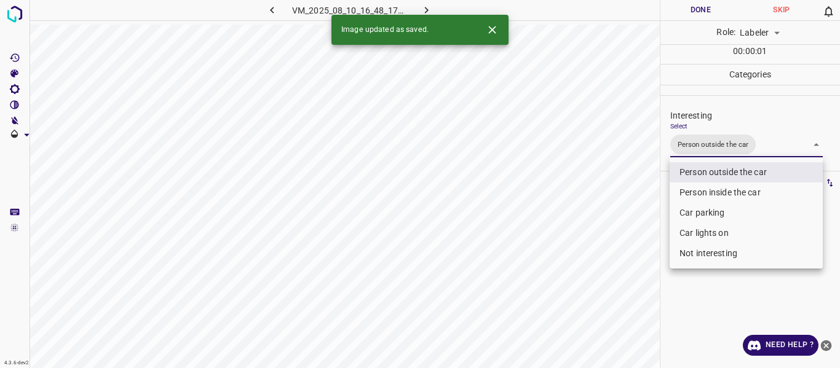
drag, startPoint x: 602, startPoint y: 228, endPoint x: 600, endPoint y: 302, distance: 73.8
click at [606, 252] on div at bounding box center [420, 184] width 840 height 368
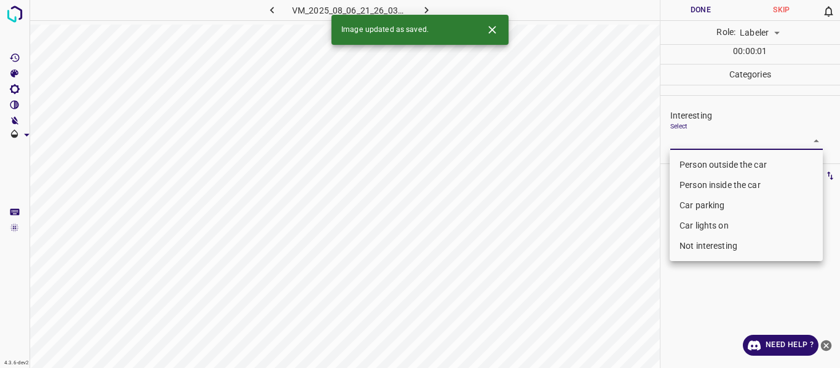
drag, startPoint x: 696, startPoint y: 140, endPoint x: 693, endPoint y: 165, distance: 25.9
click at [696, 142] on body "4.3.6-dev2 VM_2025_08_06_21_26_03_884_01.gif Done Skip 0 Role: Labeler labeler …" at bounding box center [420, 184] width 840 height 368
drag, startPoint x: 695, startPoint y: 163, endPoint x: 629, endPoint y: 245, distance: 105.9
click at [693, 165] on li "Person outside the car" at bounding box center [746, 165] width 153 height 20
type input "Person outside the car"
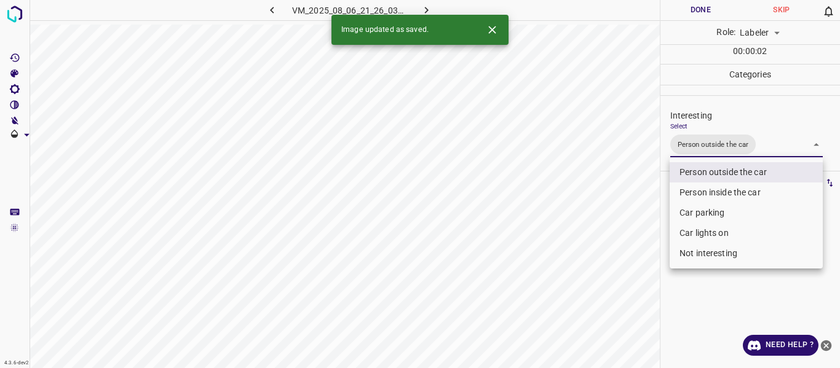
drag, startPoint x: 629, startPoint y: 250, endPoint x: 623, endPoint y: 276, distance: 27.0
click at [626, 260] on div at bounding box center [420, 184] width 840 height 368
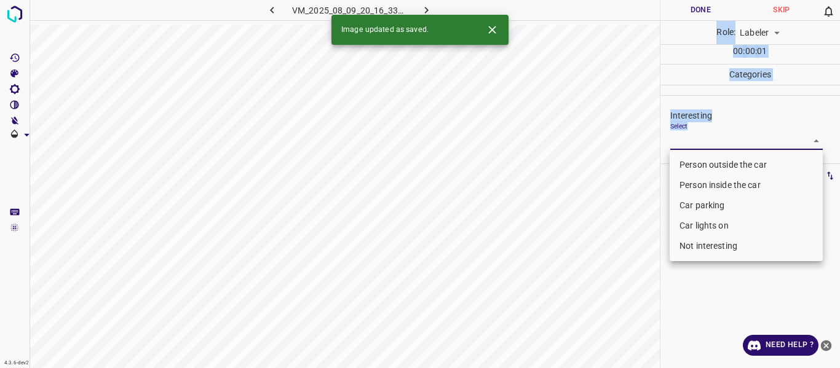
drag, startPoint x: 725, startPoint y: 132, endPoint x: 751, endPoint y: 129, distance: 26.6
click at [726, 131] on body "4.3.6-dev2 VM_2025_08_09_20_16_33_719_01.gif Done Skip 0 Role: Labeler labeler …" at bounding box center [420, 184] width 840 height 368
click at [793, 106] on div at bounding box center [420, 184] width 840 height 368
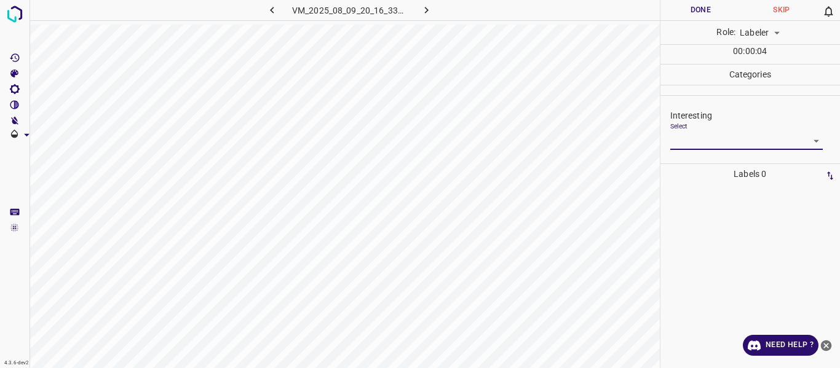
click at [745, 135] on body "4.3.6-dev2 VM_2025_08_09_20_16_33_719_01.gif Done Skip 0 Role: Labeler labeler …" at bounding box center [420, 184] width 840 height 368
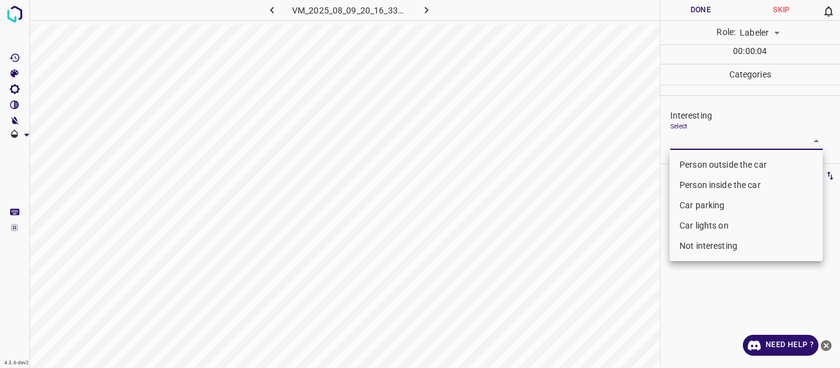
drag, startPoint x: 731, startPoint y: 160, endPoint x: 557, endPoint y: 221, distance: 184.0
click at [730, 160] on li "Person outside the car" at bounding box center [746, 165] width 153 height 20
type input "Person outside the car"
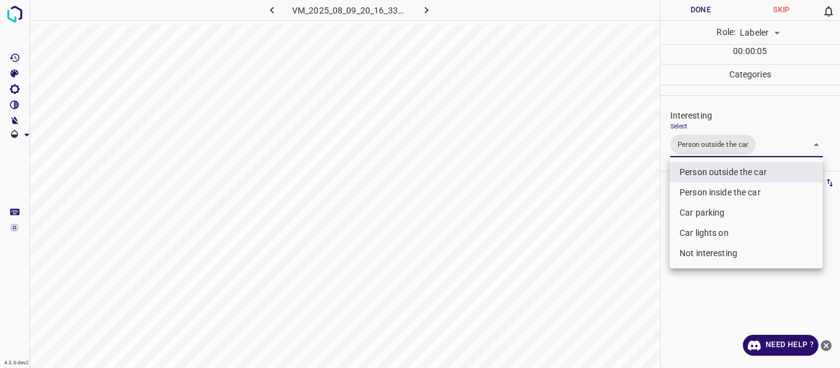
drag, startPoint x: 557, startPoint y: 222, endPoint x: 619, endPoint y: 258, distance: 72.2
click at [558, 230] on div at bounding box center [420, 184] width 840 height 368
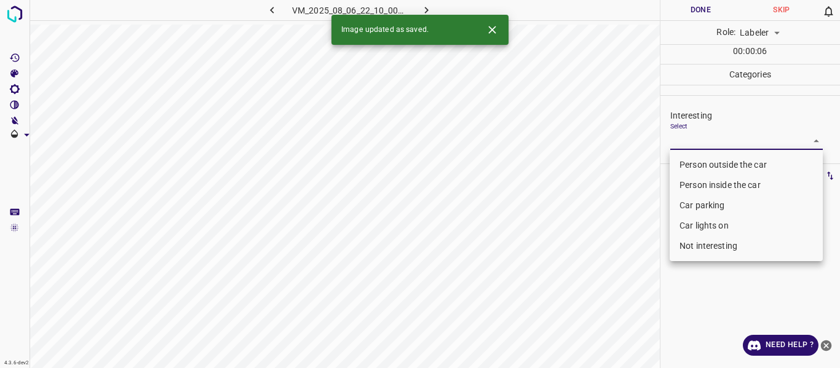
click at [713, 139] on body "4.3.6-dev2 VM_2025_08_06_22_10_00_503_04.gif Done Skip 0 Role: Labeler labeler …" at bounding box center [420, 184] width 840 height 368
drag, startPoint x: 696, startPoint y: 204, endPoint x: 646, endPoint y: 208, distance: 50.6
click at [696, 203] on li "Car parking" at bounding box center [746, 206] width 153 height 20
type input "Car parking"
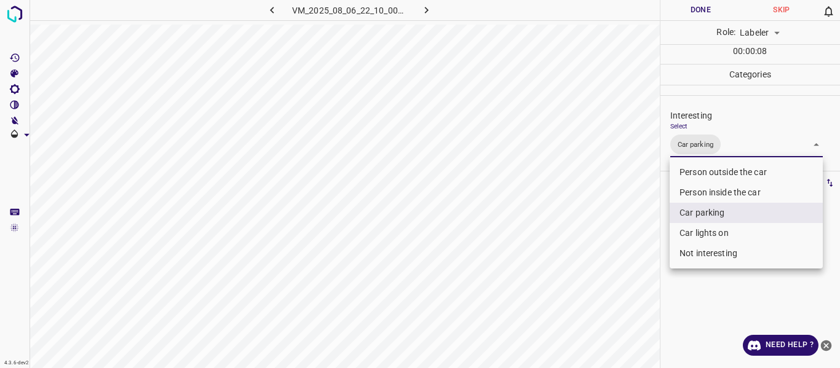
drag, startPoint x: 640, startPoint y: 221, endPoint x: 628, endPoint y: 221, distance: 11.7
click at [639, 220] on div at bounding box center [420, 184] width 840 height 368
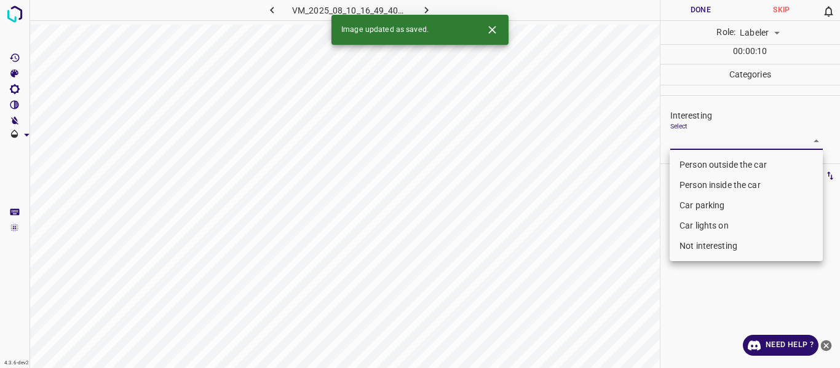
drag, startPoint x: 717, startPoint y: 142, endPoint x: 702, endPoint y: 163, distance: 26.0
click at [710, 150] on body "4.3.6-dev2 VM_2025_08_10_16_49_40_742_00.gif Done Skip 0 Role: Labeler labeler …" at bounding box center [420, 184] width 840 height 368
drag, startPoint x: 702, startPoint y: 164, endPoint x: 567, endPoint y: 224, distance: 147.6
click at [702, 164] on li "Person outside the car" at bounding box center [746, 165] width 153 height 20
type input "Person outside the car"
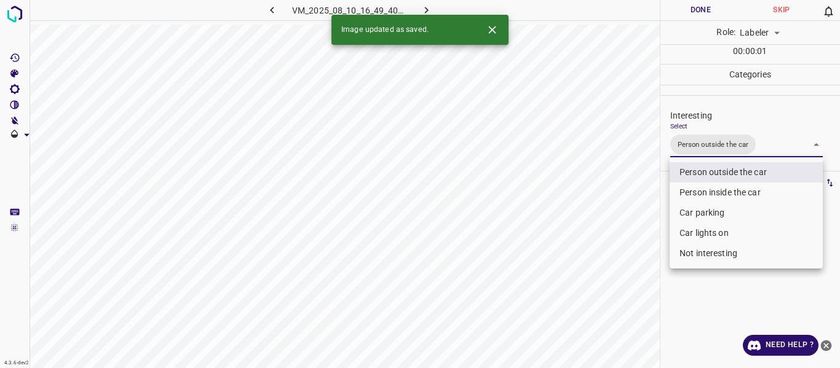
drag, startPoint x: 570, startPoint y: 226, endPoint x: 628, endPoint y: 272, distance: 74.4
click at [576, 236] on div at bounding box center [420, 184] width 840 height 368
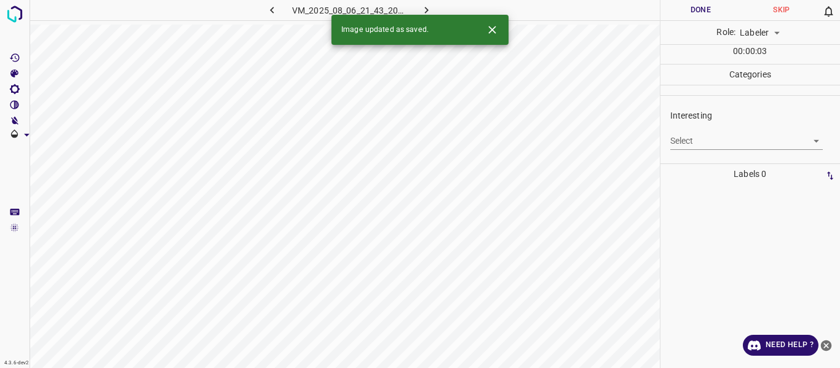
click at [711, 141] on body "4.3.6-dev2 VM_2025_08_06_21_43_20_657_02.gif Done Skip 0 Role: Labeler labeler …" at bounding box center [420, 184] width 840 height 368
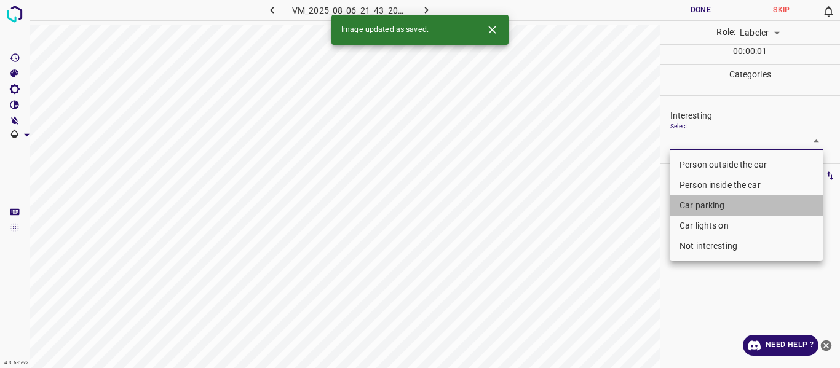
click at [703, 204] on li "Car parking" at bounding box center [746, 206] width 153 height 20
type input "Car parking"
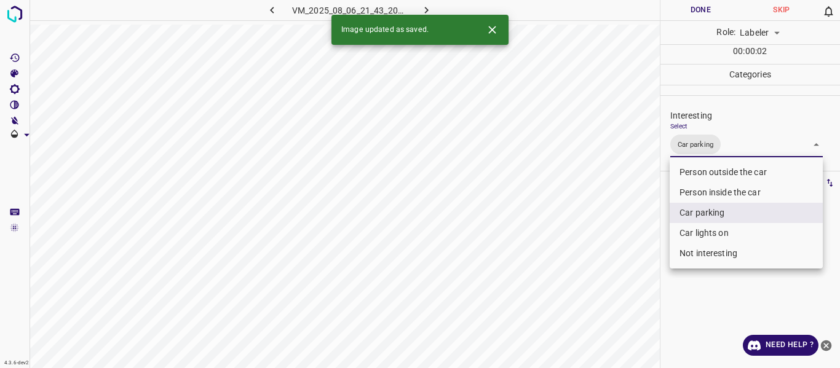
drag, startPoint x: 637, startPoint y: 241, endPoint x: 630, endPoint y: 258, distance: 17.7
click at [635, 247] on div at bounding box center [420, 184] width 840 height 368
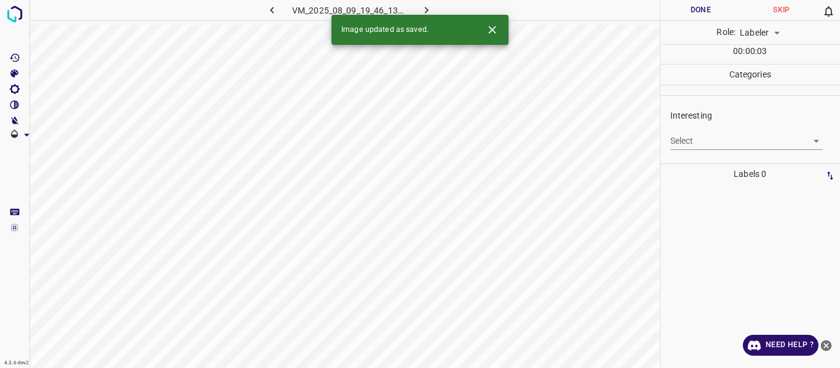
click at [693, 140] on body "4.3.6-dev2 VM_2025_08_09_19_46_13_284_00.gif Done Skip 0 Role: Labeler labeler …" at bounding box center [420, 184] width 840 height 368
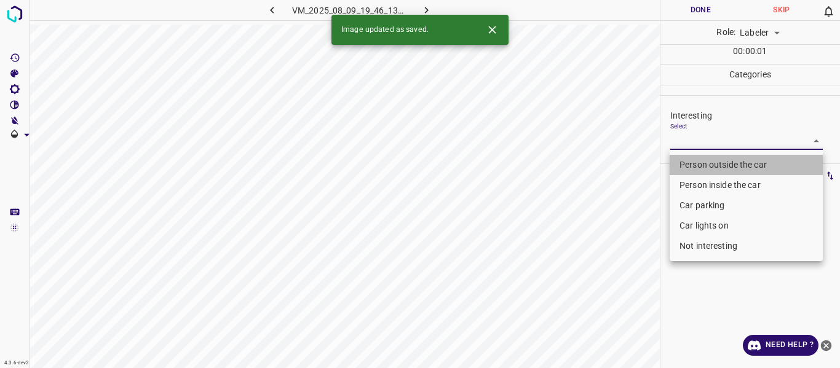
click at [703, 167] on li "Person outside the car" at bounding box center [746, 165] width 153 height 20
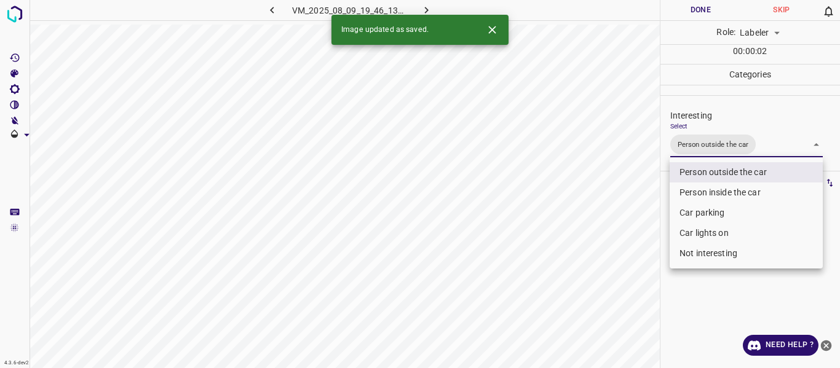
click at [707, 191] on li "Person inside the car" at bounding box center [746, 193] width 153 height 20
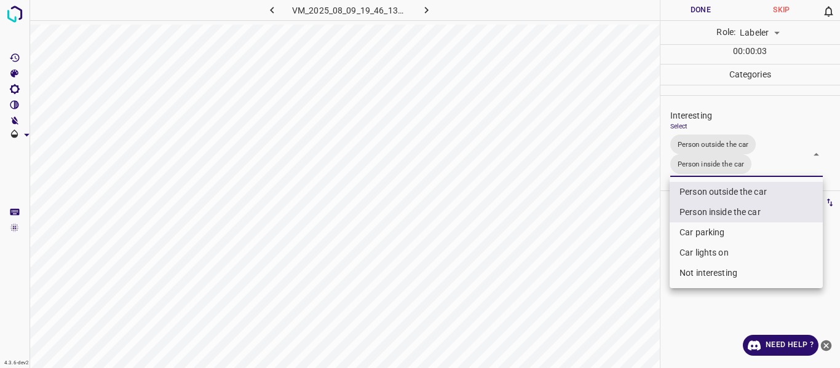
click at [696, 247] on li "Car lights on" at bounding box center [746, 253] width 153 height 20
type input "Person outside the car,Person inside the car,Car lights on"
drag, startPoint x: 634, startPoint y: 264, endPoint x: 594, endPoint y: 319, distance: 68.2
click at [624, 282] on div at bounding box center [420, 184] width 840 height 368
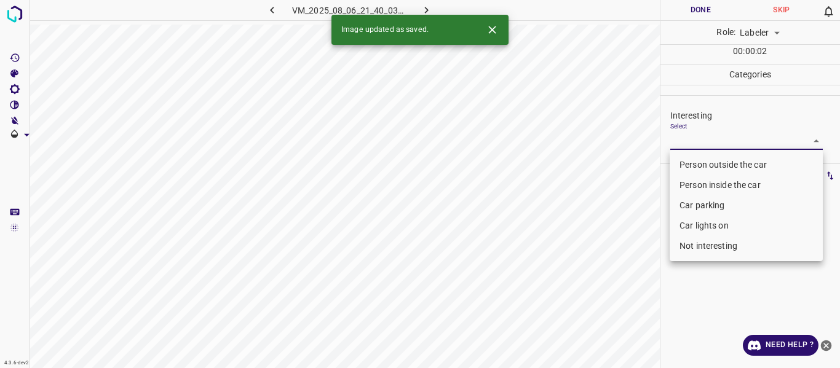
drag, startPoint x: 702, startPoint y: 136, endPoint x: 699, endPoint y: 165, distance: 29.1
click at [702, 137] on body "4.3.6-dev2 VM_2025_08_06_21_40_03_244_03.gif Done Skip 0 Role: Labeler labeler …" at bounding box center [420, 184] width 840 height 368
click at [699, 165] on li "Person outside the car" at bounding box center [746, 165] width 153 height 20
type input "Person outside the car"
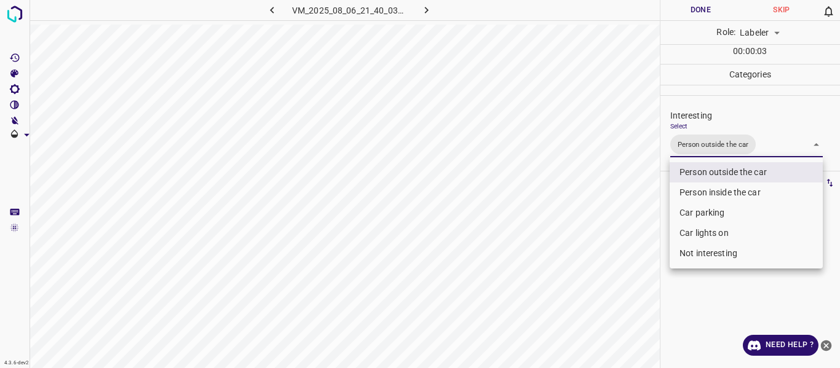
drag, startPoint x: 612, startPoint y: 235, endPoint x: 590, endPoint y: 275, distance: 45.7
click at [608, 244] on div at bounding box center [420, 184] width 840 height 368
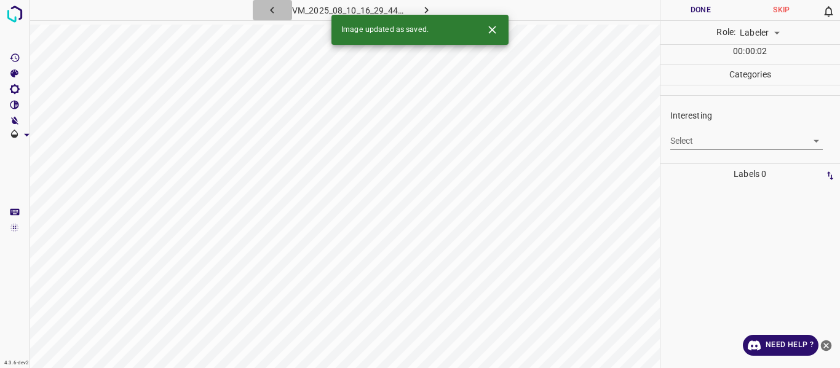
click at [270, 9] on icon "button" at bounding box center [272, 10] width 13 height 13
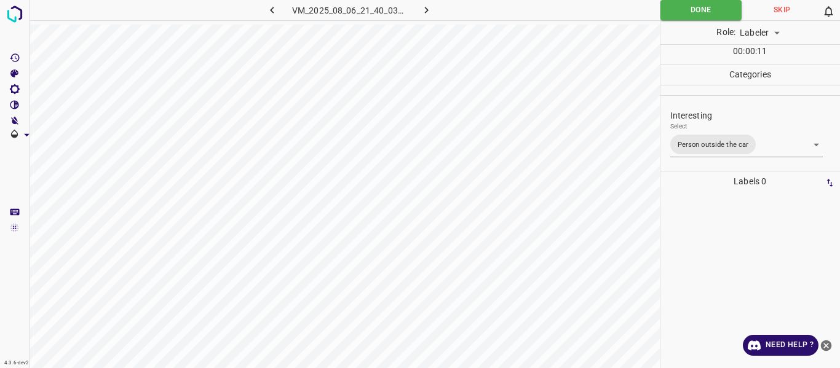
click at [425, 11] on icon "button" at bounding box center [426, 10] width 13 height 13
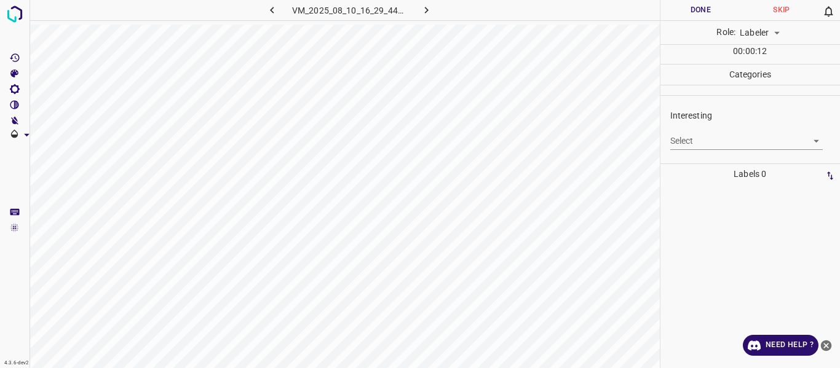
click at [683, 141] on body "4.3.6-dev2 VM_2025_08_10_16_29_44_526_00.gif Done Skip 0 Role: Labeler labeler …" at bounding box center [420, 184] width 840 height 368
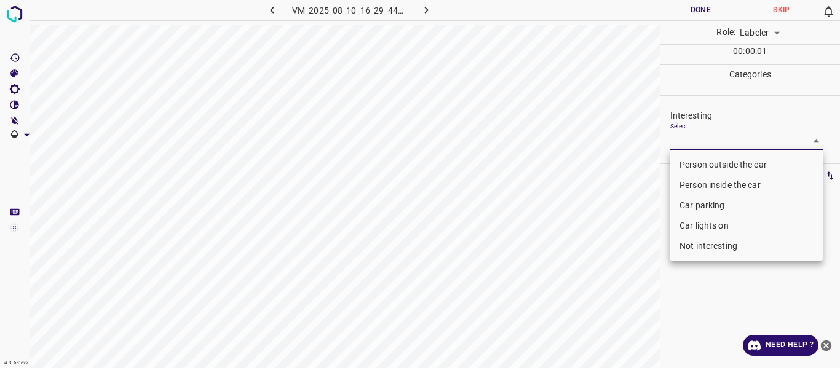
click at [707, 163] on li "Person outside the car" at bounding box center [746, 165] width 153 height 20
type input "Person outside the car"
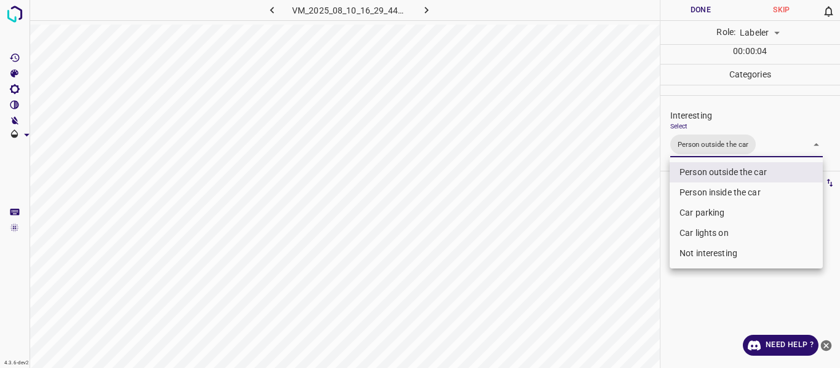
click at [616, 224] on div at bounding box center [420, 184] width 840 height 368
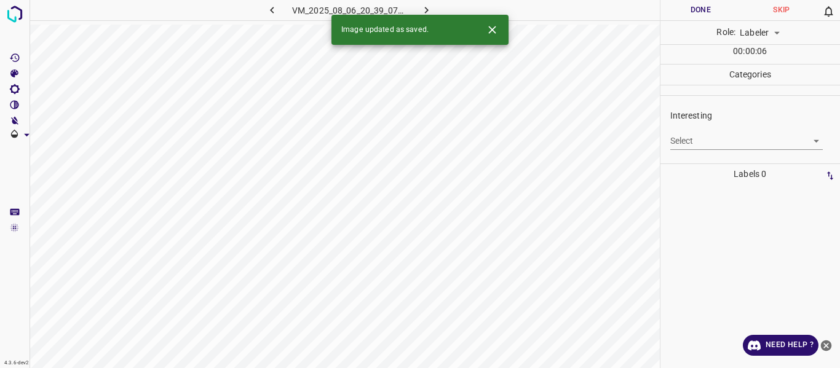
click at [708, 146] on body "4.3.6-dev2 VM_2025_08_06_20_39_07_246_03.gif Done Skip 0 Role: Labeler labeler …" at bounding box center [420, 184] width 840 height 368
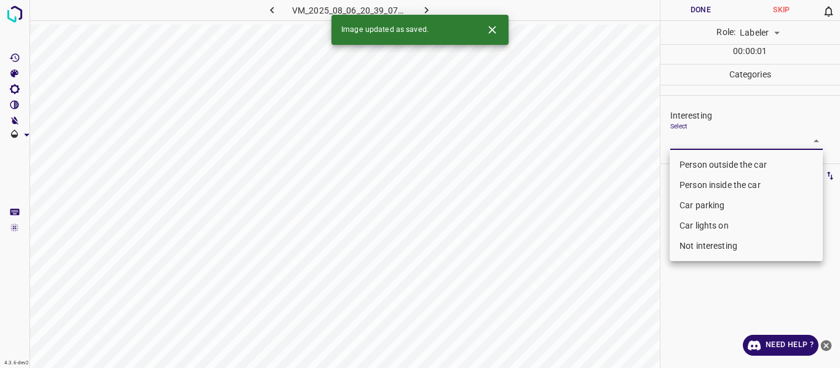
drag, startPoint x: 706, startPoint y: 163, endPoint x: 700, endPoint y: 166, distance: 6.9
click at [707, 162] on li "Person outside the car" at bounding box center [746, 165] width 153 height 20
type input "Person outside the car"
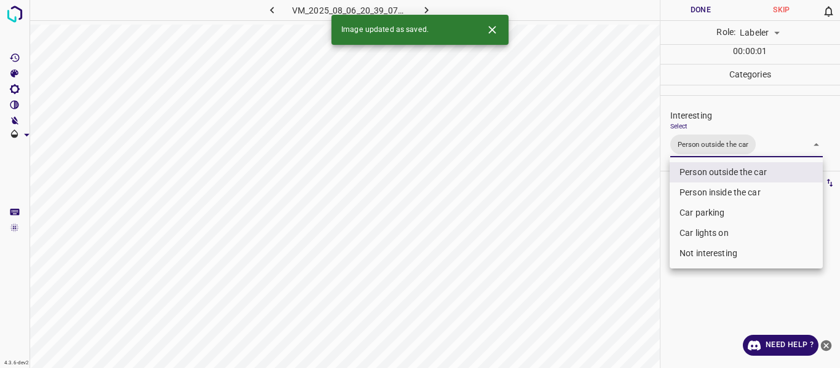
drag, startPoint x: 604, startPoint y: 237, endPoint x: 602, endPoint y: 299, distance: 62.2
click at [603, 248] on div at bounding box center [420, 184] width 840 height 368
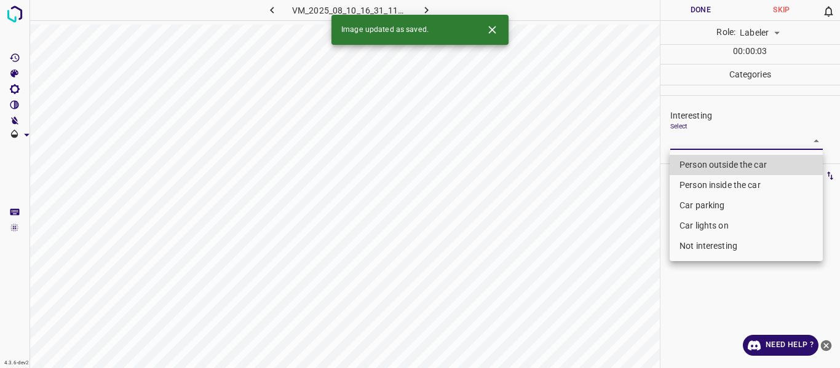
drag, startPoint x: 709, startPoint y: 139, endPoint x: 703, endPoint y: 161, distance: 22.2
click at [709, 140] on body "4.3.6-dev2 VM_2025_08_10_16_31_11_161_02.gif Done Skip 0 Role: Labeler labeler …" at bounding box center [420, 184] width 840 height 368
click at [703, 161] on li "Person outside the car" at bounding box center [746, 165] width 153 height 20
type input "Person outside the car"
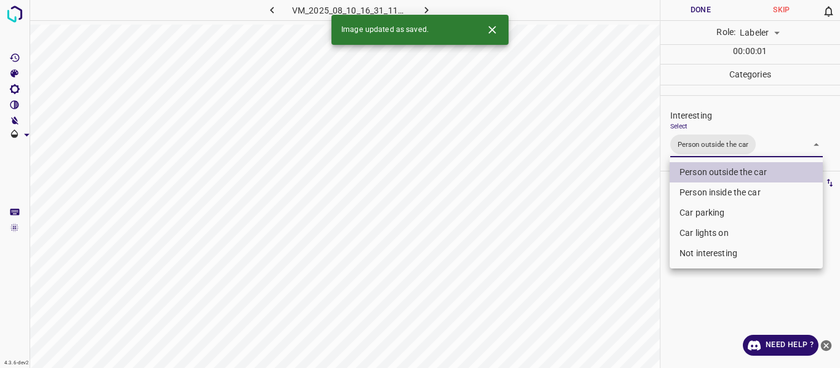
drag, startPoint x: 541, startPoint y: 240, endPoint x: 574, endPoint y: 288, distance: 58.7
click at [564, 274] on div at bounding box center [420, 184] width 840 height 368
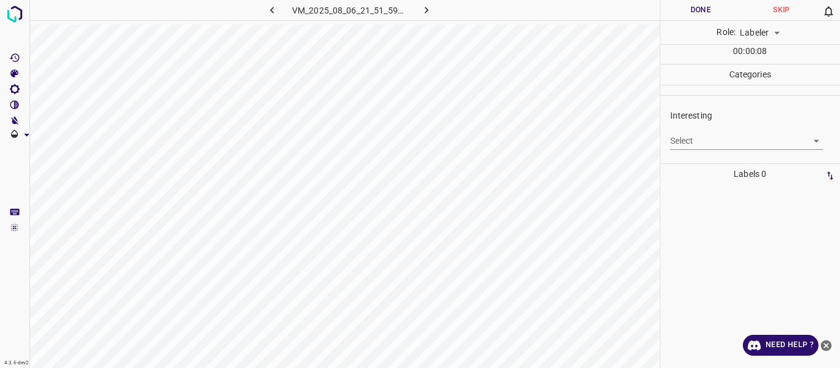
click at [709, 129] on div "Select ​" at bounding box center [746, 136] width 153 height 28
click at [715, 129] on div "Select ​" at bounding box center [746, 136] width 153 height 28
click at [703, 141] on body "4.3.6-dev2 VM_2025_08_06_21_51_59_705_13.gif Done Skip 0 Role: Labeler labeler …" at bounding box center [420, 184] width 840 height 368
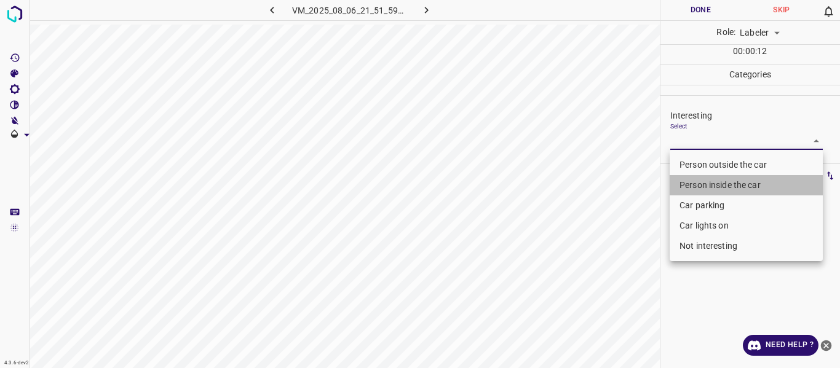
click at [696, 186] on li "Person inside the car" at bounding box center [746, 185] width 153 height 20
type input "Person inside the car"
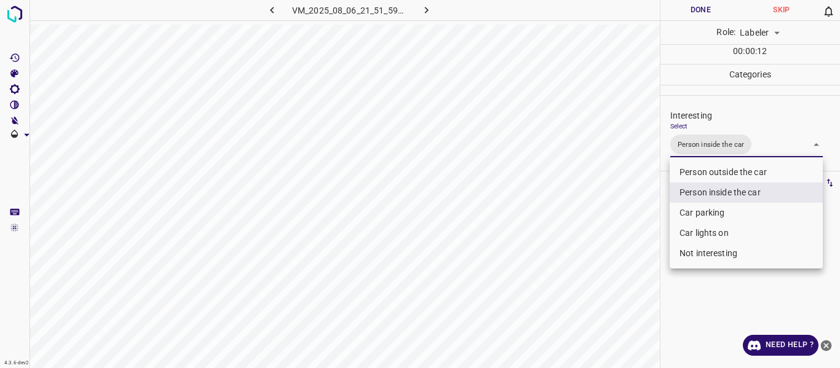
drag, startPoint x: 573, startPoint y: 274, endPoint x: 571, endPoint y: 324, distance: 49.8
click at [575, 289] on div at bounding box center [420, 184] width 840 height 368
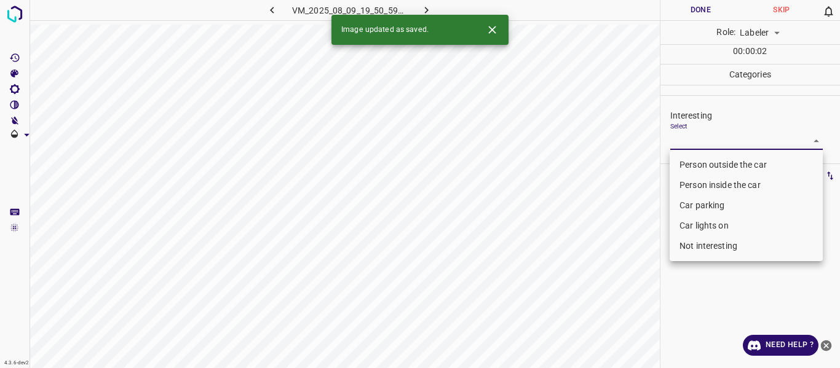
click at [691, 141] on body "4.3.6-dev2 VM_2025_08_09_19_50_59_157_06.gif Done Skip 0 Role: Labeler labeler …" at bounding box center [420, 184] width 840 height 368
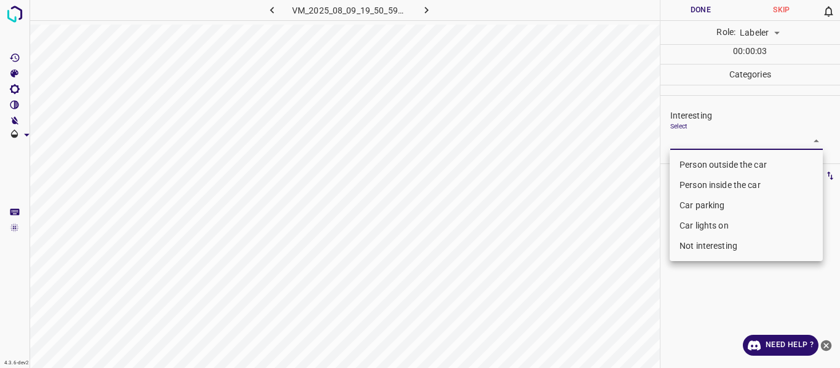
click at [689, 166] on li "Person outside the car" at bounding box center [746, 165] width 153 height 20
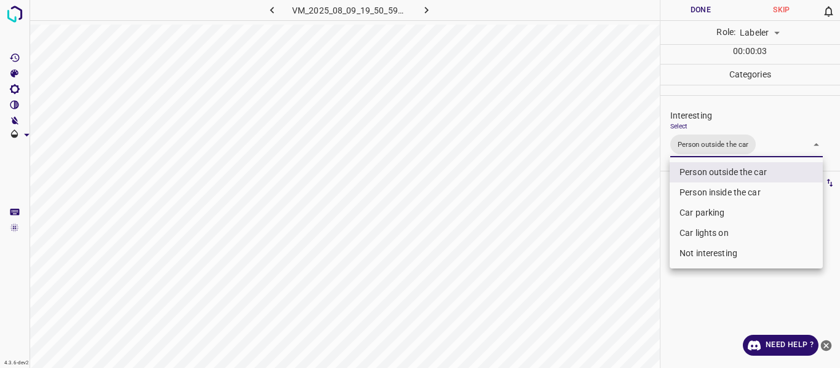
click at [694, 234] on li "Car lights on" at bounding box center [746, 233] width 153 height 20
type input "Person outside the car,Car lights on"
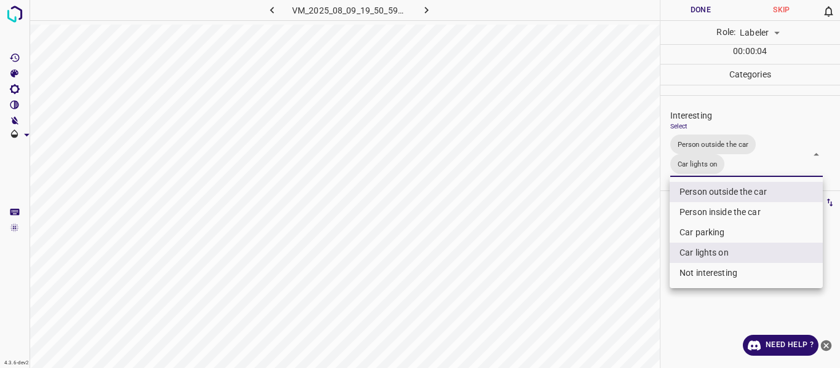
drag, startPoint x: 580, startPoint y: 271, endPoint x: 579, endPoint y: 295, distance: 24.0
click at [583, 285] on div at bounding box center [420, 184] width 840 height 368
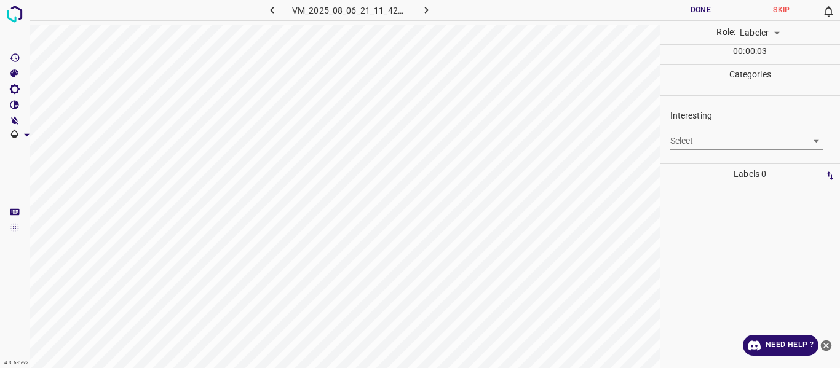
click at [692, 145] on body "4.3.6-dev2 VM_2025_08_06_21_11_42_713_00.gif Done Skip 0 Role: Labeler labeler …" at bounding box center [420, 184] width 840 height 368
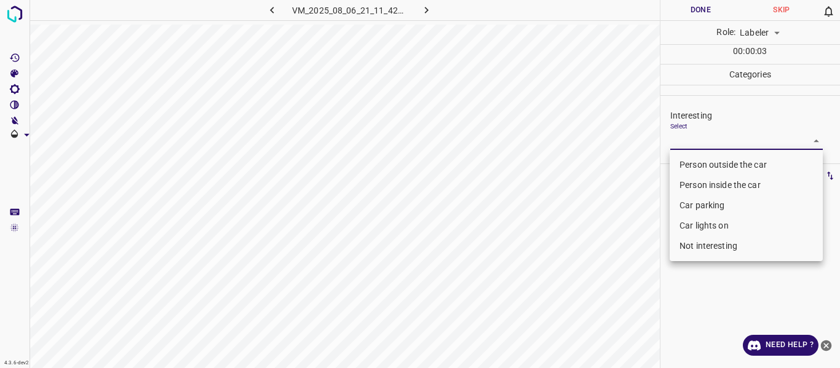
click at [688, 161] on li "Person outside the car" at bounding box center [746, 165] width 153 height 20
type input "Person outside the car"
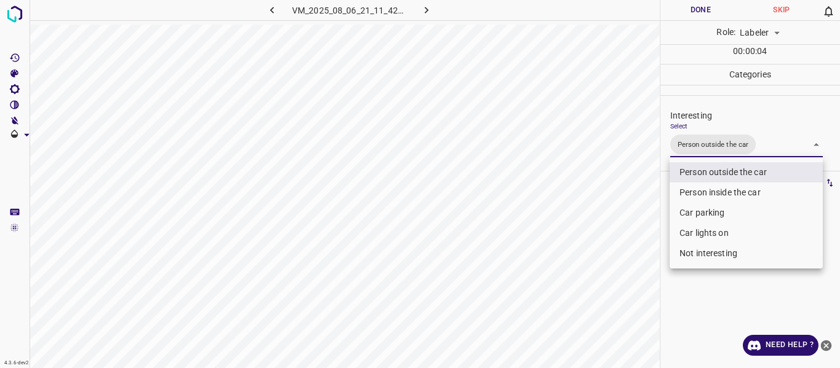
drag, startPoint x: 583, startPoint y: 229, endPoint x: 616, endPoint y: 271, distance: 53.4
click at [583, 232] on div at bounding box center [420, 184] width 840 height 368
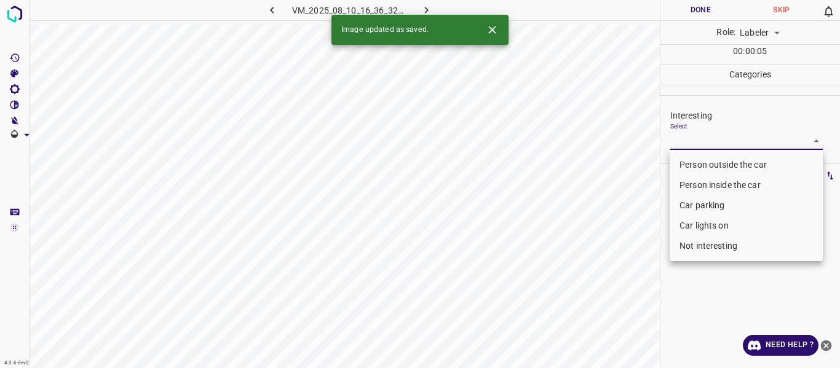
click at [699, 141] on body "4.3.6-dev2 VM_2025_08_10_16_36_32_371_08.gif Done Skip 0 Role: Labeler labeler …" at bounding box center [420, 184] width 840 height 368
click at [704, 186] on li "Person inside the car" at bounding box center [746, 185] width 153 height 20
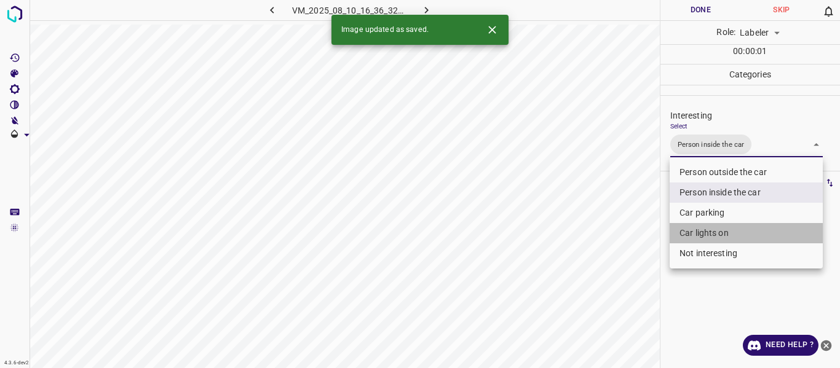
drag, startPoint x: 696, startPoint y: 233, endPoint x: 582, endPoint y: 273, distance: 120.6
click at [694, 233] on li "Car lights on" at bounding box center [746, 233] width 153 height 20
type input "Person inside the car,Car lights on"
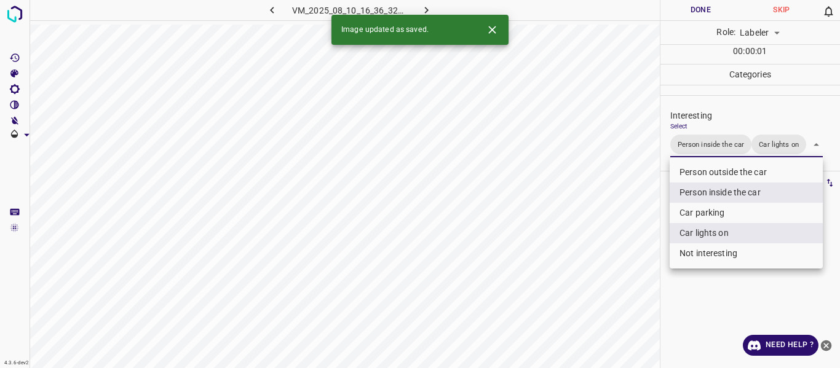
drag, startPoint x: 582, startPoint y: 273, endPoint x: 584, endPoint y: 279, distance: 6.3
click at [582, 274] on div at bounding box center [420, 184] width 840 height 368
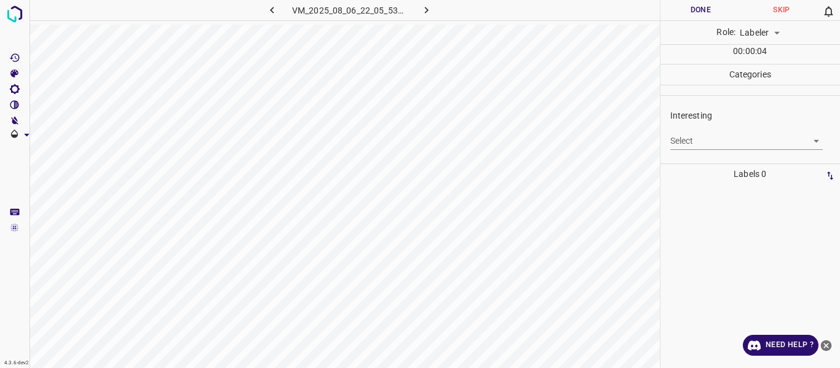
click at [707, 149] on body "4.3.6-dev2 VM_2025_08_06_22_05_53_663_10.gif Done Skip 0 Role: Labeler labeler …" at bounding box center [420, 184] width 840 height 368
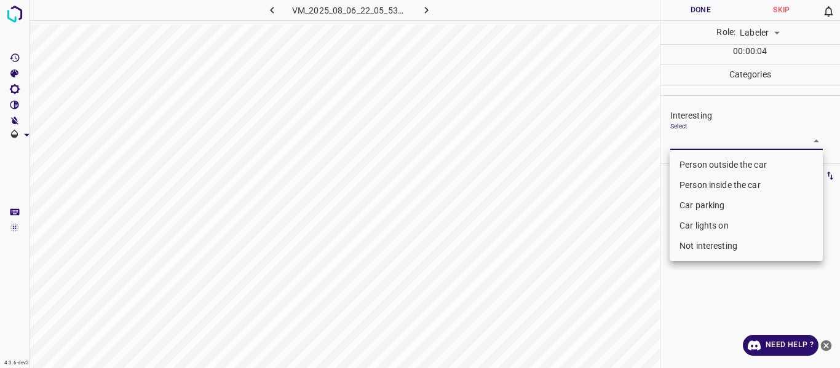
click at [707, 173] on li "Person outside the car" at bounding box center [746, 165] width 153 height 20
type input "Person outside the car"
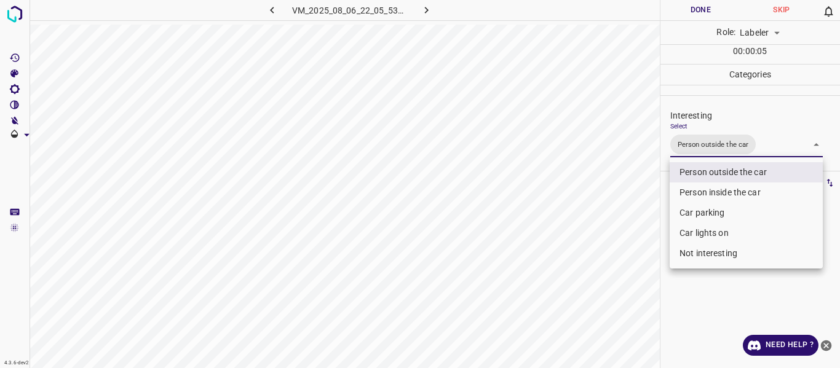
click at [614, 244] on div at bounding box center [420, 184] width 840 height 368
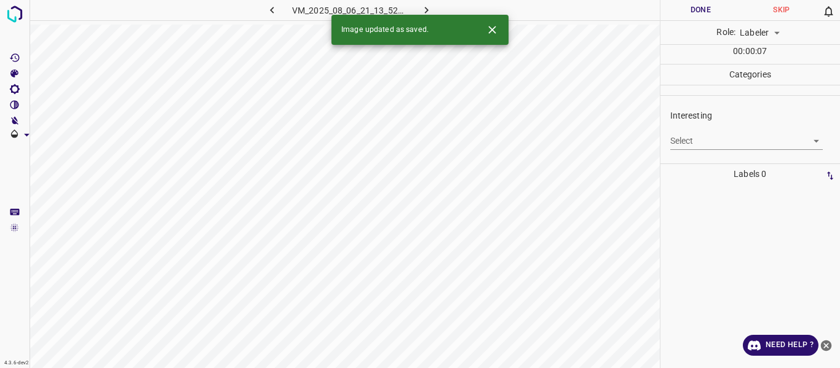
click at [701, 140] on body "4.3.6-dev2 VM_2025_08_06_21_13_52_296_00.gif Done Skip 0 Role: Labeler labeler …" at bounding box center [420, 184] width 840 height 368
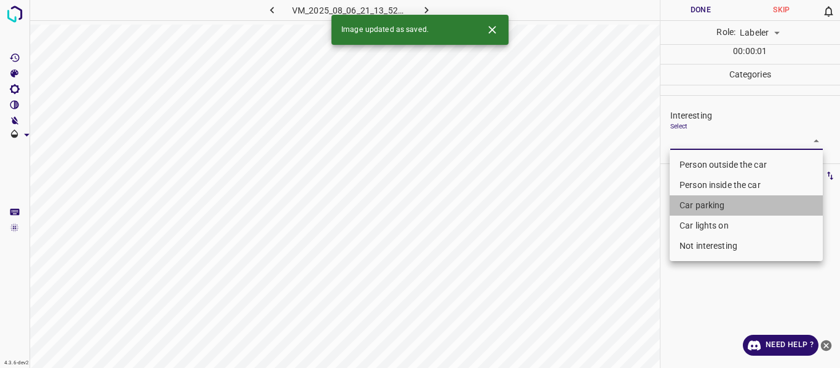
click at [712, 198] on li "Car parking" at bounding box center [746, 206] width 153 height 20
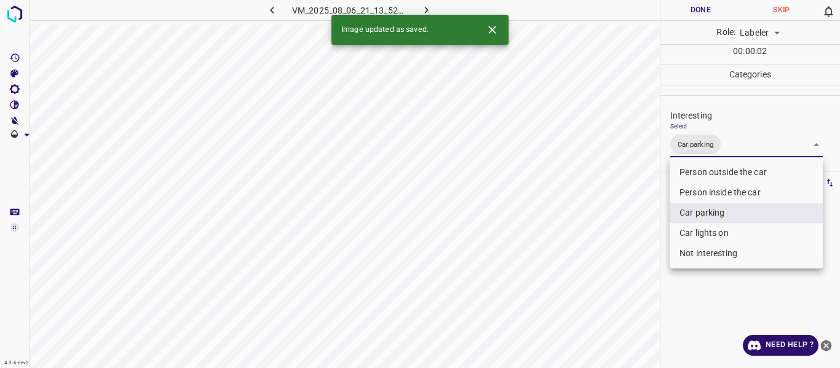
click at [716, 226] on li "Car lights on" at bounding box center [746, 233] width 153 height 20
type input "Car parking,Car lights on"
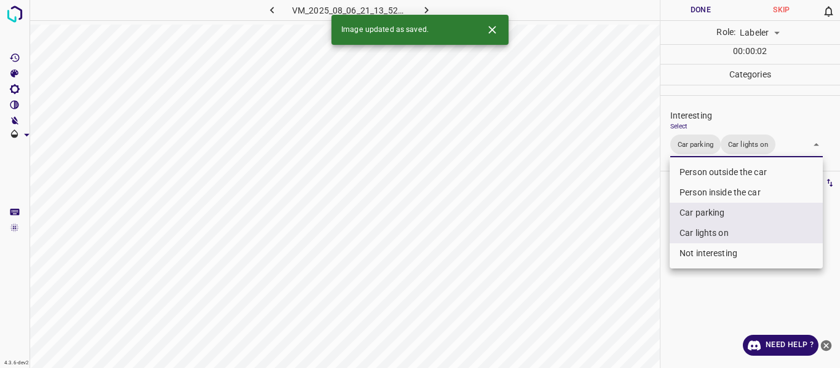
drag, startPoint x: 611, startPoint y: 280, endPoint x: 616, endPoint y: 292, distance: 13.0
click at [614, 280] on div at bounding box center [420, 184] width 840 height 368
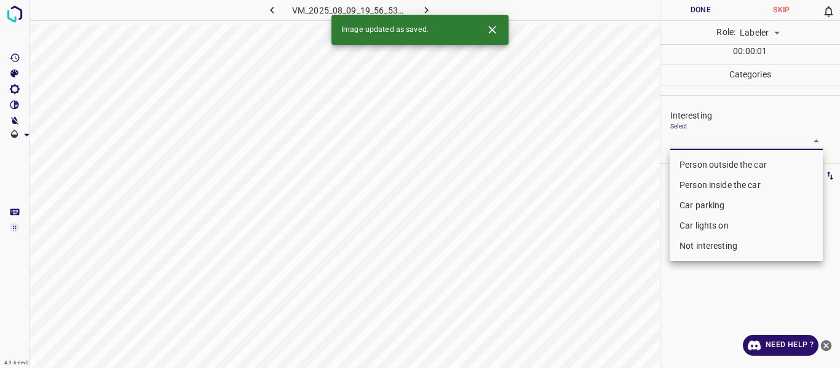
drag, startPoint x: 689, startPoint y: 141, endPoint x: 681, endPoint y: 170, distance: 30.0
click at [690, 141] on body "4.3.6-dev2 VM_2025_08_09_19_56_53_939_00.gif Done Skip 0 Role: Labeler labeler …" at bounding box center [420, 184] width 840 height 368
click at [683, 169] on li "Person outside the car" at bounding box center [746, 165] width 153 height 20
type input "Person outside the car"
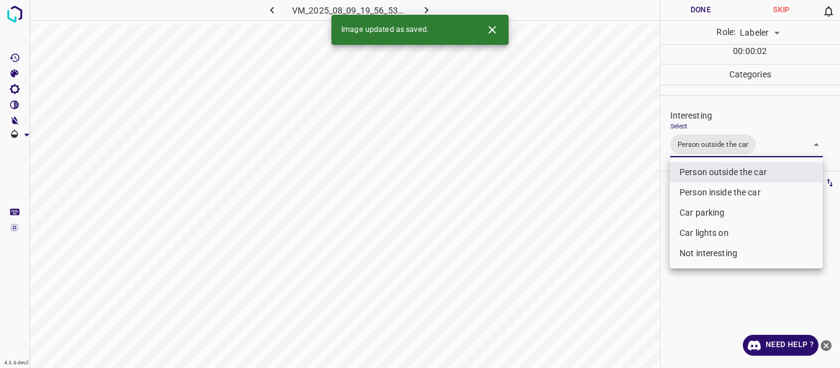
click at [629, 246] on div at bounding box center [420, 184] width 840 height 368
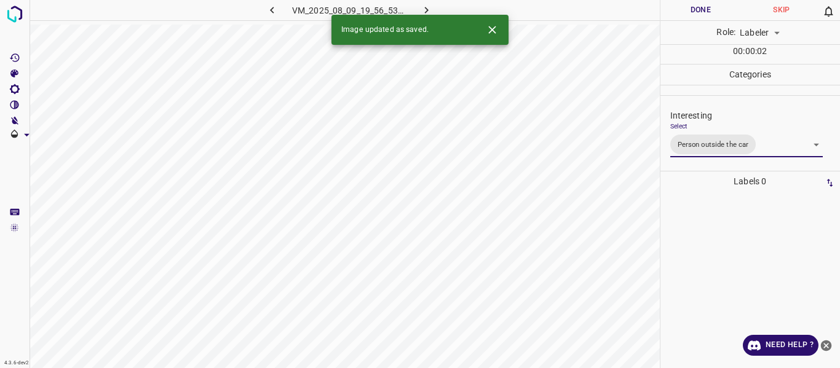
drag, startPoint x: 608, startPoint y: 293, endPoint x: 605, endPoint y: 300, distance: 7.4
click at [606, 298] on div "Person outside the car Person inside the car Car parking Car lights on Not inte…" at bounding box center [420, 184] width 840 height 368
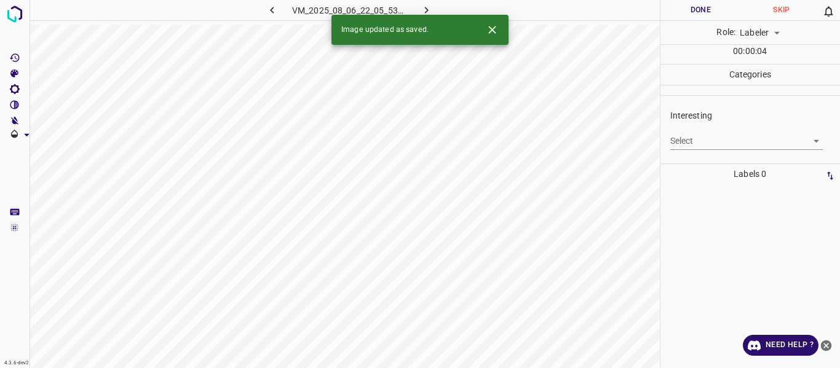
click at [713, 139] on body "4.3.6-dev2 VM_2025_08_06_22_05_53_663_11.gif Done Skip 0 Role: Labeler labeler …" at bounding box center [420, 184] width 840 height 368
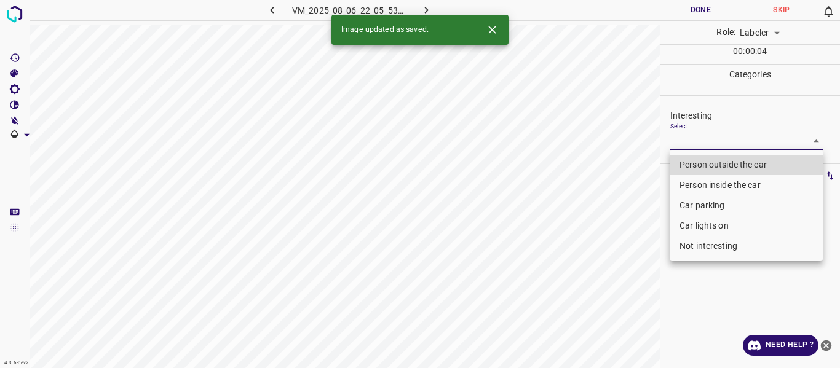
drag, startPoint x: 699, startPoint y: 162, endPoint x: 589, endPoint y: 229, distance: 128.9
click at [698, 162] on li "Person outside the car" at bounding box center [746, 165] width 153 height 20
type input "Person outside the car"
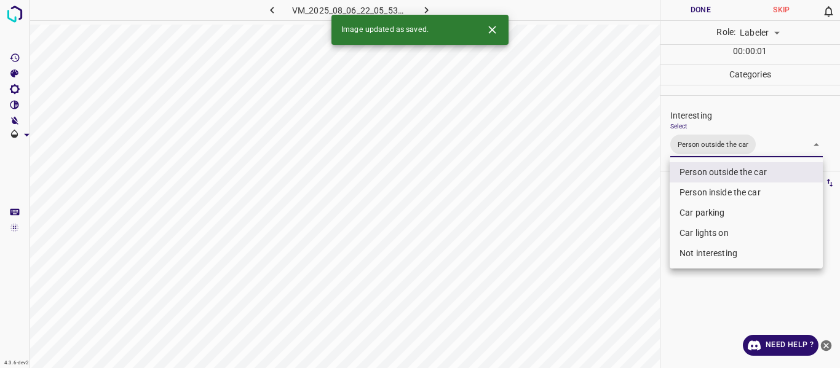
drag, startPoint x: 584, startPoint y: 250, endPoint x: 598, endPoint y: 300, distance: 52.0
click at [584, 253] on div at bounding box center [420, 184] width 840 height 368
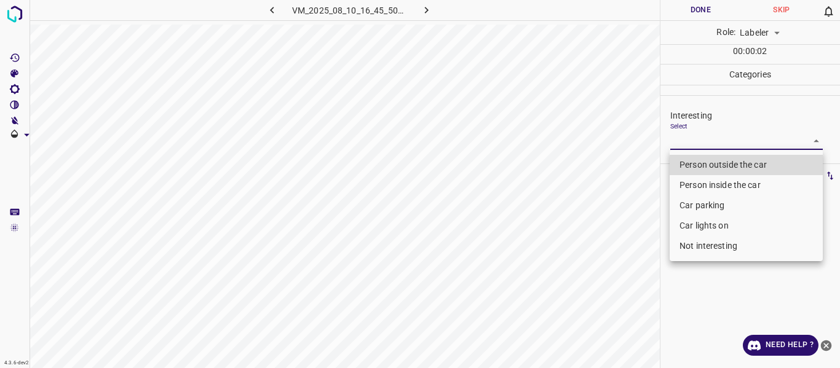
click at [704, 138] on body "4.3.6-dev2 VM_2025_08_10_16_45_50_741_11.gif Done Skip 0 Role: Labeler labeler …" at bounding box center [420, 184] width 840 height 368
drag, startPoint x: 699, startPoint y: 162, endPoint x: 653, endPoint y: 188, distance: 53.4
click at [700, 162] on li "Person outside the car" at bounding box center [746, 165] width 153 height 20
type input "Person outside the car"
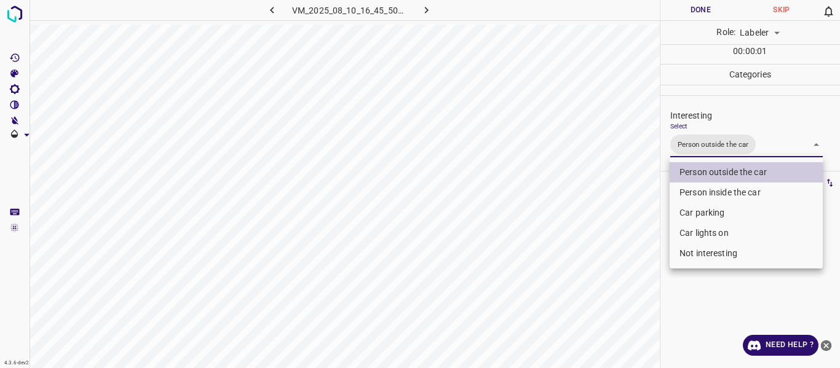
click at [594, 226] on div at bounding box center [420, 184] width 840 height 368
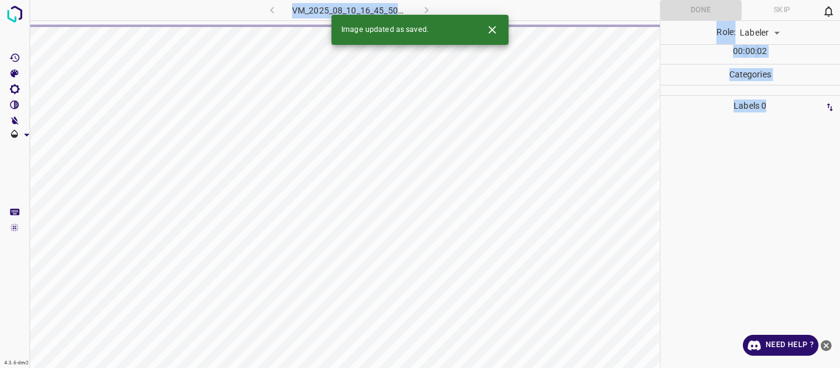
click at [269, 11] on div "VM_2025_08_10_16_45_50_741_11.gif" at bounding box center [349, 10] width 229 height 20
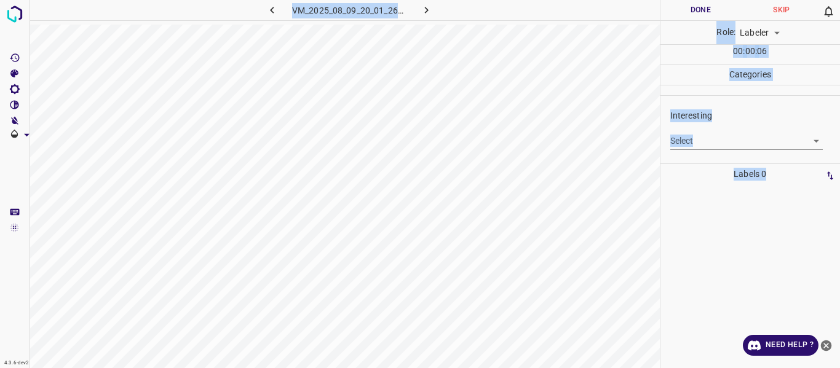
click at [269, 9] on icon "button" at bounding box center [272, 10] width 13 height 13
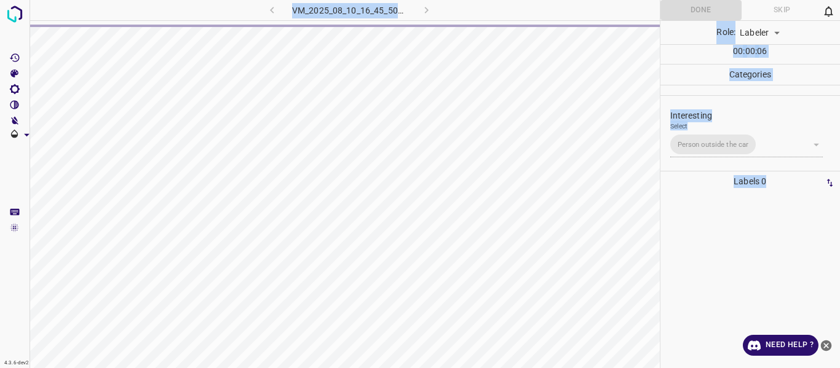
click at [738, 172] on div "Labels 0" at bounding box center [751, 270] width 180 height 197
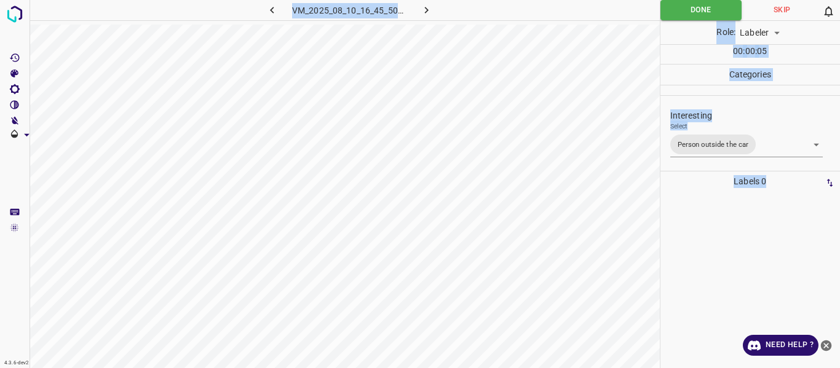
click at [777, 146] on body "4.3.6-dev2 VM_2025_08_10_16_45_50_741_11.gif Done Skip 0 Role: Labeler labeler …" at bounding box center [420, 184] width 840 height 368
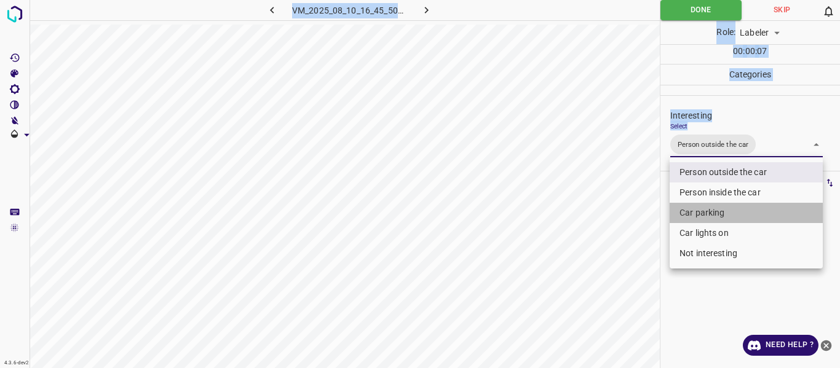
click at [707, 212] on li "Car parking" at bounding box center [746, 213] width 153 height 20
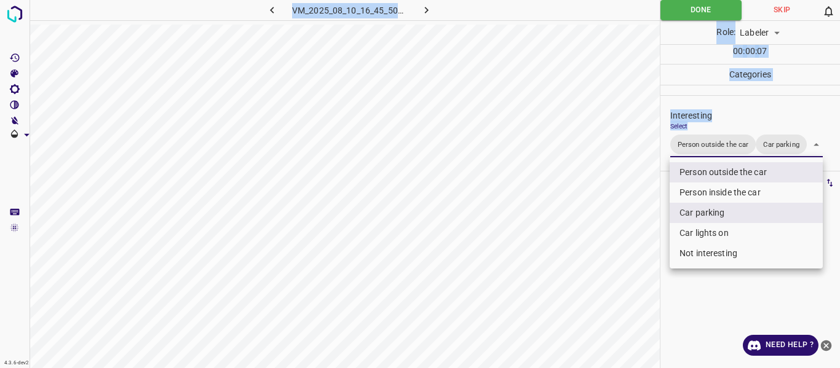
click at [700, 233] on li "Car lights on" at bounding box center [746, 233] width 153 height 20
type input "Person outside the car,Car parking,Car lights on"
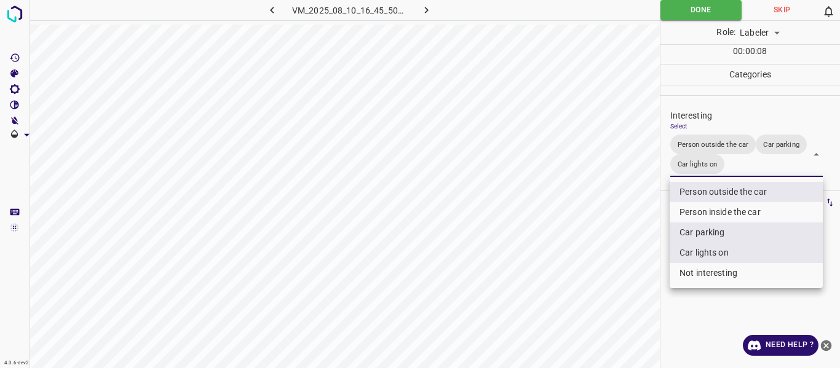
click at [645, 256] on div at bounding box center [420, 184] width 840 height 368
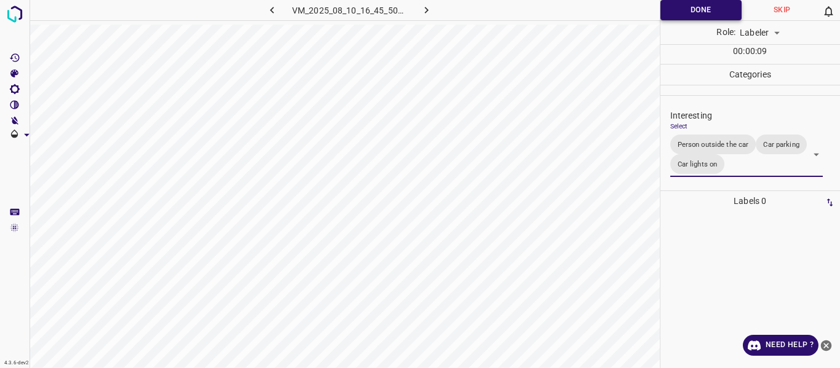
click at [688, 10] on button "Done" at bounding box center [702, 10] width 82 height 20
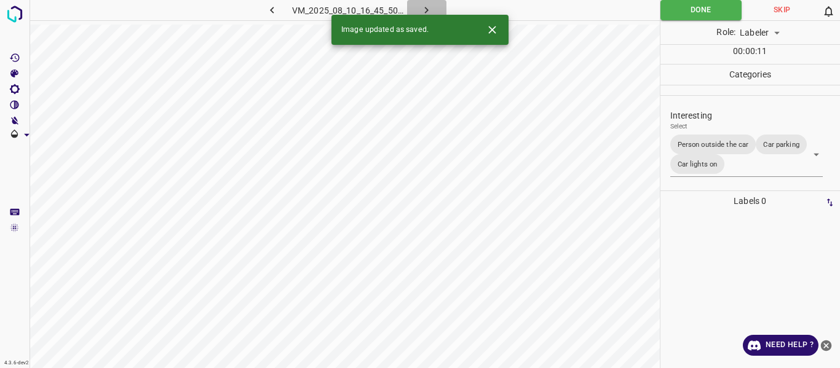
drag, startPoint x: 434, startPoint y: 10, endPoint x: 480, endPoint y: 20, distance: 47.3
click at [434, 10] on button "button" at bounding box center [426, 10] width 39 height 20
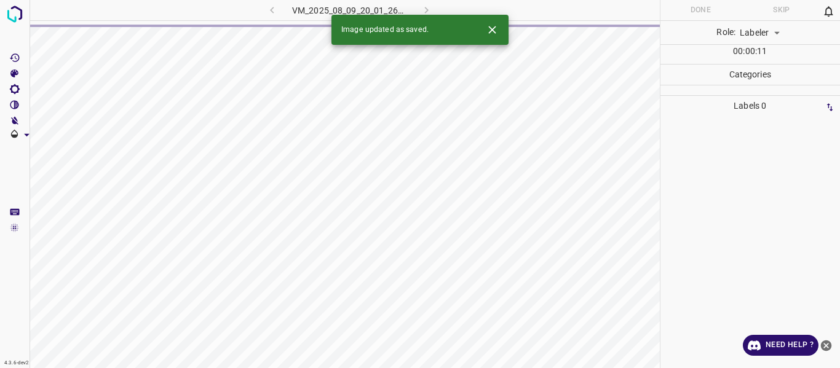
drag, startPoint x: 685, startPoint y: 160, endPoint x: 714, endPoint y: 167, distance: 29.8
click at [714, 167] on div at bounding box center [750, 242] width 173 height 252
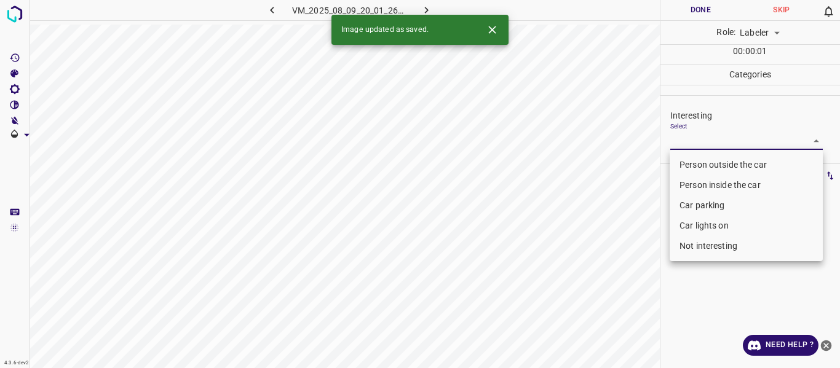
click at [731, 139] on body "4.3.6-dev2 VM_2025_08_09_20_01_26_515_01.gif Done Skip 0 Role: Labeler labeler …" at bounding box center [420, 184] width 840 height 368
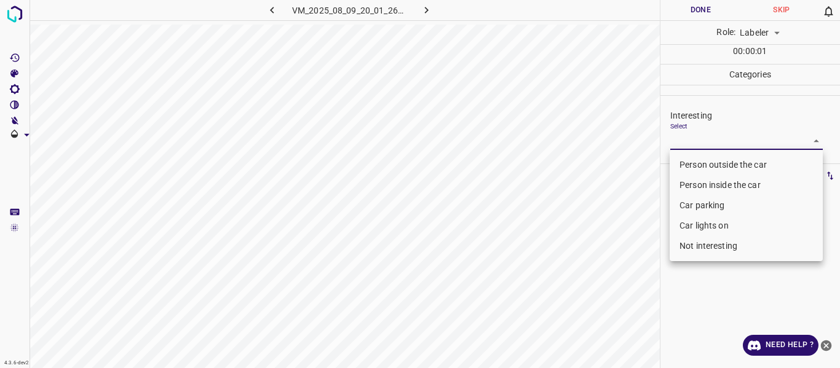
drag, startPoint x: 712, startPoint y: 162, endPoint x: 643, endPoint y: 224, distance: 93.2
click at [709, 162] on li "Person outside the car" at bounding box center [746, 165] width 153 height 20
type input "Person outside the car"
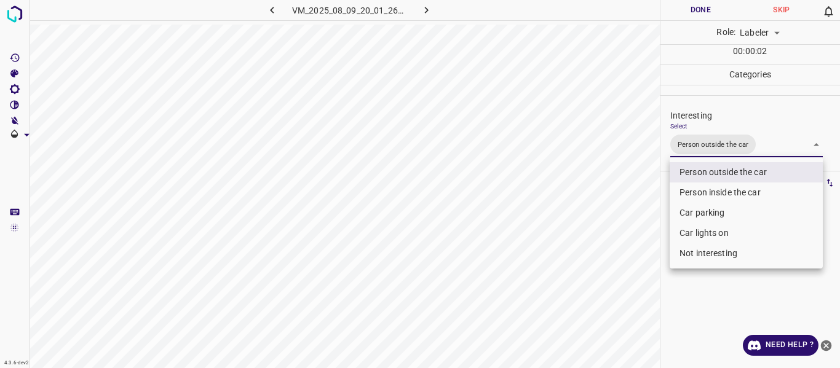
drag, startPoint x: 643, startPoint y: 231, endPoint x: 635, endPoint y: 244, distance: 14.7
click at [642, 234] on div at bounding box center [420, 184] width 840 height 368
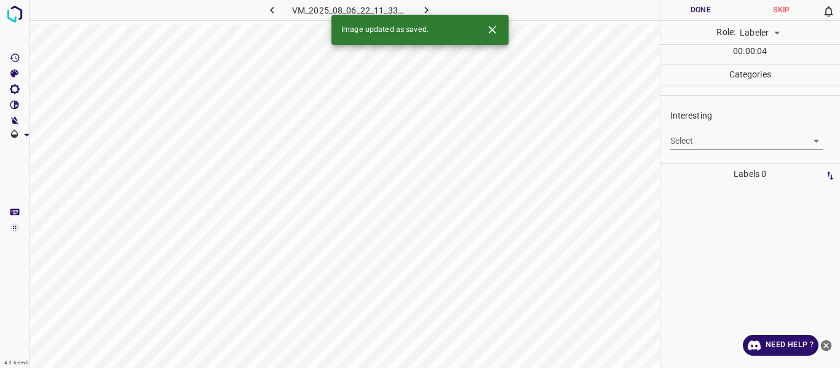
click at [730, 139] on body "4.3.6-dev2 VM_2025_08_06_22_11_33_726_01.gif Done Skip 0 Role: Labeler labeler …" at bounding box center [420, 184] width 840 height 368
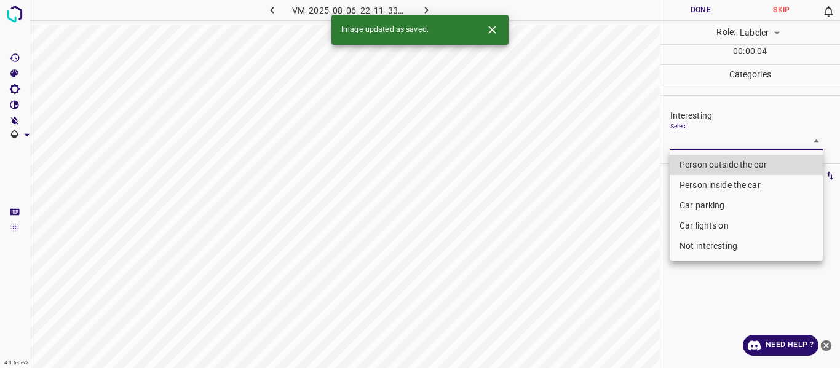
click at [724, 165] on li "Person outside the car" at bounding box center [746, 165] width 153 height 20
type input "Person outside the car"
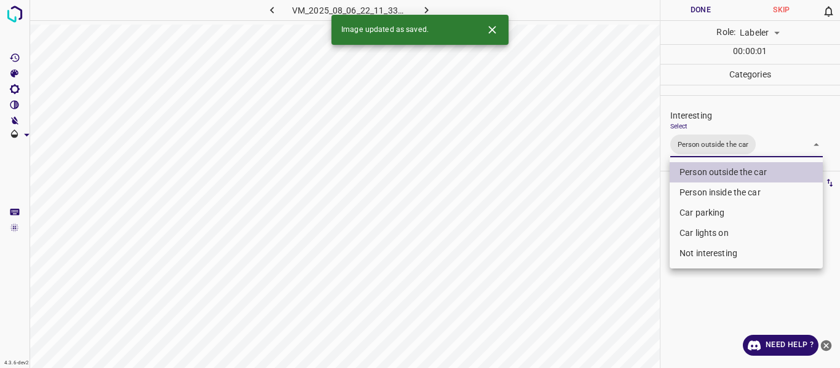
drag, startPoint x: 608, startPoint y: 247, endPoint x: 593, endPoint y: 272, distance: 29.5
click at [606, 250] on div at bounding box center [420, 184] width 840 height 368
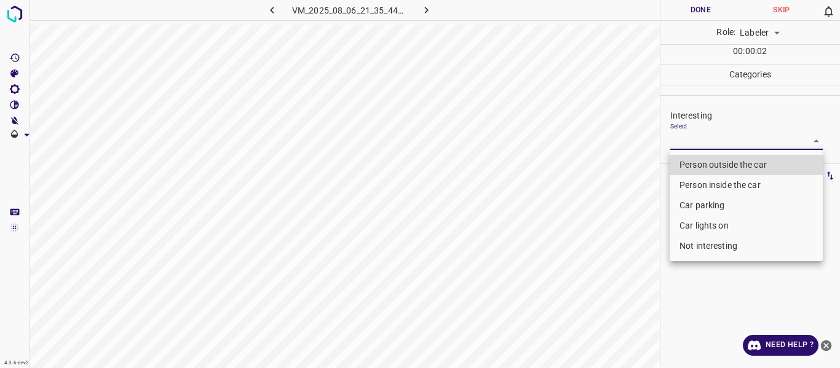
drag, startPoint x: 681, startPoint y: 140, endPoint x: 667, endPoint y: 166, distance: 30.0
click at [680, 140] on body "4.3.6-dev2 VM_2025_08_06_21_35_44_869_05.gif Done Skip 0 Role: Labeler labeler …" at bounding box center [420, 184] width 840 height 368
click at [715, 169] on li "Person outside the car" at bounding box center [746, 165] width 153 height 20
type input "Person outside the car"
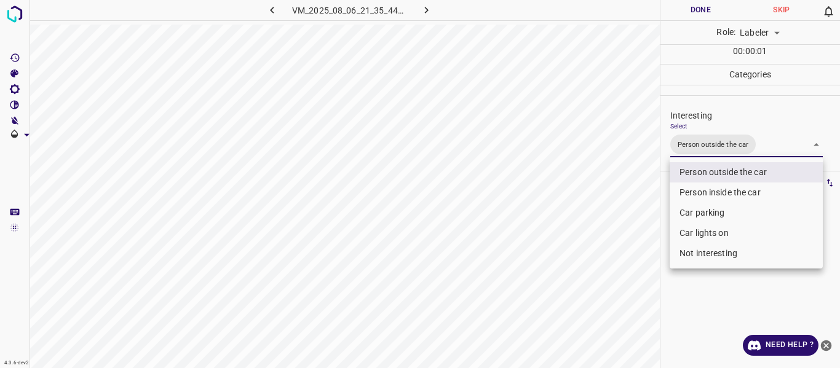
drag, startPoint x: 561, startPoint y: 268, endPoint x: 562, endPoint y: 295, distance: 26.5
click at [564, 284] on div at bounding box center [420, 184] width 840 height 368
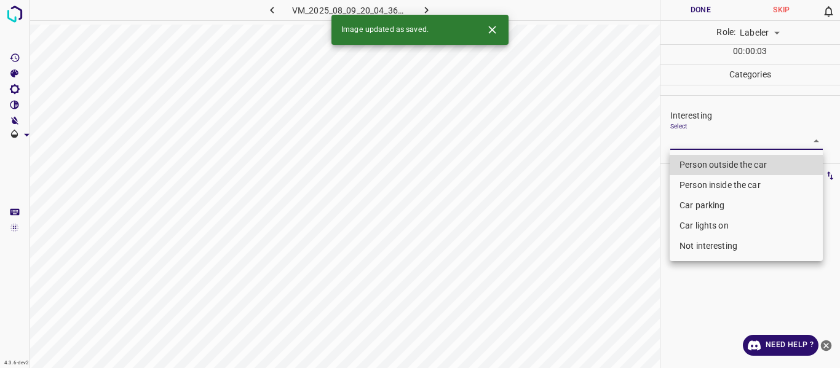
drag, startPoint x: 699, startPoint y: 143, endPoint x: 697, endPoint y: 188, distance: 45.0
click at [699, 144] on body "4.3.6-dev2 VM_2025_08_09_20_04_36_369_08.gif Done Skip 0 Role: Labeler labeler …" at bounding box center [420, 184] width 840 height 368
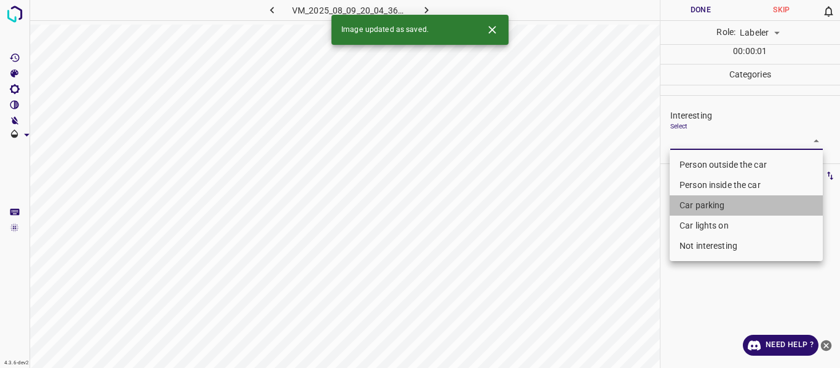
drag, startPoint x: 705, startPoint y: 201, endPoint x: 698, endPoint y: 219, distance: 19.9
click at [705, 202] on li "Car parking" at bounding box center [746, 206] width 153 height 20
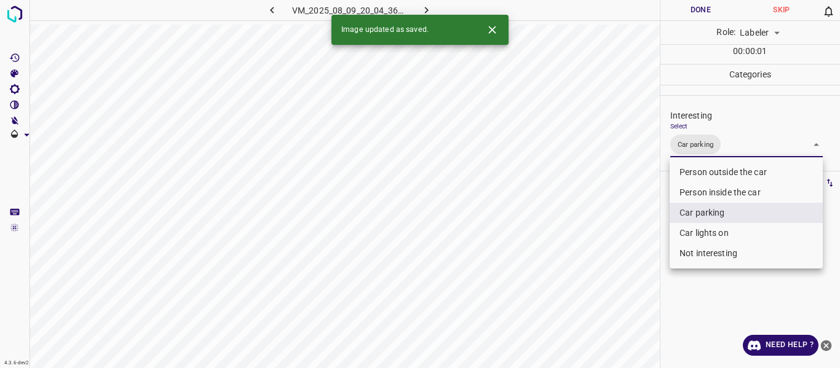
click at [699, 232] on li "Car lights on" at bounding box center [746, 233] width 153 height 20
type input "Car parking,Car lights on"
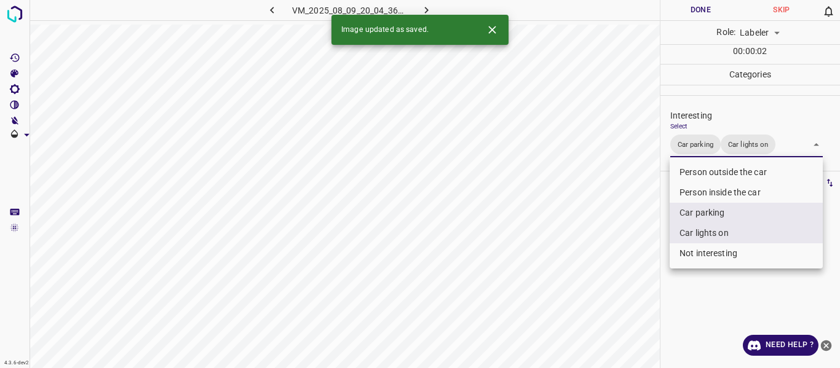
drag, startPoint x: 619, startPoint y: 285, endPoint x: 611, endPoint y: 294, distance: 11.3
click at [617, 287] on div at bounding box center [420, 184] width 840 height 368
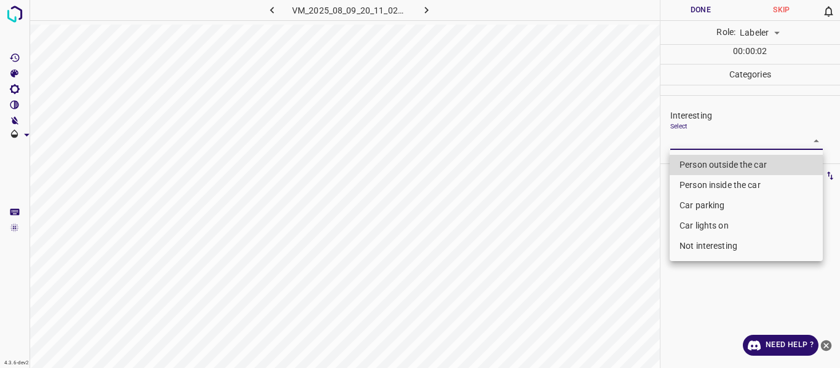
click at [734, 138] on body "4.3.6-dev2 VM_2025_08_09_20_11_02_371_06.gif Done Skip 0 Role: Labeler labeler …" at bounding box center [420, 184] width 840 height 368
click at [731, 227] on li "Car lights on" at bounding box center [746, 226] width 153 height 20
type input "Car lights on"
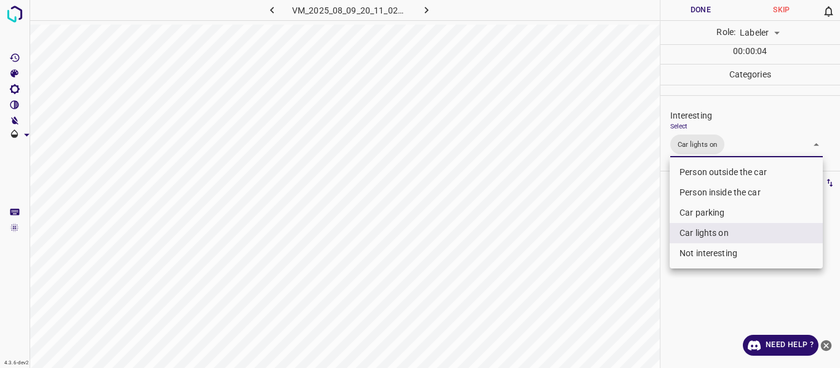
drag, startPoint x: 616, startPoint y: 266, endPoint x: 600, endPoint y: 324, distance: 60.6
click at [614, 269] on div at bounding box center [420, 184] width 840 height 368
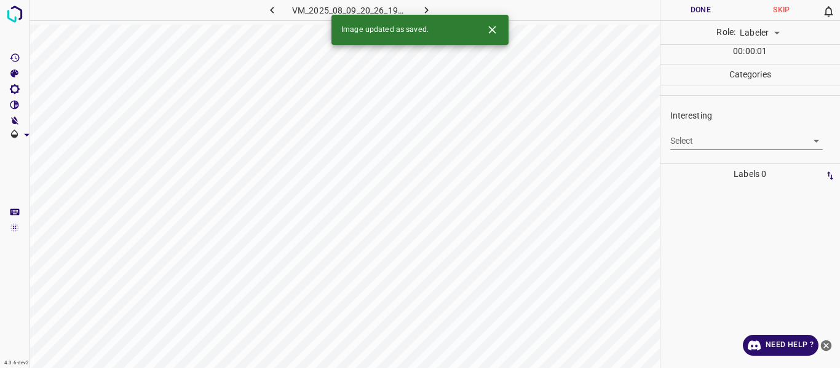
click at [732, 135] on body "4.3.6-dev2 VM_2025_08_09_20_26_19_613_03.gif Done Skip 0 Role: Labeler labeler …" at bounding box center [420, 184] width 840 height 368
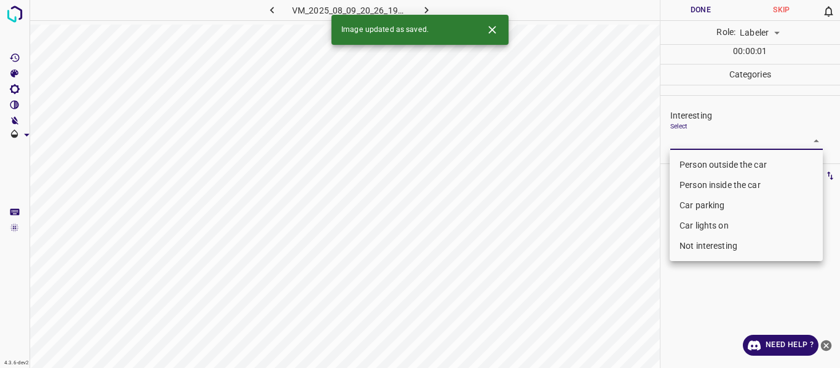
drag, startPoint x: 729, startPoint y: 250, endPoint x: 657, endPoint y: 277, distance: 77.2
click at [731, 249] on li "Not interesting" at bounding box center [746, 246] width 153 height 20
type input "Not interesting"
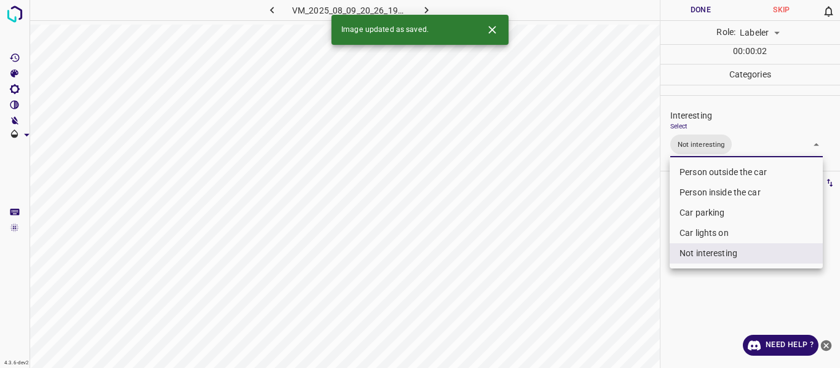
click at [550, 324] on div at bounding box center [420, 184] width 840 height 368
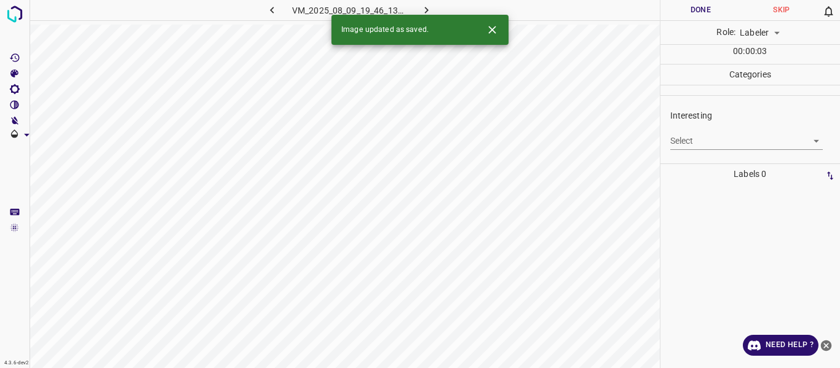
click at [733, 140] on body "4.3.6-dev2 VM_2025_08_09_19_46_13_284_10.gif Done Skip 0 Role: Labeler labeler …" at bounding box center [420, 184] width 840 height 368
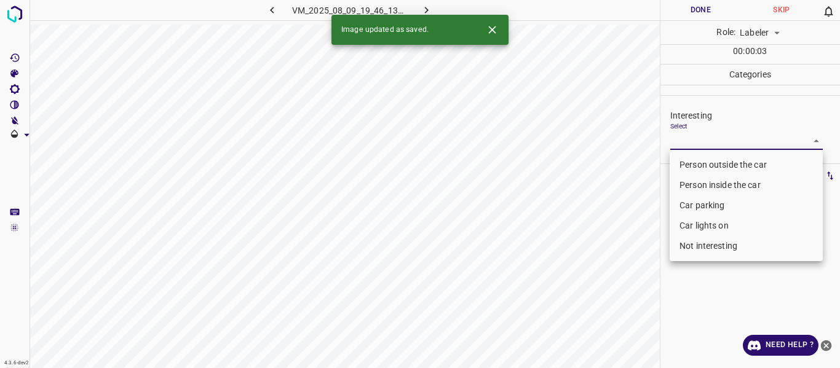
click at [725, 165] on li "Person outside the car" at bounding box center [746, 165] width 153 height 20
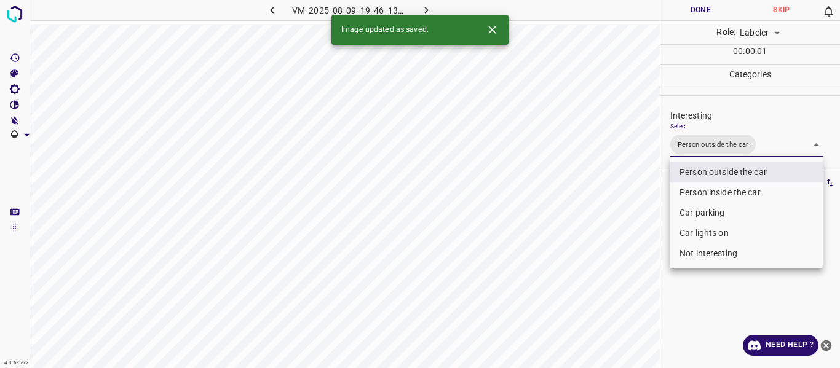
drag, startPoint x: 602, startPoint y: 287, endPoint x: 649, endPoint y: 287, distance: 46.7
click at [603, 287] on div at bounding box center [420, 184] width 840 height 368
click at [777, 141] on body "4.3.6-dev2 VM_2025_08_09_19_46_13_284_10.gif Done Skip 0 Role: Labeler labeler …" at bounding box center [420, 184] width 840 height 368
click at [735, 232] on li "Car lights on" at bounding box center [746, 233] width 153 height 20
type input "Person outside the car,Car lights on"
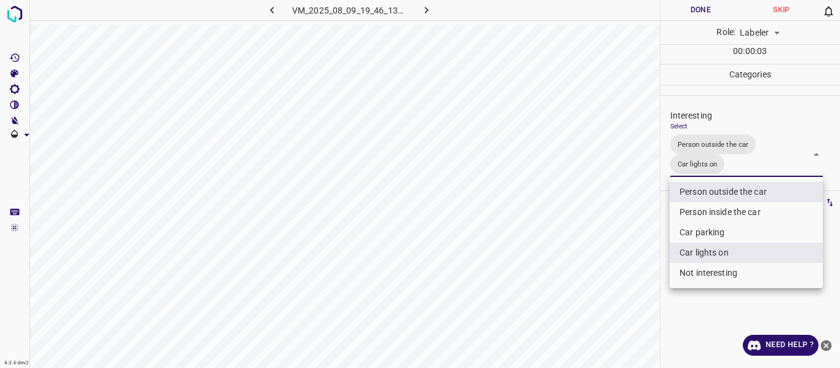
drag, startPoint x: 574, startPoint y: 298, endPoint x: 580, endPoint y: 305, distance: 9.6
click at [578, 301] on div at bounding box center [420, 184] width 840 height 368
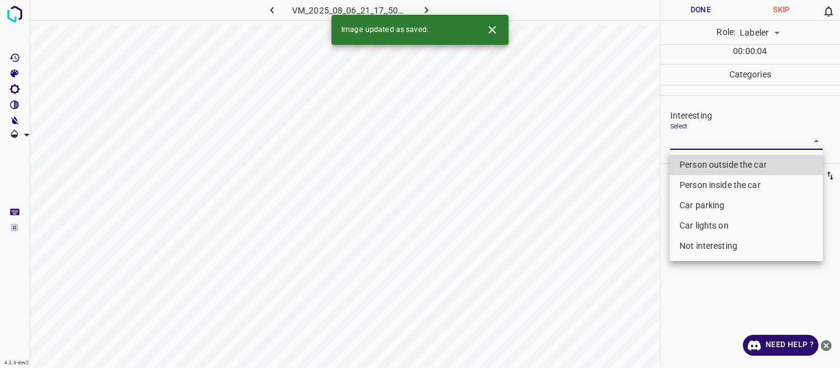
click at [729, 145] on body "4.3.6-dev2 VM_2025_08_06_21_17_50_192_02.gif Done Skip 0 Role: Labeler labeler …" at bounding box center [420, 184] width 840 height 368
click at [722, 162] on li "Person outside the car" at bounding box center [746, 165] width 153 height 20
type input "Person outside the car"
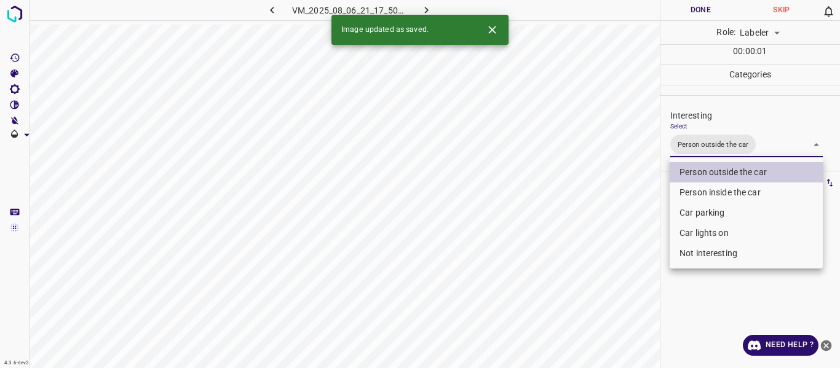
drag, startPoint x: 605, startPoint y: 239, endPoint x: 605, endPoint y: 246, distance: 6.8
click at [605, 242] on div at bounding box center [420, 184] width 840 height 368
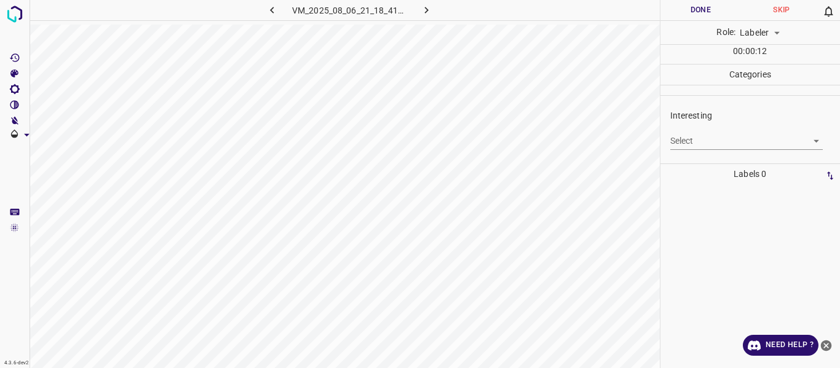
click at [750, 145] on body "4.3.6-dev2 VM_2025_08_06_21_18_41_410_01.gif Done Skip 0 Role: Labeler labeler …" at bounding box center [420, 184] width 840 height 368
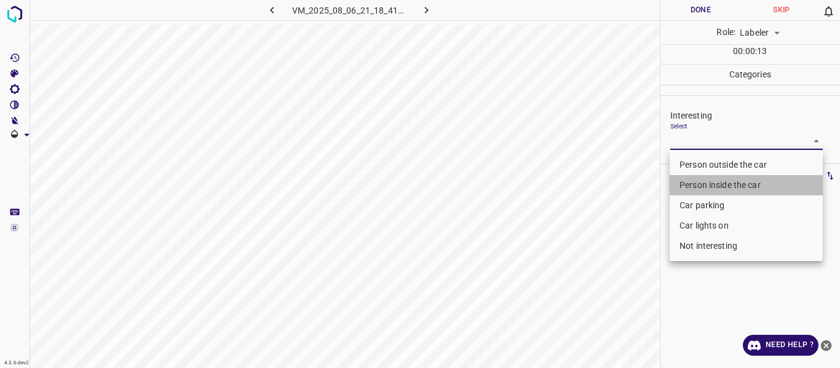
drag, startPoint x: 733, startPoint y: 188, endPoint x: 620, endPoint y: 232, distance: 121.0
click at [732, 188] on li "Person inside the car" at bounding box center [746, 185] width 153 height 20
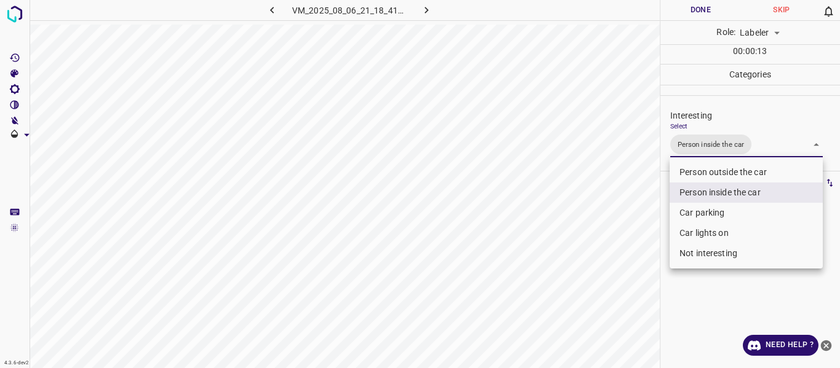
drag, startPoint x: 618, startPoint y: 234, endPoint x: 598, endPoint y: 269, distance: 40.2
click at [616, 237] on div at bounding box center [420, 184] width 840 height 368
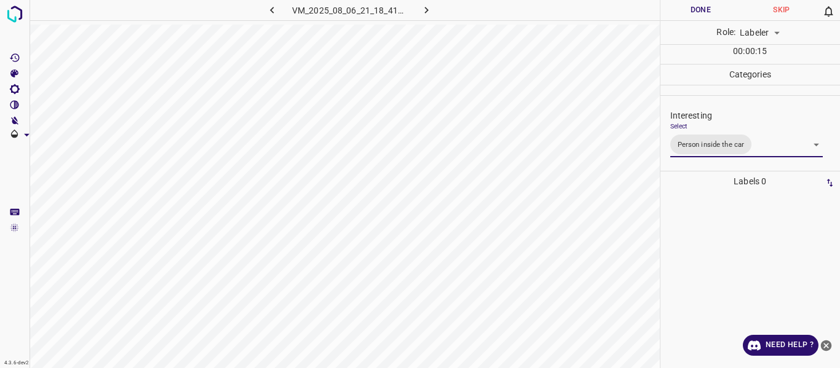
click at [775, 145] on body "4.3.6-dev2 VM_2025_08_06_21_18_41_410_01.gif Done Skip 0 Role: Labeler labeler …" at bounding box center [420, 184] width 840 height 368
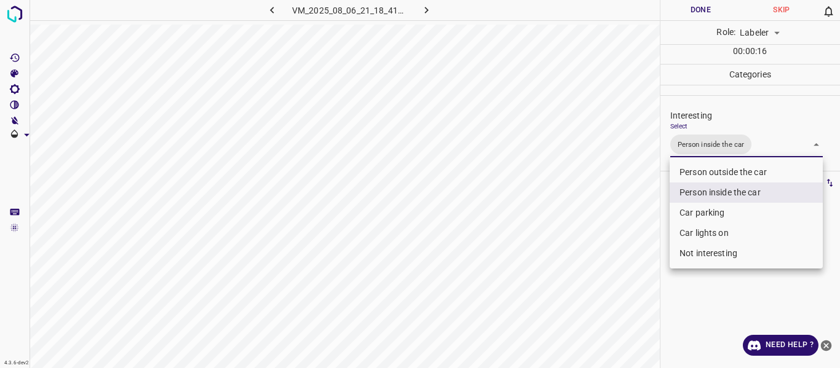
click at [739, 232] on li "Car lights on" at bounding box center [746, 233] width 153 height 20
type input "Person inside the car,Car lights on"
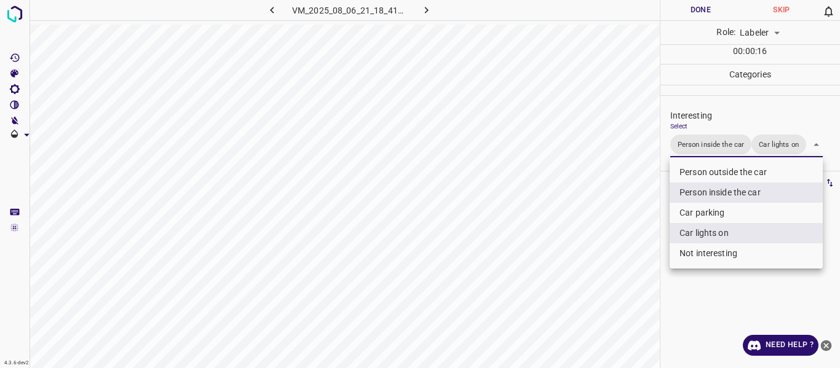
click at [581, 279] on div at bounding box center [420, 184] width 840 height 368
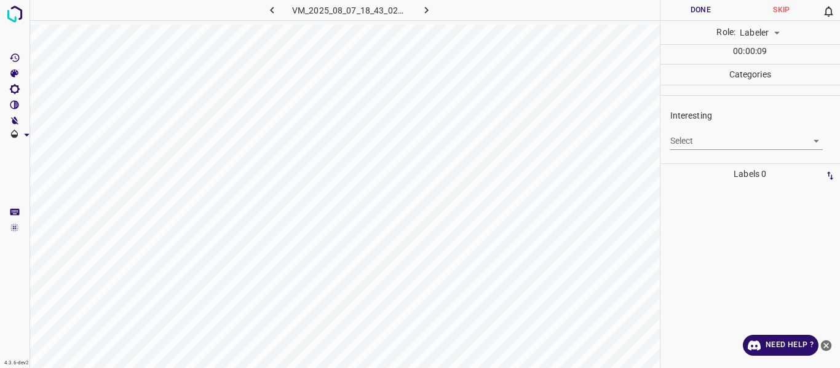
click at [687, 138] on body "4.3.6-dev2 VM_2025_08_07_18_43_02_813_11.gif Done Skip 0 Role: Labeler labeler …" at bounding box center [420, 184] width 840 height 368
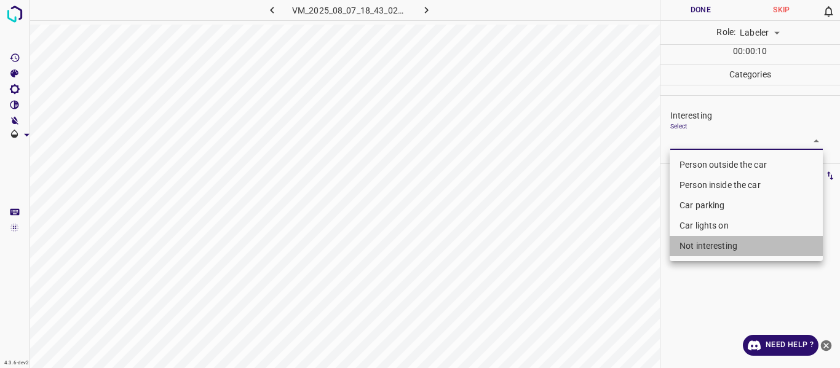
drag, startPoint x: 697, startPoint y: 240, endPoint x: 686, endPoint y: 237, distance: 11.3
click at [698, 239] on li "Not interesting" at bounding box center [746, 246] width 153 height 20
type input "Not interesting"
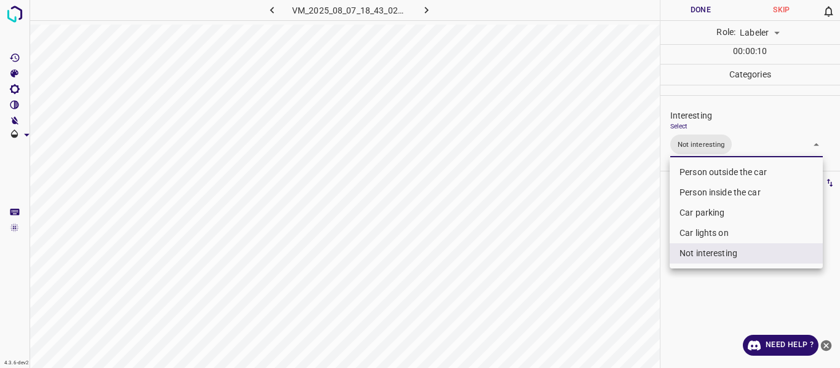
click at [613, 261] on div at bounding box center [420, 184] width 840 height 368
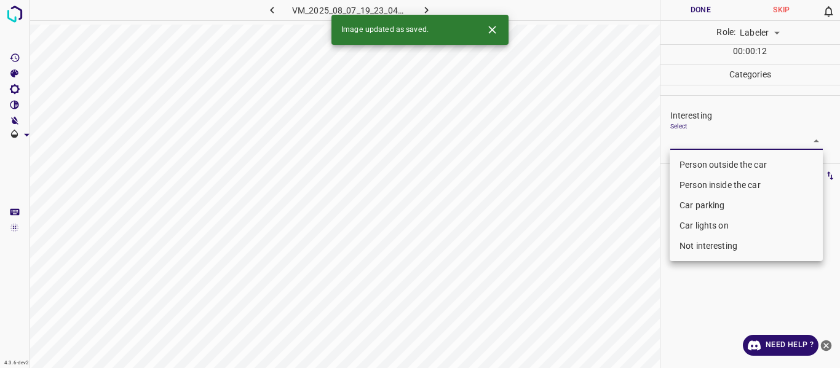
click at [699, 141] on body "4.3.6-dev2 VM_2025_08_07_19_23_04_942_04.gif Done Skip 0 Role: Labeler labeler …" at bounding box center [420, 184] width 840 height 368
drag, startPoint x: 688, startPoint y: 161, endPoint x: 670, endPoint y: 172, distance: 20.1
click at [687, 161] on li "Person outside the car" at bounding box center [746, 165] width 153 height 20
type input "Person outside the car"
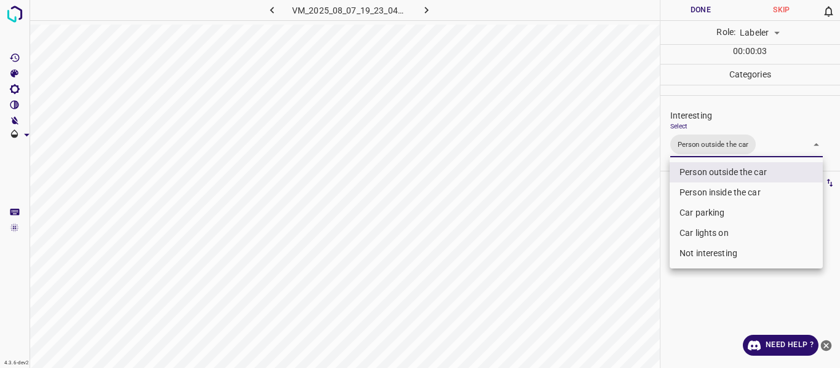
drag, startPoint x: 622, startPoint y: 267, endPoint x: 617, endPoint y: 302, distance: 35.5
click at [621, 268] on div at bounding box center [420, 184] width 840 height 368
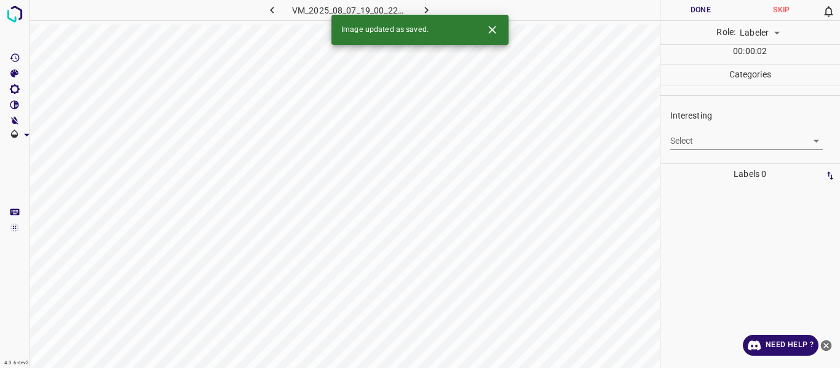
click at [704, 142] on body "4.3.6-dev2 VM_2025_08_07_19_00_22_563_05.gif Done Skip 0 Role: Labeler labeler …" at bounding box center [420, 184] width 840 height 368
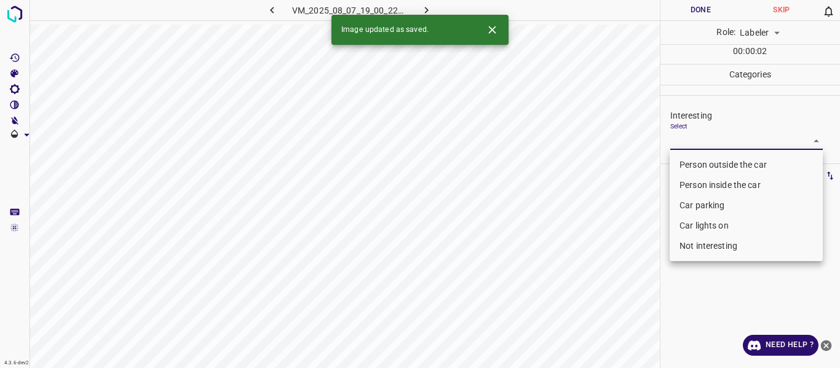
drag, startPoint x: 701, startPoint y: 209, endPoint x: 698, endPoint y: 216, distance: 7.2
click at [701, 209] on li "Car parking" at bounding box center [746, 206] width 153 height 20
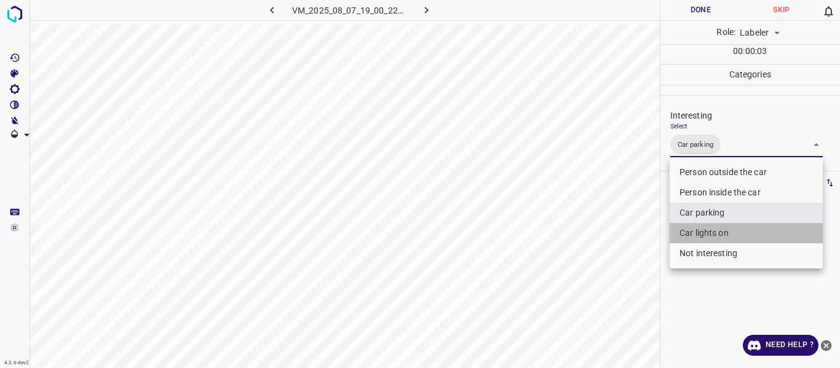
click at [698, 234] on li "Car lights on" at bounding box center [746, 233] width 153 height 20
type input "Car parking,Car lights on"
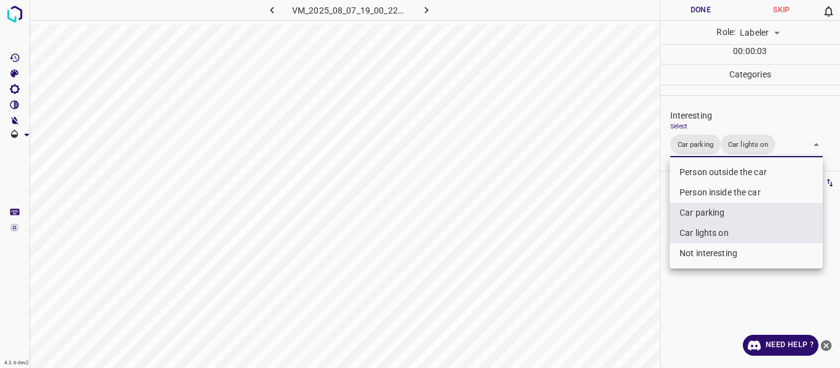
click at [596, 274] on div at bounding box center [420, 184] width 840 height 368
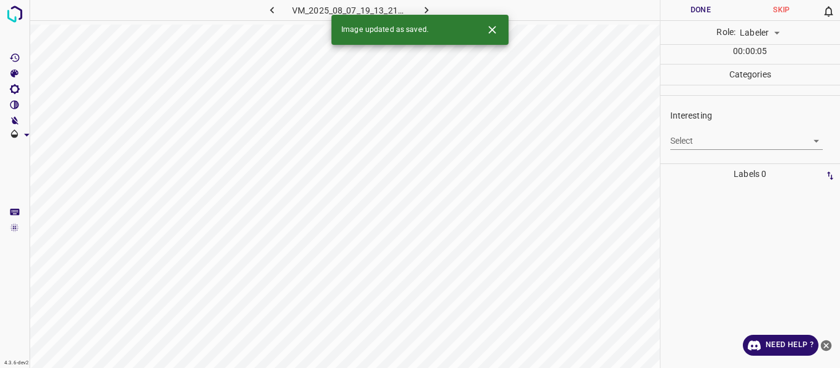
click at [710, 133] on body "4.3.6-dev2 VM_2025_08_07_19_13_21_947_00.gif Done Skip 0 Role: Labeler labeler …" at bounding box center [420, 184] width 840 height 368
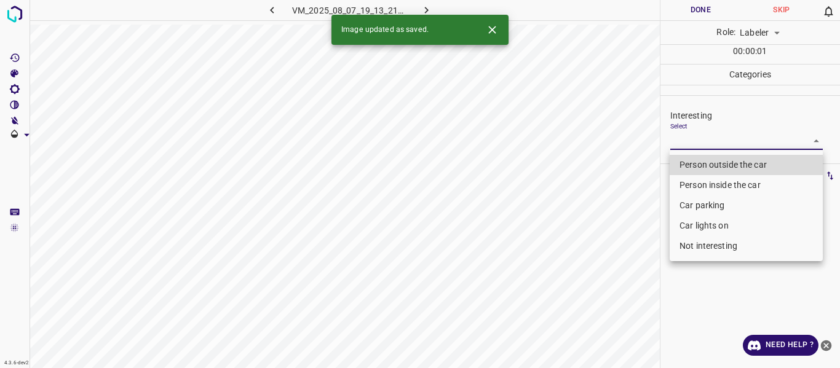
click at [698, 164] on li "Person outside the car" at bounding box center [746, 165] width 153 height 20
type input "Person outside the car"
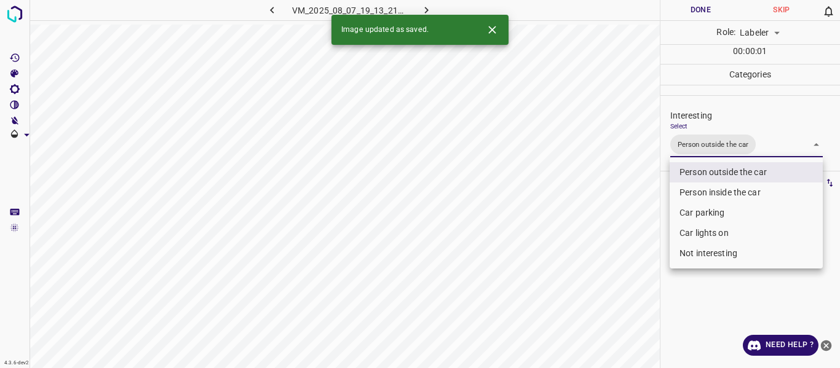
drag, startPoint x: 602, startPoint y: 274, endPoint x: 608, endPoint y: 323, distance: 49.7
click at [603, 283] on div at bounding box center [420, 184] width 840 height 368
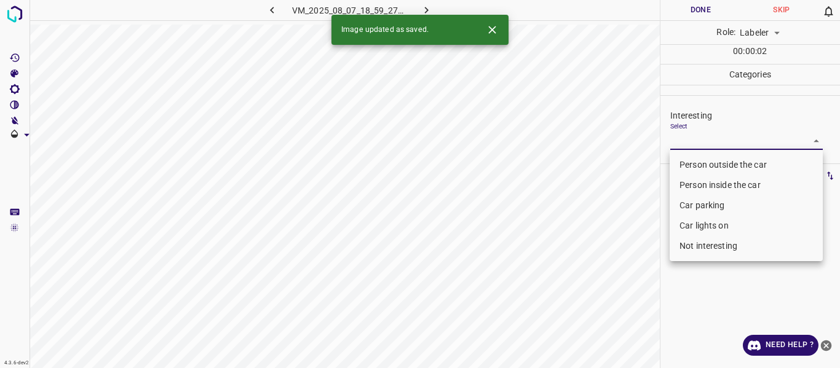
click at [685, 142] on body "4.3.6-dev2 VM_2025_08_07_18_59_27_773_07.gif Done Skip 0 Role: Labeler labeler …" at bounding box center [420, 184] width 840 height 368
click at [679, 167] on li "Person outside the car" at bounding box center [746, 165] width 153 height 20
type input "Person outside the car"
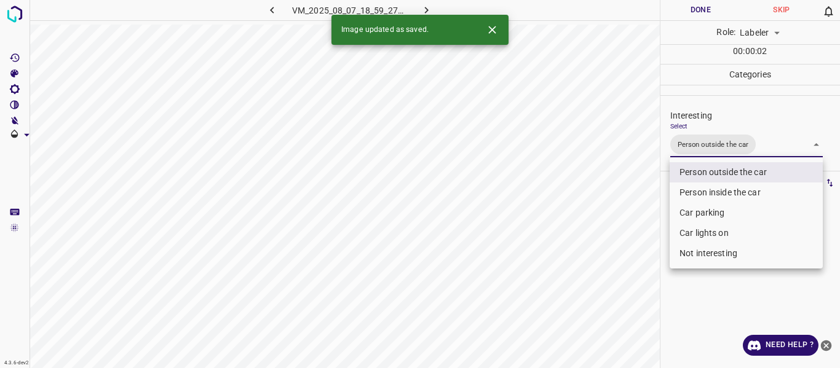
drag, startPoint x: 640, startPoint y: 222, endPoint x: 581, endPoint y: 279, distance: 81.8
click at [642, 221] on div at bounding box center [420, 184] width 840 height 368
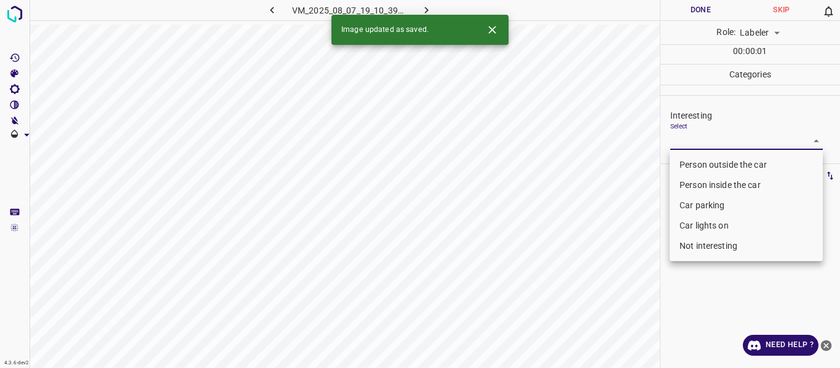
click at [702, 141] on body "4.3.6-dev2 VM_2025_08_07_19_10_39_975_01.gif Done Skip 0 Role: Labeler labeler …" at bounding box center [420, 184] width 840 height 368
drag, startPoint x: 687, startPoint y: 248, endPoint x: 681, endPoint y: 250, distance: 6.4
click at [687, 248] on li "Not interesting" at bounding box center [746, 246] width 153 height 20
type input "Not interesting"
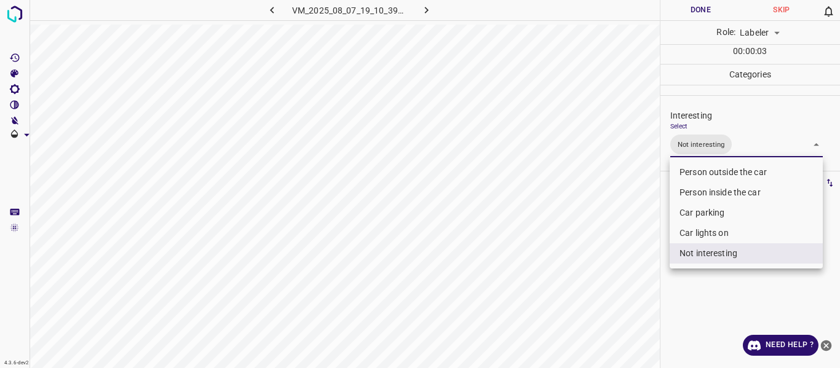
drag, startPoint x: 625, startPoint y: 284, endPoint x: 607, endPoint y: 306, distance: 28.4
click at [619, 292] on div at bounding box center [420, 184] width 840 height 368
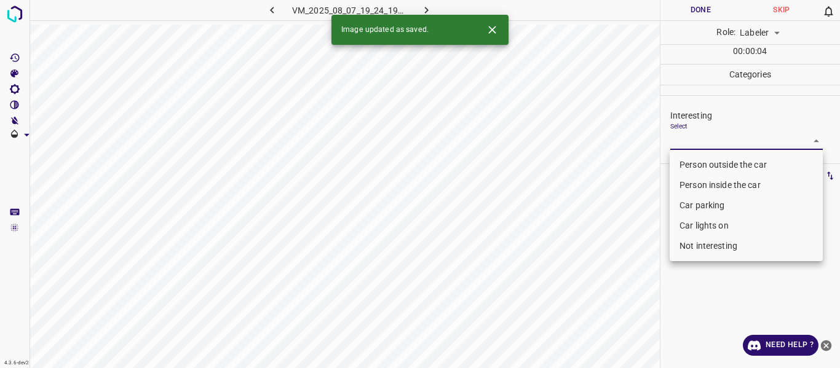
click at [709, 141] on body "4.3.6-dev2 VM_2025_08_07_19_24_19_393_04.gif Done Skip 0 Role: Labeler labeler …" at bounding box center [420, 184] width 840 height 368
click at [712, 167] on li "Person outside the car" at bounding box center [746, 165] width 153 height 20
type input "Person outside the car"
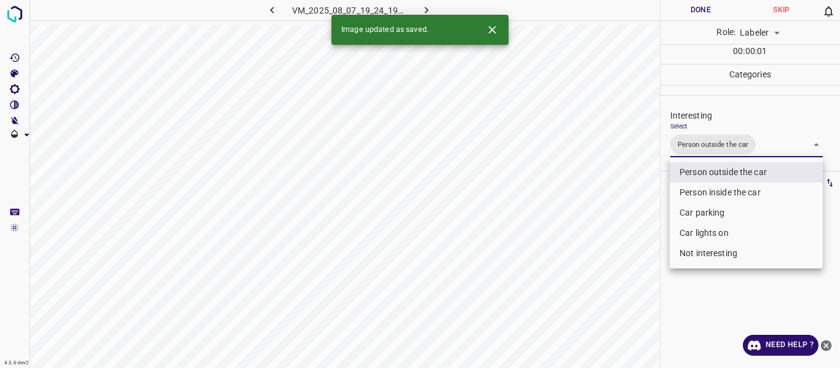
drag, startPoint x: 539, startPoint y: 297, endPoint x: 531, endPoint y: 333, distance: 37.0
click at [540, 306] on div at bounding box center [420, 184] width 840 height 368
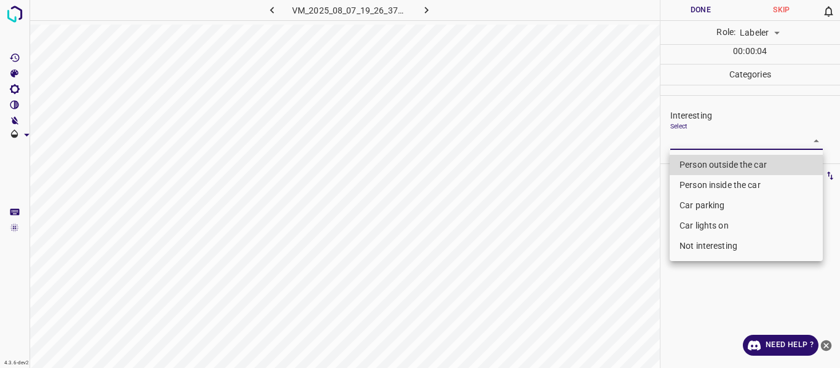
click at [683, 140] on body "4.3.6-dev2 VM_2025_08_07_19_26_37_742_10.gif Done Skip 0 Role: Labeler labeler …" at bounding box center [420, 184] width 840 height 368
drag, startPoint x: 695, startPoint y: 246, endPoint x: 656, endPoint y: 264, distance: 43.5
click at [693, 248] on li "Not interesting" at bounding box center [746, 246] width 153 height 20
type input "Not interesting"
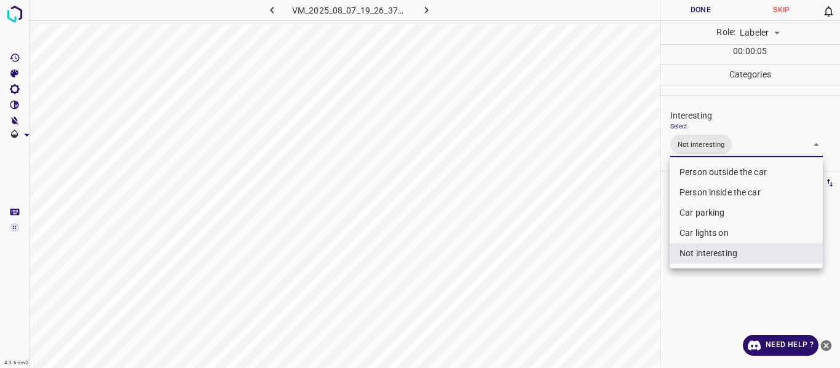
drag, startPoint x: 567, startPoint y: 301, endPoint x: 571, endPoint y: 316, distance: 15.8
click at [567, 303] on div at bounding box center [420, 184] width 840 height 368
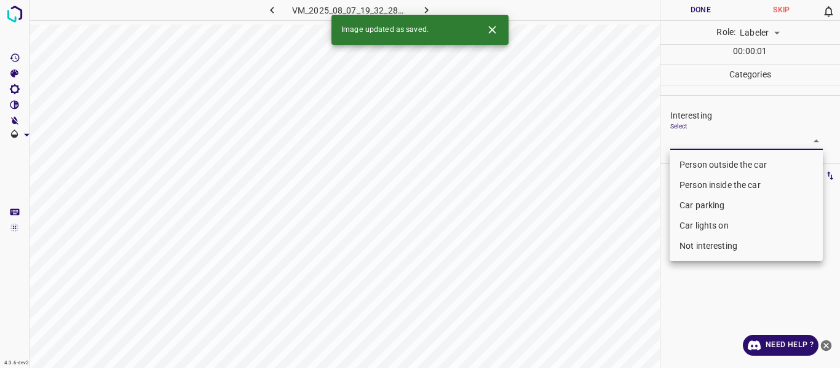
click at [739, 135] on body "4.3.6-dev2 VM_2025_08_07_19_32_28_679_03.gif Done Skip 0 Role: Labeler labeler …" at bounding box center [420, 184] width 840 height 368
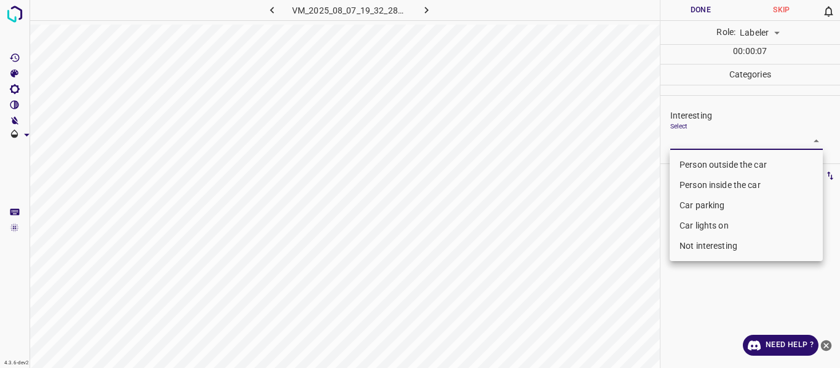
drag, startPoint x: 699, startPoint y: 247, endPoint x: 666, endPoint y: 248, distance: 32.6
click at [696, 247] on li "Not interesting" at bounding box center [746, 246] width 153 height 20
type input "Not interesting"
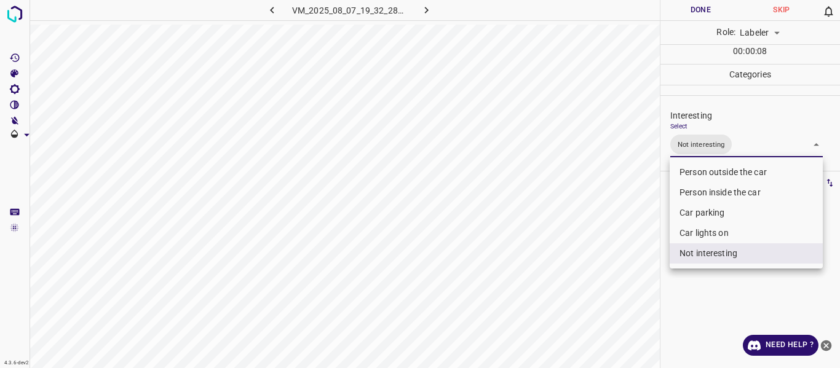
click at [601, 263] on div at bounding box center [420, 184] width 840 height 368
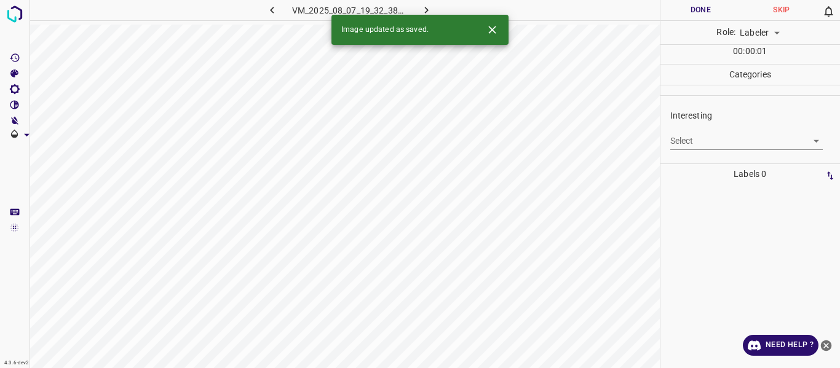
click at [699, 139] on body "4.3.6-dev2 VM_2025_08_07_19_32_38_735_02.gif Done Skip 0 Role: Labeler labeler …" at bounding box center [420, 184] width 840 height 368
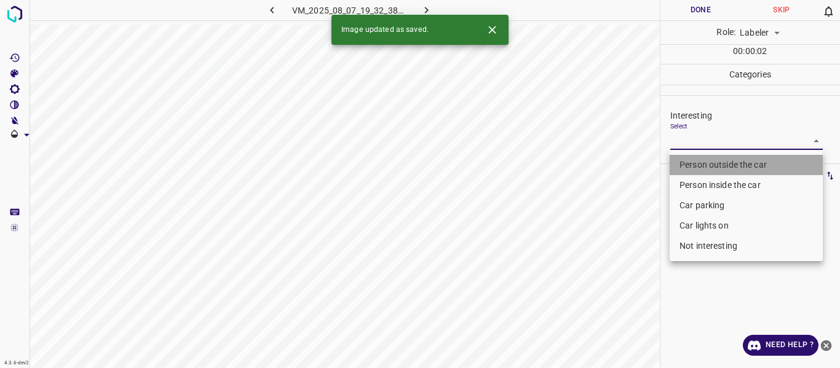
click at [702, 159] on li "Person outside the car" at bounding box center [746, 165] width 153 height 20
type input "Person outside the car"
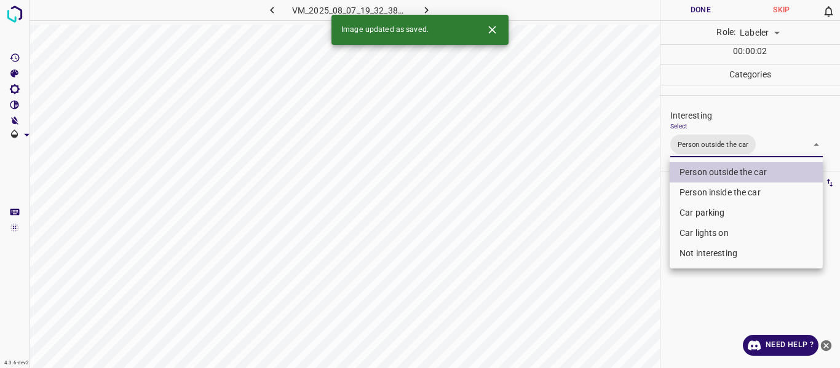
drag, startPoint x: 539, startPoint y: 271, endPoint x: 531, endPoint y: 293, distance: 23.9
click at [537, 280] on div at bounding box center [420, 184] width 840 height 368
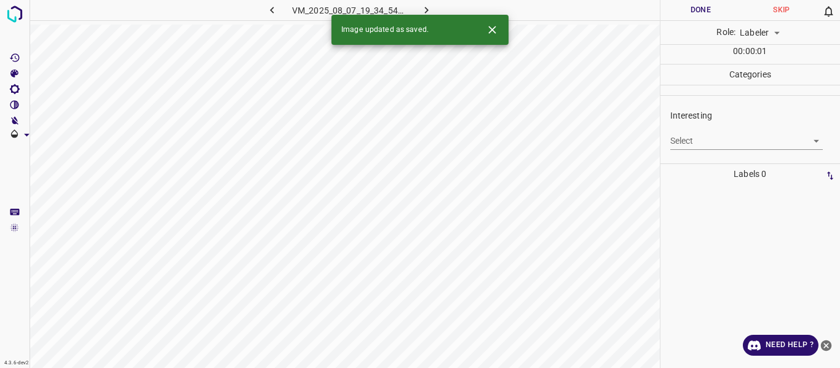
click at [684, 132] on body "4.3.6-dev2 VM_2025_08_07_19_34_54_888_00.gif Done Skip 0 Role: Labeler labeler …" at bounding box center [420, 184] width 840 height 368
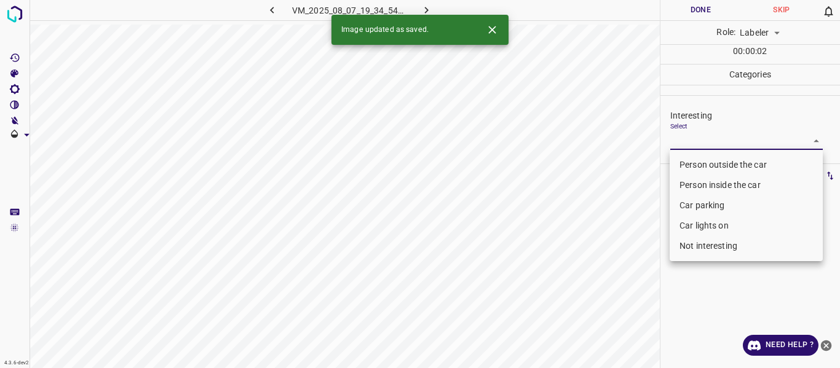
drag, startPoint x: 686, startPoint y: 244, endPoint x: 611, endPoint y: 282, distance: 84.5
click at [686, 244] on li "Not interesting" at bounding box center [746, 246] width 153 height 20
type input "Not interesting"
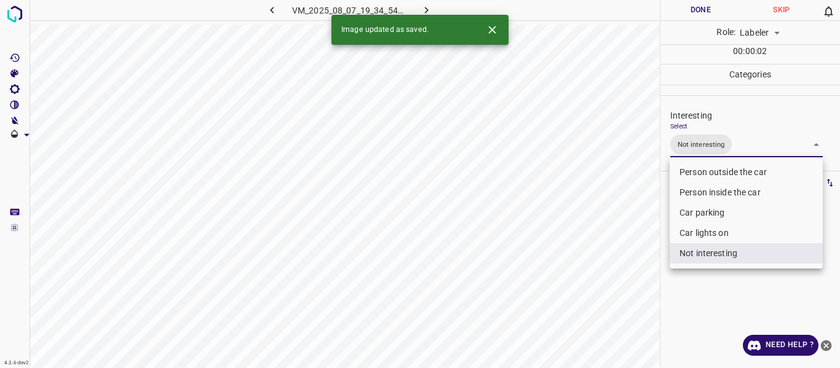
drag, startPoint x: 602, startPoint y: 292, endPoint x: 614, endPoint y: 320, distance: 30.5
click at [602, 296] on div at bounding box center [420, 184] width 840 height 368
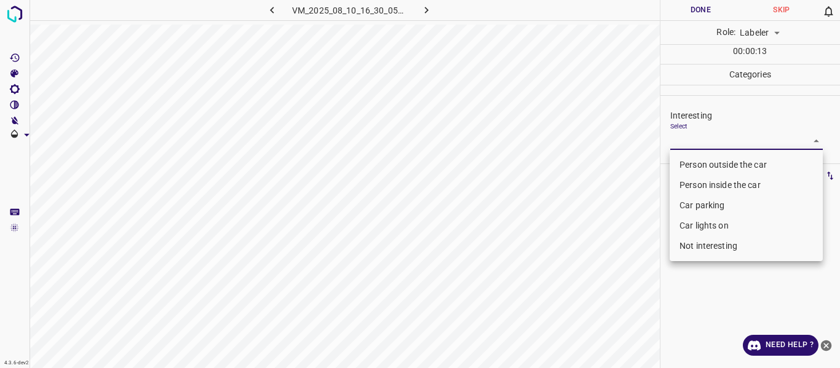
drag, startPoint x: 706, startPoint y: 144, endPoint x: 651, endPoint y: 221, distance: 95.2
click at [705, 144] on body "4.3.6-dev2 VM_2025_08_10_16_30_05_977_11.gif Done Skip 0 Role: Labeler labeler …" at bounding box center [420, 184] width 840 height 368
click at [696, 248] on li "Not interesting" at bounding box center [746, 246] width 153 height 20
type input "Not interesting"
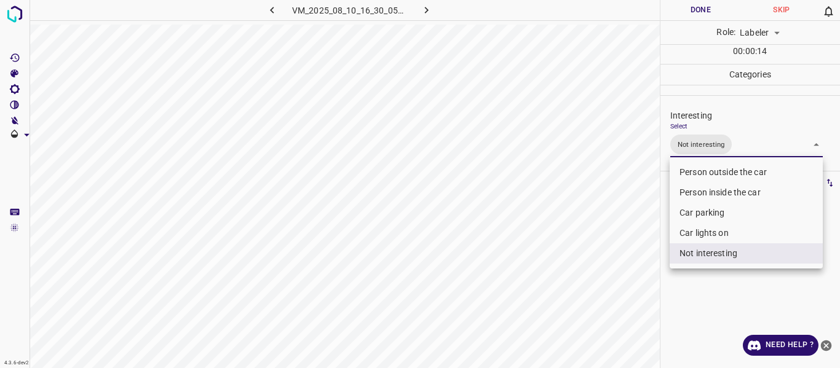
click at [565, 276] on div at bounding box center [420, 184] width 840 height 368
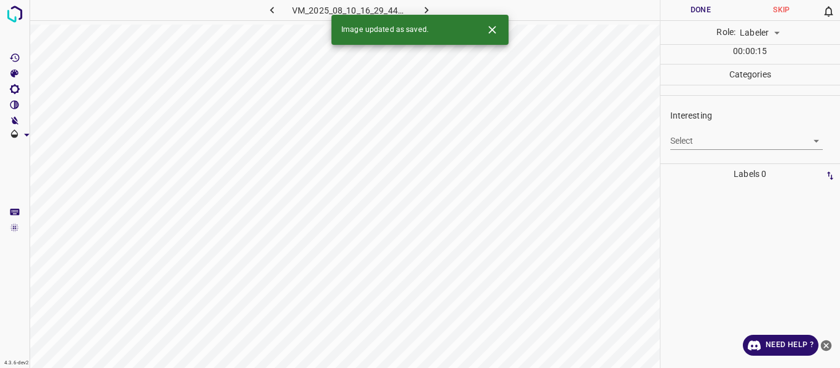
click at [697, 138] on body "4.3.6-dev2 VM_2025_08_10_16_29_44_526_05.gif Done Skip 0 Role: Labeler labeler …" at bounding box center [420, 184] width 840 height 368
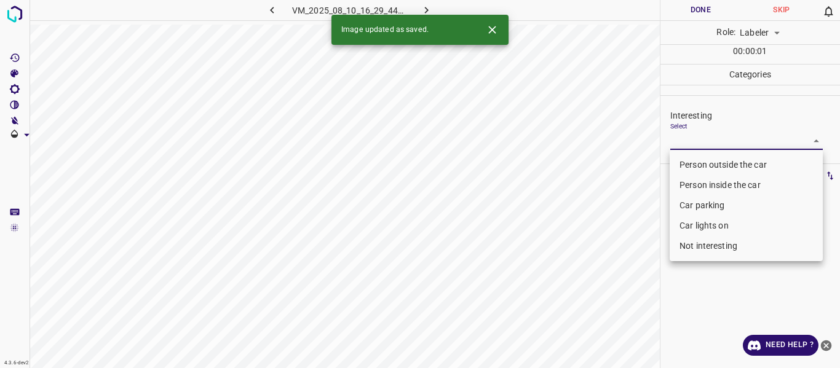
click at [688, 167] on li "Person outside the car" at bounding box center [746, 165] width 153 height 20
type input "Person outside the car"
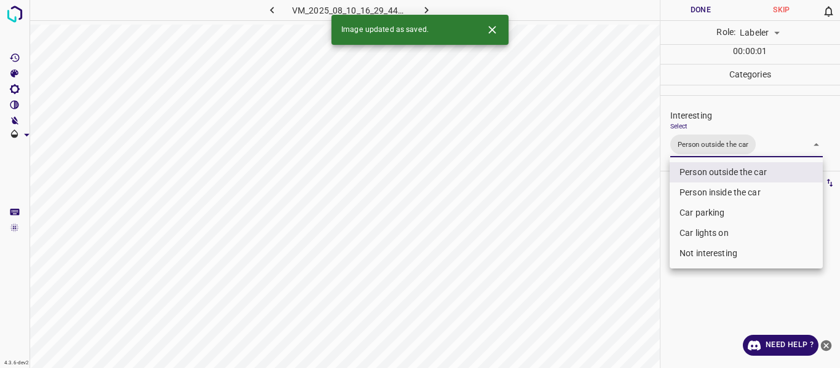
drag, startPoint x: 612, startPoint y: 240, endPoint x: 547, endPoint y: 338, distance: 117.5
click at [608, 255] on div at bounding box center [420, 184] width 840 height 368
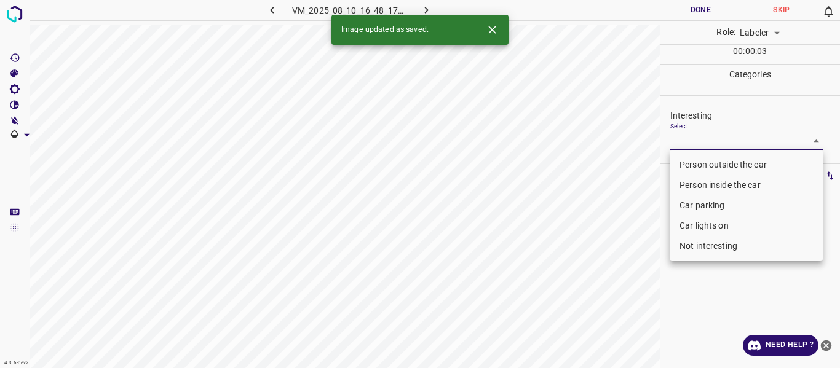
click at [719, 133] on body "4.3.6-dev2 VM_2025_08_10_16_48_17_767_07.gif Done Skip 0 Role: Labeler labeler …" at bounding box center [420, 184] width 840 height 368
drag, startPoint x: 696, startPoint y: 162, endPoint x: 571, endPoint y: 276, distance: 169.4
click at [693, 164] on li "Person outside the car" at bounding box center [746, 165] width 153 height 20
type input "Person outside the car"
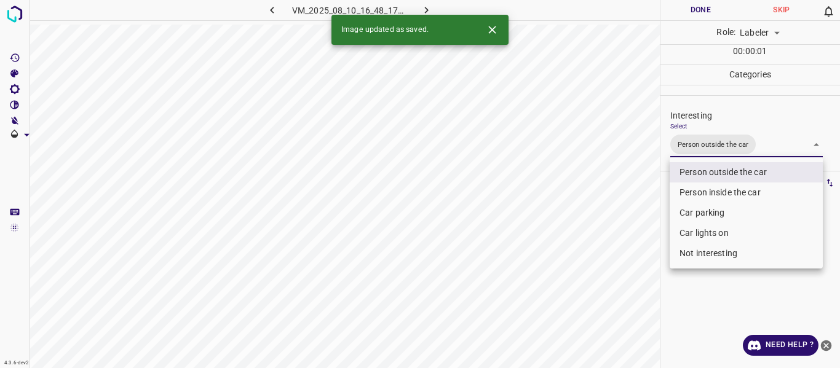
click at [571, 279] on div at bounding box center [420, 184] width 840 height 368
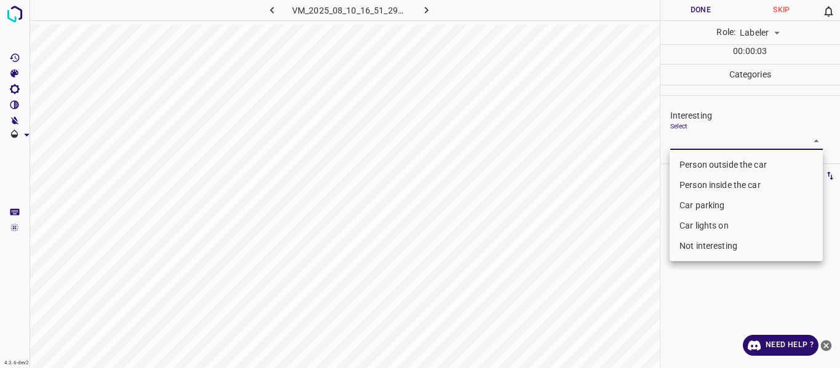
click at [703, 141] on body "4.3.6-dev2 VM_2025_08_10_16_51_29_162_03.gif Done Skip 0 Role: Labeler labeler …" at bounding box center [420, 184] width 840 height 368
click at [693, 161] on li "Person outside the car" at bounding box center [746, 165] width 153 height 20
type input "Person outside the car"
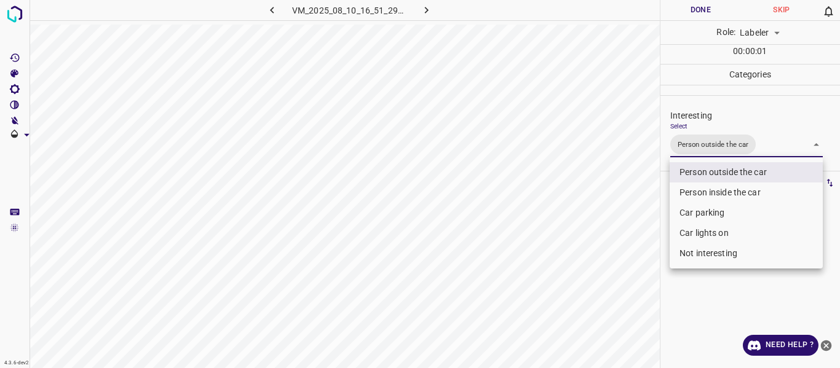
drag, startPoint x: 639, startPoint y: 243, endPoint x: 634, endPoint y: 249, distance: 7.9
click at [636, 247] on div at bounding box center [420, 184] width 840 height 368
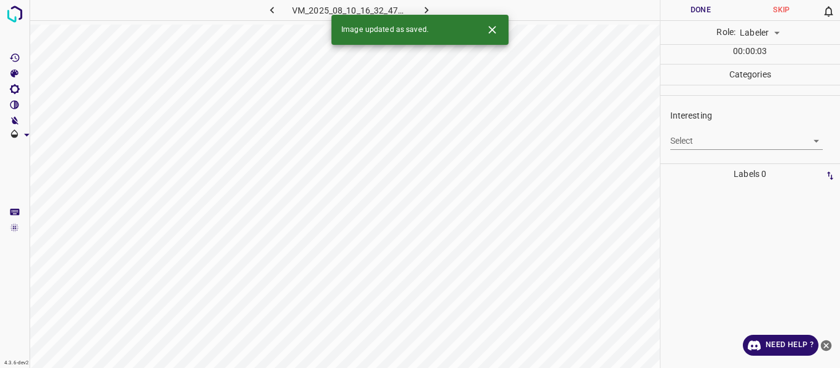
click at [744, 153] on div "Interesting Select ​" at bounding box center [751, 130] width 180 height 58
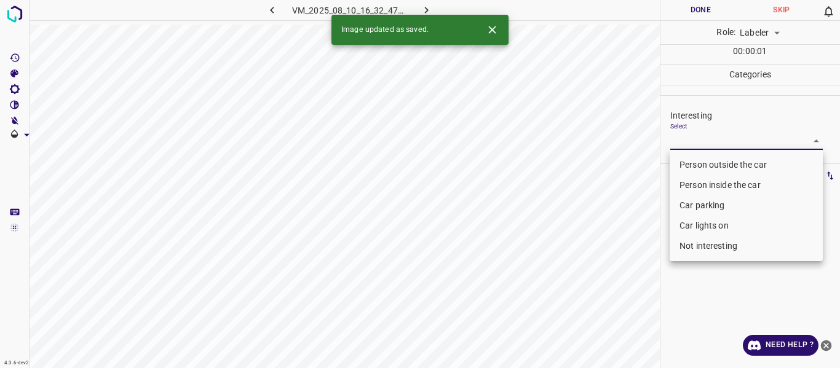
click at [719, 148] on body "4.3.6-dev2 VM_2025_08_10_16_32_47_468_01.gif Done Skip 0 Role: Labeler labeler …" at bounding box center [420, 184] width 840 height 368
drag, startPoint x: 701, startPoint y: 168, endPoint x: 688, endPoint y: 185, distance: 21.5
click at [701, 167] on li "Person outside the car" at bounding box center [746, 165] width 153 height 20
type input "Person outside the car"
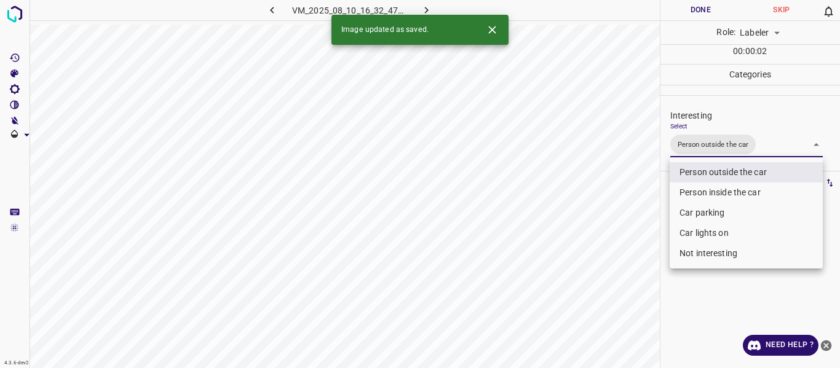
drag, startPoint x: 648, startPoint y: 258, endPoint x: 654, endPoint y: 303, distance: 45.4
click at [649, 265] on div at bounding box center [420, 184] width 840 height 368
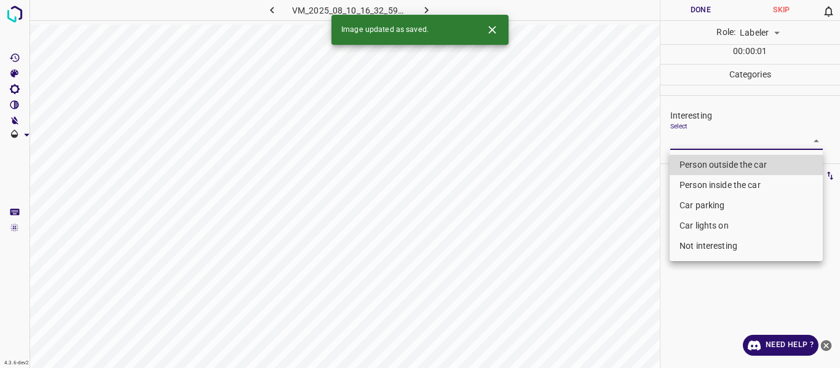
click at [681, 135] on body "4.3.6-dev2 VM_2025_08_10_16_32_59_617_03.gif Done Skip 0 Role: Labeler labeler …" at bounding box center [420, 184] width 840 height 368
click at [679, 162] on li "Person outside the car" at bounding box center [746, 165] width 153 height 20
type input "Person outside the car"
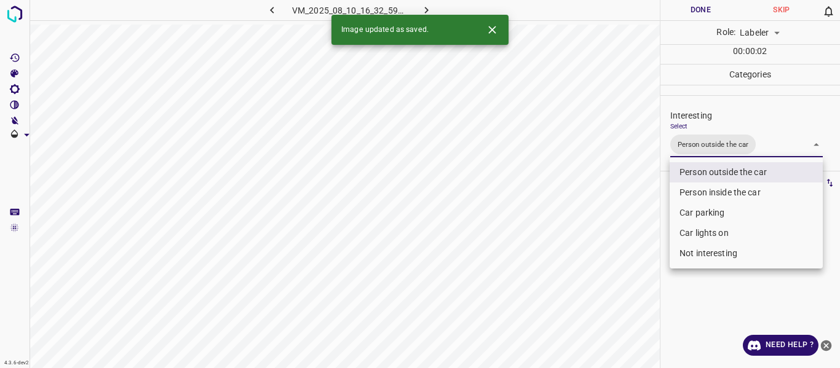
drag, startPoint x: 619, startPoint y: 217, endPoint x: 610, endPoint y: 258, distance: 42.2
click at [618, 220] on div at bounding box center [420, 184] width 840 height 368
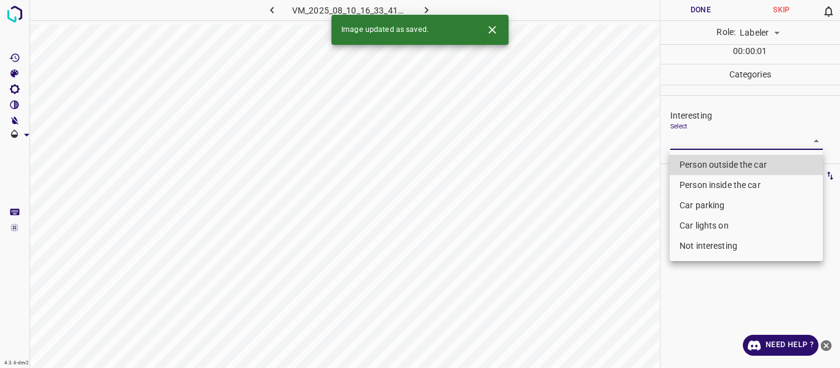
drag, startPoint x: 721, startPoint y: 145, endPoint x: 706, endPoint y: 171, distance: 30.6
click at [721, 145] on body "4.3.6-dev2 VM_2025_08_10_16_33_41_499_04.gif Done Skip 0 Role: Labeler labeler …" at bounding box center [420, 184] width 840 height 368
drag, startPoint x: 705, startPoint y: 164, endPoint x: 634, endPoint y: 239, distance: 104.4
click at [706, 164] on li "Person outside the car" at bounding box center [746, 165] width 153 height 20
type input "Person outside the car"
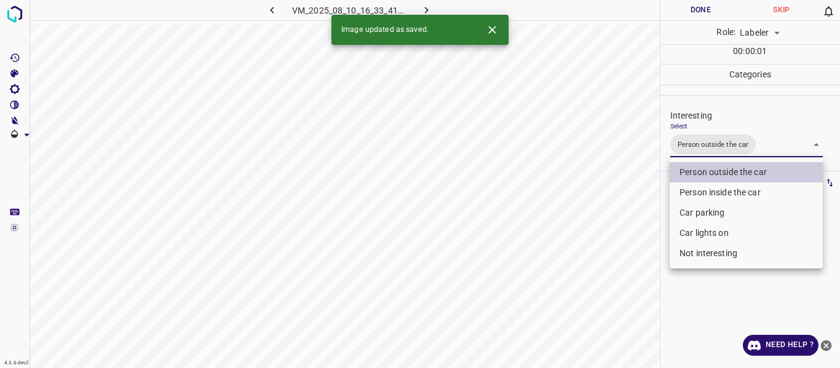
click at [634, 245] on div at bounding box center [420, 184] width 840 height 368
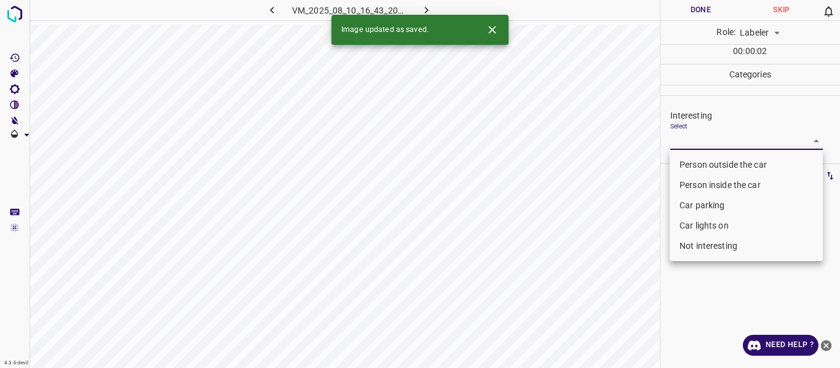
click at [675, 140] on body "4.3.6-dev2 VM_2025_08_10_16_43_20_430_01.gif Done Skip 0 Role: Labeler labeler …" at bounding box center [420, 184] width 840 height 368
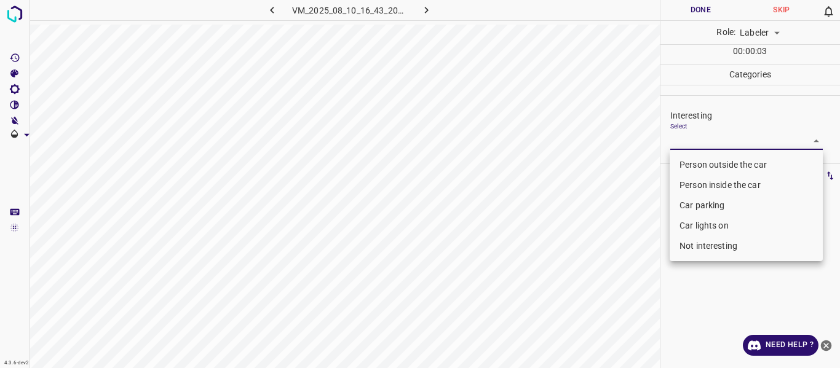
drag, startPoint x: 697, startPoint y: 222, endPoint x: 677, endPoint y: 234, distance: 23.7
click at [698, 222] on li "Car lights on" at bounding box center [746, 226] width 153 height 20
type input "Car lights on"
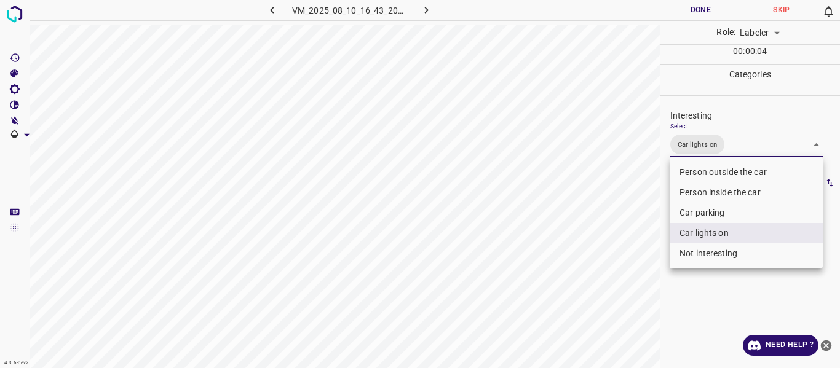
click at [598, 274] on div at bounding box center [420, 184] width 840 height 368
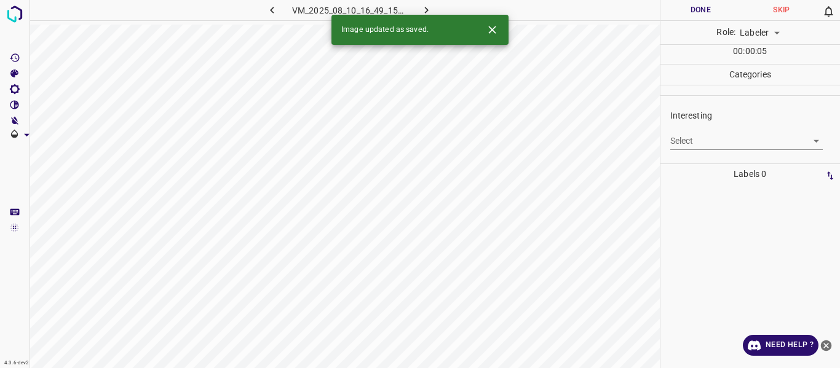
click at [690, 136] on body "4.3.6-dev2 VM_2025_08_10_16_49_15_235_00.gif Done Skip 0 Role: Labeler labeler …" at bounding box center [420, 184] width 840 height 368
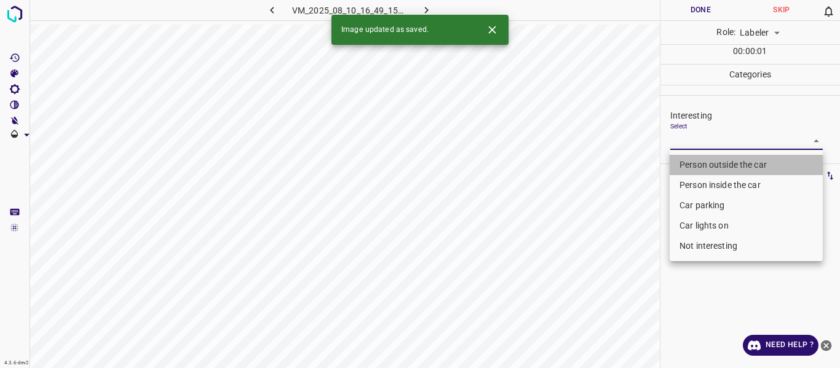
click at [689, 161] on li "Person outside the car" at bounding box center [746, 165] width 153 height 20
type input "Person outside the car"
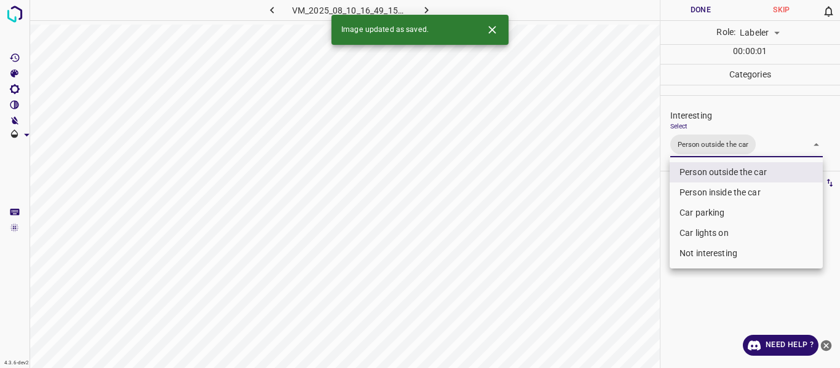
drag, startPoint x: 617, startPoint y: 223, endPoint x: 597, endPoint y: 271, distance: 52.4
click at [616, 228] on div at bounding box center [420, 184] width 840 height 368
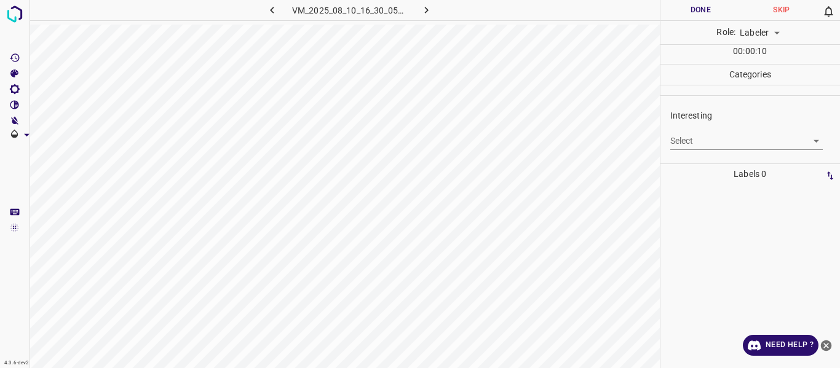
click at [718, 137] on body "4.3.6-dev2 VM_2025_08_10_16_30_05_977_09.gif Done Skip 0 Role: Labeler labeler …" at bounding box center [420, 184] width 840 height 368
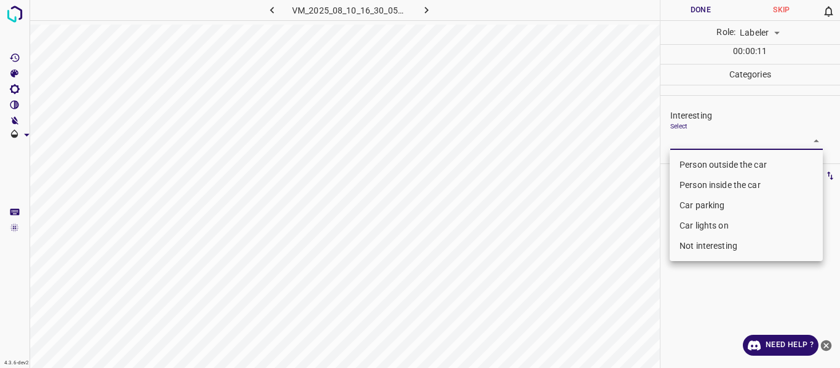
drag, startPoint x: 709, startPoint y: 159, endPoint x: 699, endPoint y: 172, distance: 16.2
click at [708, 161] on li "Person outside the car" at bounding box center [746, 165] width 153 height 20
type input "Person outside the car"
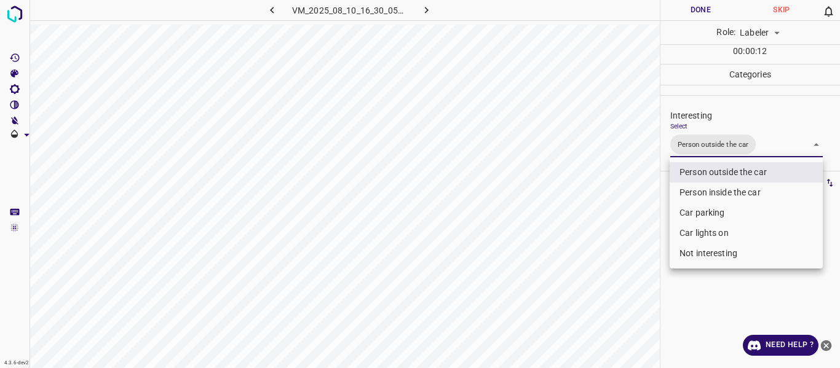
drag, startPoint x: 614, startPoint y: 249, endPoint x: 599, endPoint y: 359, distance: 110.6
click at [606, 335] on div at bounding box center [420, 184] width 840 height 368
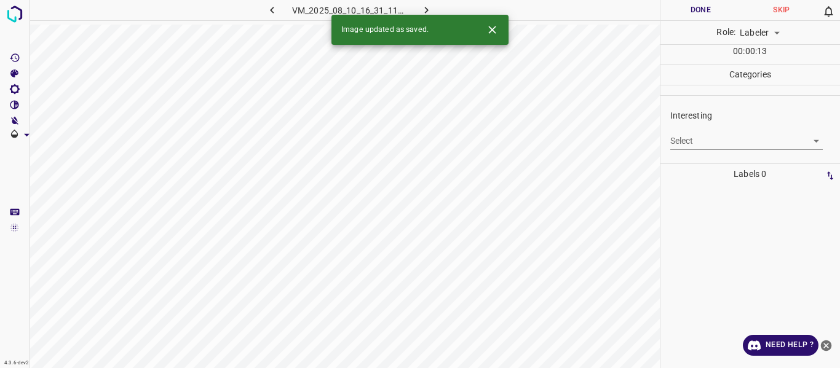
click at [704, 141] on body "4.3.6-dev2 VM_2025_08_10_16_31_11_161_01.gif Done Skip 0 Role: Labeler labeler …" at bounding box center [420, 184] width 840 height 368
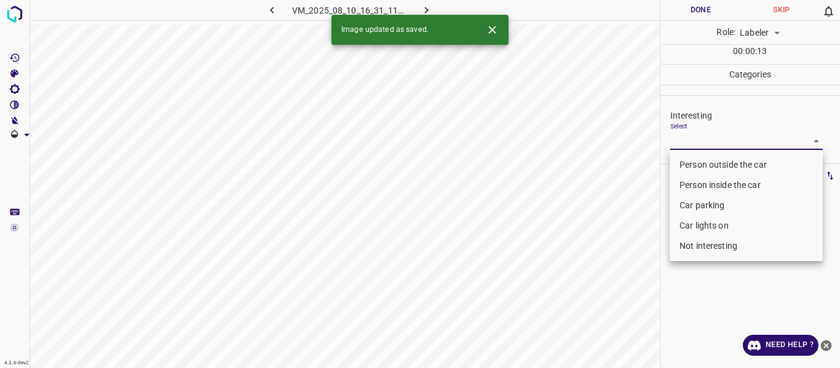
drag, startPoint x: 693, startPoint y: 162, endPoint x: 674, endPoint y: 181, distance: 26.1
click at [693, 162] on li "Person outside the car" at bounding box center [746, 165] width 153 height 20
type input "Person outside the car"
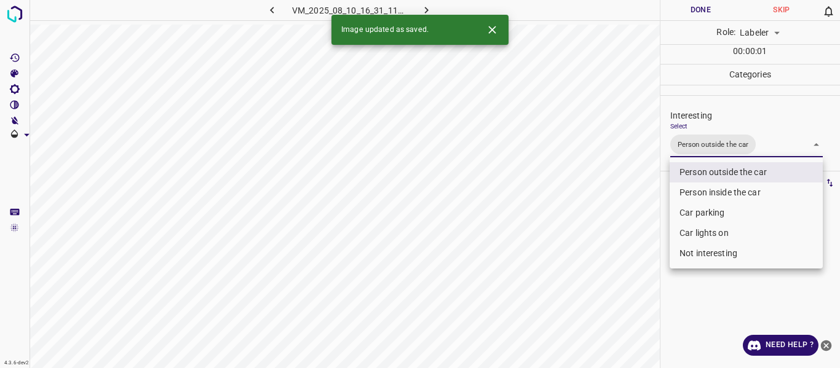
drag, startPoint x: 611, startPoint y: 237, endPoint x: 610, endPoint y: 290, distance: 53.5
click at [608, 253] on div at bounding box center [420, 184] width 840 height 368
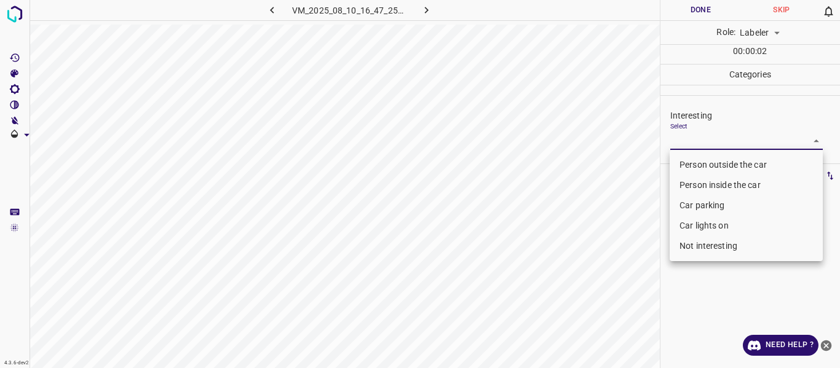
click at [693, 143] on body "4.3.6-dev2 VM_2025_08_10_16_47_25_935_08.gif Done Skip 0 Role: Labeler labeler …" at bounding box center [420, 184] width 840 height 368
drag, startPoint x: 701, startPoint y: 250, endPoint x: 683, endPoint y: 262, distance: 20.8
click at [700, 250] on li "Not interesting" at bounding box center [746, 246] width 153 height 20
type input "Not interesting"
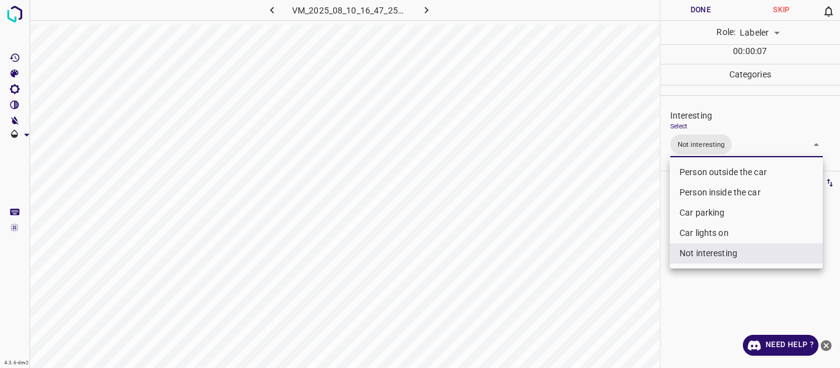
drag, startPoint x: 646, startPoint y: 311, endPoint x: 622, endPoint y: 322, distance: 26.4
click at [642, 314] on div at bounding box center [420, 184] width 840 height 368
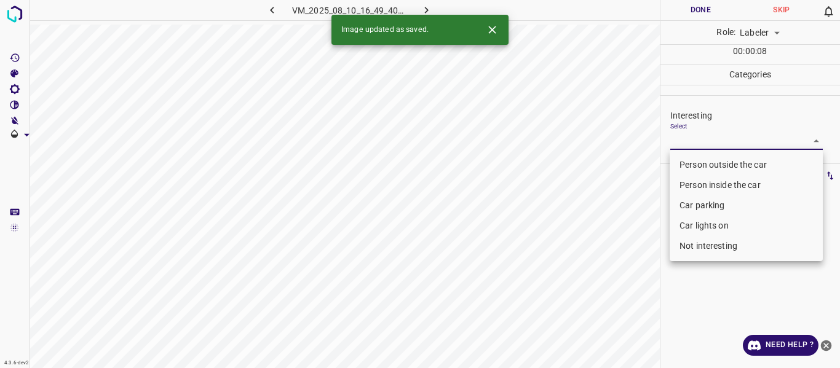
click at [717, 144] on body "4.3.6-dev2 VM_2025_08_10_16_49_40_742_01.gif Done Skip 0 Role: Labeler labeler …" at bounding box center [420, 184] width 840 height 368
drag, startPoint x: 699, startPoint y: 164, endPoint x: 668, endPoint y: 198, distance: 45.7
click at [698, 167] on li "Person outside the car" at bounding box center [746, 165] width 153 height 20
type input "Person outside the car"
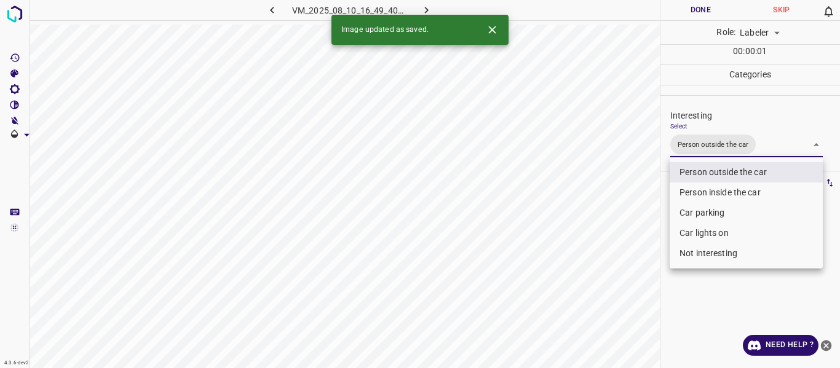
drag, startPoint x: 627, startPoint y: 259, endPoint x: 613, endPoint y: 299, distance: 42.4
click at [629, 269] on div at bounding box center [420, 184] width 840 height 368
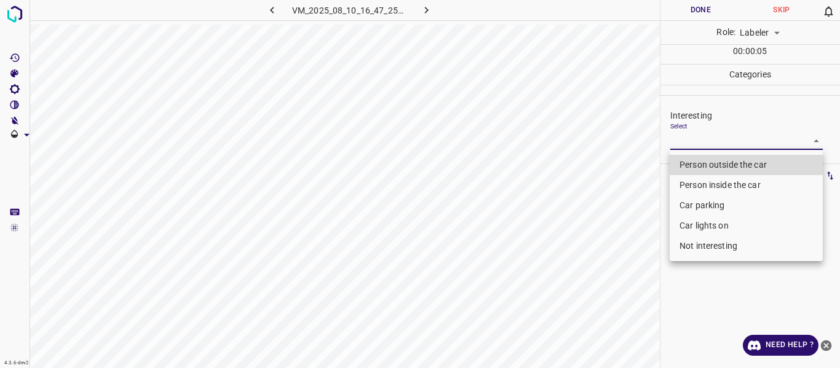
click at [690, 143] on body "4.3.6-dev2 VM_2025_08_10_16_47_25_935_06.gif Done Skip 0 Role: Labeler labeler …" at bounding box center [420, 184] width 840 height 368
click at [703, 202] on li "Car parking" at bounding box center [746, 206] width 153 height 20
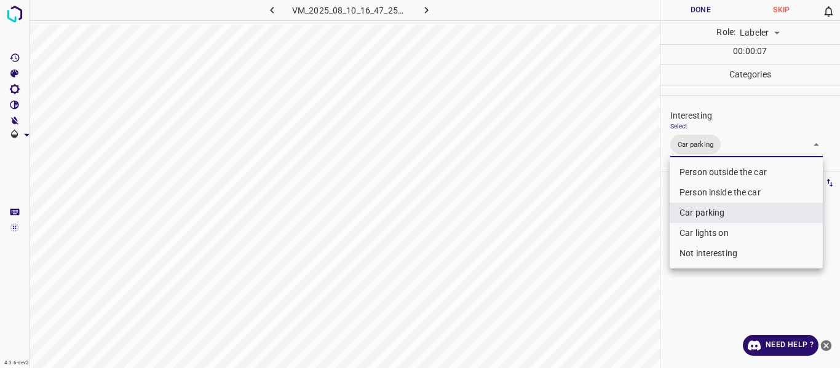
drag, startPoint x: 699, startPoint y: 230, endPoint x: 656, endPoint y: 247, distance: 46.1
click at [699, 230] on li "Car lights on" at bounding box center [746, 233] width 153 height 20
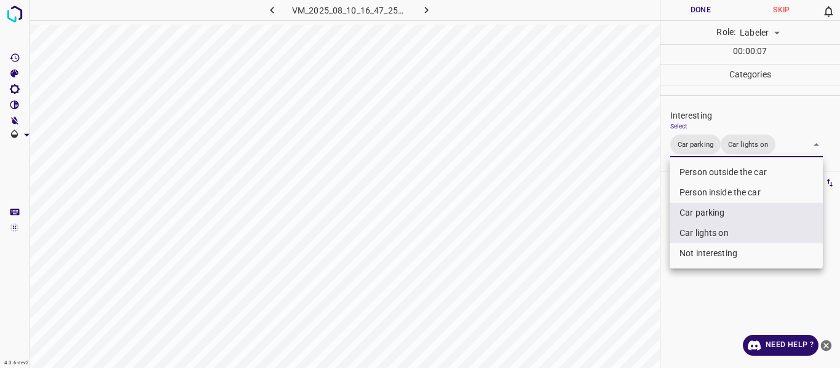
type input "Car parking,Car lights on"
click at [603, 265] on div at bounding box center [420, 184] width 840 height 368
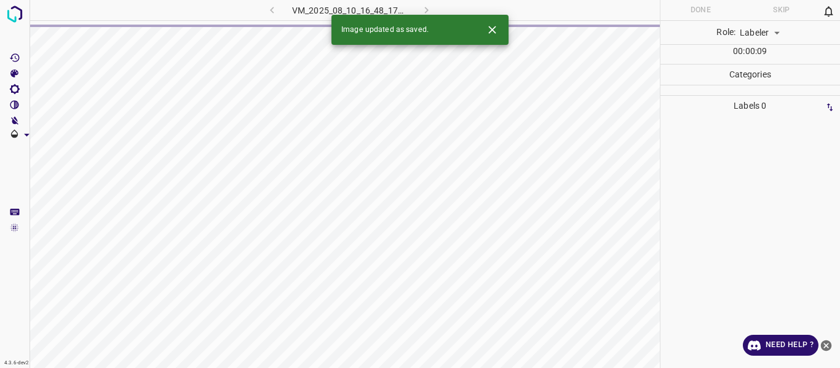
click at [274, 11] on div "VM_2025_08_10_16_48_17_767_04.gif" at bounding box center [349, 10] width 229 height 20
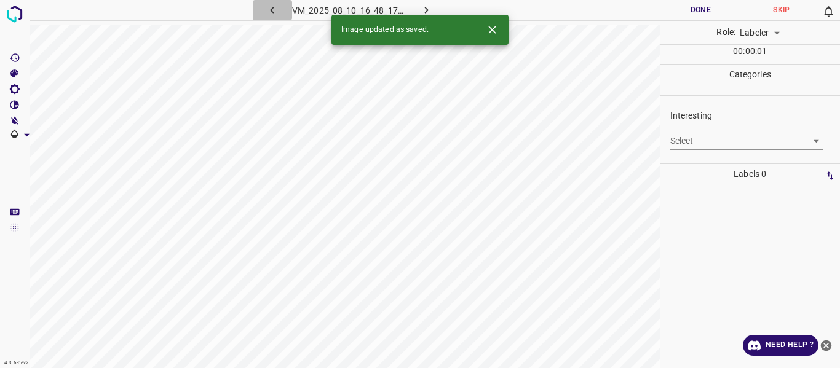
click at [270, 9] on icon "button" at bounding box center [272, 10] width 13 height 13
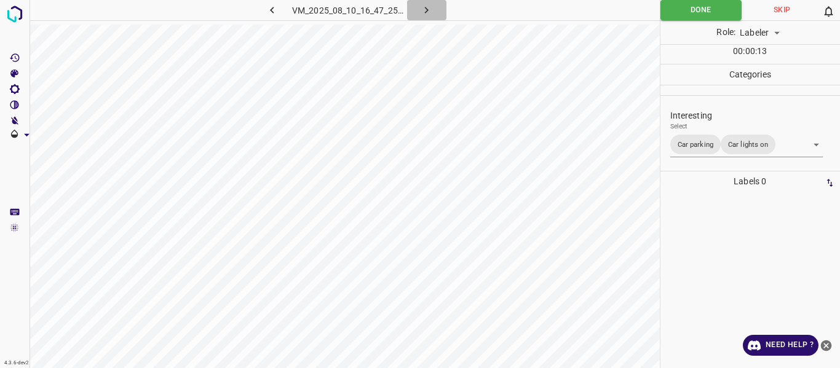
click at [424, 7] on icon "button" at bounding box center [426, 10] width 13 height 13
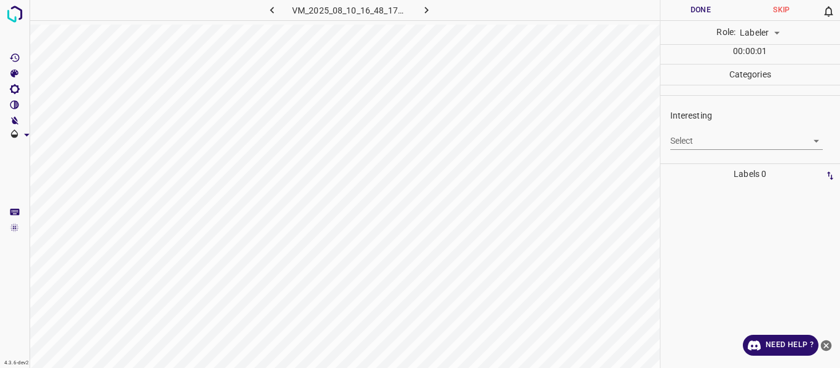
click at [269, 10] on icon "button" at bounding box center [272, 10] width 13 height 13
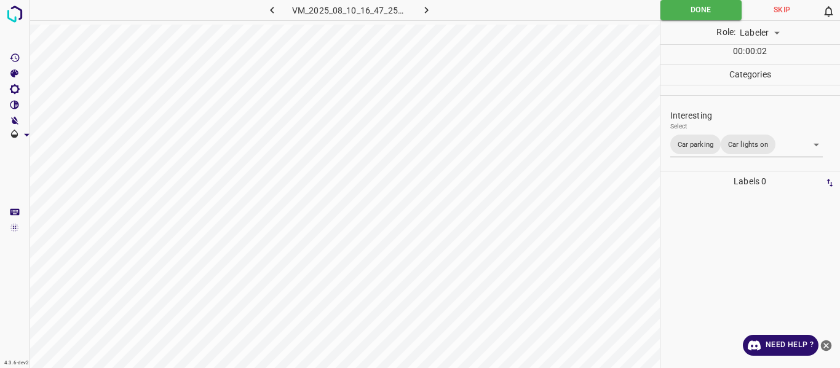
click at [269, 10] on icon "button" at bounding box center [272, 10] width 13 height 13
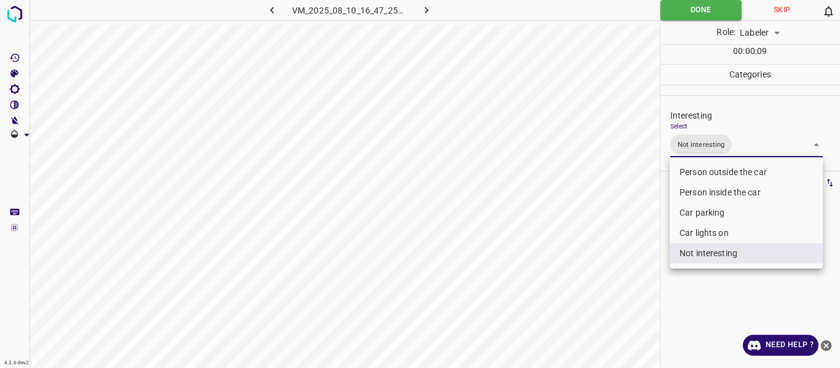
click at [754, 149] on body "4.3.6-dev2 VM_2025_08_10_16_47_25_935_08.gif Done Skip 0 Role: Labeler labeler …" at bounding box center [420, 184] width 840 height 368
click at [736, 231] on li "Car lights on" at bounding box center [746, 233] width 153 height 20
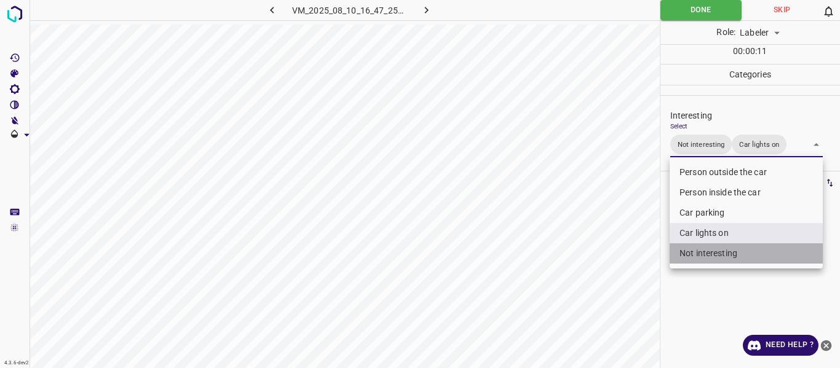
drag, startPoint x: 713, startPoint y: 252, endPoint x: 621, endPoint y: 269, distance: 94.3
click at [712, 252] on li "Not interesting" at bounding box center [746, 254] width 153 height 20
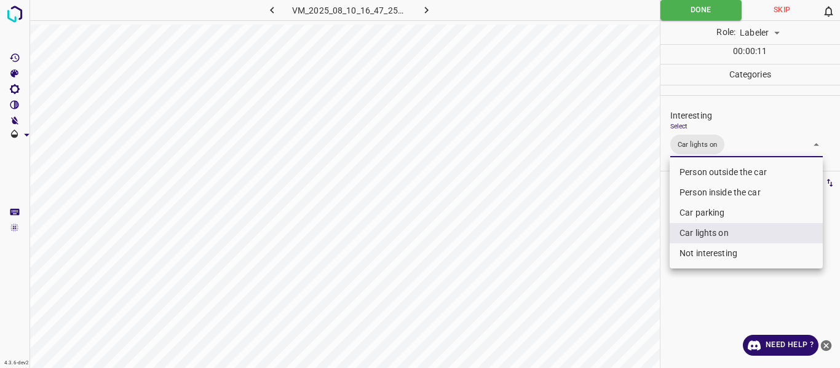
click at [576, 278] on div at bounding box center [420, 184] width 840 height 368
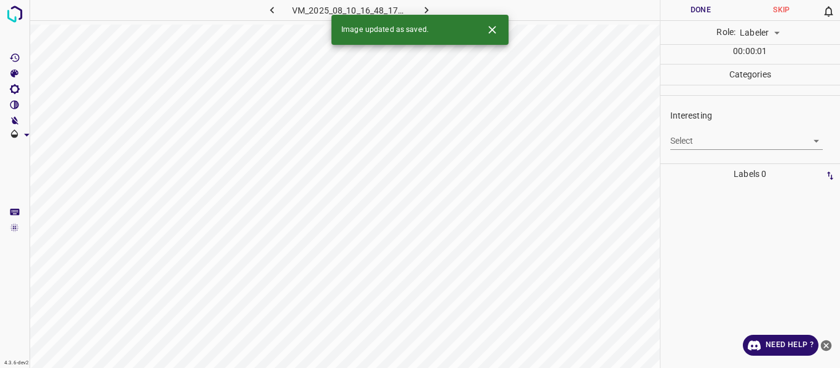
click at [729, 143] on body "4.3.6-dev2 VM_2025_08_10_16_48_17_767_04.gif Done Skip 0 Role: Labeler labeler …" at bounding box center [420, 184] width 840 height 368
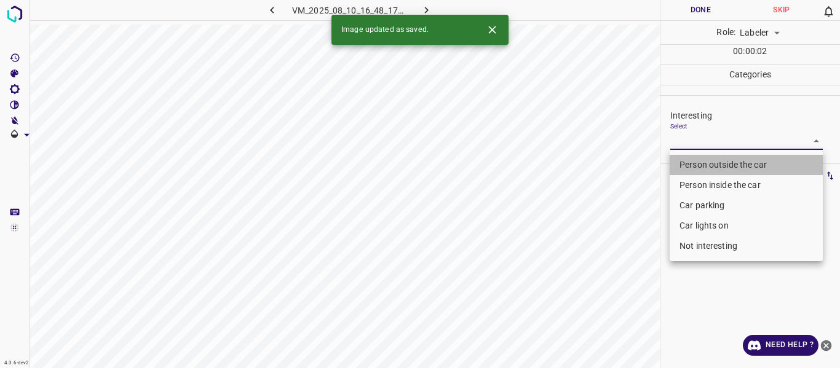
click at [721, 167] on li "Person outside the car" at bounding box center [746, 165] width 153 height 20
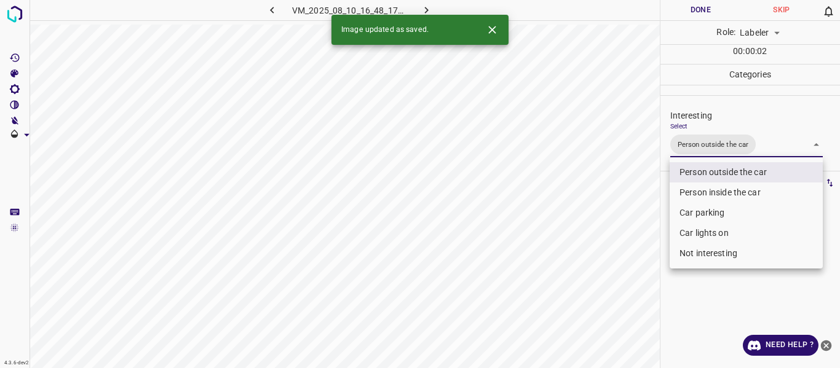
click at [564, 254] on div at bounding box center [420, 184] width 840 height 368
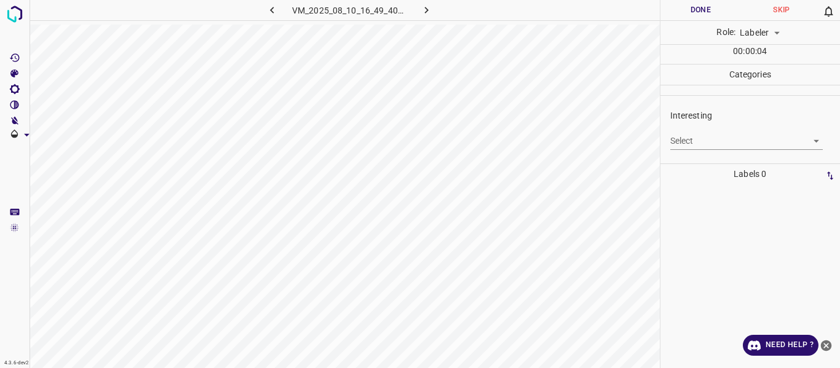
click at [700, 138] on body "4.3.6-dev2 VM_2025_08_10_16_49_40_742_06.gif Done Skip 0 Role: Labeler labeler …" at bounding box center [420, 184] width 840 height 368
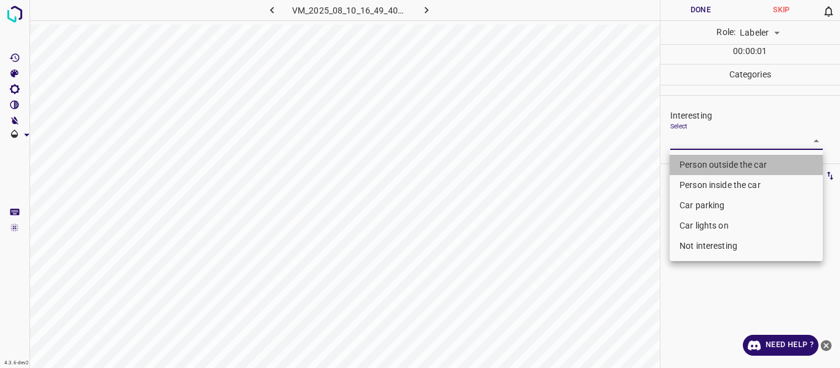
drag, startPoint x: 689, startPoint y: 168, endPoint x: 570, endPoint y: 263, distance: 152.3
click at [688, 170] on li "Person outside the car" at bounding box center [746, 165] width 153 height 20
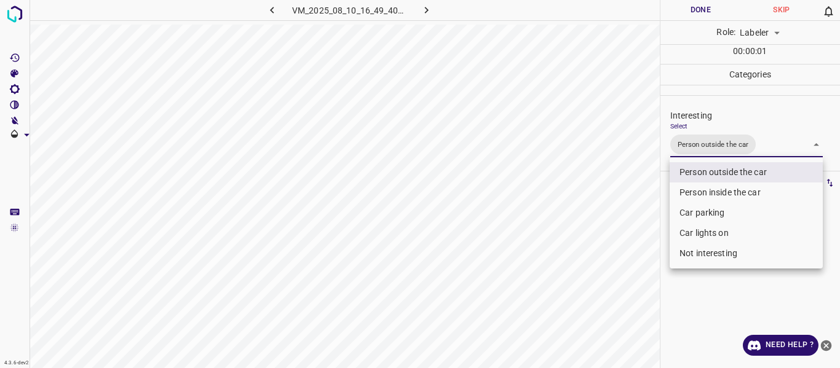
drag, startPoint x: 572, startPoint y: 266, endPoint x: 571, endPoint y: 306, distance: 40.0
click at [571, 281] on div at bounding box center [420, 184] width 840 height 368
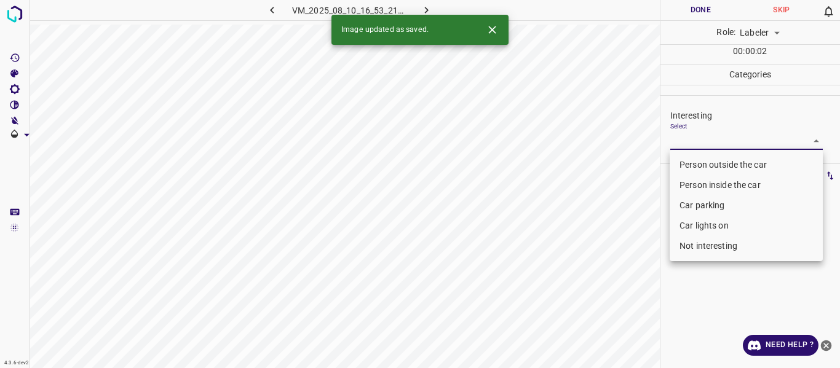
click at [708, 139] on body "4.3.6-dev2 VM_2025_08_10_16_53_21_122_00.gif Done Skip 0 Role: Labeler labeler …" at bounding box center [420, 184] width 840 height 368
drag, startPoint x: 691, startPoint y: 161, endPoint x: 640, endPoint y: 195, distance: 61.1
click at [691, 161] on li "Person outside the car" at bounding box center [746, 165] width 153 height 20
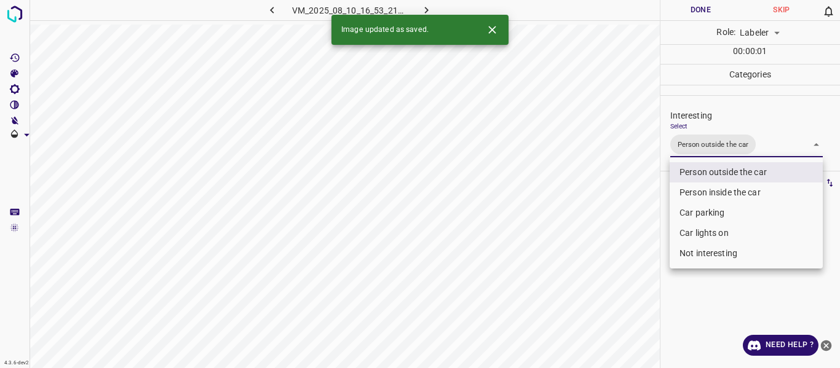
click at [603, 259] on div at bounding box center [420, 184] width 840 height 368
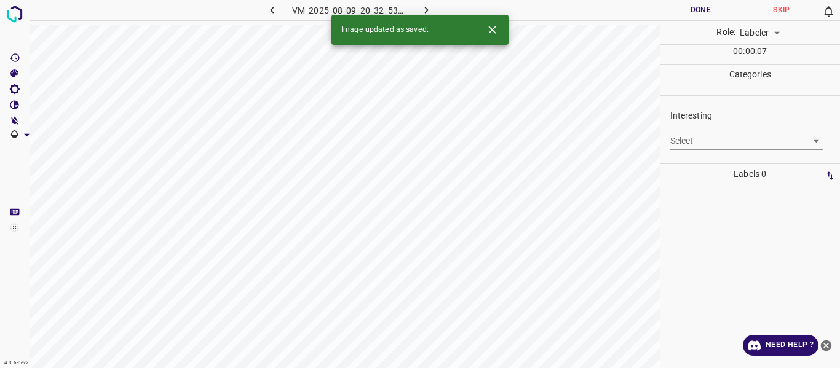
click at [724, 145] on body "4.3.6-dev2 VM_2025_08_09_20_32_53_469_02.gif Done Skip 0 Role: Labeler labeler …" at bounding box center [420, 184] width 840 height 368
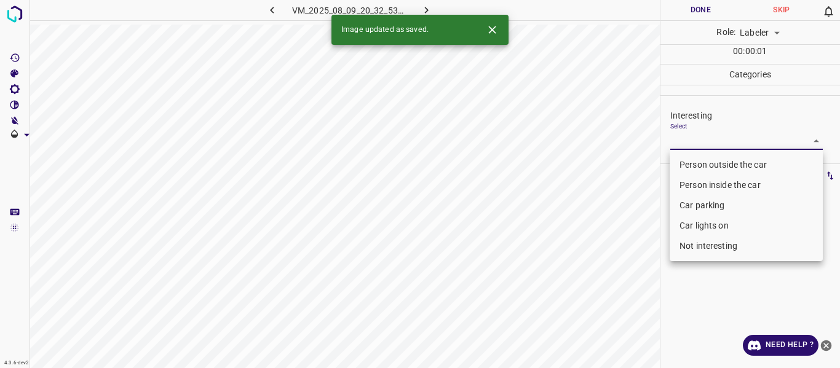
click at [715, 165] on li "Person outside the car" at bounding box center [746, 165] width 153 height 20
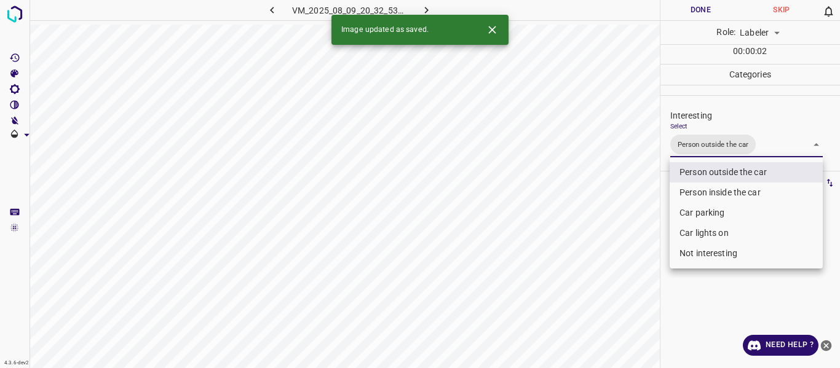
drag, startPoint x: 607, startPoint y: 279, endPoint x: 608, endPoint y: 293, distance: 14.8
click at [607, 280] on div at bounding box center [420, 184] width 840 height 368
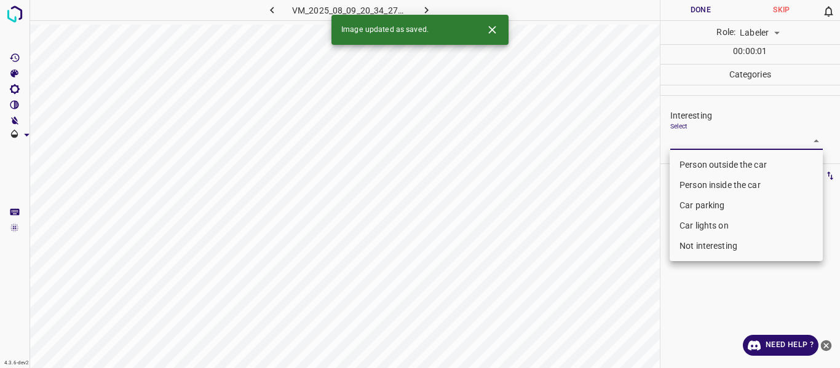
click at [733, 140] on body "4.3.6-dev2 VM_2025_08_09_20_34_27_683_11.gif Done Skip 0 Role: Labeler labeler …" at bounding box center [420, 184] width 840 height 368
drag, startPoint x: 709, startPoint y: 206, endPoint x: 694, endPoint y: 216, distance: 18.3
click at [709, 207] on li "Car parking" at bounding box center [746, 206] width 153 height 20
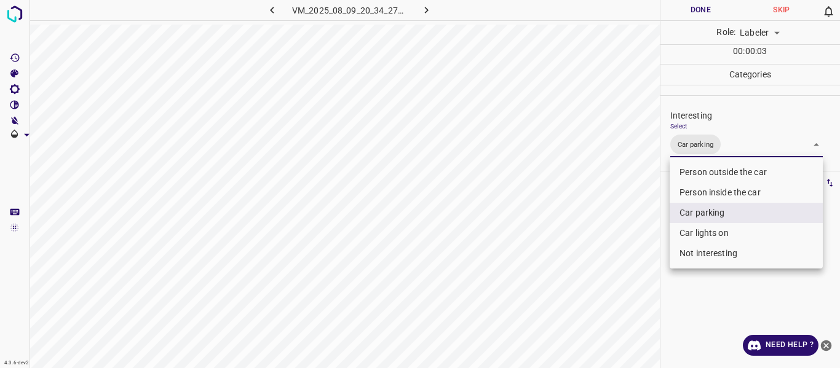
drag, startPoint x: 589, startPoint y: 290, endPoint x: 593, endPoint y: 298, distance: 9.6
click at [591, 291] on div at bounding box center [420, 184] width 840 height 368
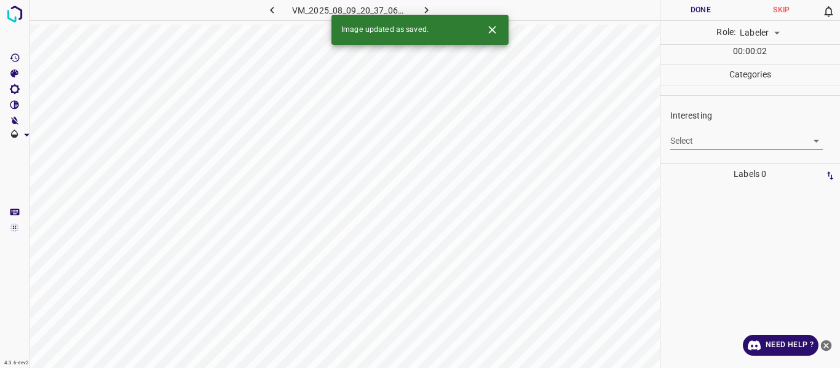
click at [700, 145] on body "4.3.6-dev2 VM_2025_08_09_20_37_06_731_04.gif Done Skip 0 Role: Labeler labeler …" at bounding box center [420, 184] width 840 height 368
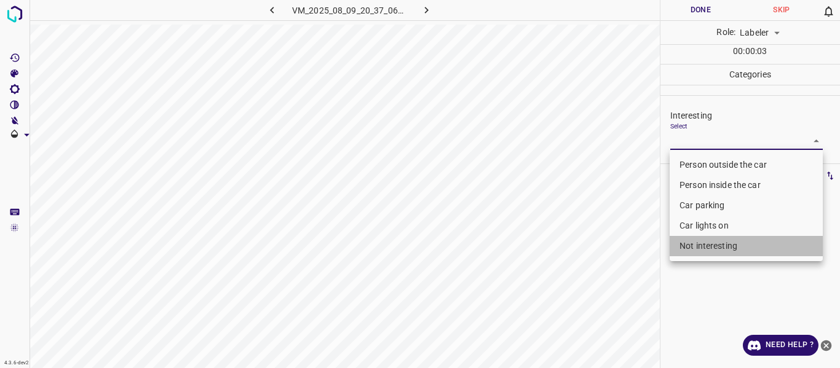
click at [688, 247] on li "Not interesting" at bounding box center [746, 246] width 153 height 20
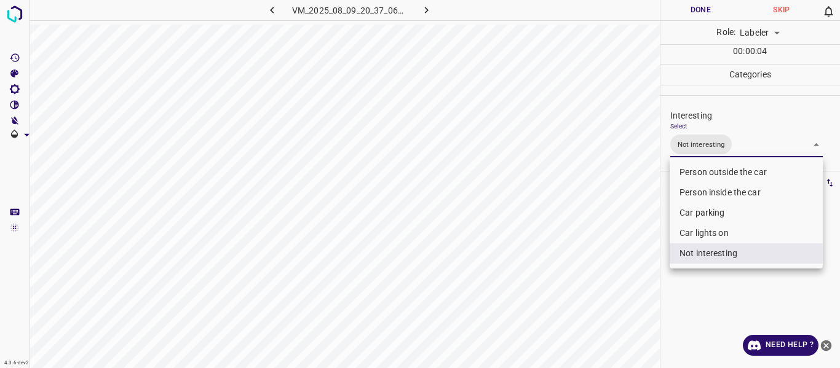
drag, startPoint x: 585, startPoint y: 317, endPoint x: 589, endPoint y: 335, distance: 17.6
click at [586, 317] on div at bounding box center [420, 184] width 840 height 368
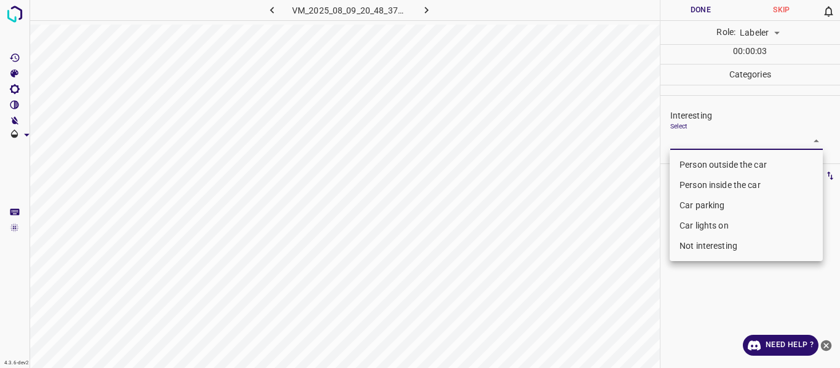
drag, startPoint x: 741, startPoint y: 144, endPoint x: 733, endPoint y: 221, distance: 77.3
click at [739, 149] on body "4.3.6-dev2 VM_2025_08_09_20_48_37_248_07.gif Done Skip 0 Role: Labeler labeler …" at bounding box center [420, 184] width 840 height 368
drag, startPoint x: 736, startPoint y: 248, endPoint x: 672, endPoint y: 352, distance: 122.1
click at [733, 250] on li "Not interesting" at bounding box center [746, 246] width 153 height 20
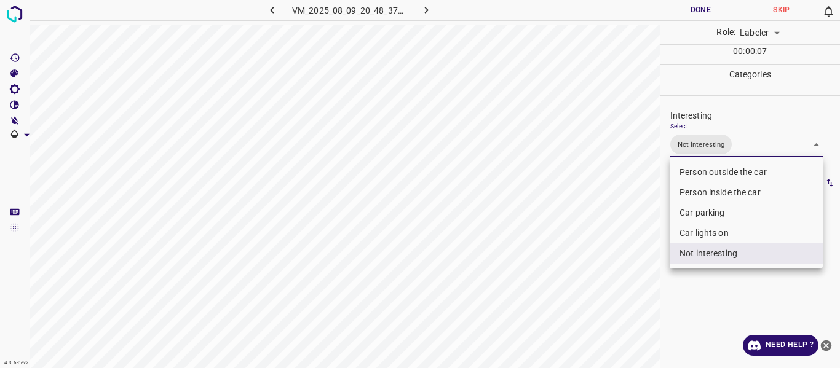
drag, startPoint x: 606, startPoint y: 225, endPoint x: 590, endPoint y: 253, distance: 32.5
click at [604, 226] on div at bounding box center [420, 184] width 840 height 368
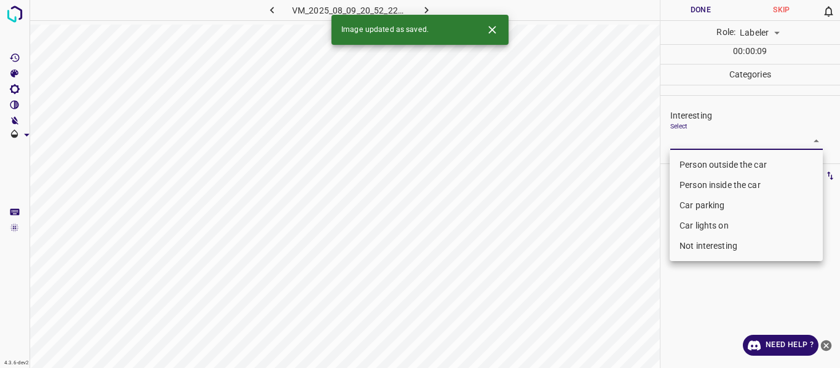
click at [721, 141] on body "4.3.6-dev2 VM_2025_08_09_20_52_22_339_04.gif Done Skip 0 Role: Labeler labeler …" at bounding box center [420, 184] width 840 height 368
click at [714, 161] on li "Person outside the car" at bounding box center [746, 165] width 153 height 20
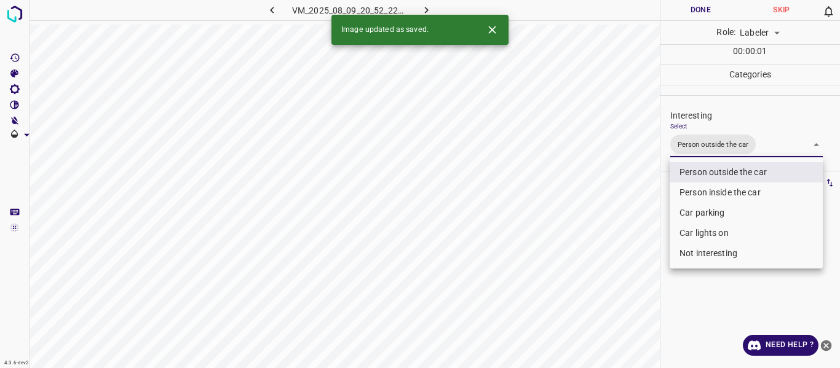
drag, startPoint x: 583, startPoint y: 270, endPoint x: 635, endPoint y: 292, distance: 56.8
click at [585, 274] on div at bounding box center [420, 184] width 840 height 368
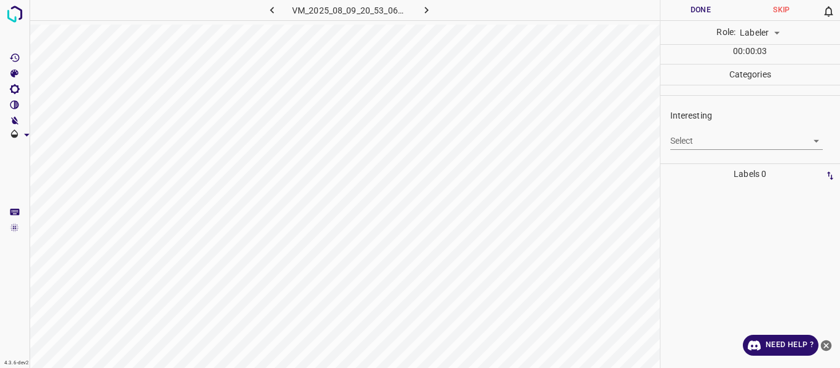
click at [717, 140] on body "4.3.6-dev2 VM_2025_08_09_20_53_06_989_03.gif Done Skip 0 Role: Labeler labeler …" at bounding box center [420, 184] width 840 height 368
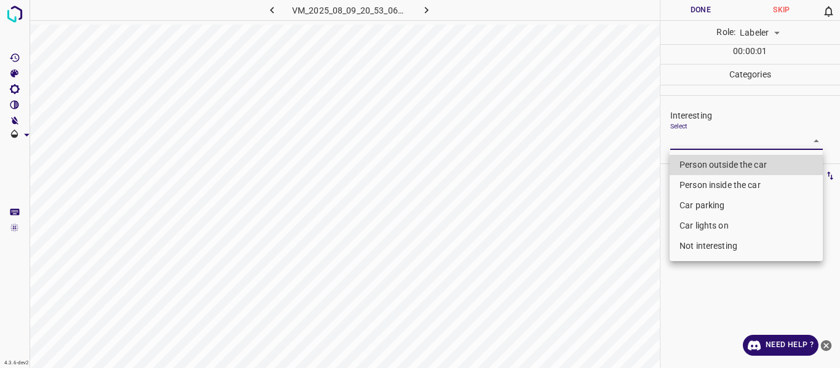
click at [700, 165] on li "Person outside the car" at bounding box center [746, 165] width 153 height 20
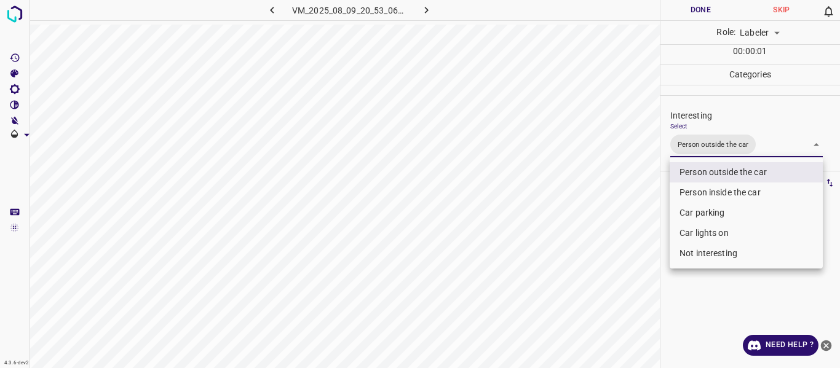
drag, startPoint x: 614, startPoint y: 290, endPoint x: 605, endPoint y: 305, distance: 17.6
click at [611, 300] on div at bounding box center [420, 184] width 840 height 368
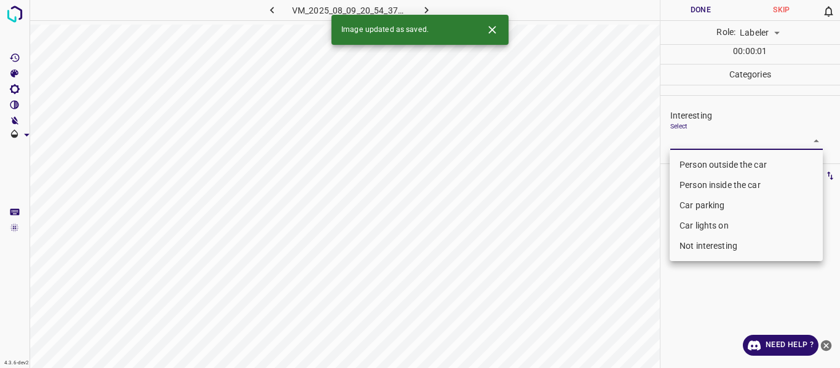
click at [731, 137] on body "4.3.6-dev2 VM_2025_08_09_20_54_37_434_06.gif Done Skip 0 Role: Labeler labeler …" at bounding box center [420, 184] width 840 height 368
click at [692, 164] on li "Person outside the car" at bounding box center [746, 165] width 153 height 20
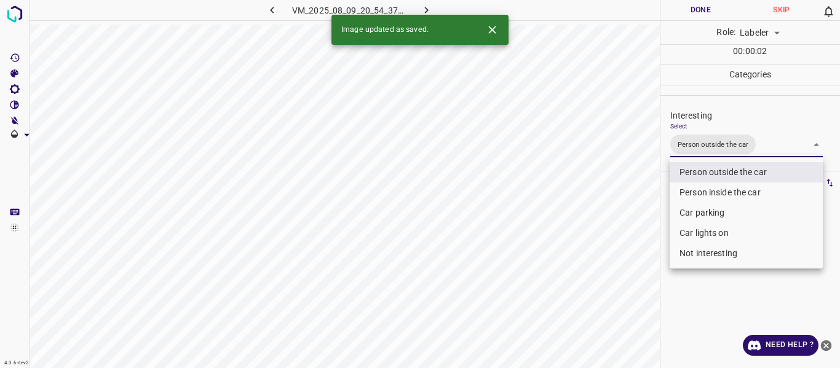
drag, startPoint x: 622, startPoint y: 248, endPoint x: 601, endPoint y: 319, distance: 73.3
click at [620, 262] on div at bounding box center [420, 184] width 840 height 368
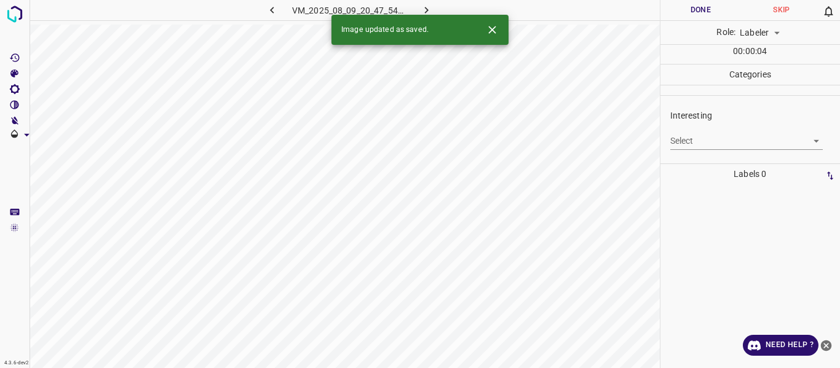
click at [702, 140] on body "4.3.6-dev2 VM_2025_08_09_20_47_54_586_09.gif Done Skip 0 Role: Labeler labeler …" at bounding box center [420, 184] width 840 height 368
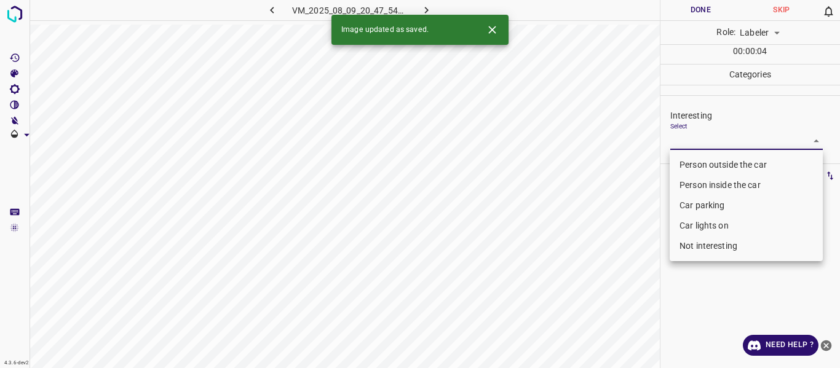
click at [688, 162] on li "Person outside the car" at bounding box center [746, 165] width 153 height 20
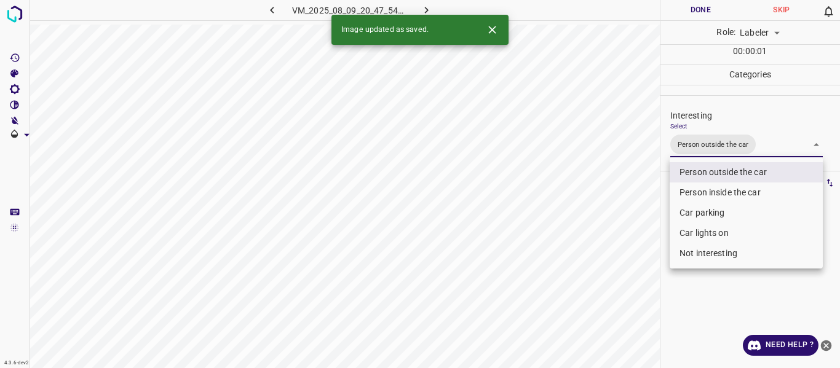
drag, startPoint x: 567, startPoint y: 253, endPoint x: 599, endPoint y: 320, distance: 74.3
click at [572, 268] on div at bounding box center [420, 184] width 840 height 368
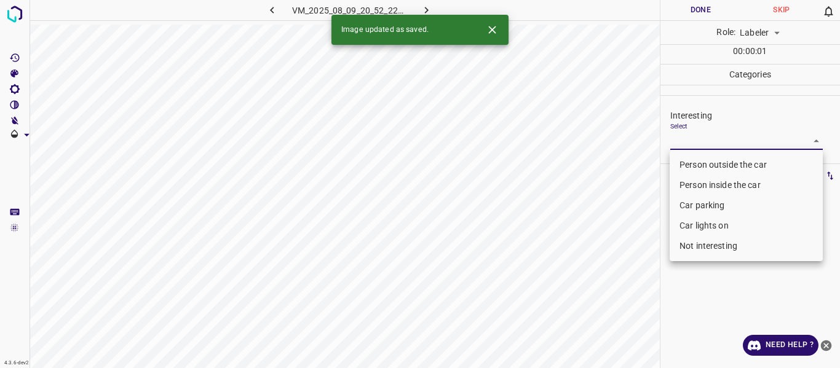
click at [694, 140] on body "4.3.6-dev2 VM_2025_08_09_20_52_22_339_08.gif Done Skip 0 Role: Labeler labeler …" at bounding box center [420, 184] width 840 height 368
drag, startPoint x: 694, startPoint y: 160, endPoint x: 666, endPoint y: 189, distance: 41.3
click at [694, 160] on li "Person outside the car" at bounding box center [746, 165] width 153 height 20
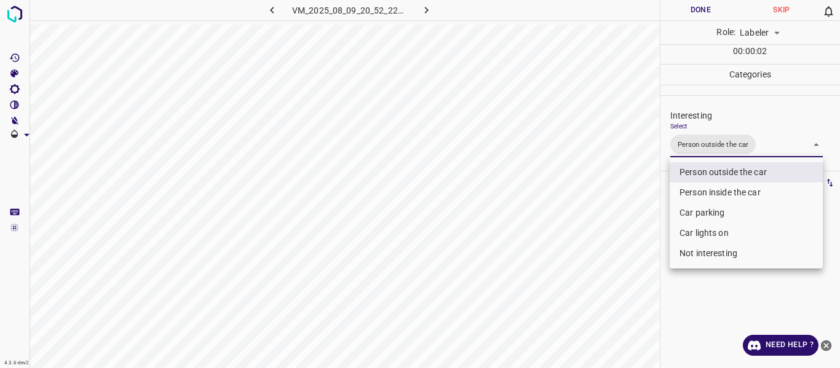
drag, startPoint x: 630, startPoint y: 255, endPoint x: 626, endPoint y: 273, distance: 18.3
click at [629, 264] on div at bounding box center [420, 184] width 840 height 368
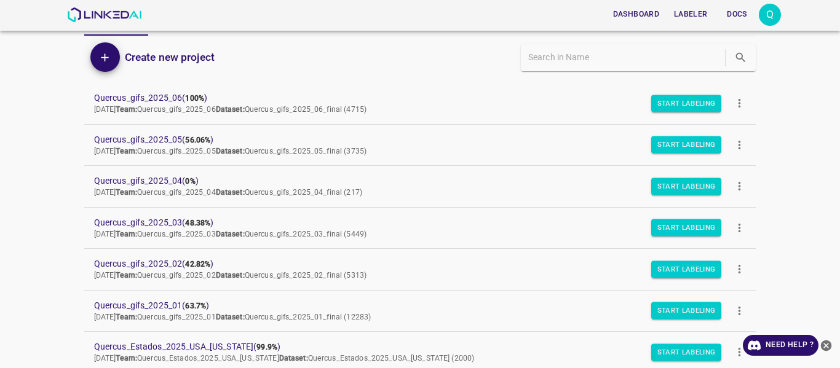
scroll to position [62, 0]
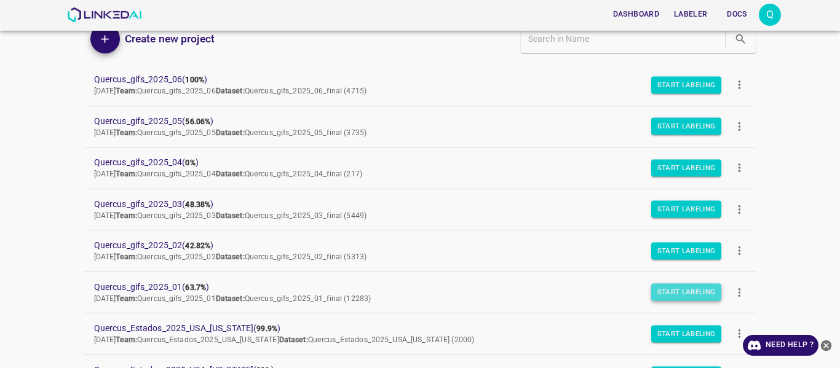
click at [673, 290] on button "Start Labeling" at bounding box center [686, 292] width 71 height 17
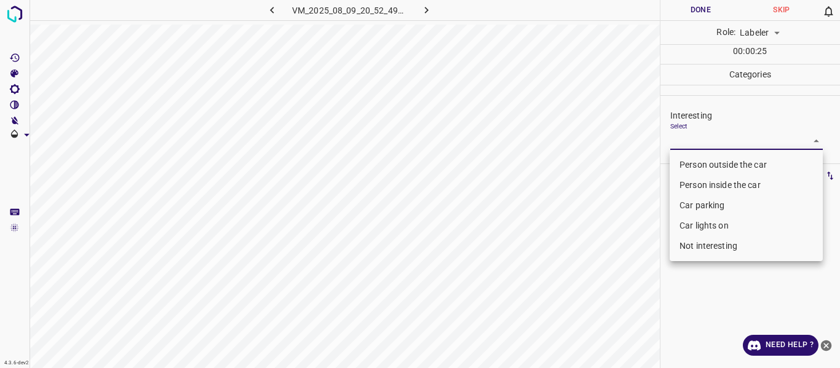
click at [716, 137] on body "4.3.6-dev2 VM_2025_08_09_20_52_49_004_00.gif Done Skip 0 Role: Labeler labeler …" at bounding box center [420, 184] width 840 height 368
drag, startPoint x: 700, startPoint y: 207, endPoint x: 669, endPoint y: 237, distance: 42.6
click at [699, 207] on li "Car parking" at bounding box center [746, 206] width 153 height 20
type input "Car parking"
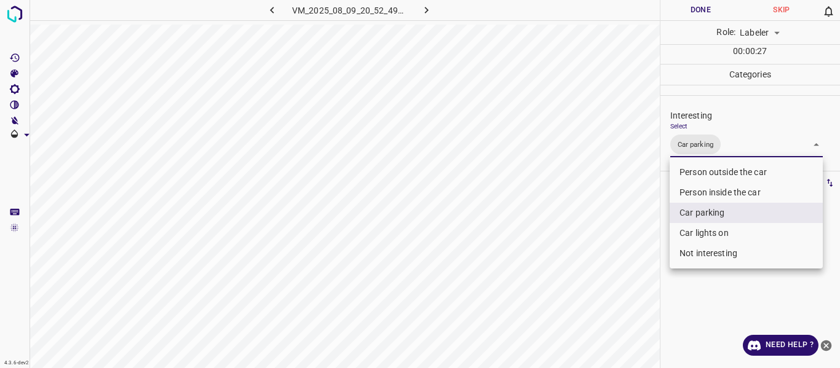
click at [635, 269] on div at bounding box center [420, 184] width 840 height 368
